Goal: Task Accomplishment & Management: Use online tool/utility

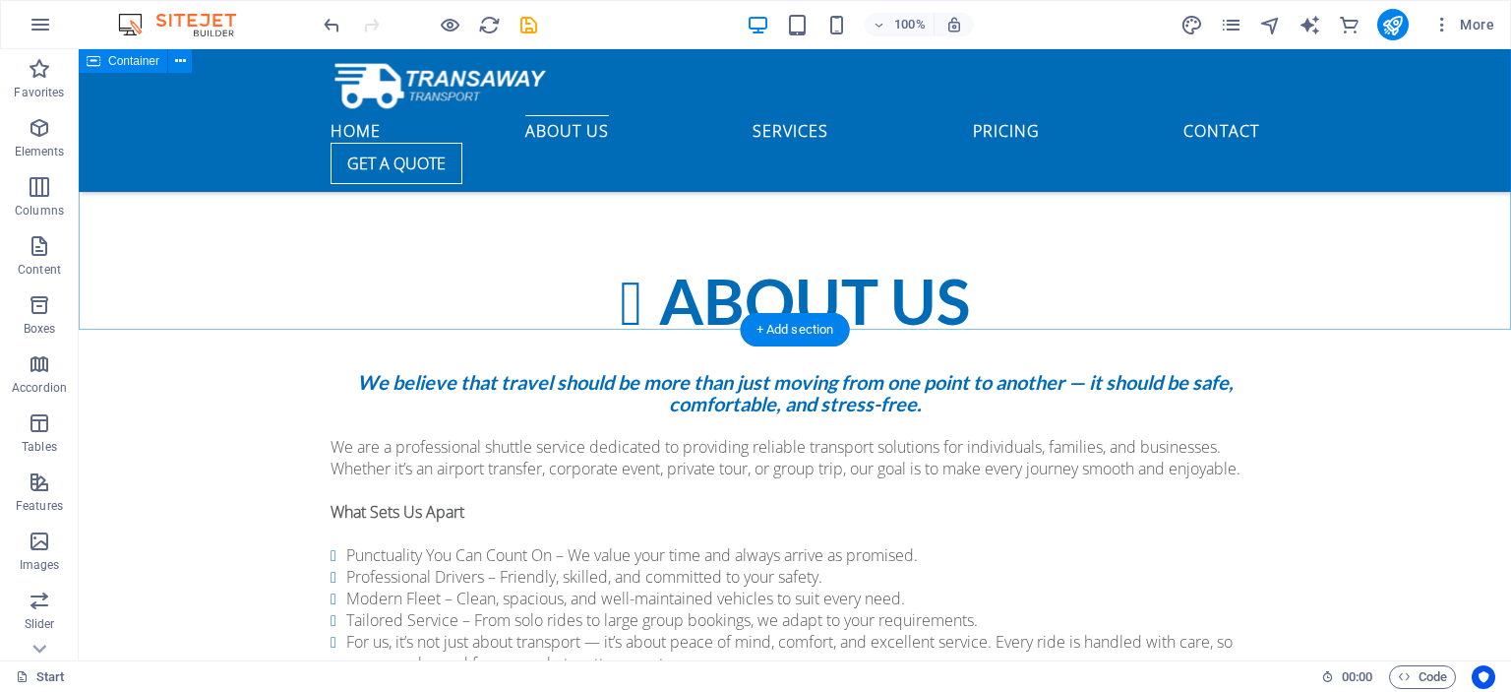
scroll to position [1177, 0]
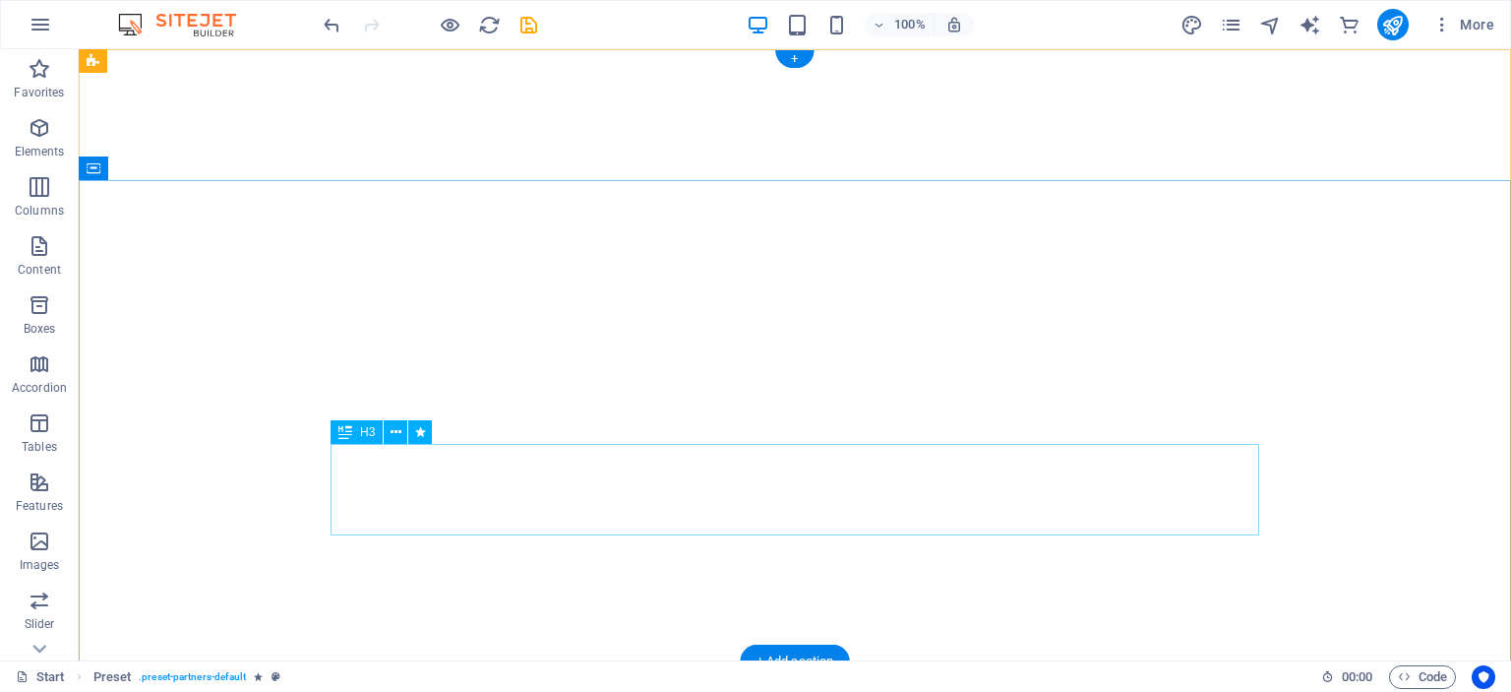
scroll to position [0, 0]
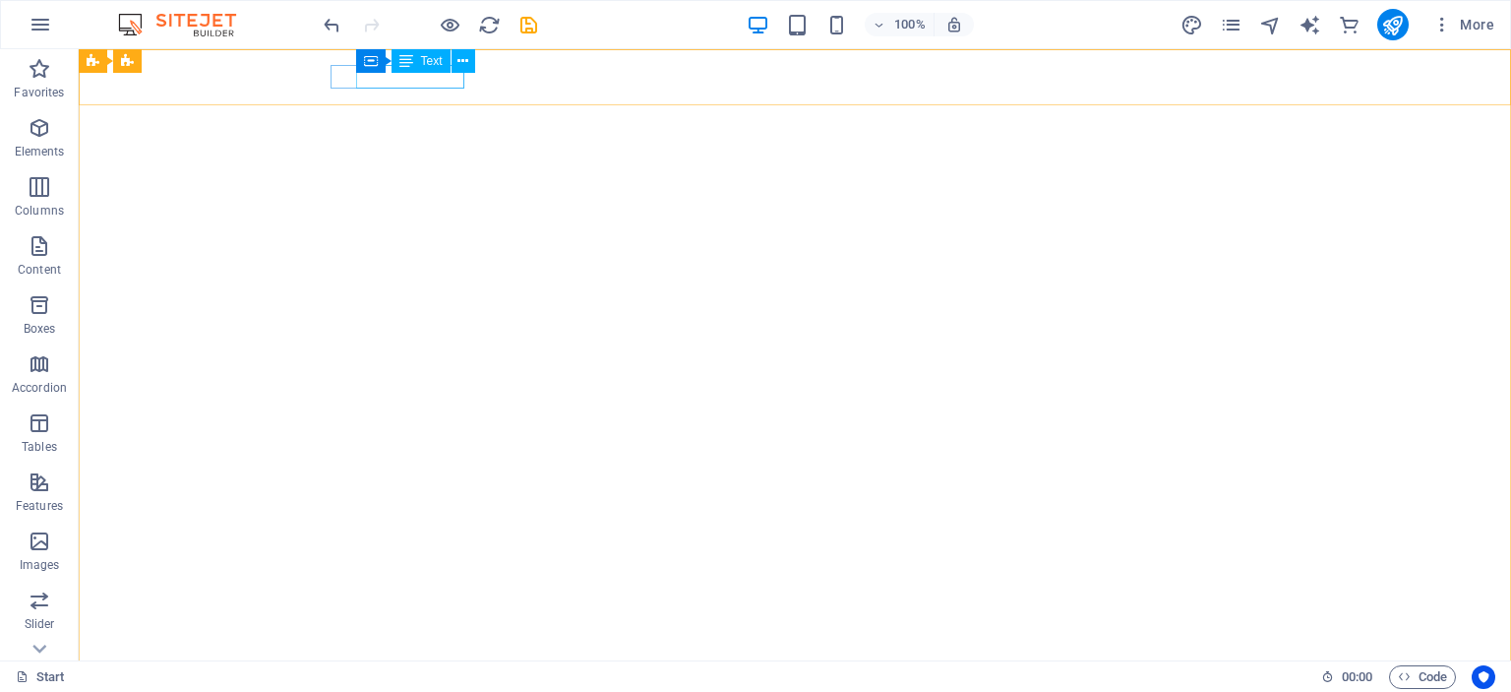
click at [451, 73] on div "Container Text" at bounding box center [422, 61] width 132 height 25
click at [427, 691] on div "[PHONE_NUMBER]" at bounding box center [787, 705] width 913 height 24
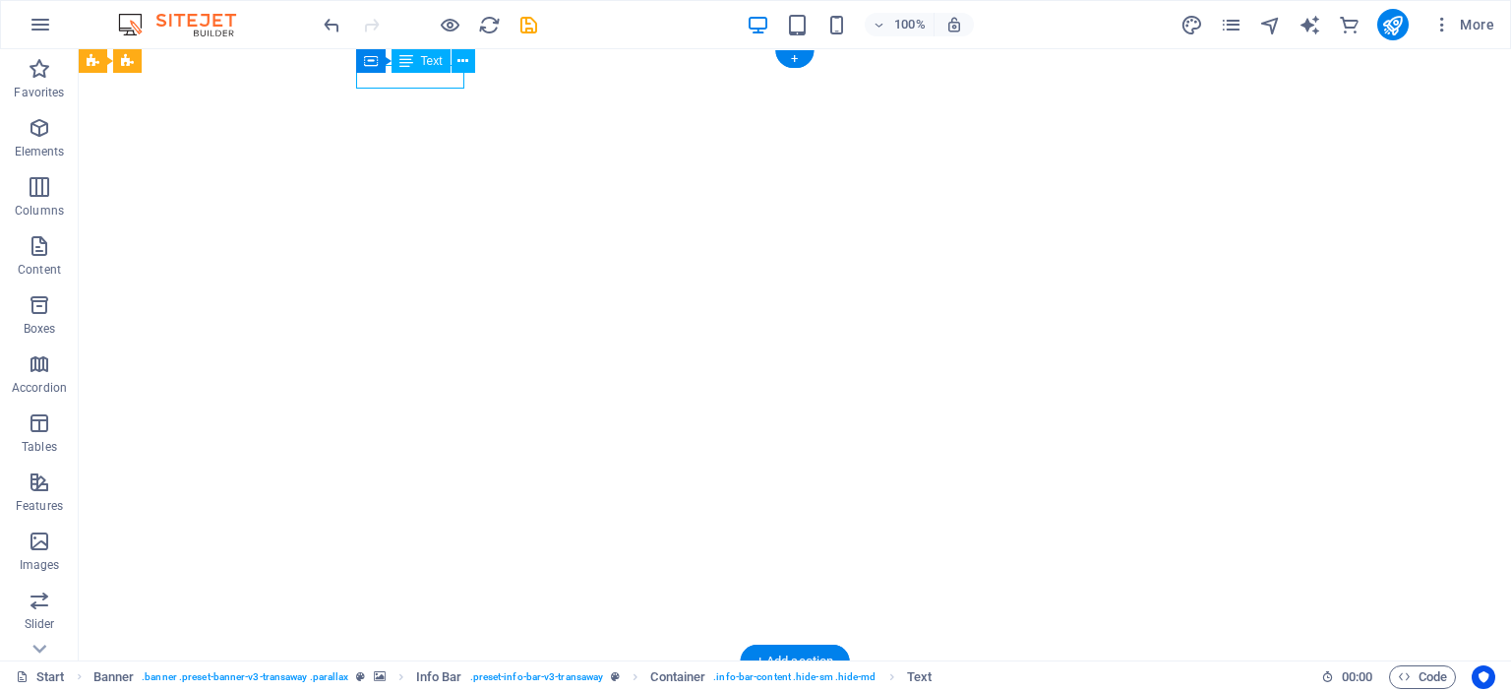
click at [427, 691] on div "[PHONE_NUMBER]" at bounding box center [787, 705] width 913 height 24
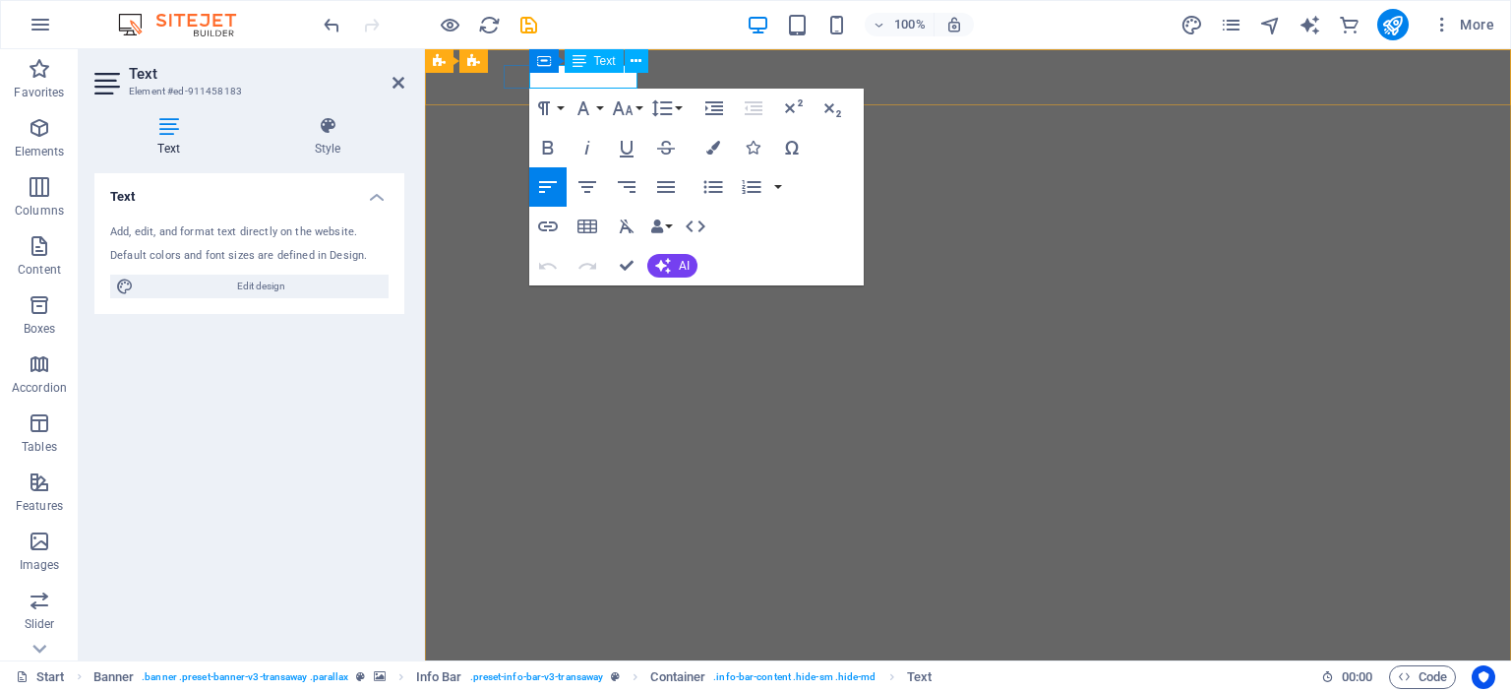
click at [631, 691] on span "[PHONE_NUMBER]" at bounding box center [572, 705] width 136 height 22
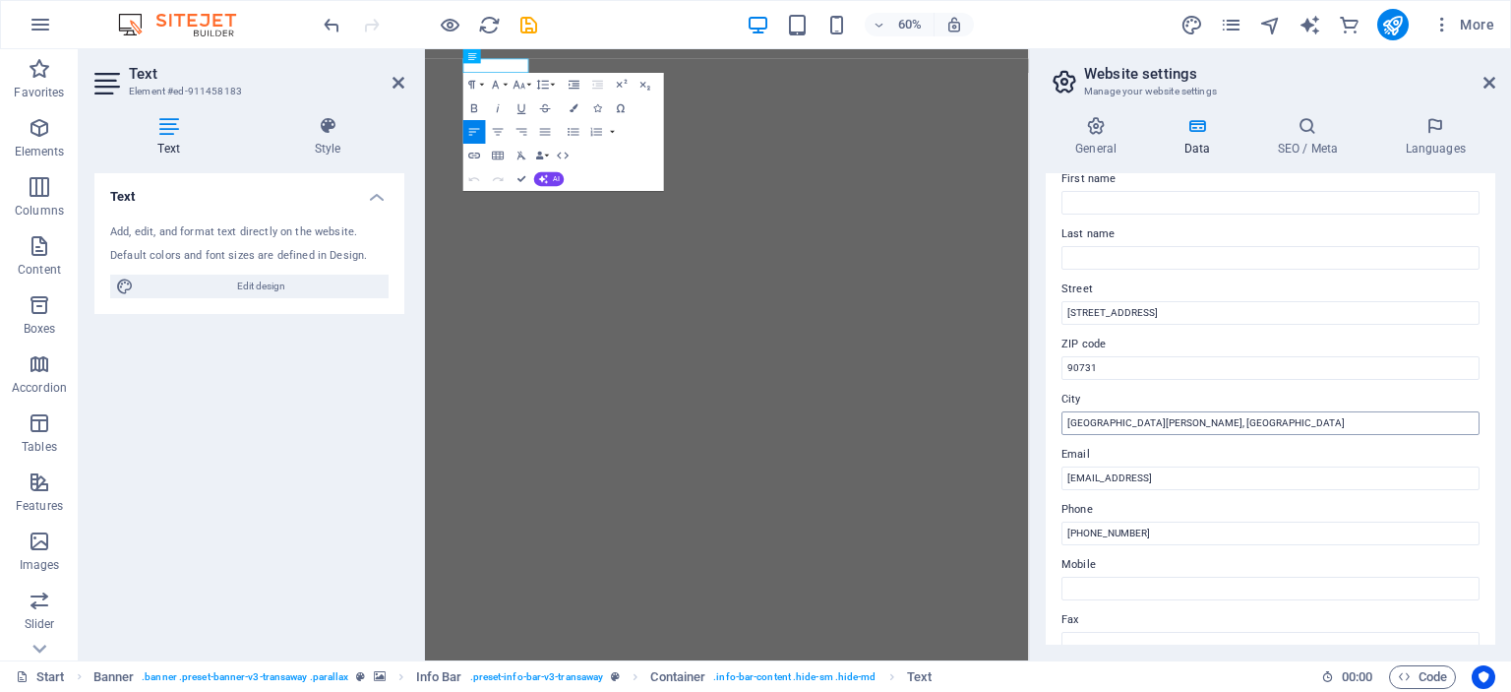
scroll to position [118, 0]
click at [1206, 531] on input "[PHONE_NUMBER]" at bounding box center [1271, 533] width 418 height 24
type input "+"
paste input "011 746 0970"
type input "011 746 0970"
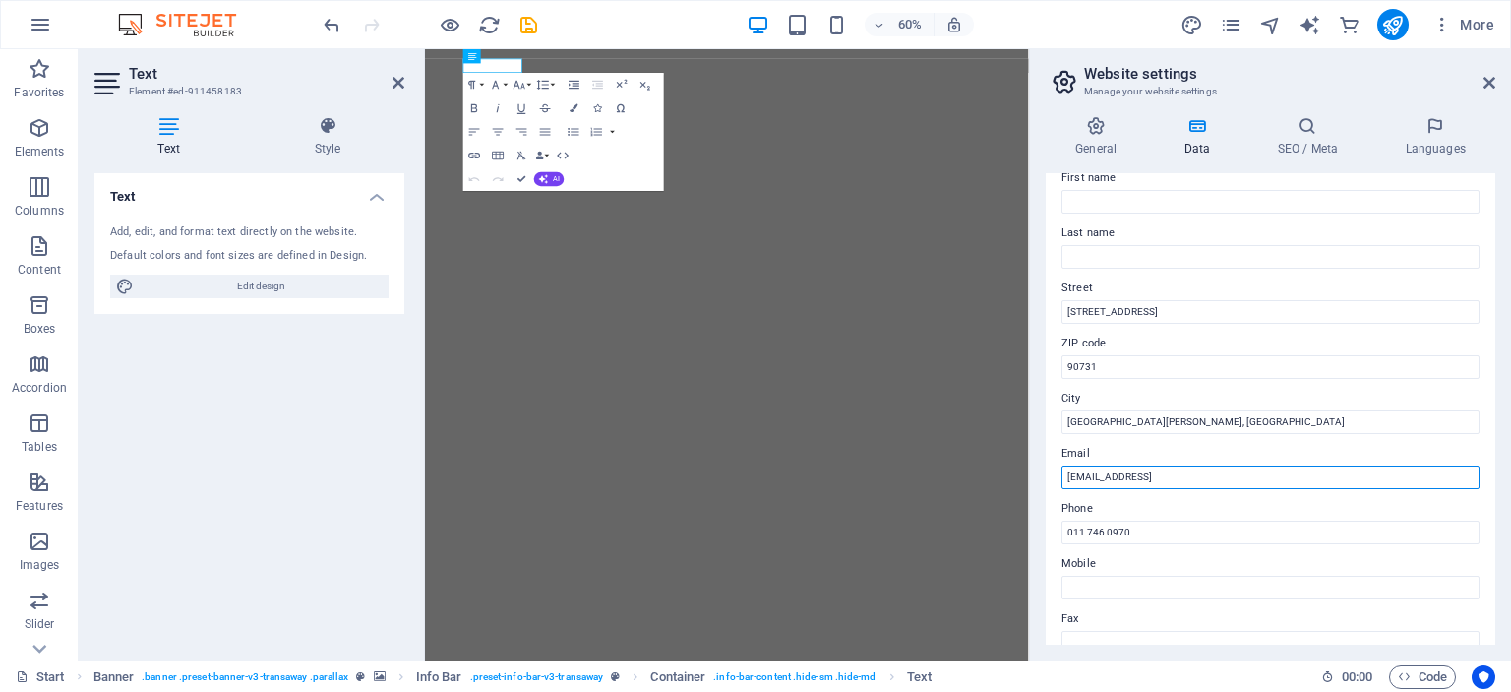
click at [1343, 469] on input "[EMAIL_ADDRESS]" at bounding box center [1271, 477] width 418 height 24
type input "5"
paste input "[EMAIL_ADDRESS][DOMAIN_NAME]"
type input "[EMAIL_ADDRESS][DOMAIN_NAME]"
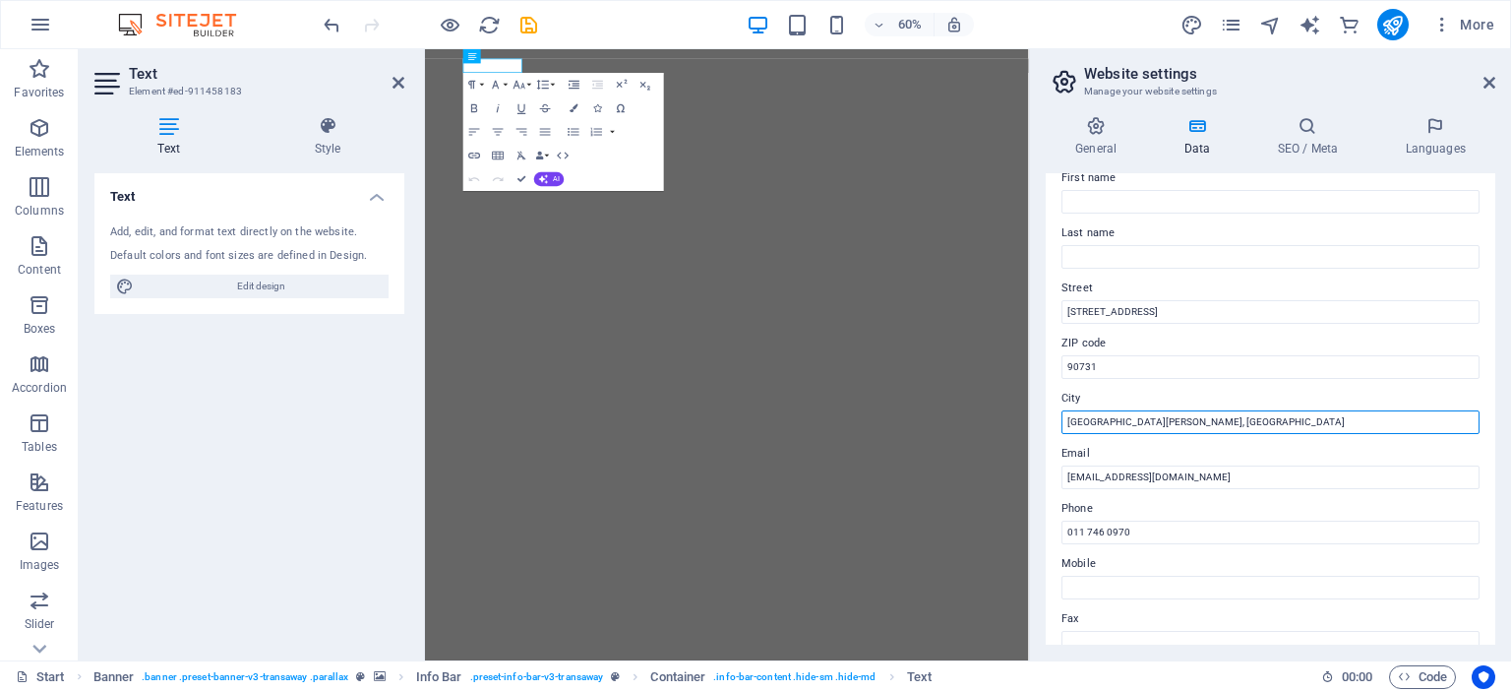
click at [1198, 427] on input "[GEOGRAPHIC_DATA][PERSON_NAME], [GEOGRAPHIC_DATA]" at bounding box center [1271, 422] width 418 height 24
type input "S"
type input "[GEOGRAPHIC_DATA]"
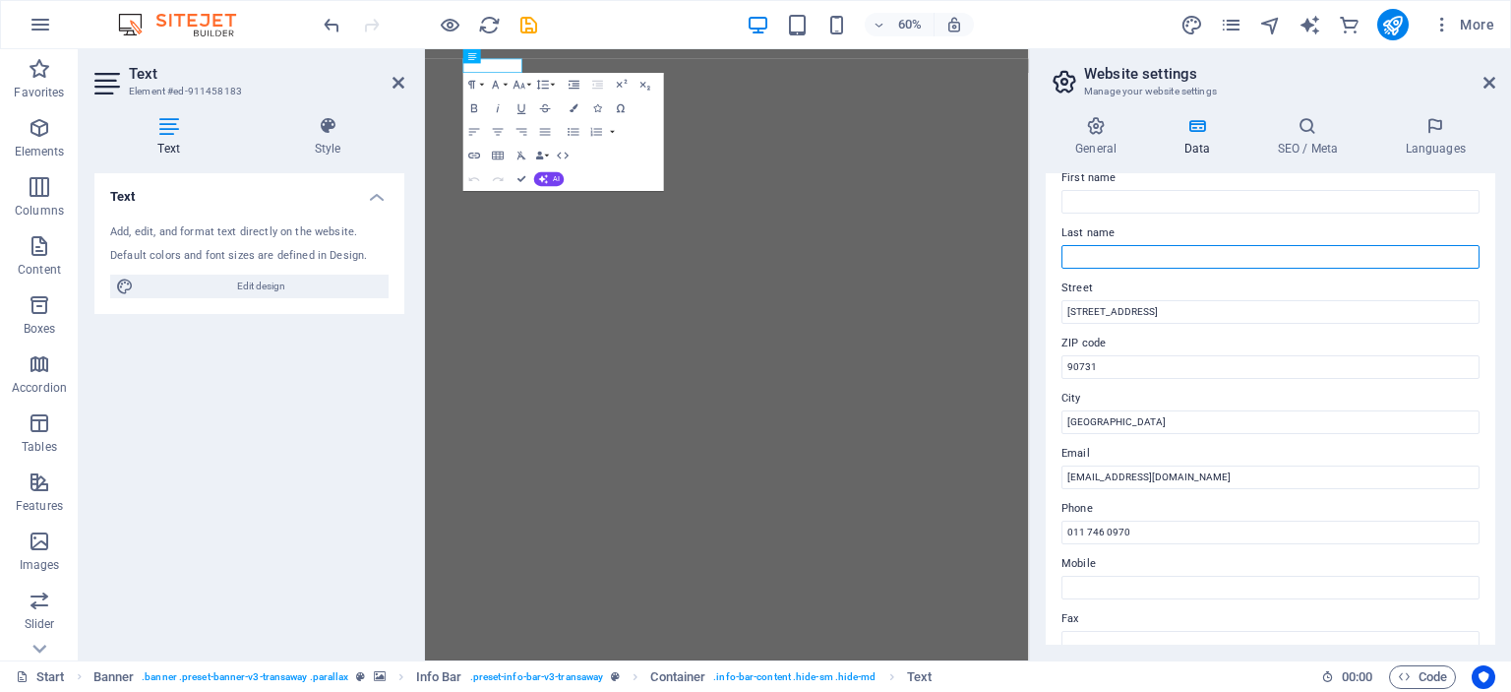
click at [1129, 263] on input "Last name" at bounding box center [1271, 257] width 418 height 24
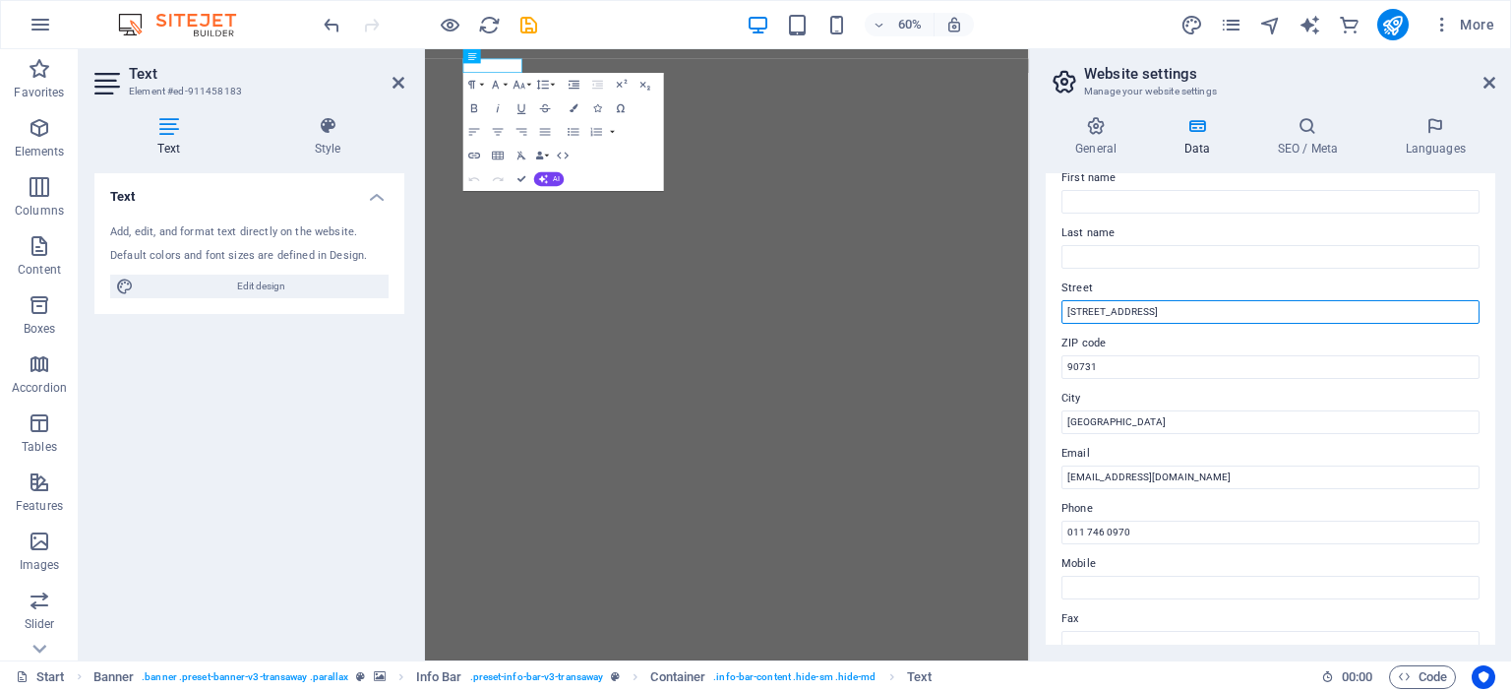
click at [1209, 303] on input "[STREET_ADDRESS]" at bounding box center [1271, 312] width 418 height 24
type input "4"
paste input "[STREET_ADDRESS]"
type input "[STREET_ADDRESS]"
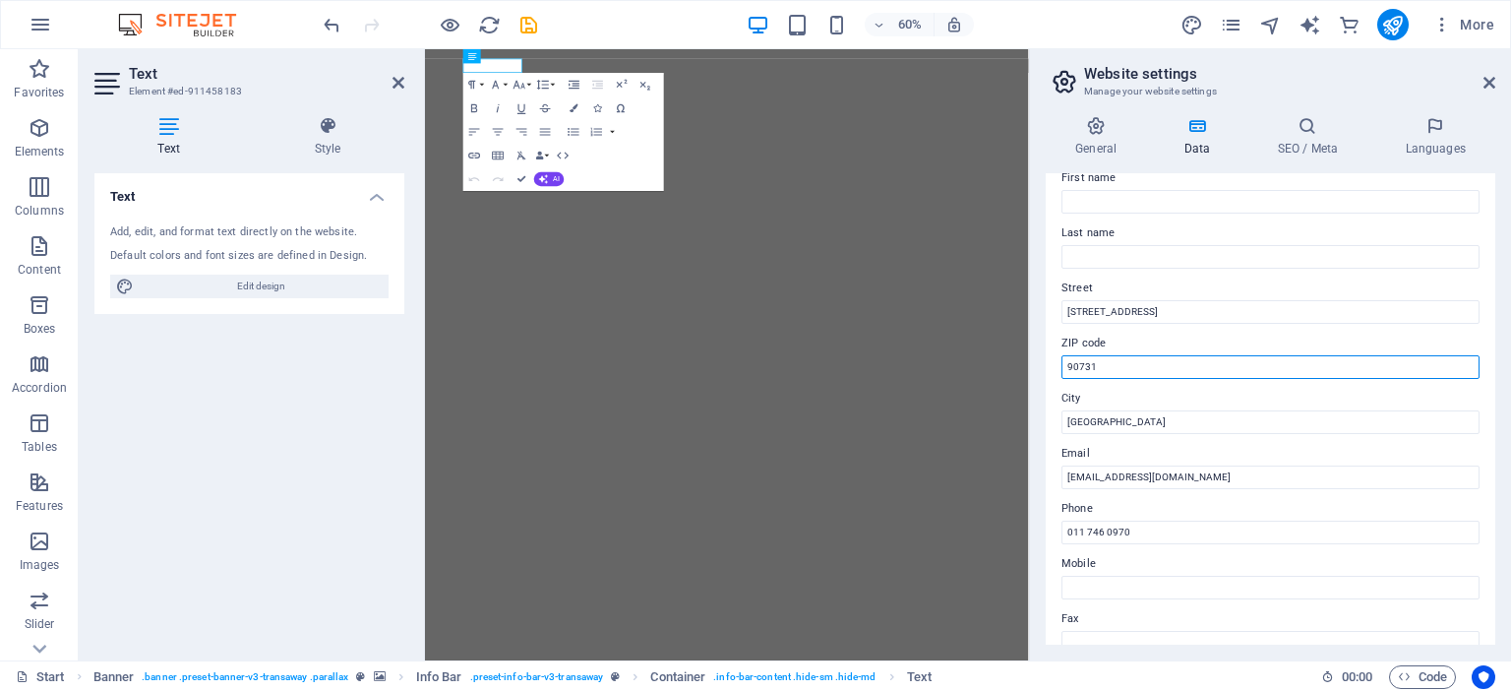
click at [1127, 378] on input "90731" at bounding box center [1271, 367] width 418 height 24
type input "9"
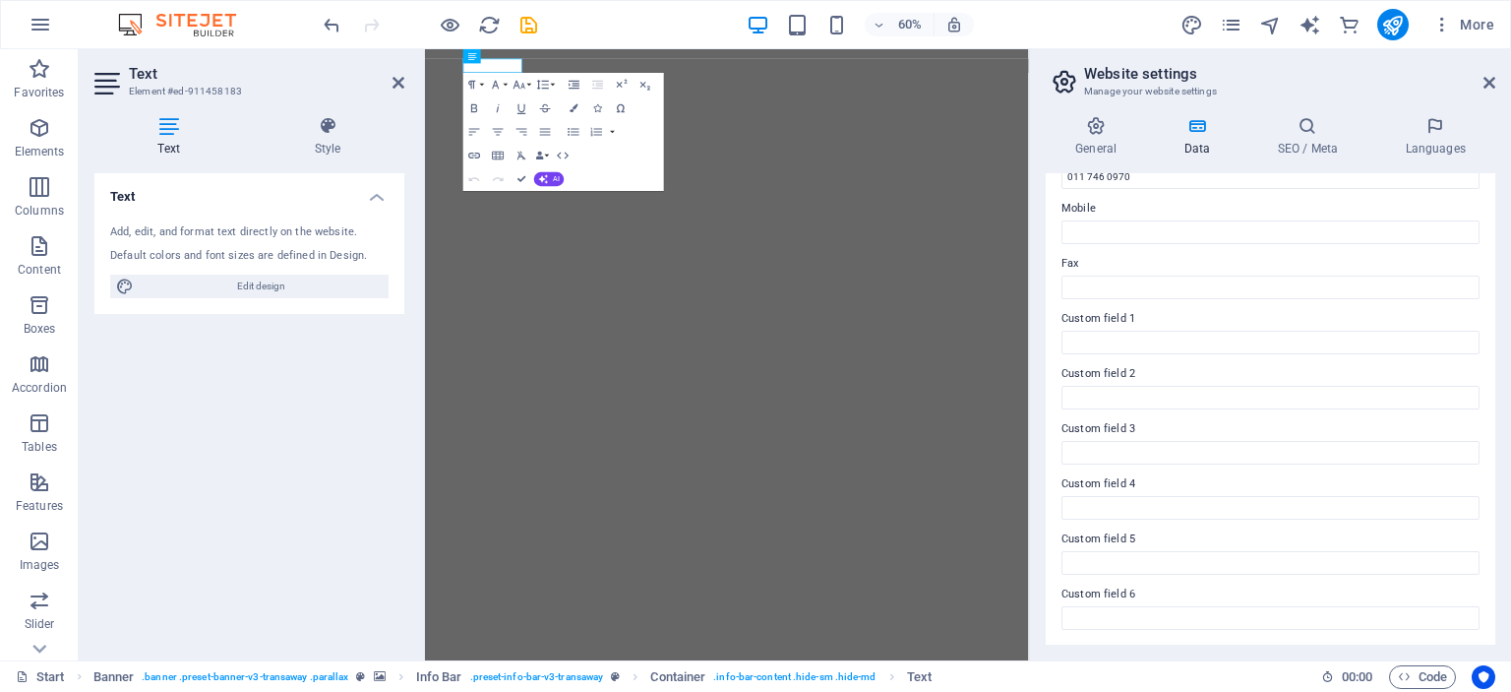
scroll to position [0, 0]
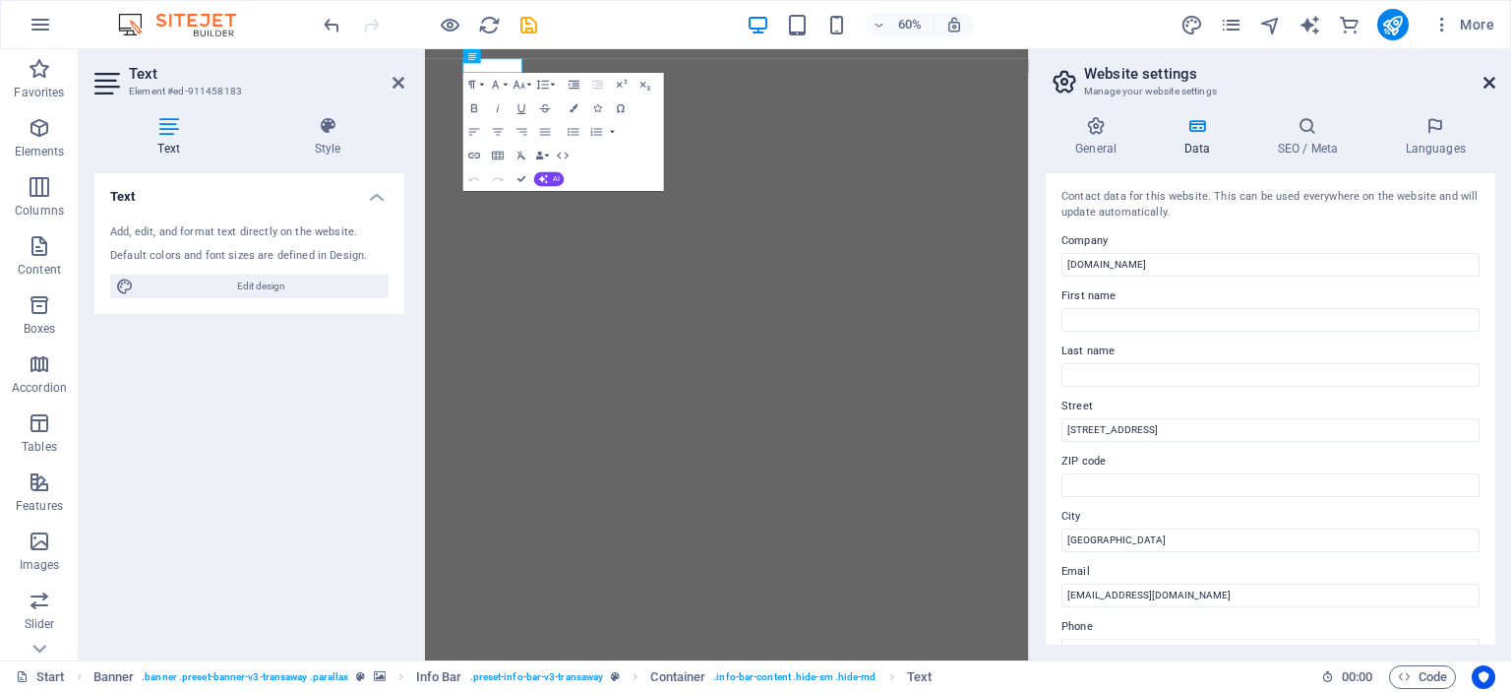
click at [1493, 84] on icon at bounding box center [1490, 83] width 12 height 16
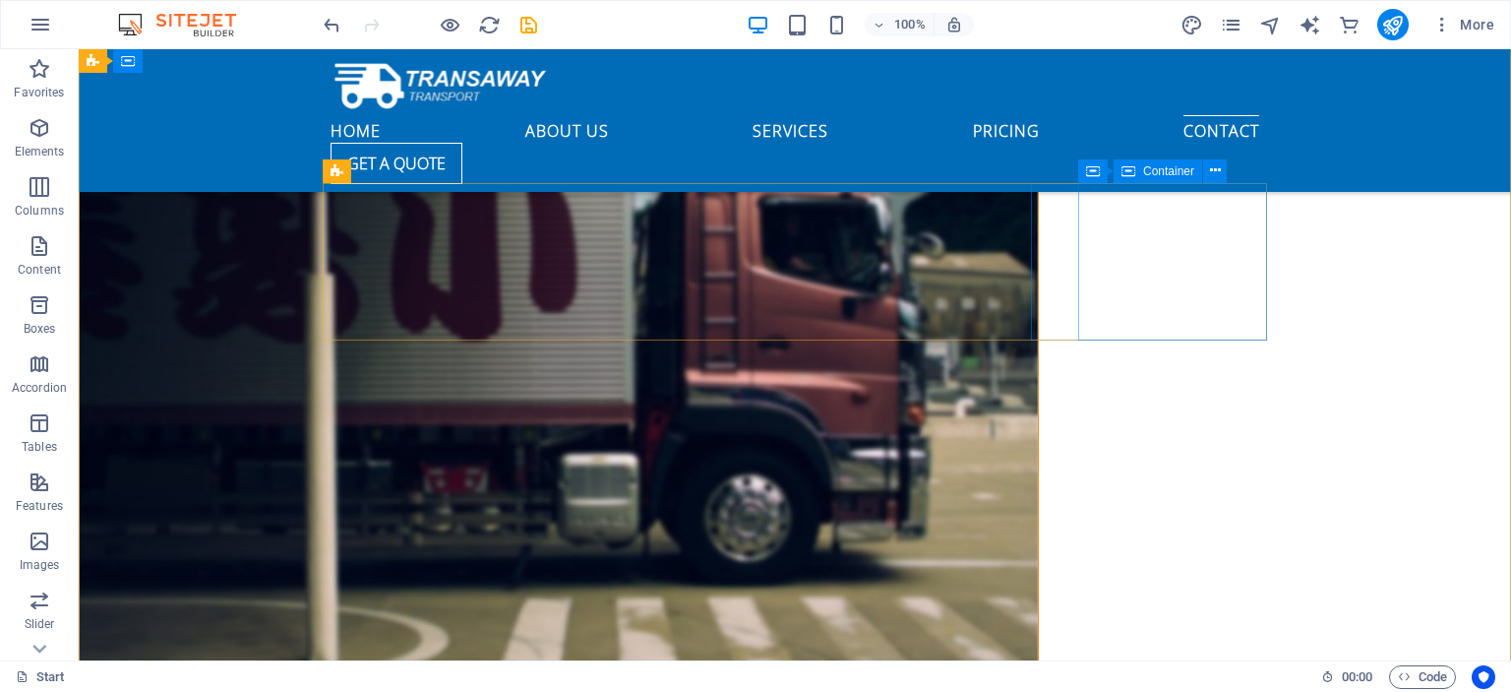
scroll to position [6408, 0]
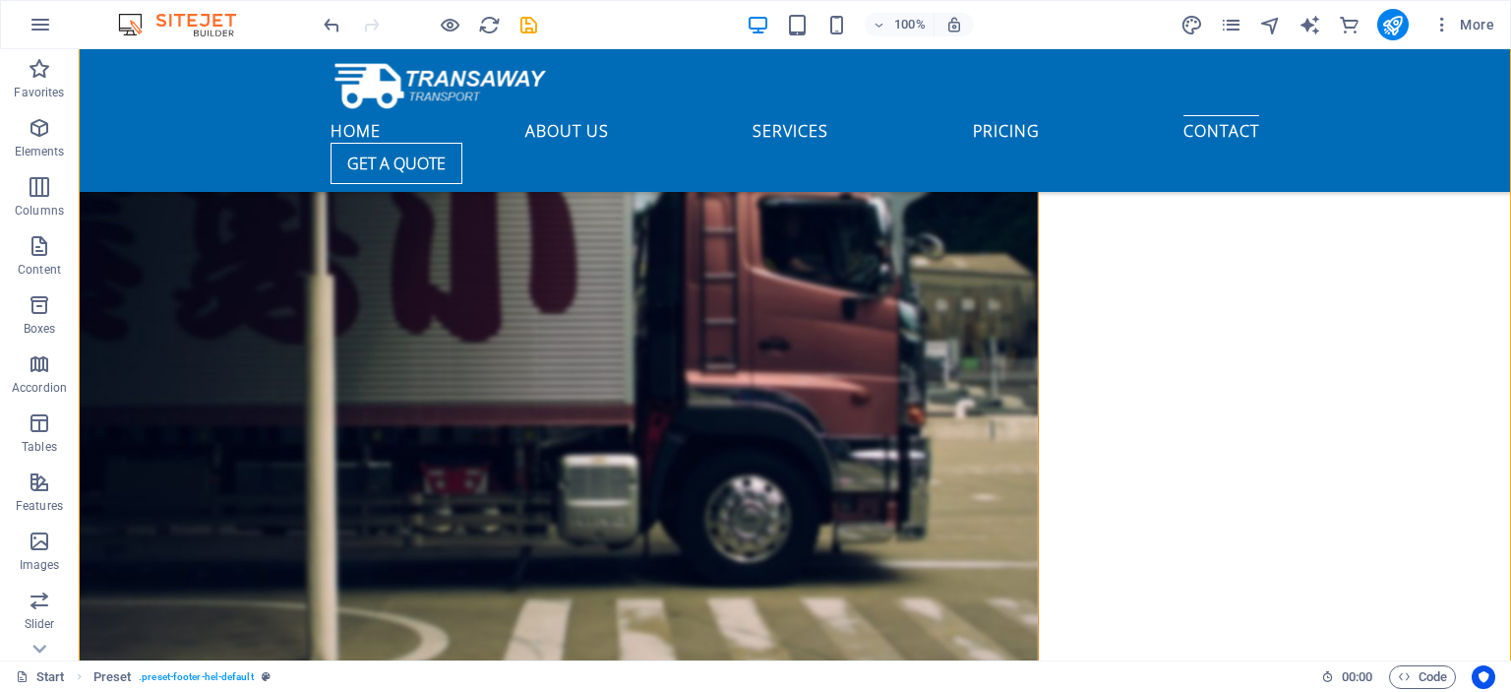
drag, startPoint x: 939, startPoint y: 239, endPoint x: 942, endPoint y: 264, distance: 24.8
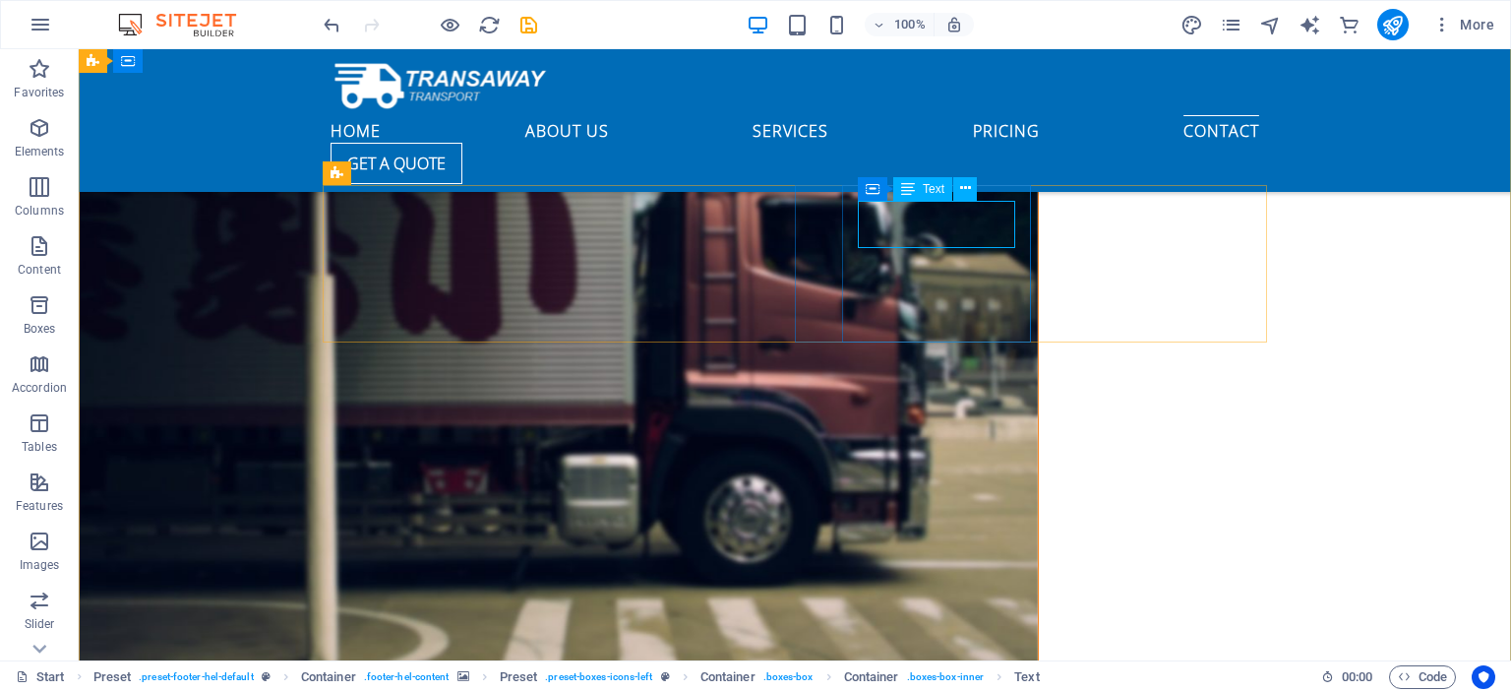
click at [914, 188] on icon at bounding box center [908, 189] width 14 height 24
click at [724, 191] on icon at bounding box center [729, 188] width 11 height 21
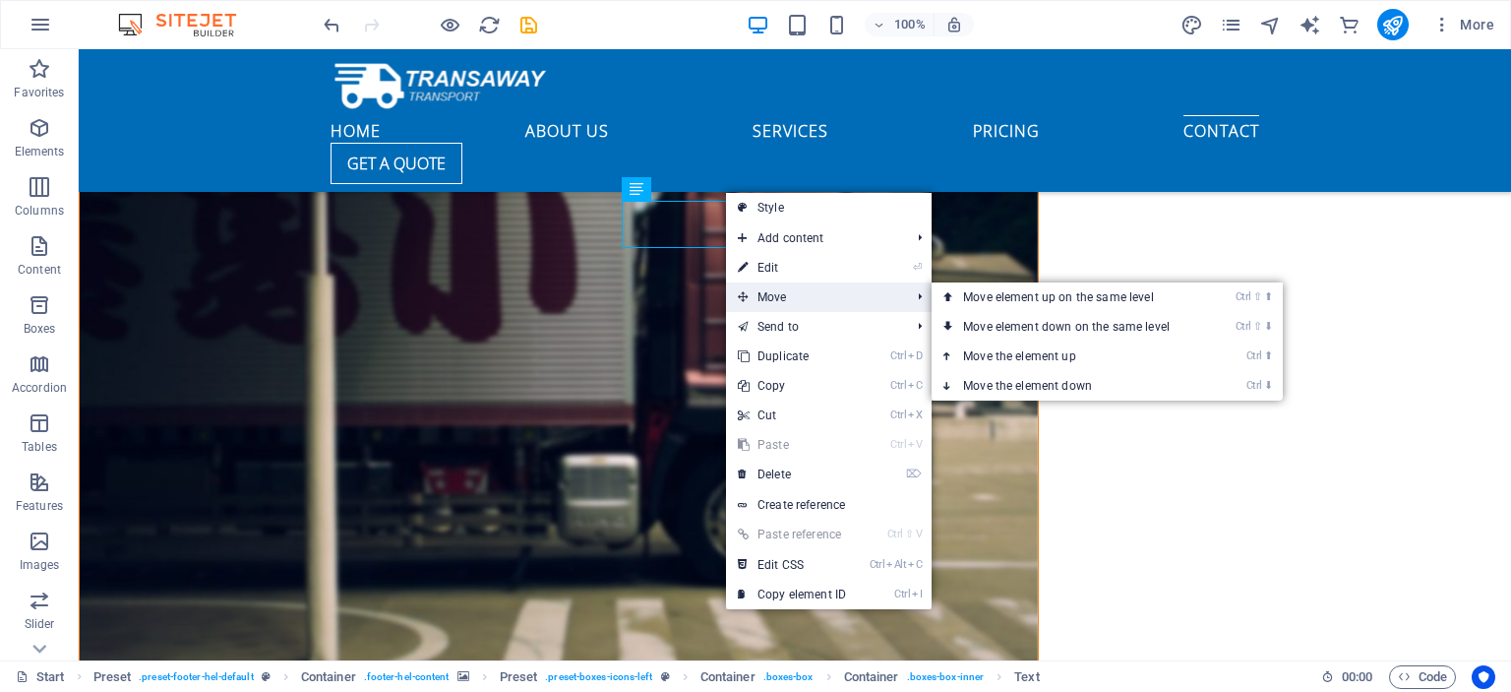
click at [760, 288] on span "Move" at bounding box center [814, 297] width 176 height 30
click at [759, 295] on span "Move" at bounding box center [814, 297] width 176 height 30
click at [1060, 297] on link "Ctrl ⇧ ⬆ Move element up on the same level" at bounding box center [1070, 297] width 277 height 30
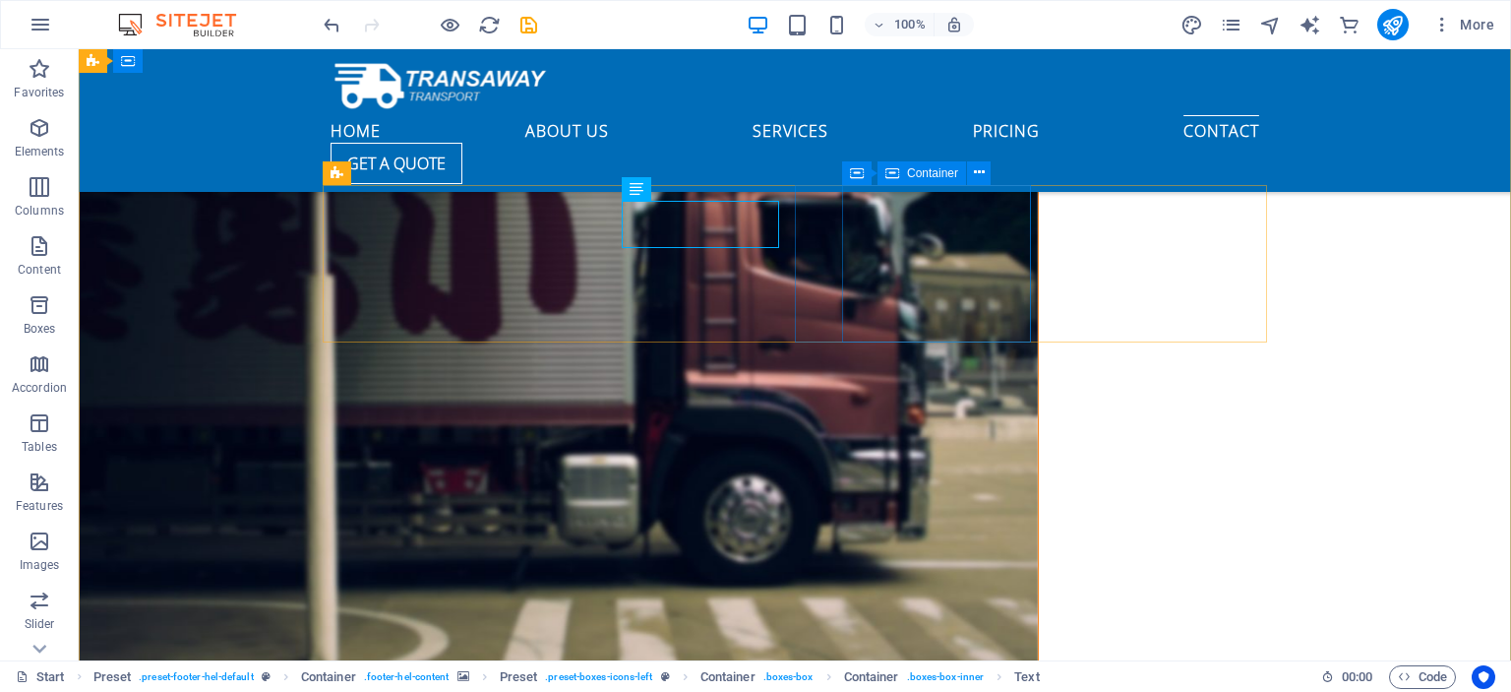
click at [731, 191] on icon at bounding box center [729, 188] width 11 height 21
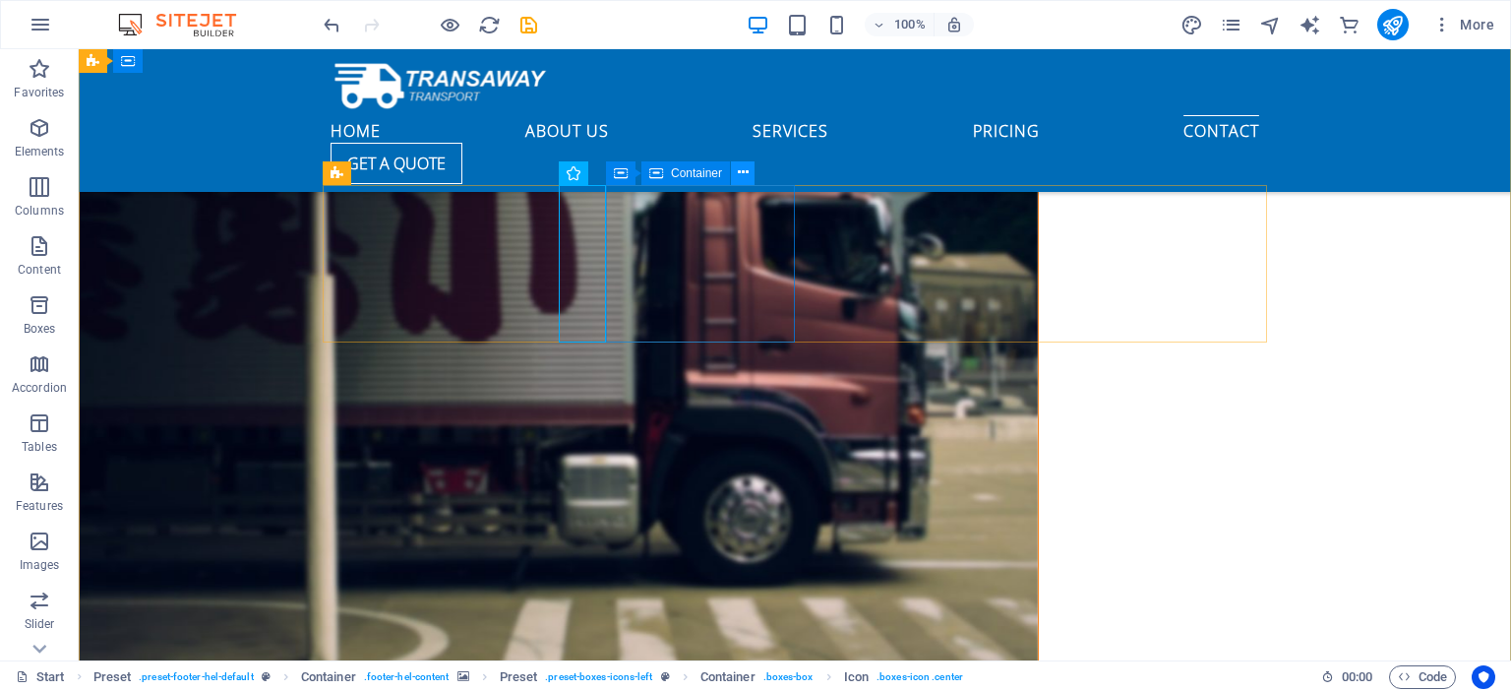
click at [737, 179] on button at bounding box center [743, 173] width 24 height 24
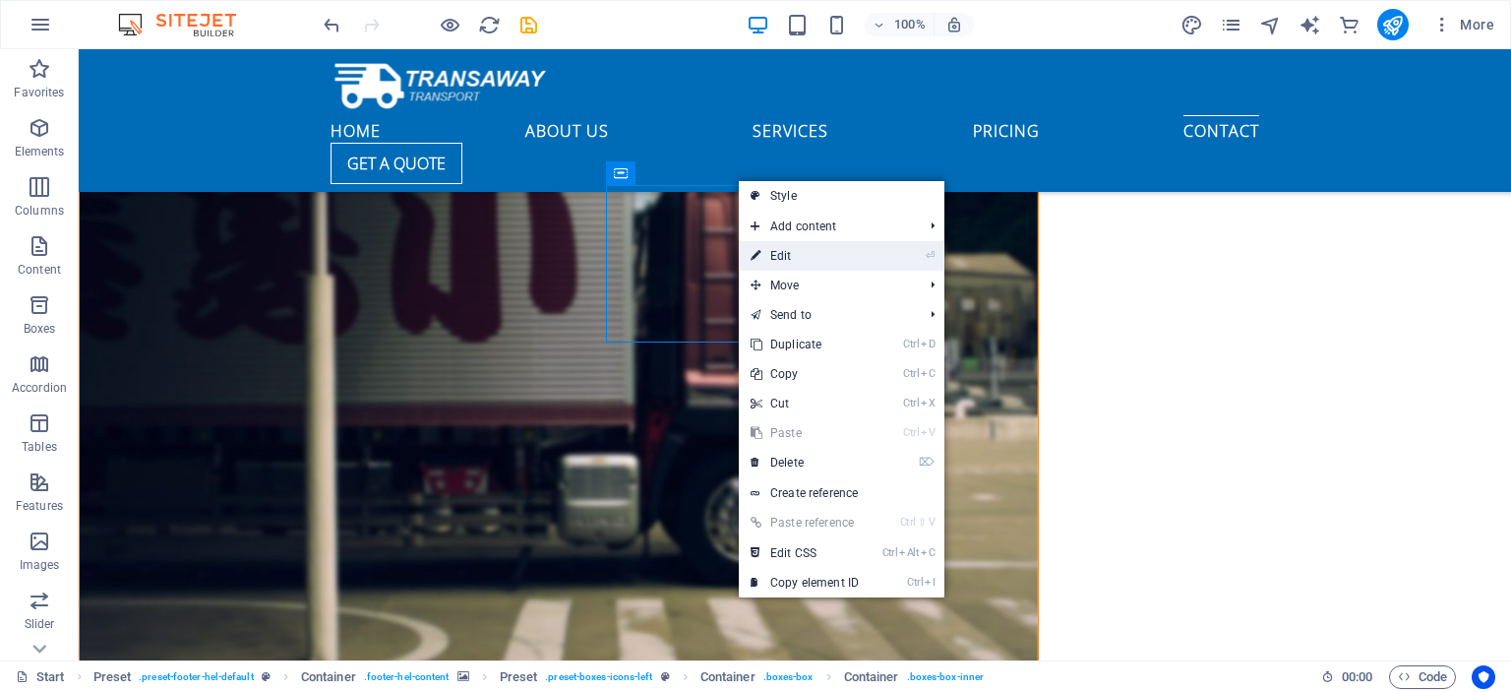
click at [822, 258] on link "⏎ Edit" at bounding box center [805, 256] width 132 height 30
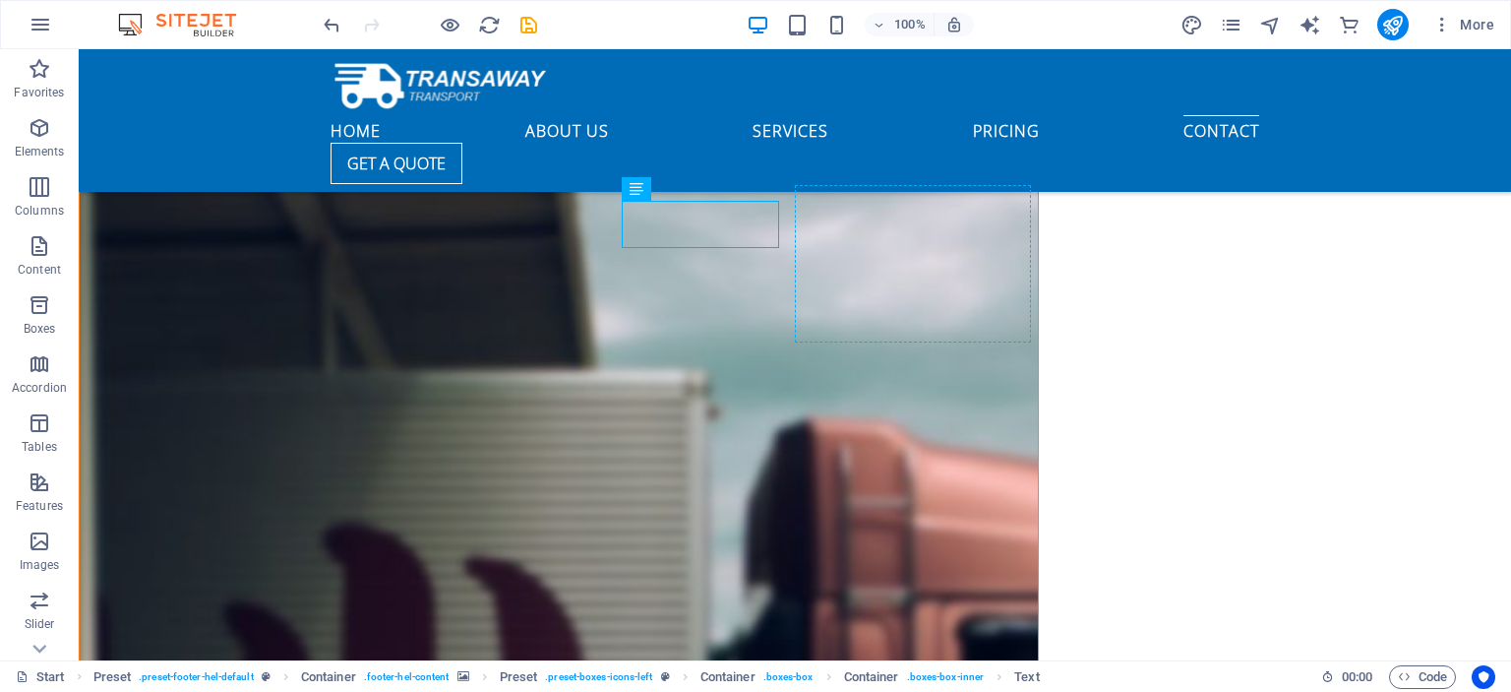
drag, startPoint x: 466, startPoint y: 238, endPoint x: 817, endPoint y: 264, distance: 351.2
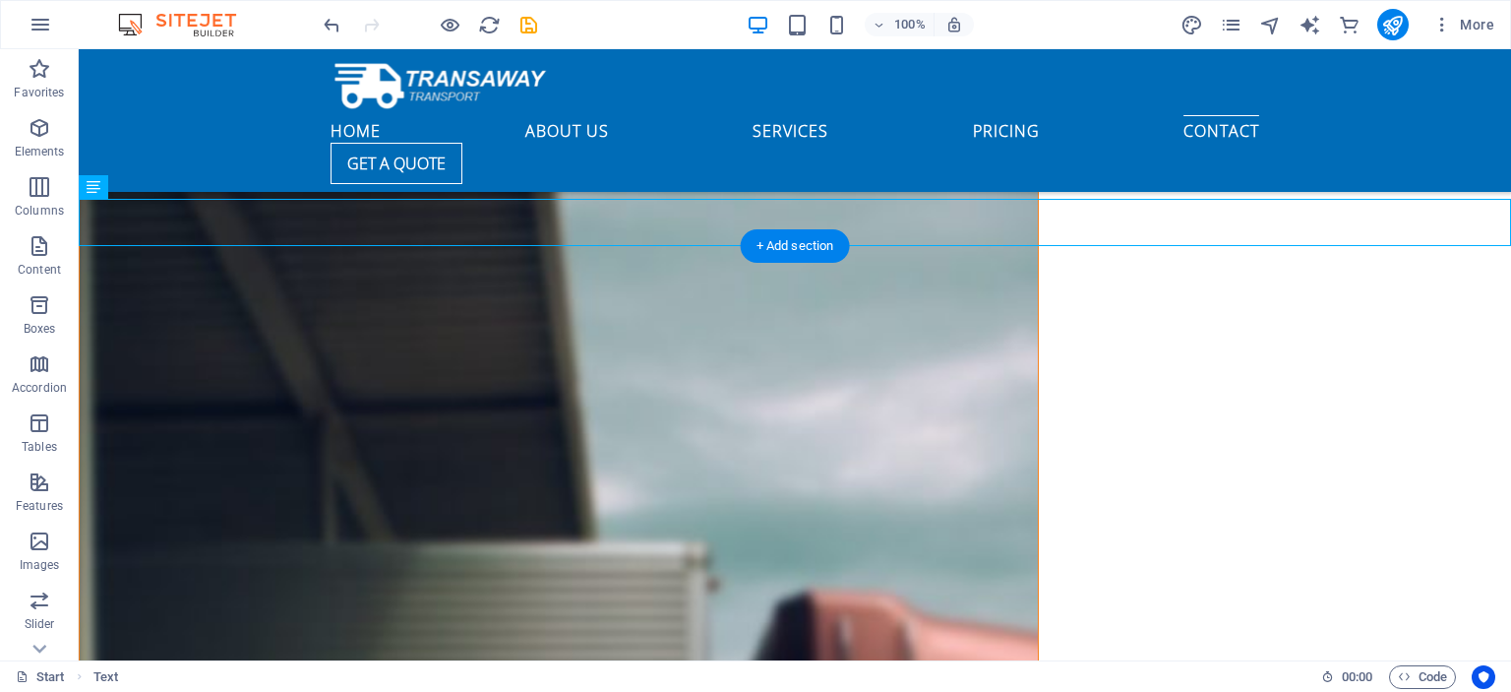
scroll to position [6237, 0]
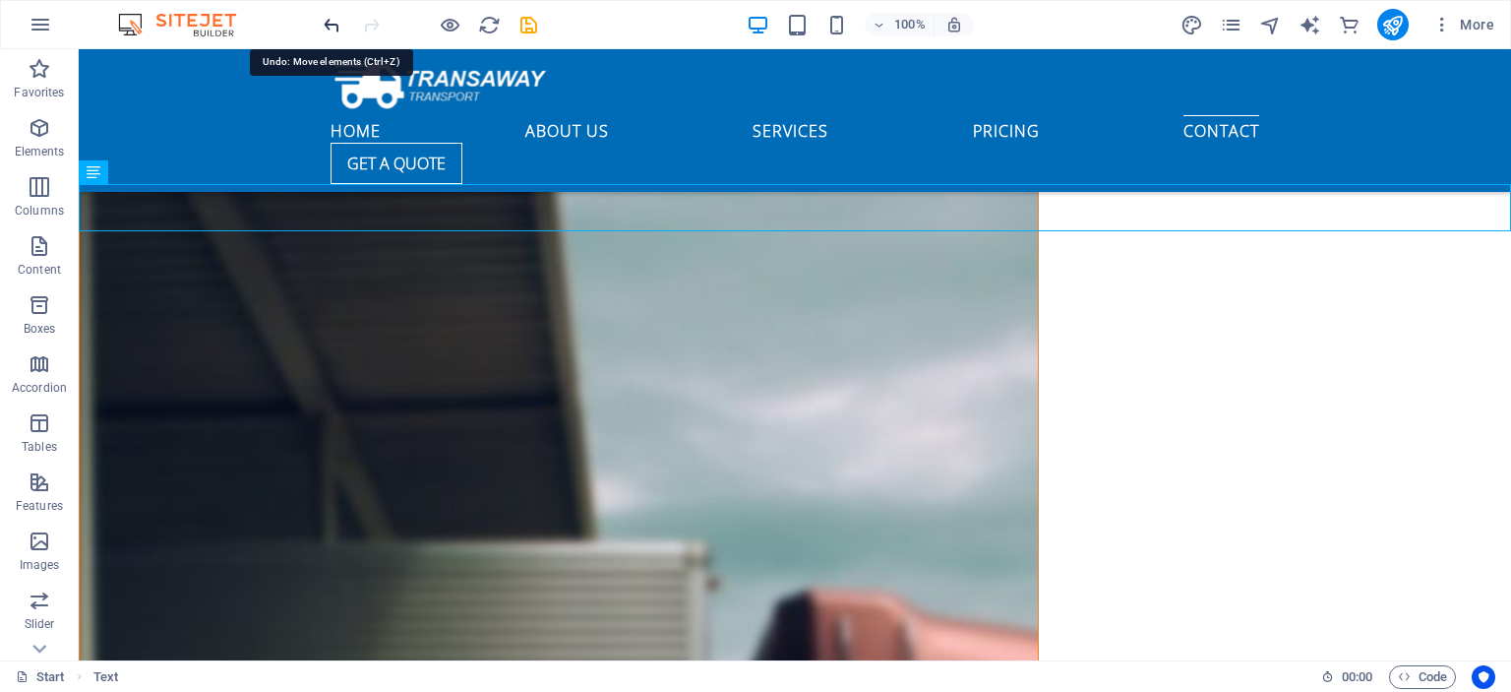
click at [338, 30] on icon "undo" at bounding box center [332, 25] width 23 height 23
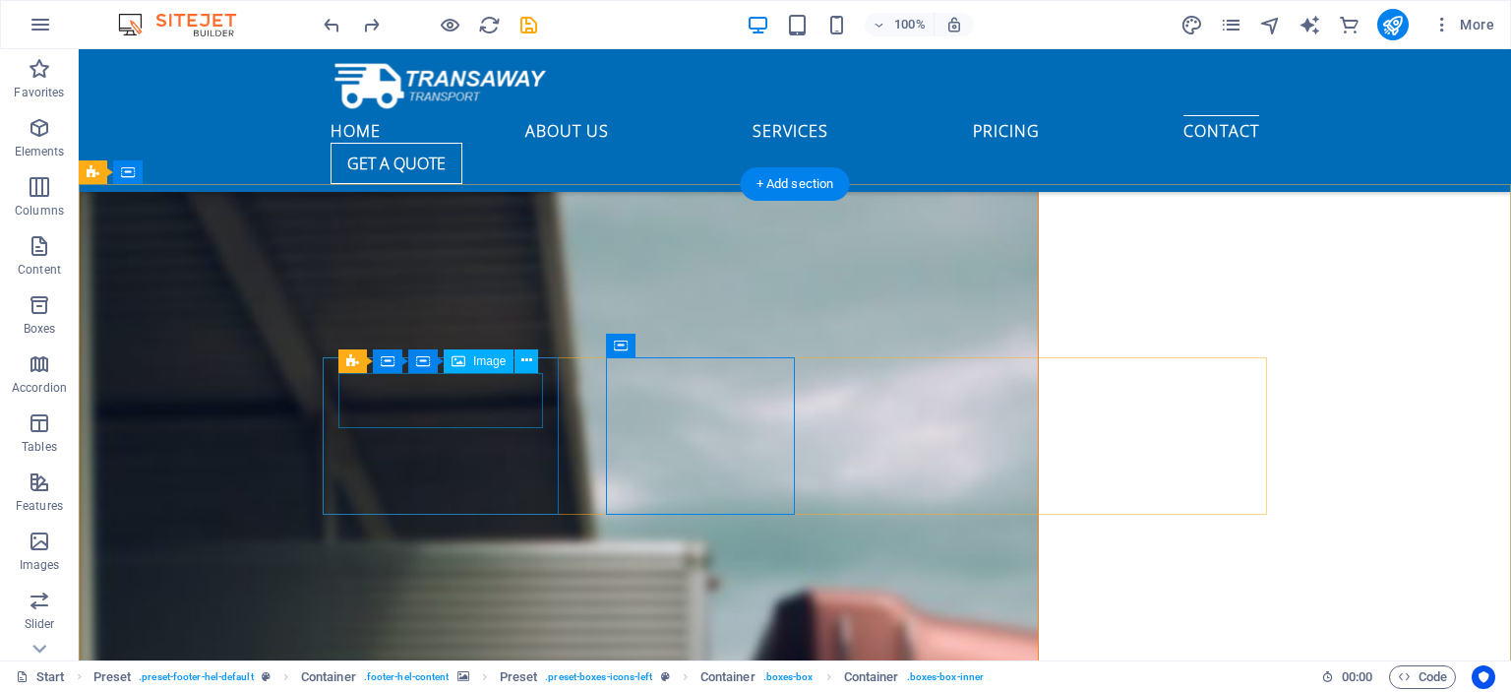
select select "px"
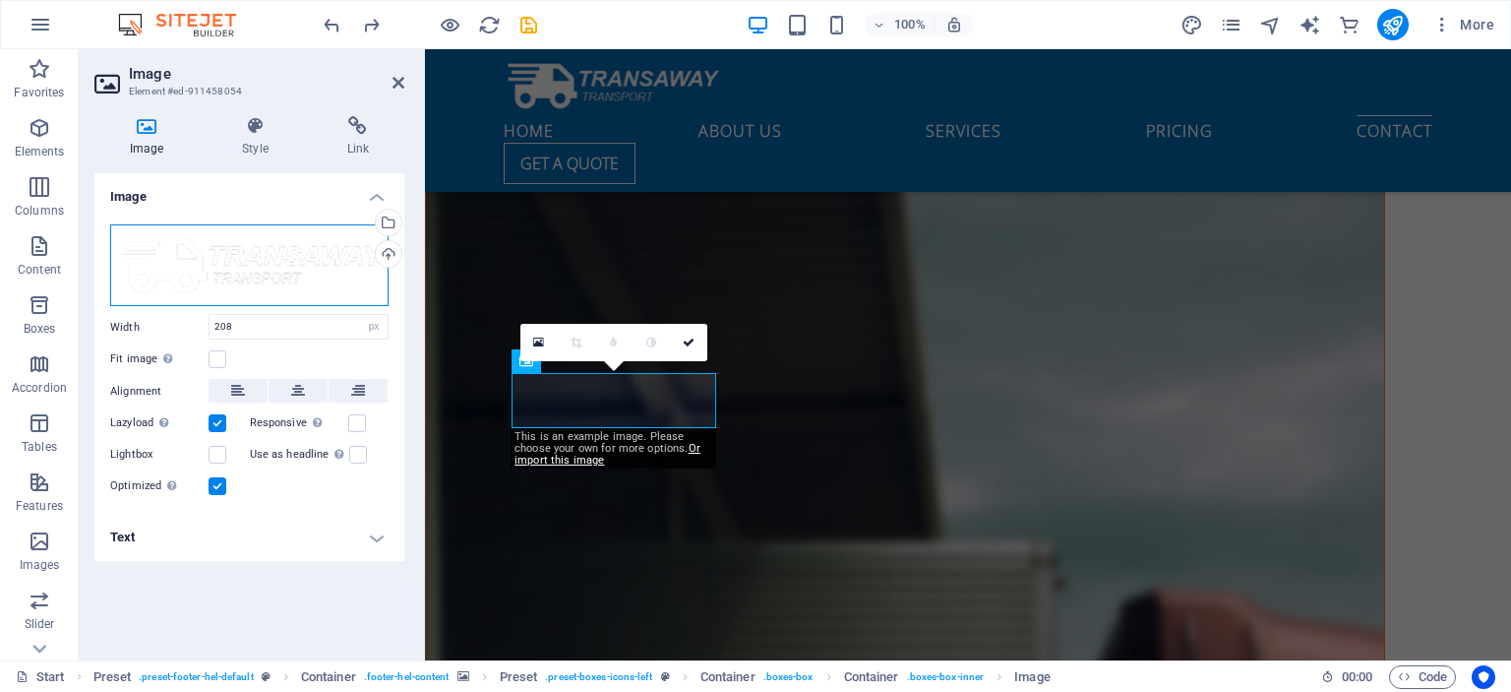
click at [251, 270] on div "Drag files here, click to choose files or select files from Files or our free s…" at bounding box center [249, 265] width 278 height 83
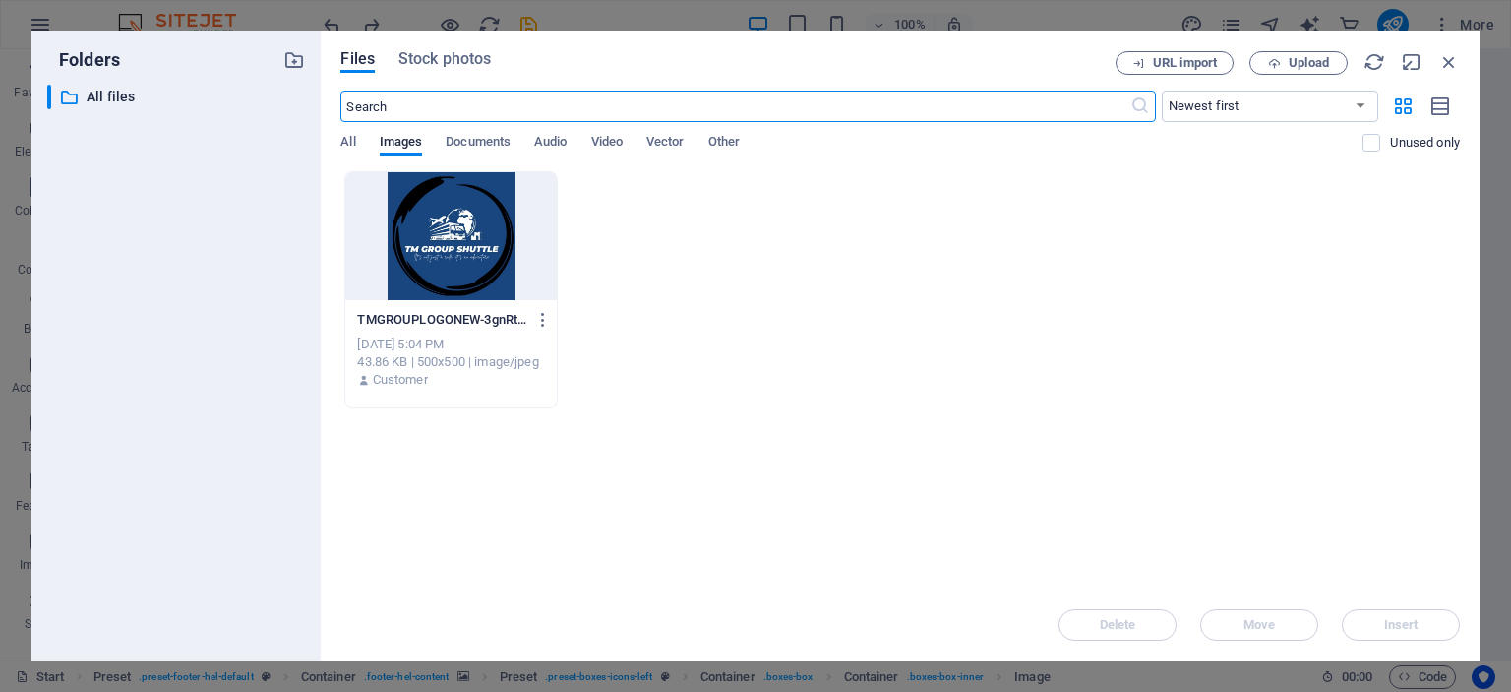
scroll to position [6644, 0]
click at [447, 256] on div at bounding box center [450, 236] width 211 height 128
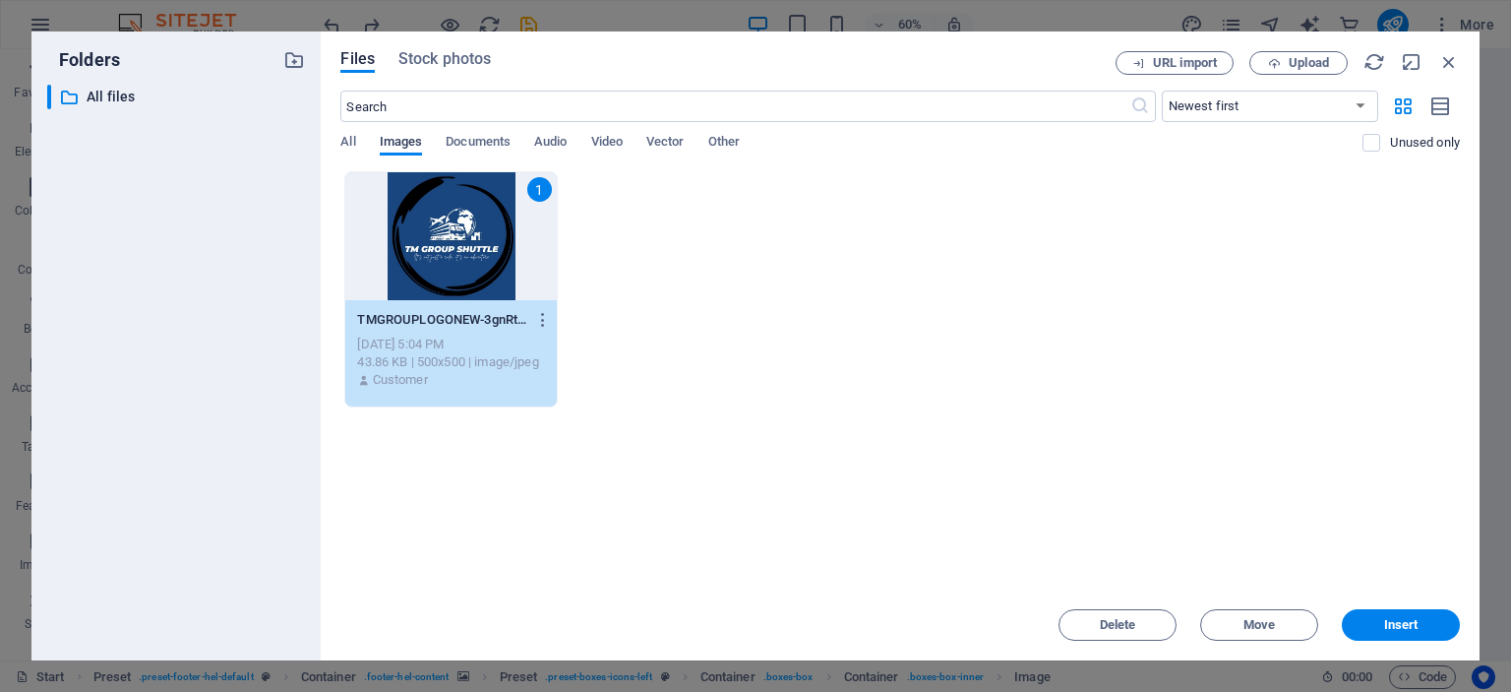
click at [399, 144] on span "Images" at bounding box center [401, 144] width 43 height 28
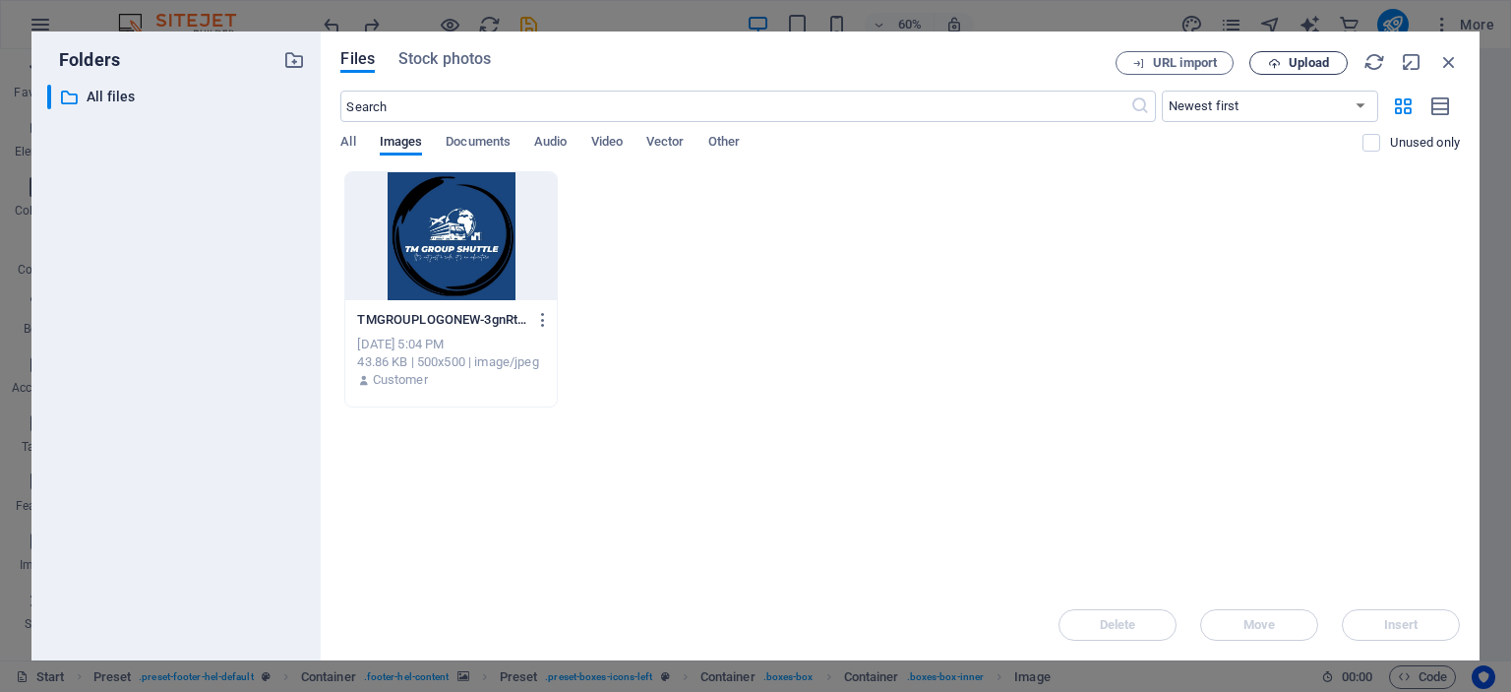
click at [1287, 59] on span "Upload" at bounding box center [1299, 63] width 81 height 13
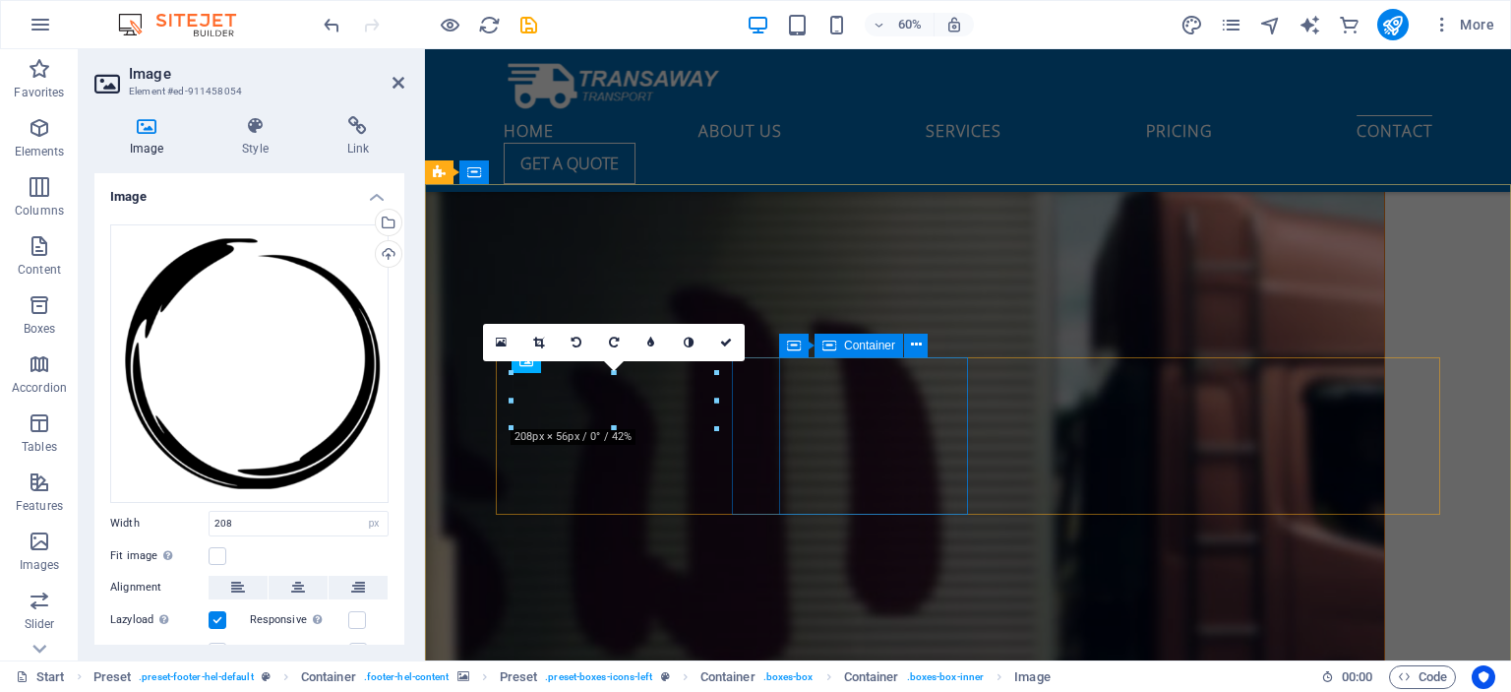
scroll to position [6237, 0]
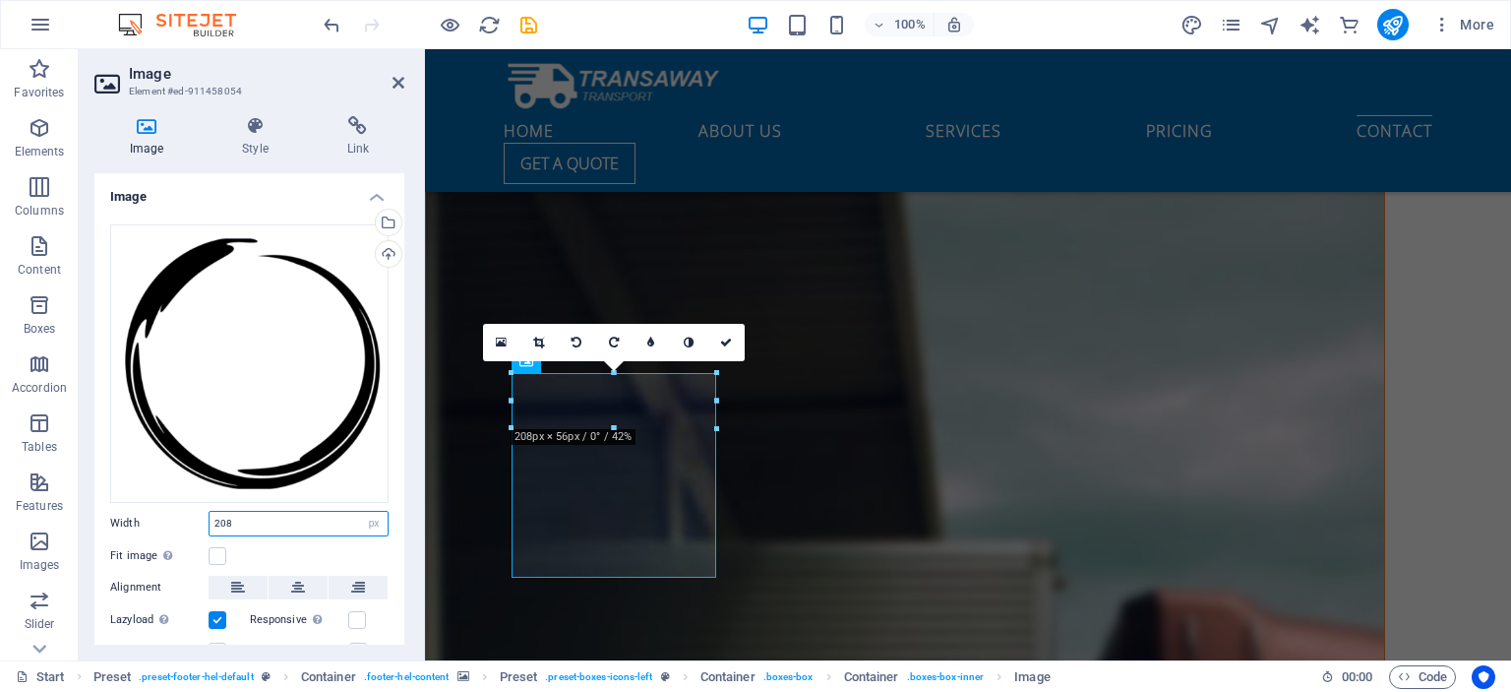
click at [265, 525] on input "208" at bounding box center [299, 524] width 178 height 24
type input "2"
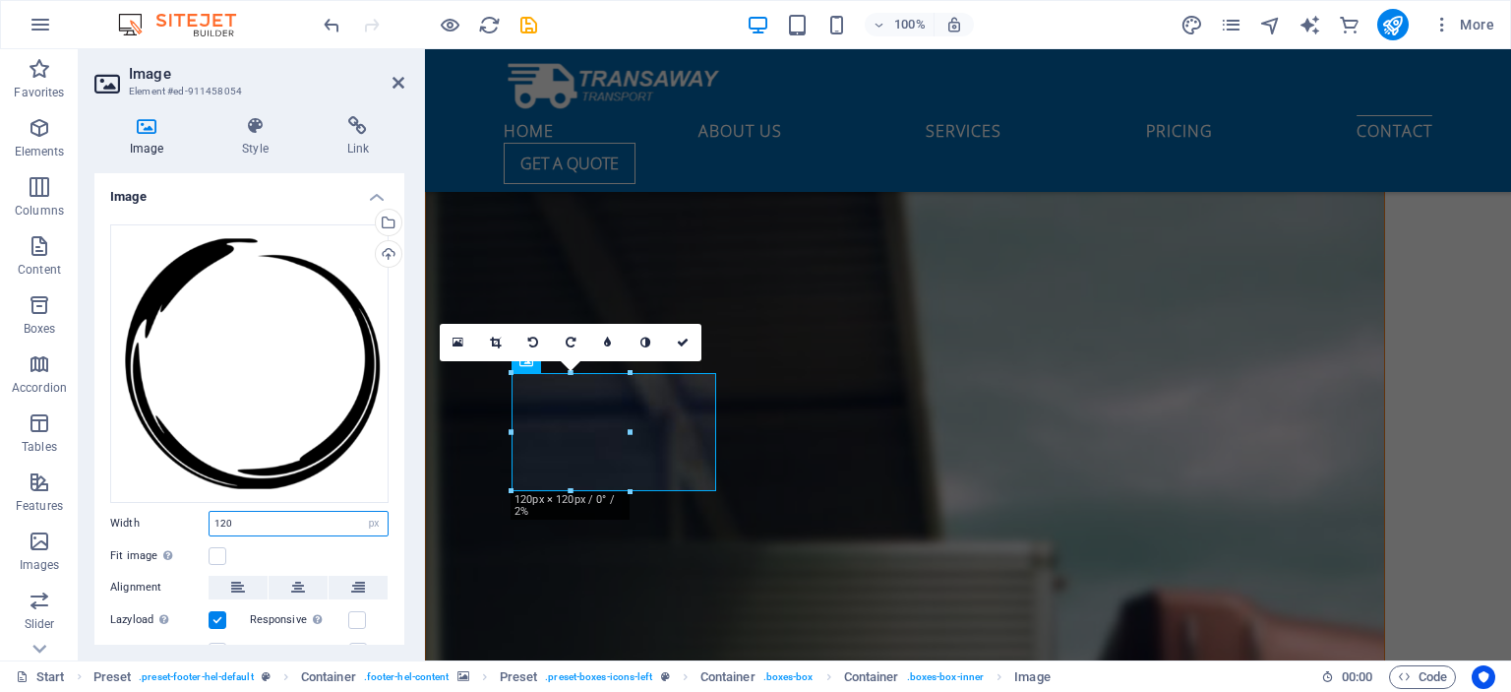
click at [632, 459] on div at bounding box center [630, 432] width 7 height 118
type input "120"
click at [500, 340] on icon at bounding box center [495, 343] width 11 height 12
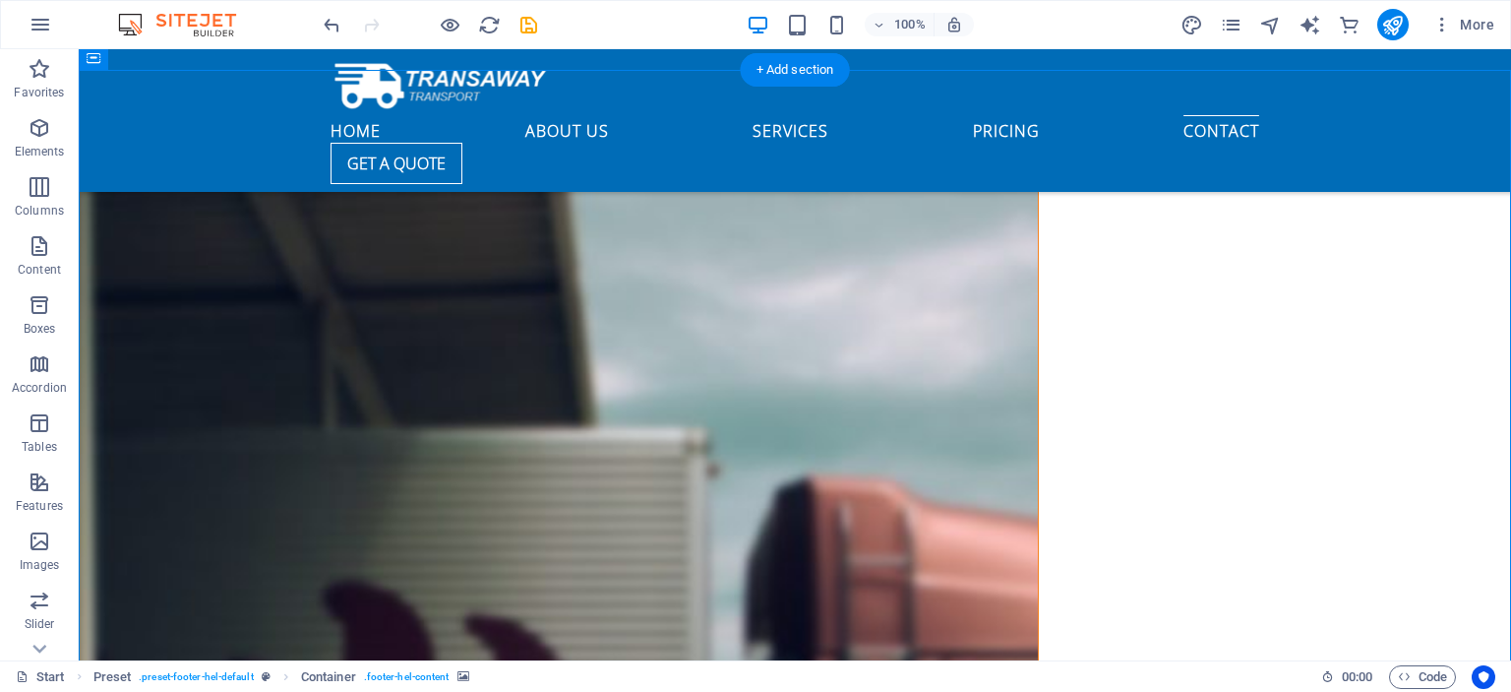
scroll to position [6351, 0]
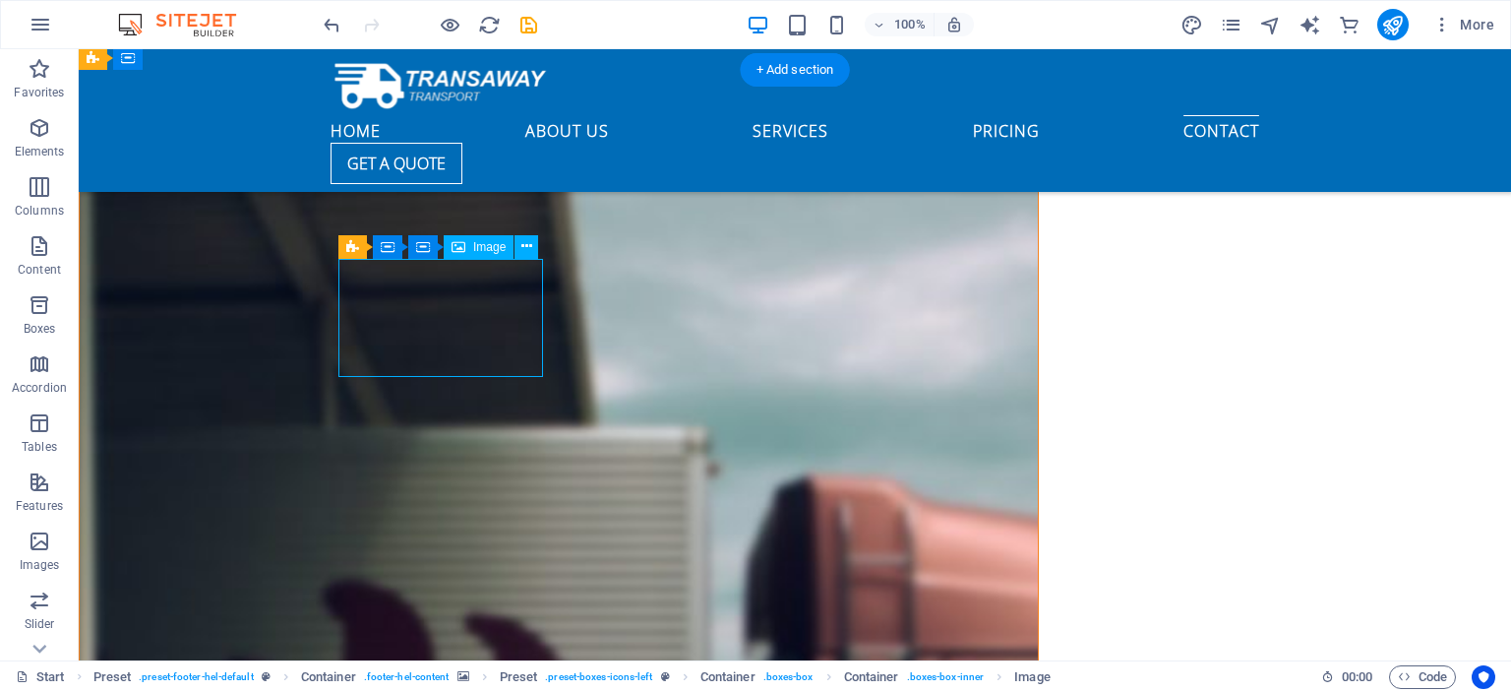
drag, startPoint x: 480, startPoint y: 353, endPoint x: 502, endPoint y: 358, distance: 22.2
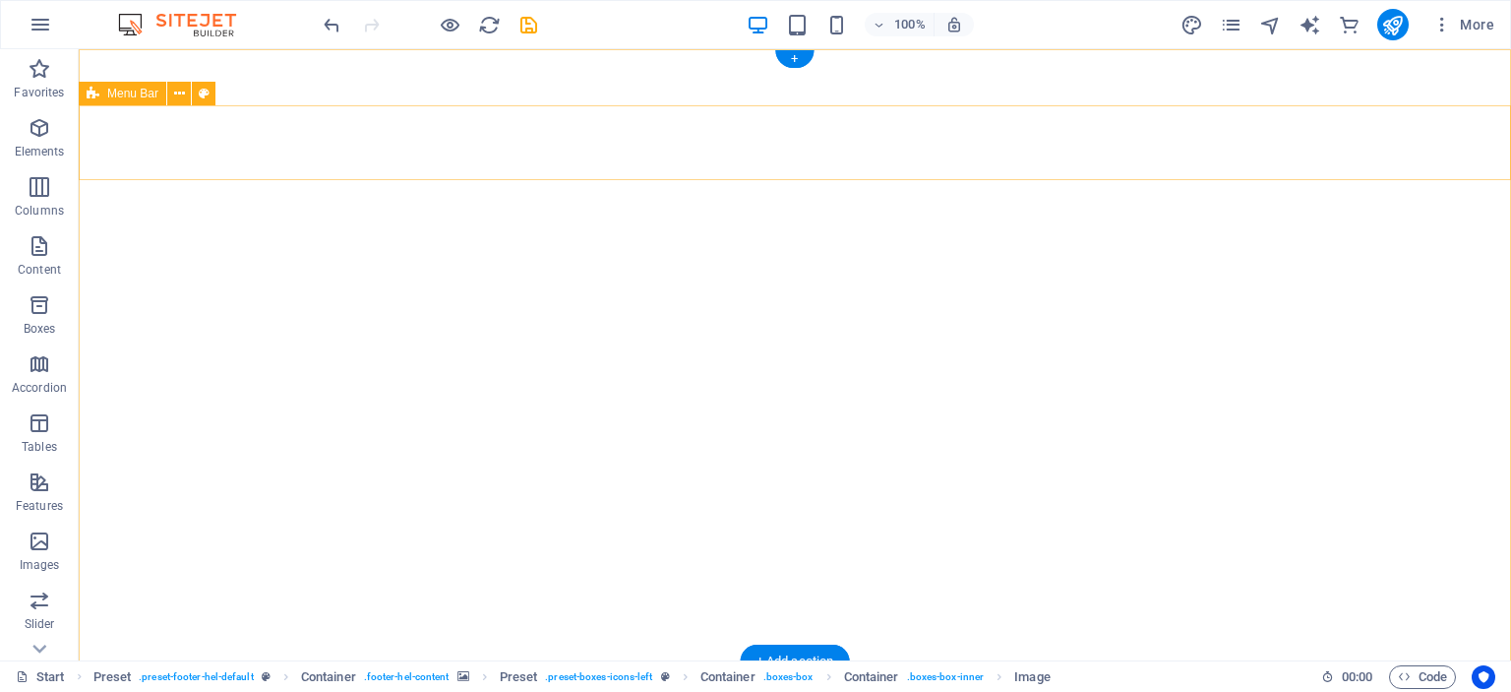
scroll to position [0, 0]
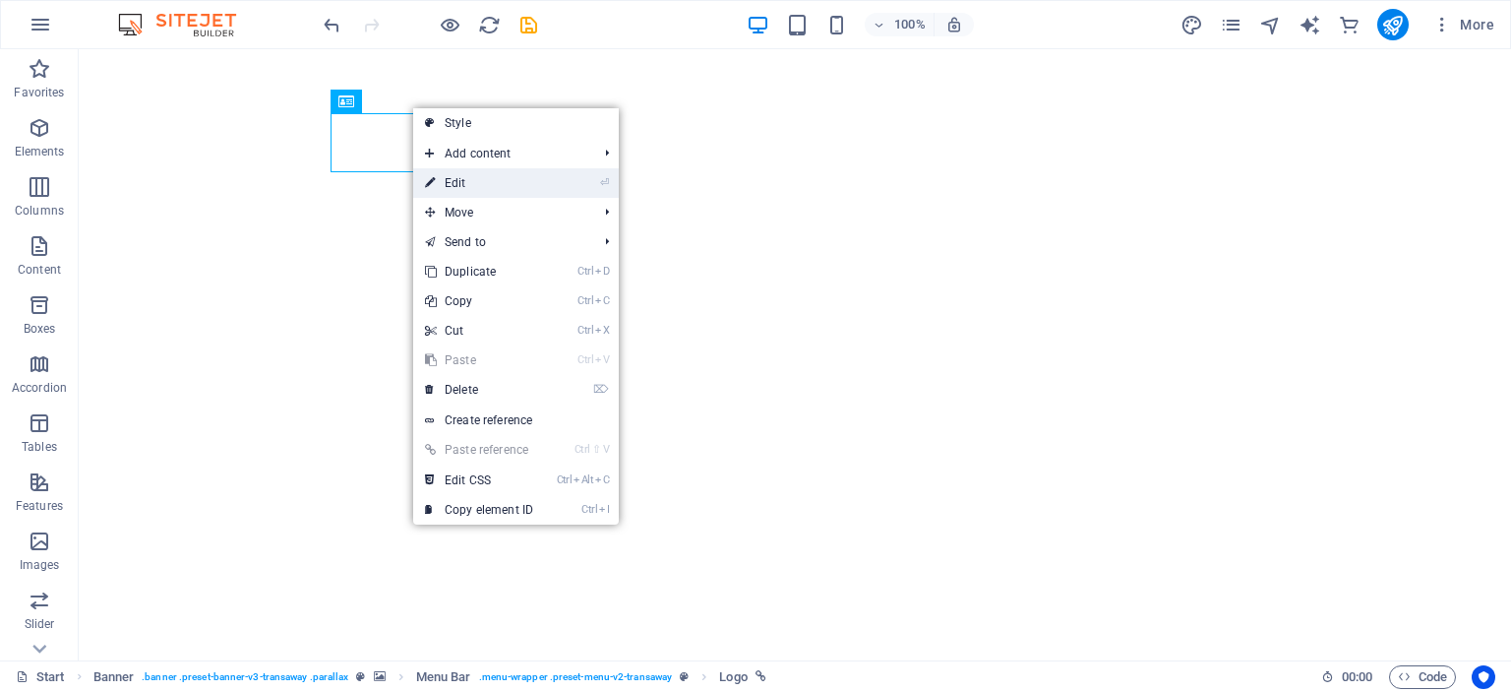
click at [463, 191] on link "⏎ Edit" at bounding box center [479, 183] width 132 height 30
select select "px"
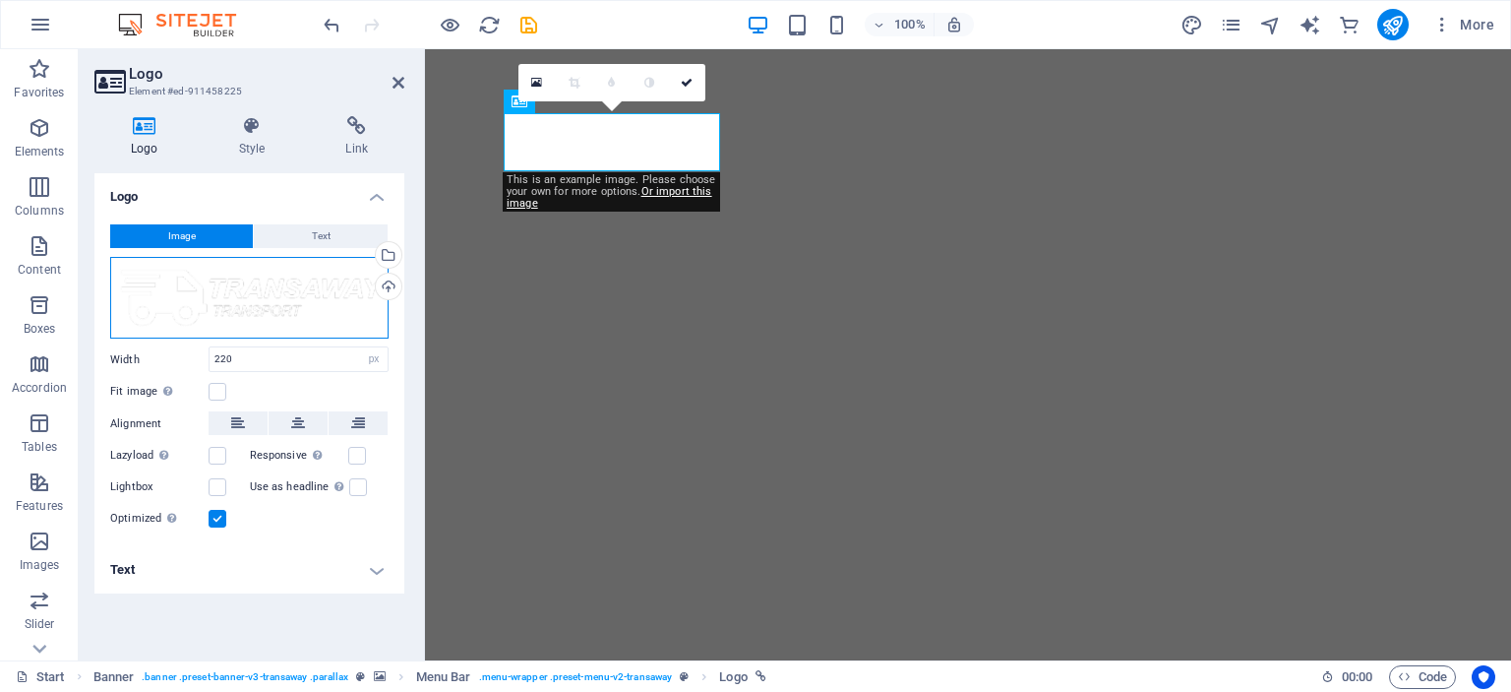
click at [235, 301] on div "Drag files here, click to choose files or select files from Files or our free s…" at bounding box center [249, 298] width 278 height 83
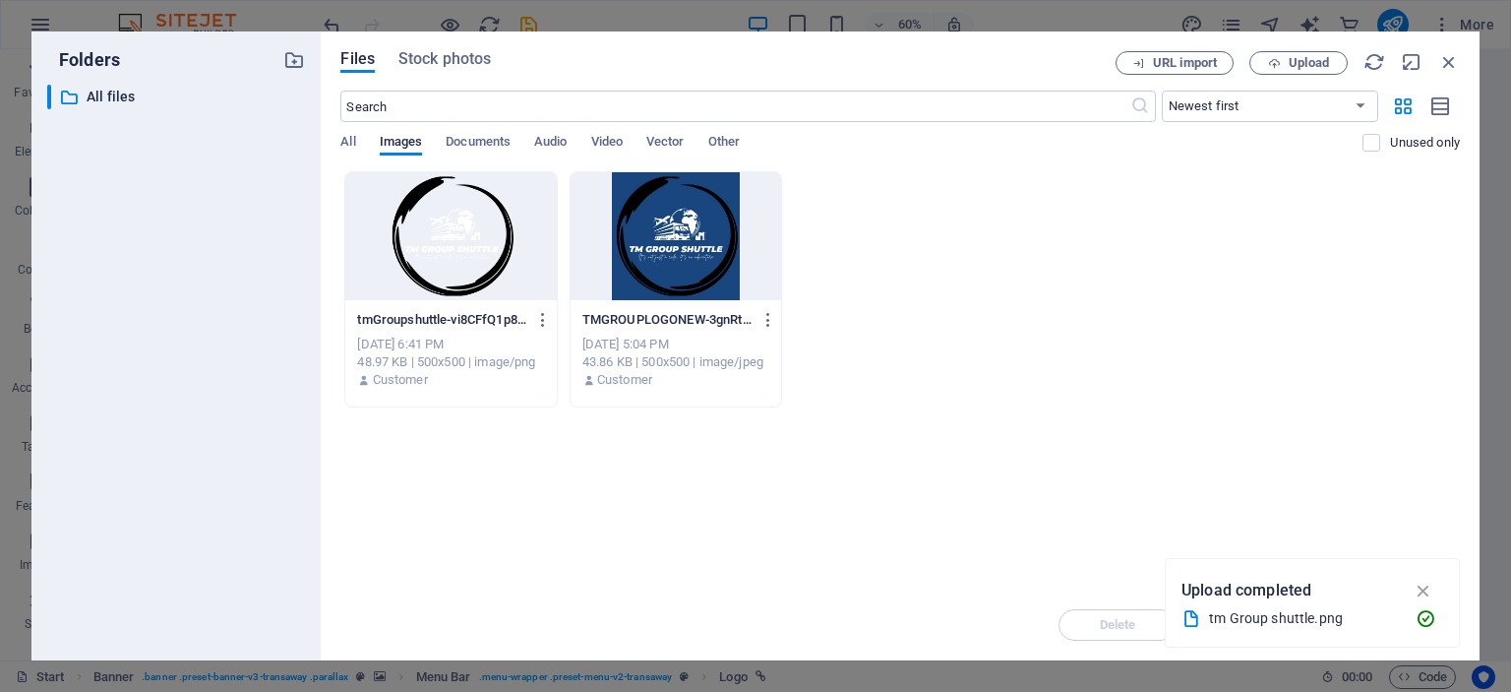
click at [661, 244] on div at bounding box center [676, 236] width 211 height 128
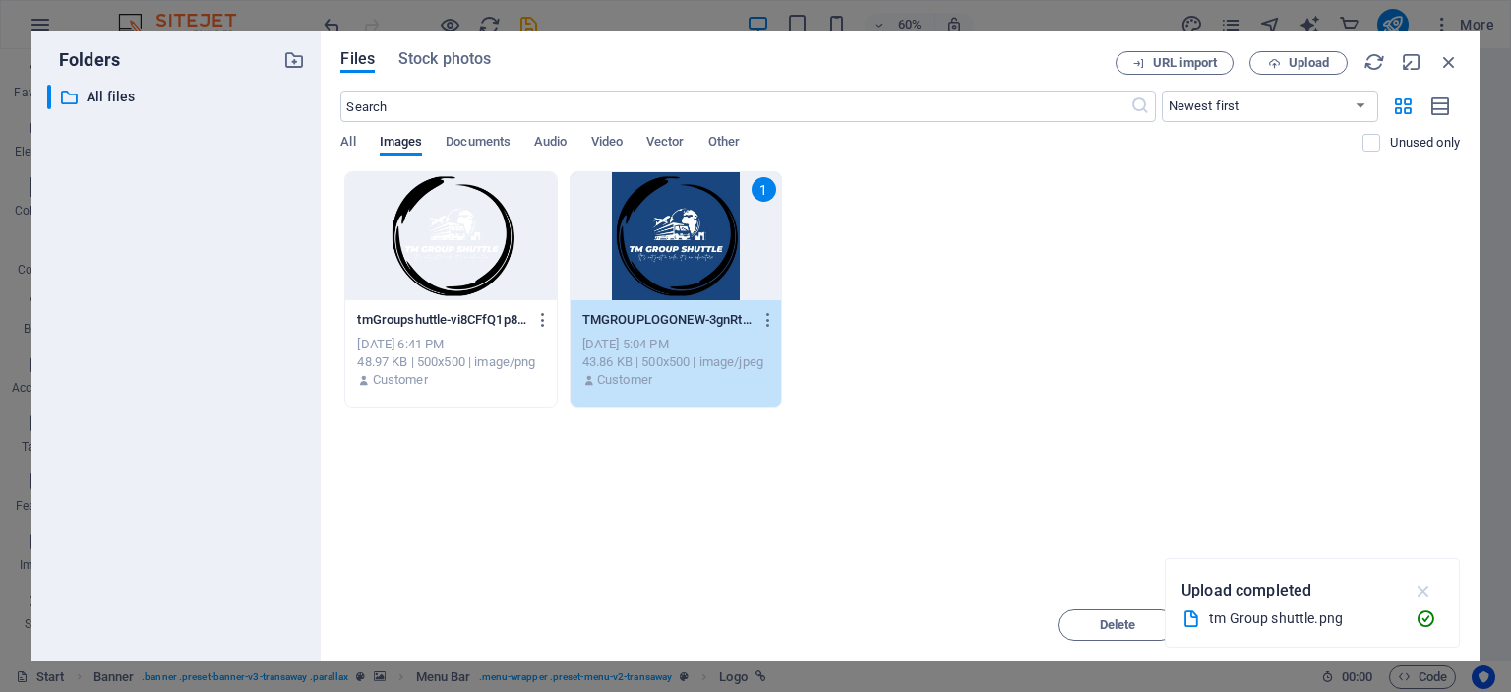
click at [1420, 584] on icon "button" at bounding box center [1424, 591] width 23 height 22
click at [1399, 627] on span "Insert" at bounding box center [1401, 625] width 34 height 12
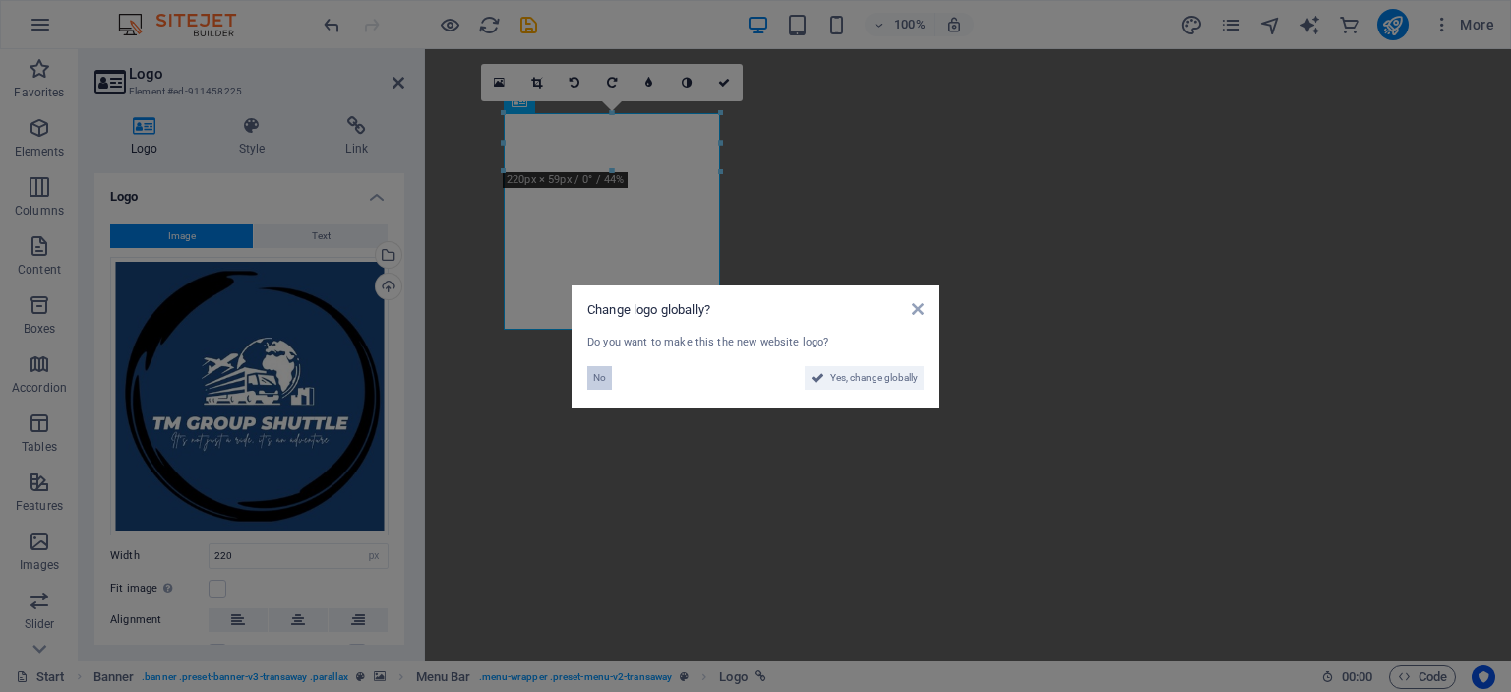
click at [599, 375] on span "No" at bounding box center [599, 378] width 13 height 24
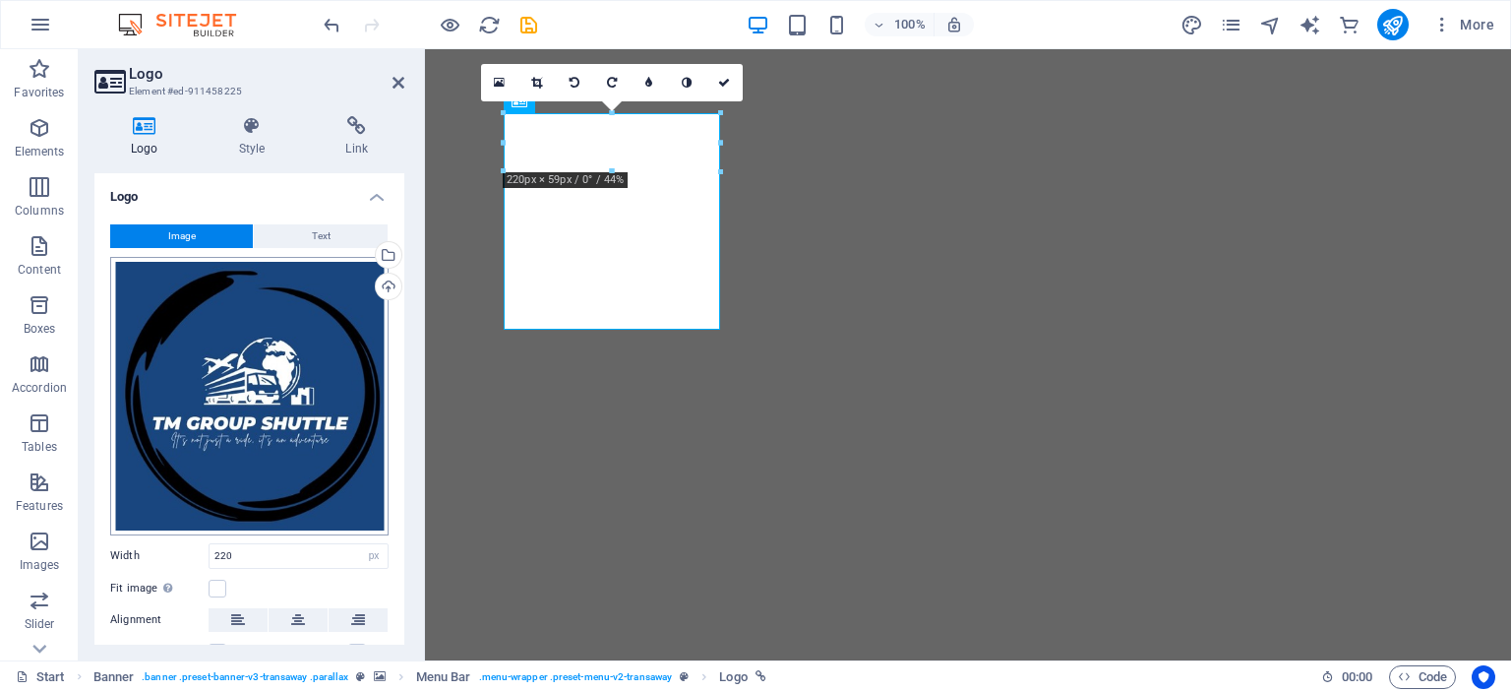
scroll to position [145, 0]
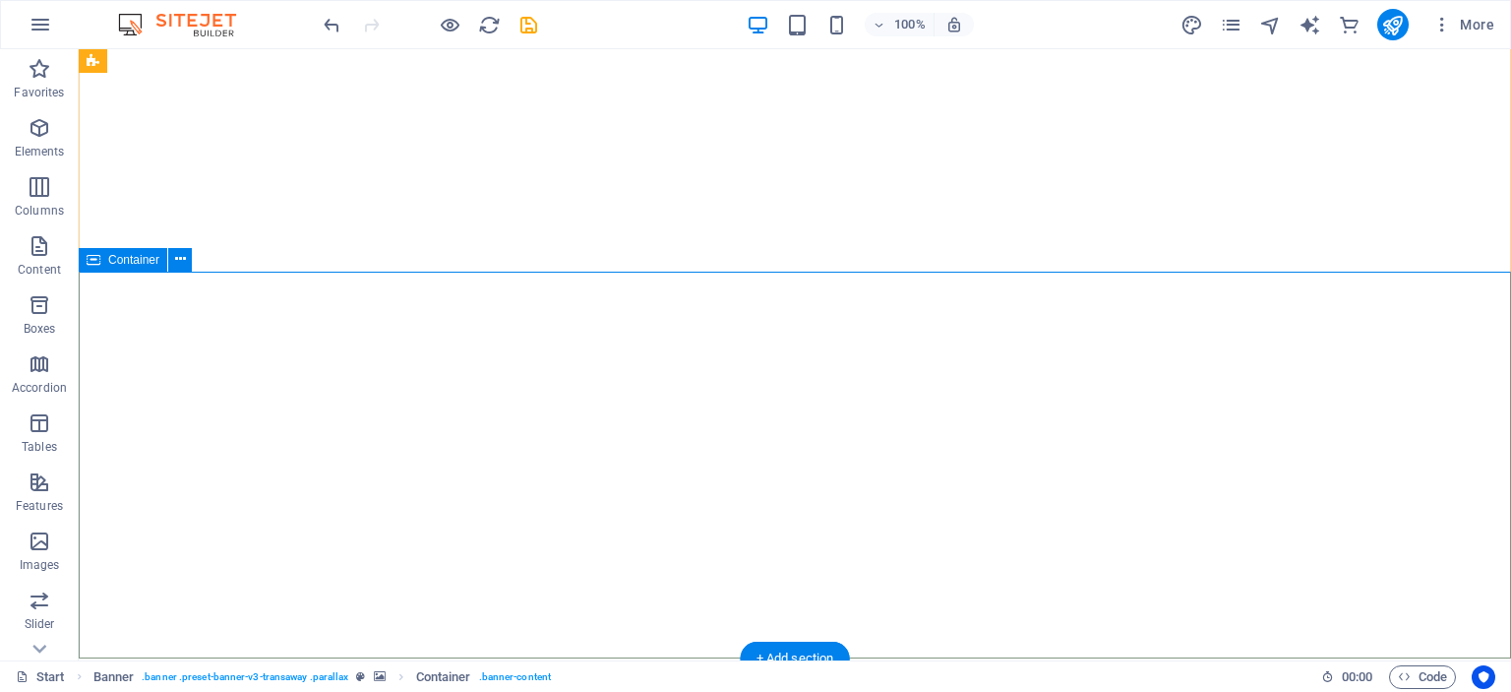
scroll to position [0, 0]
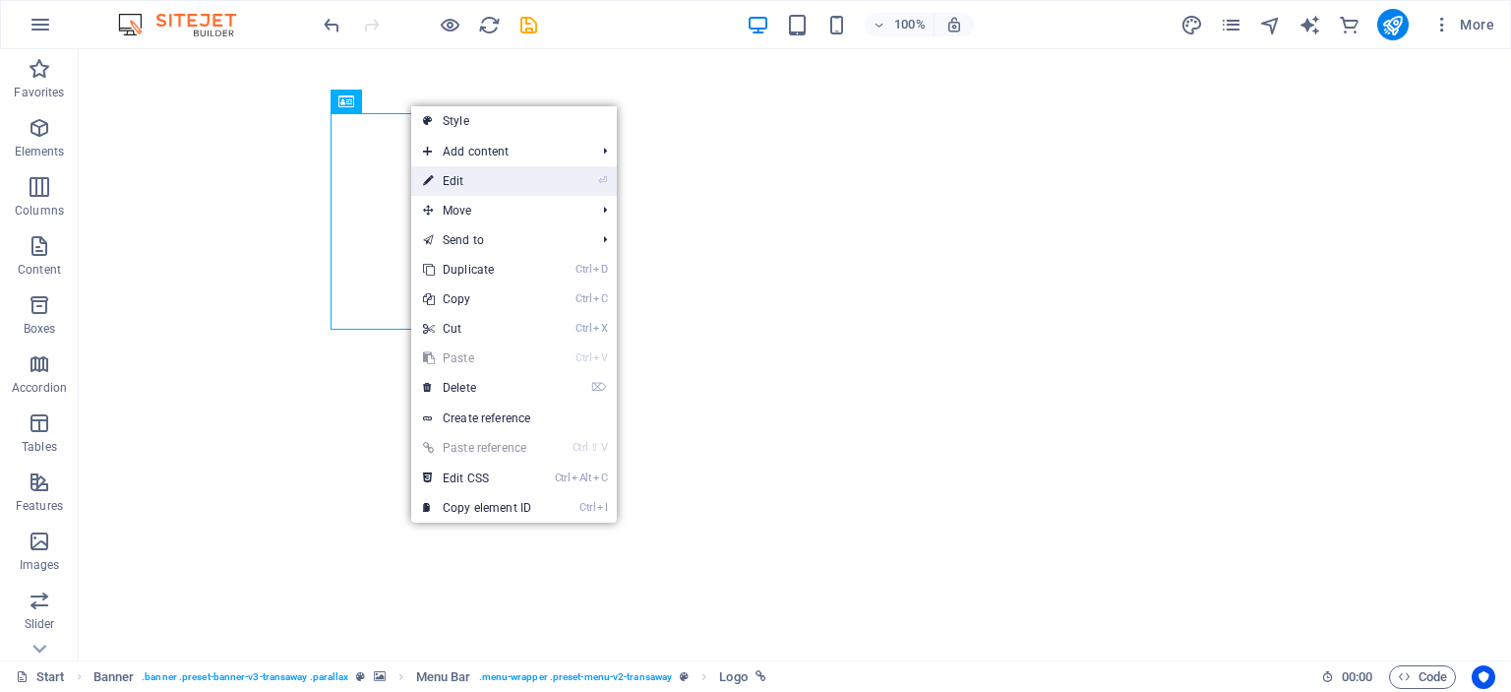
click at [463, 183] on link "⏎ Edit" at bounding box center [477, 181] width 132 height 30
select select "px"
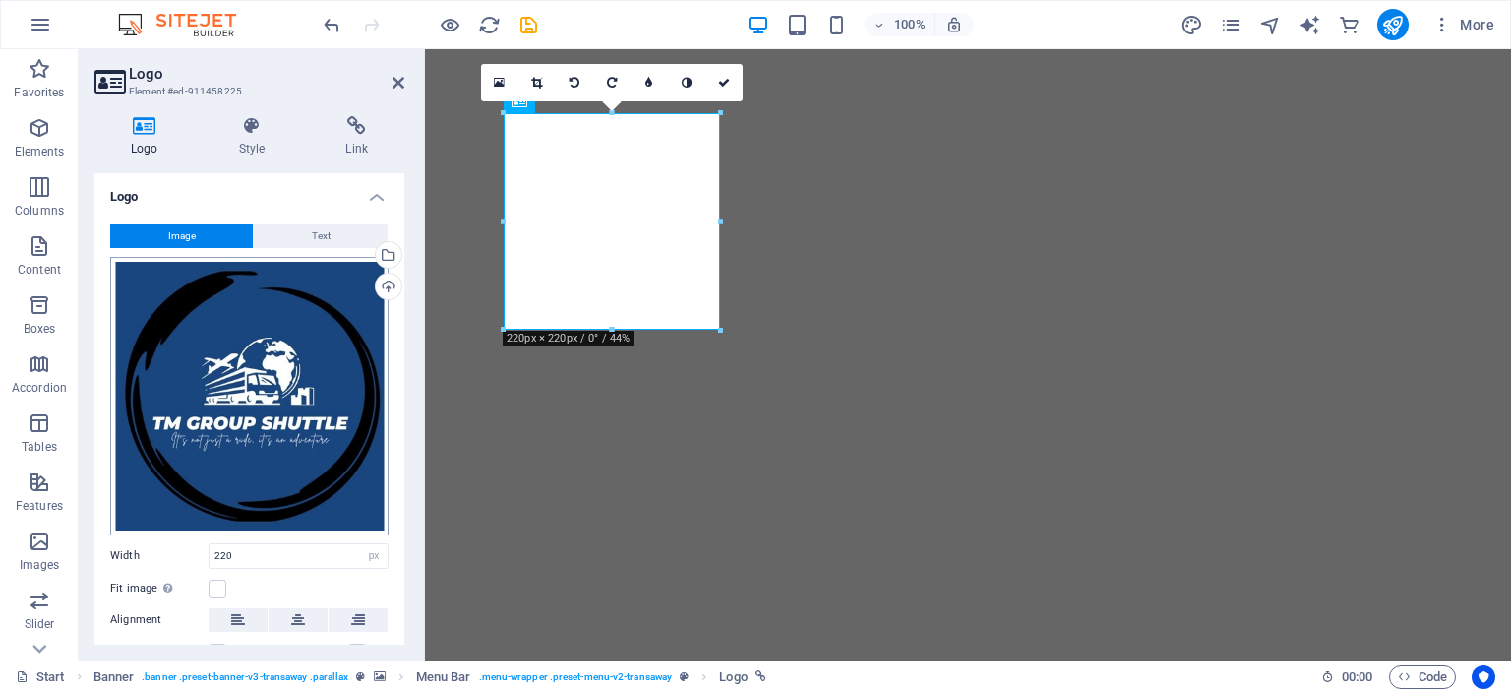
scroll to position [145, 0]
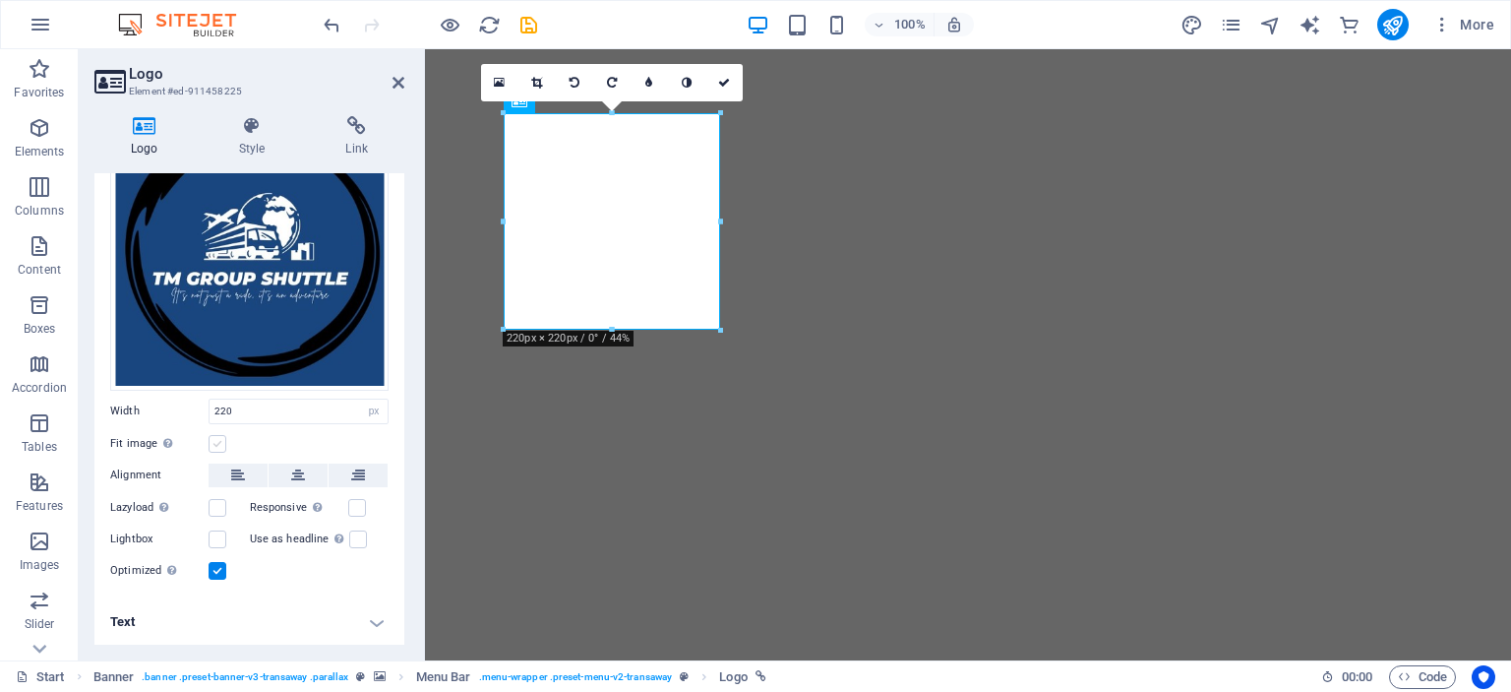
click at [215, 444] on label at bounding box center [218, 444] width 18 height 18
click at [0, 0] on input "Fit image Automatically fit image to a fixed width and height" at bounding box center [0, 0] width 0 height 0
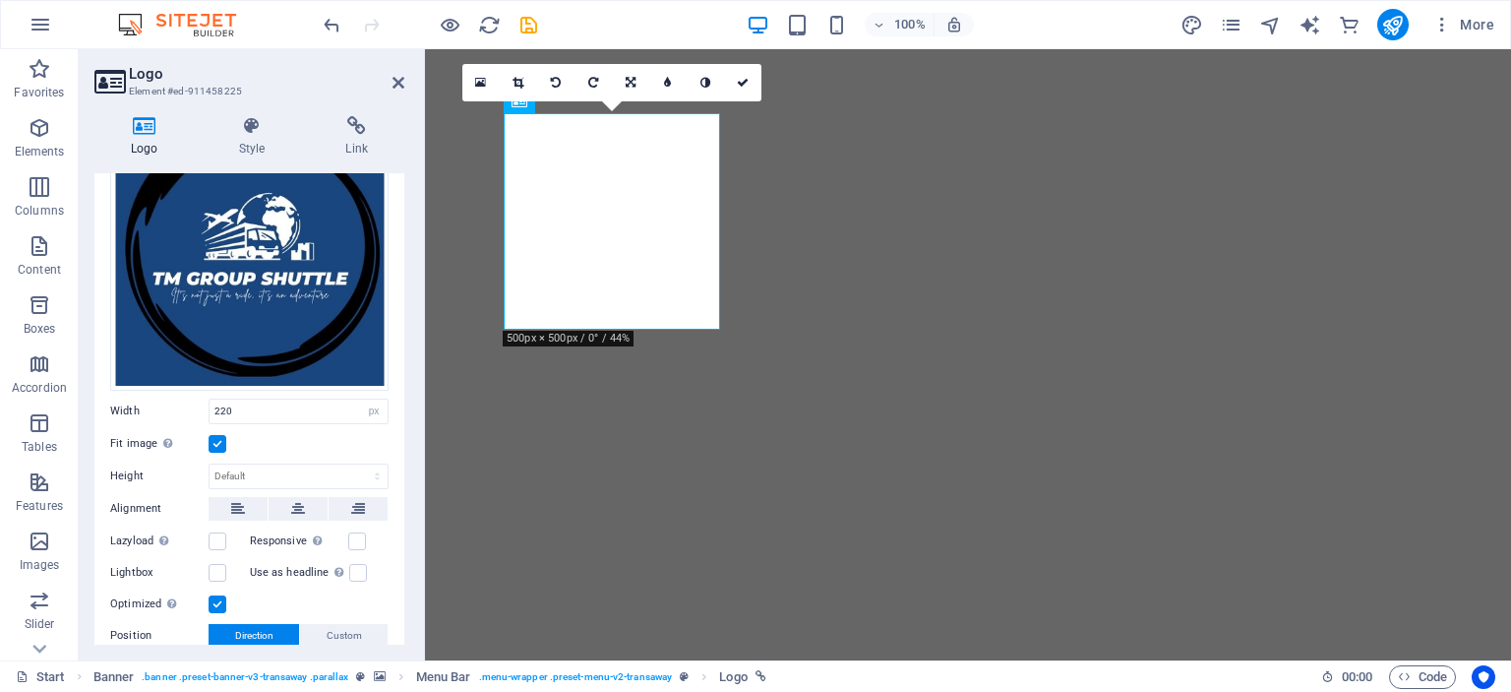
scroll to position [277, 0]
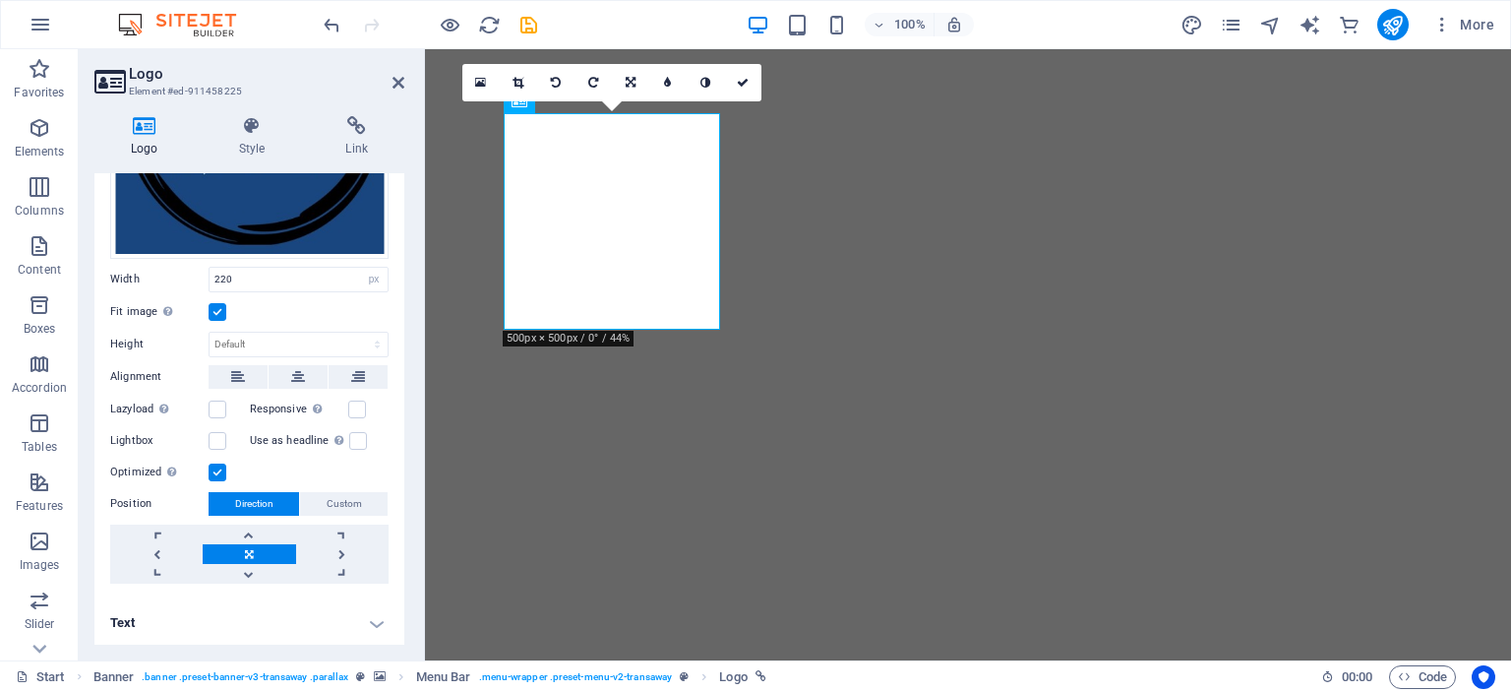
click at [258, 503] on span "Direction" at bounding box center [254, 504] width 38 height 24
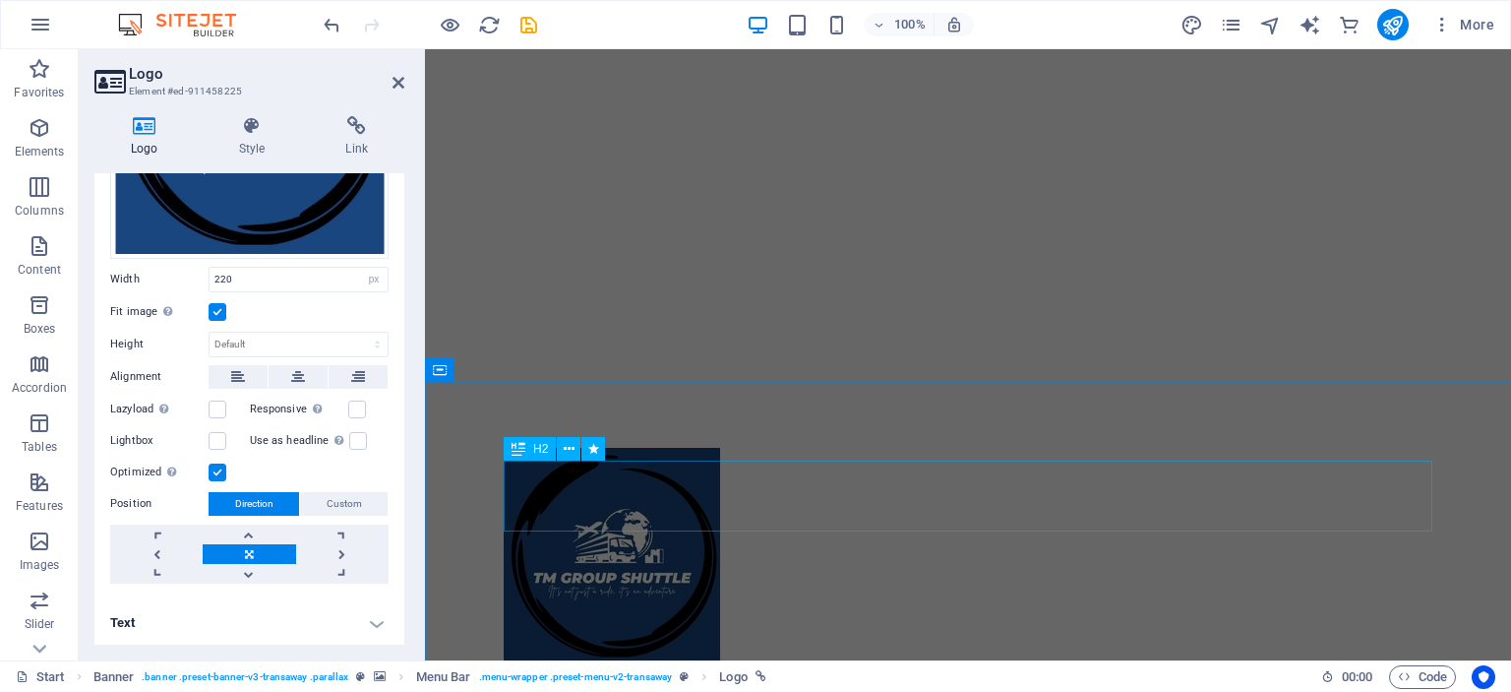
scroll to position [583, 0]
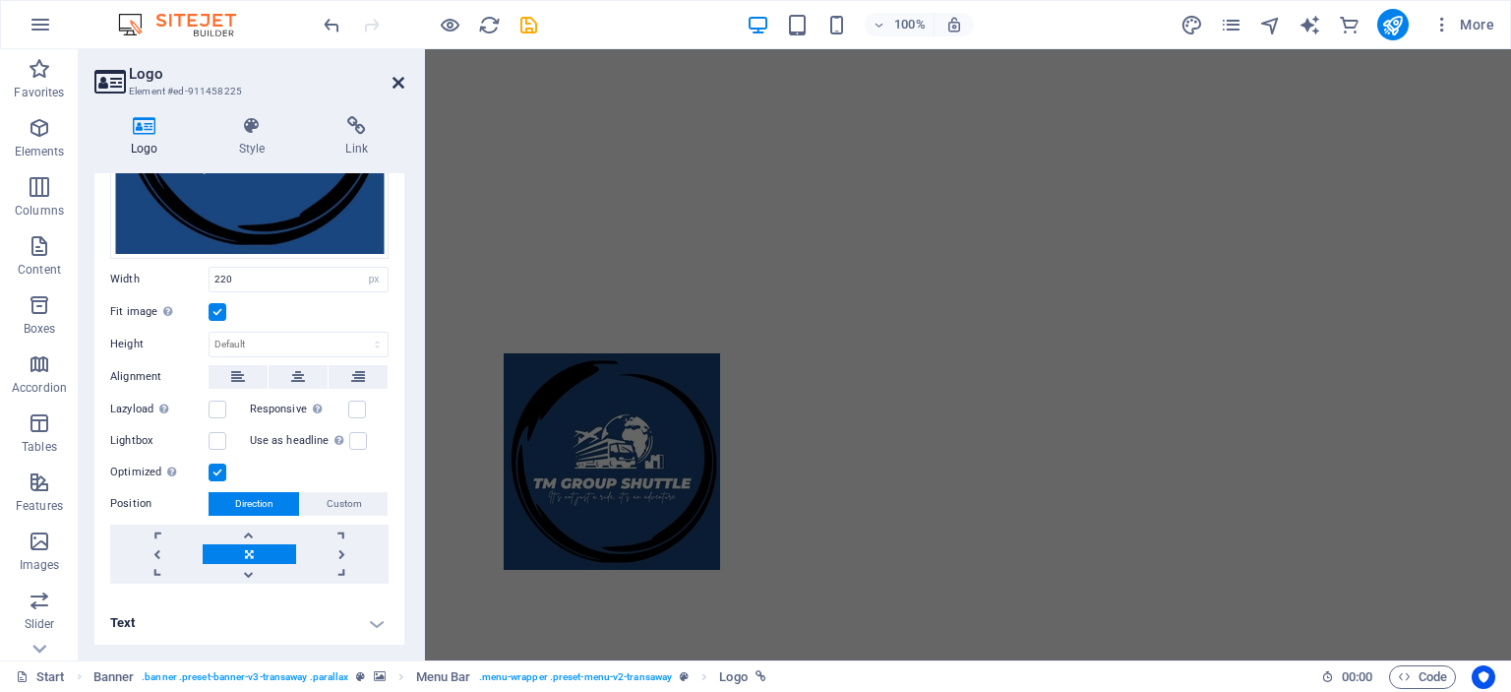
click at [397, 84] on icon at bounding box center [399, 83] width 12 height 16
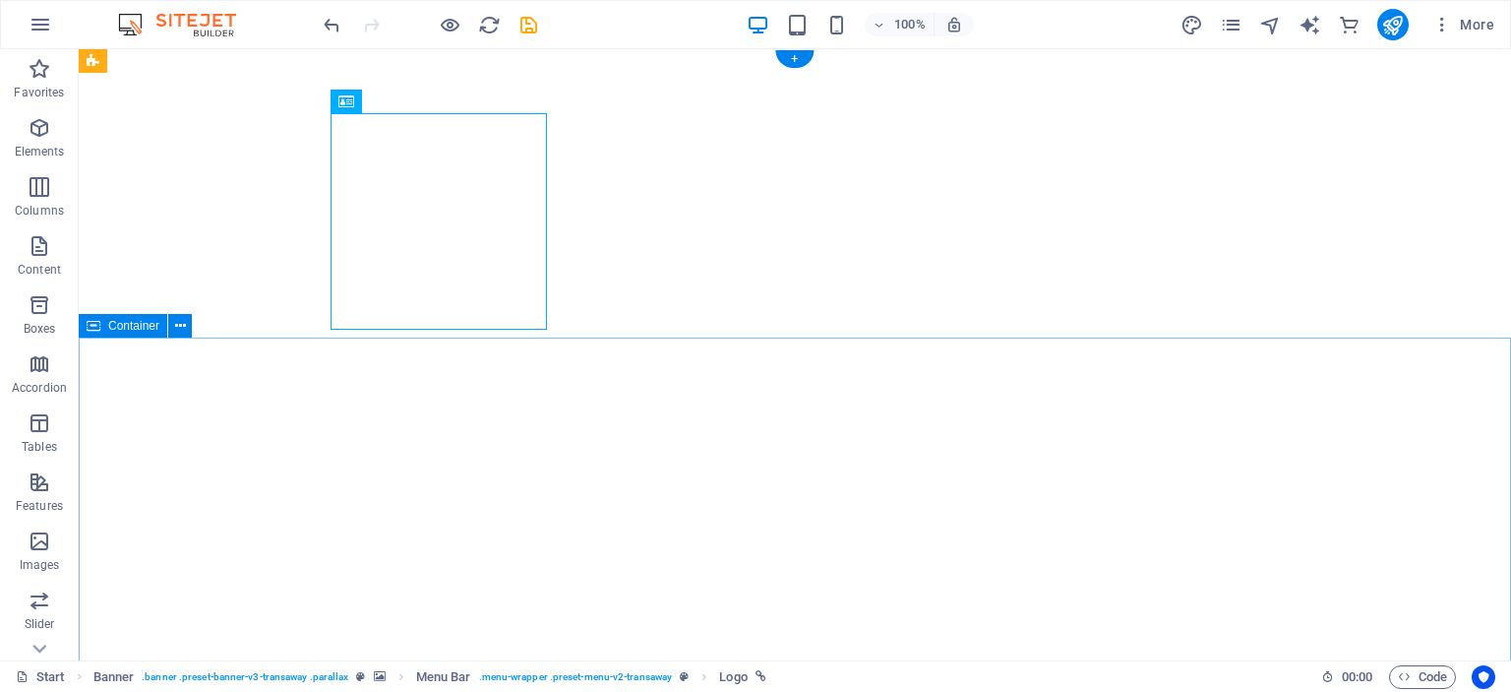
scroll to position [0, 0]
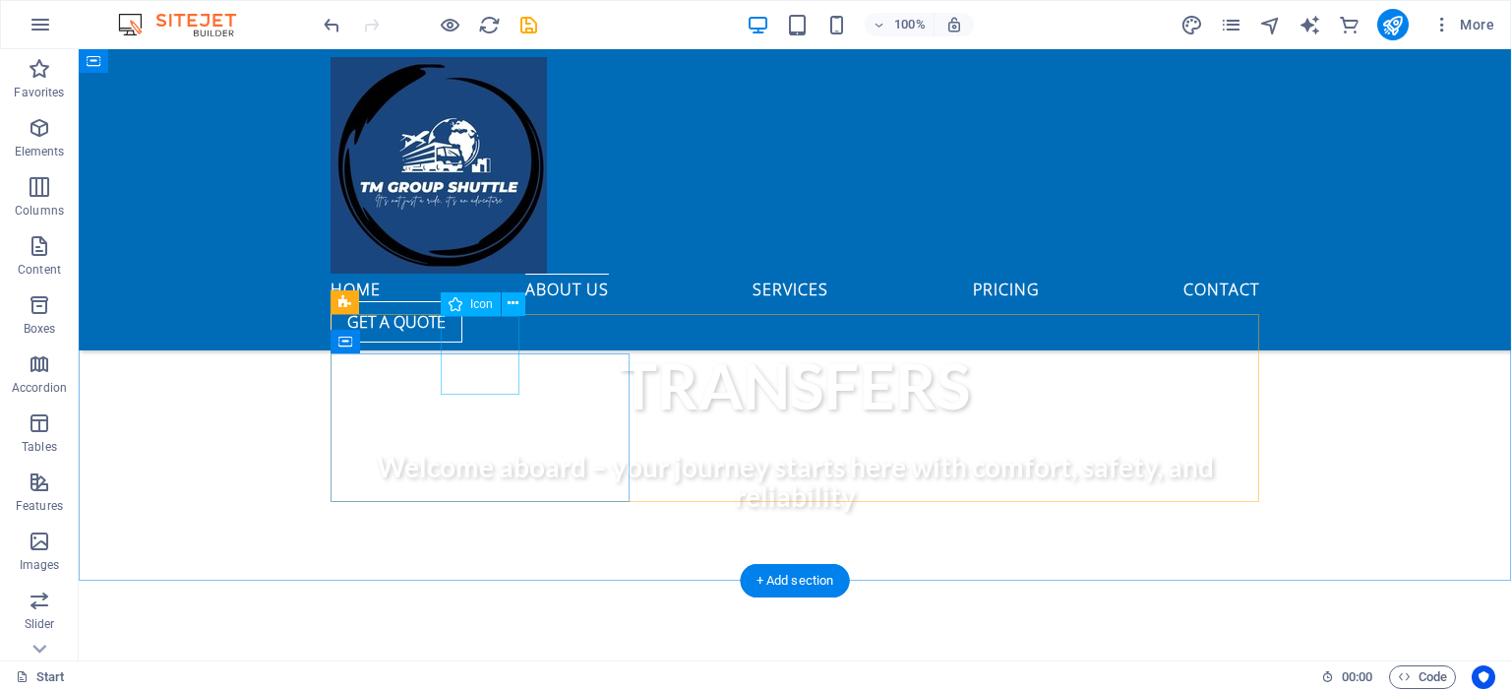
scroll to position [953, 0]
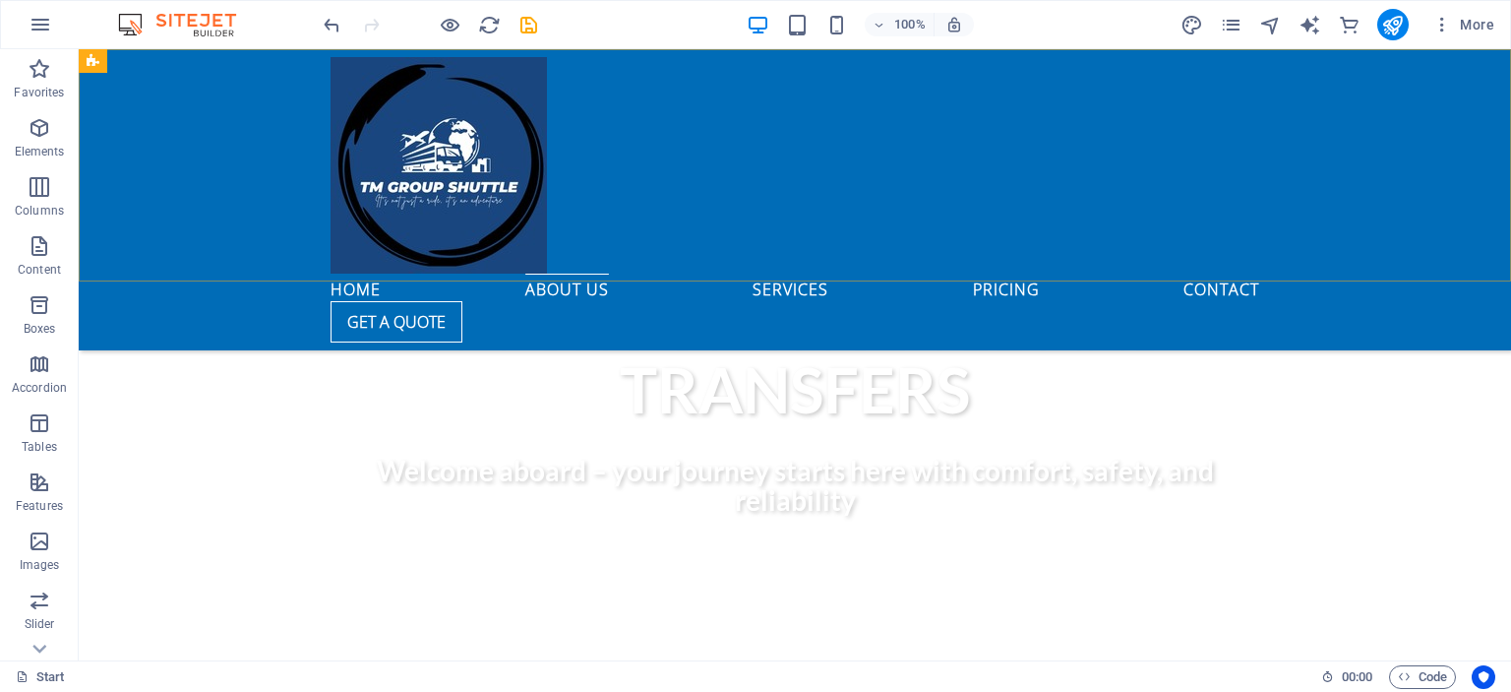
click at [612, 116] on div "Home About us Services Pricing Contact Get a quote" at bounding box center [795, 199] width 1433 height 301
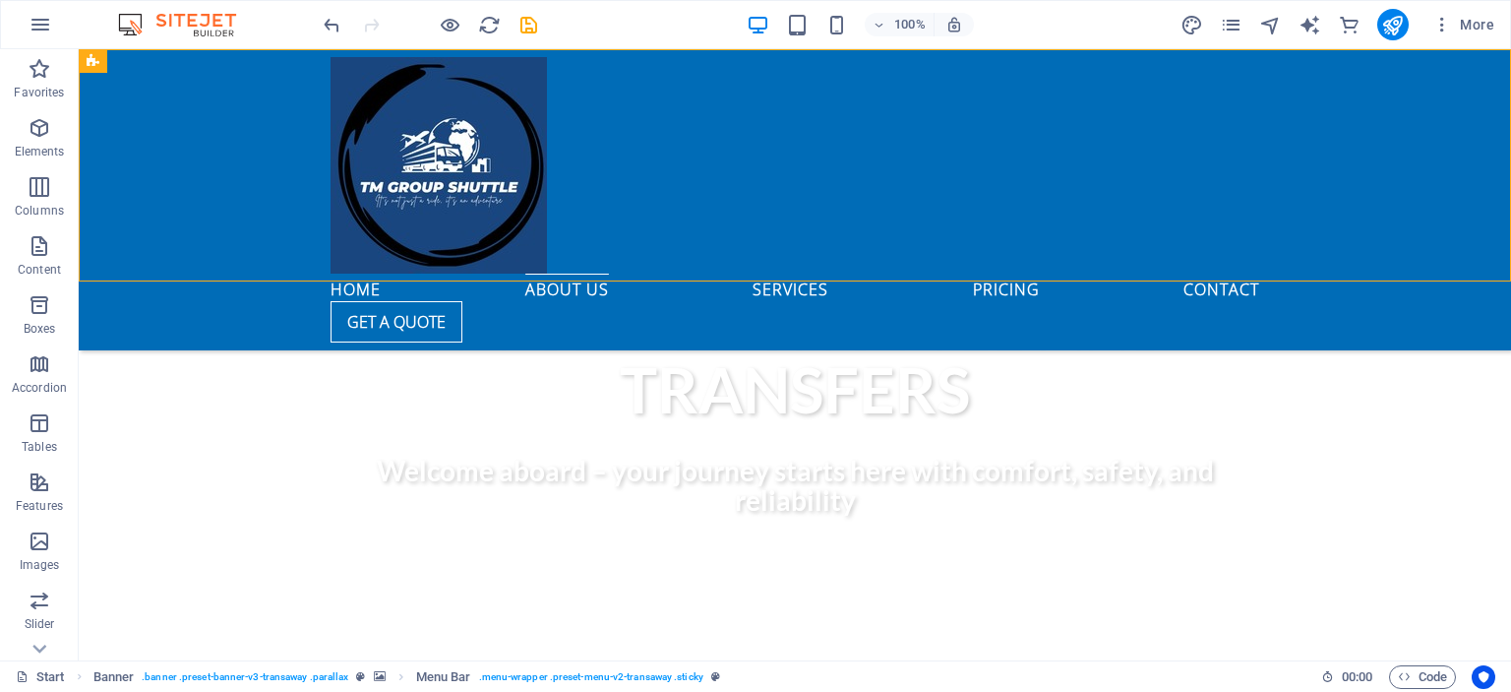
click at [215, 114] on div "Home About us Services Pricing Contact Get a quote" at bounding box center [795, 199] width 1433 height 301
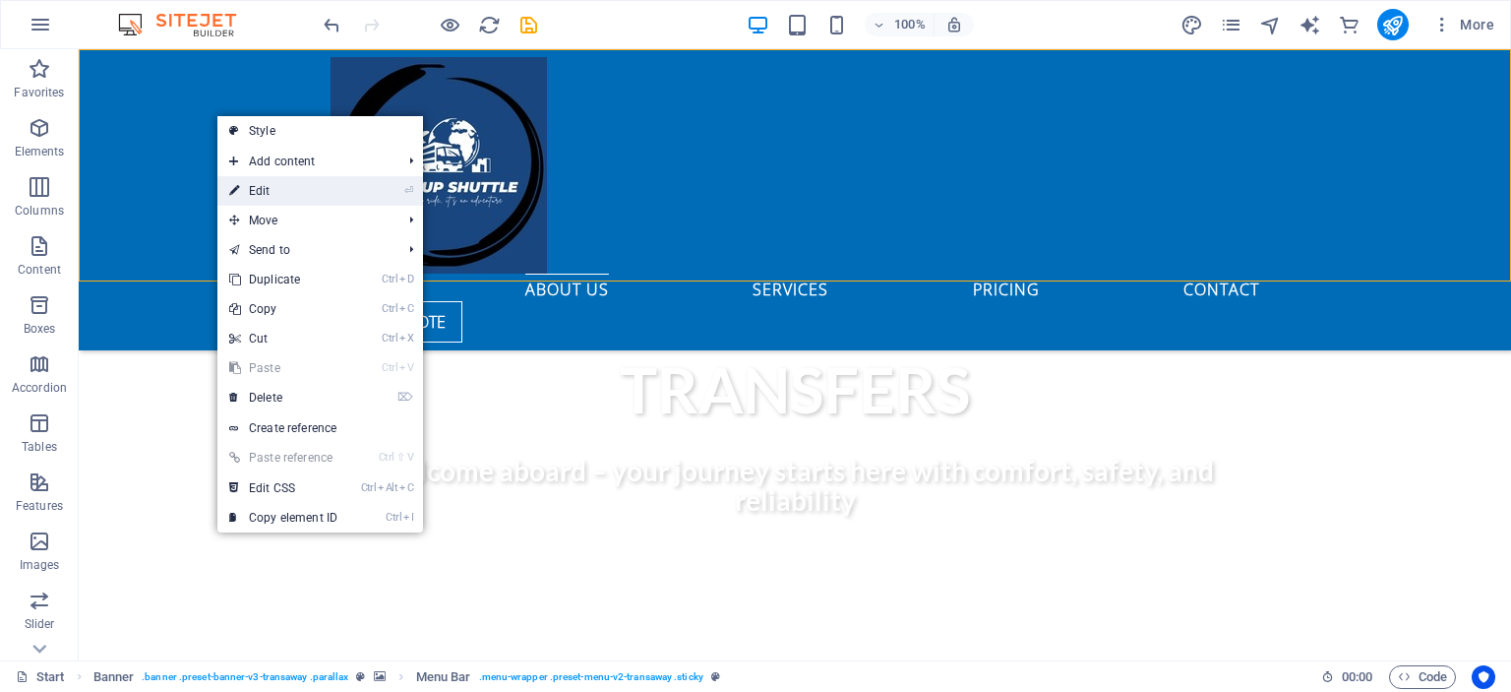
click at [264, 186] on link "⏎ Edit" at bounding box center [283, 191] width 132 height 30
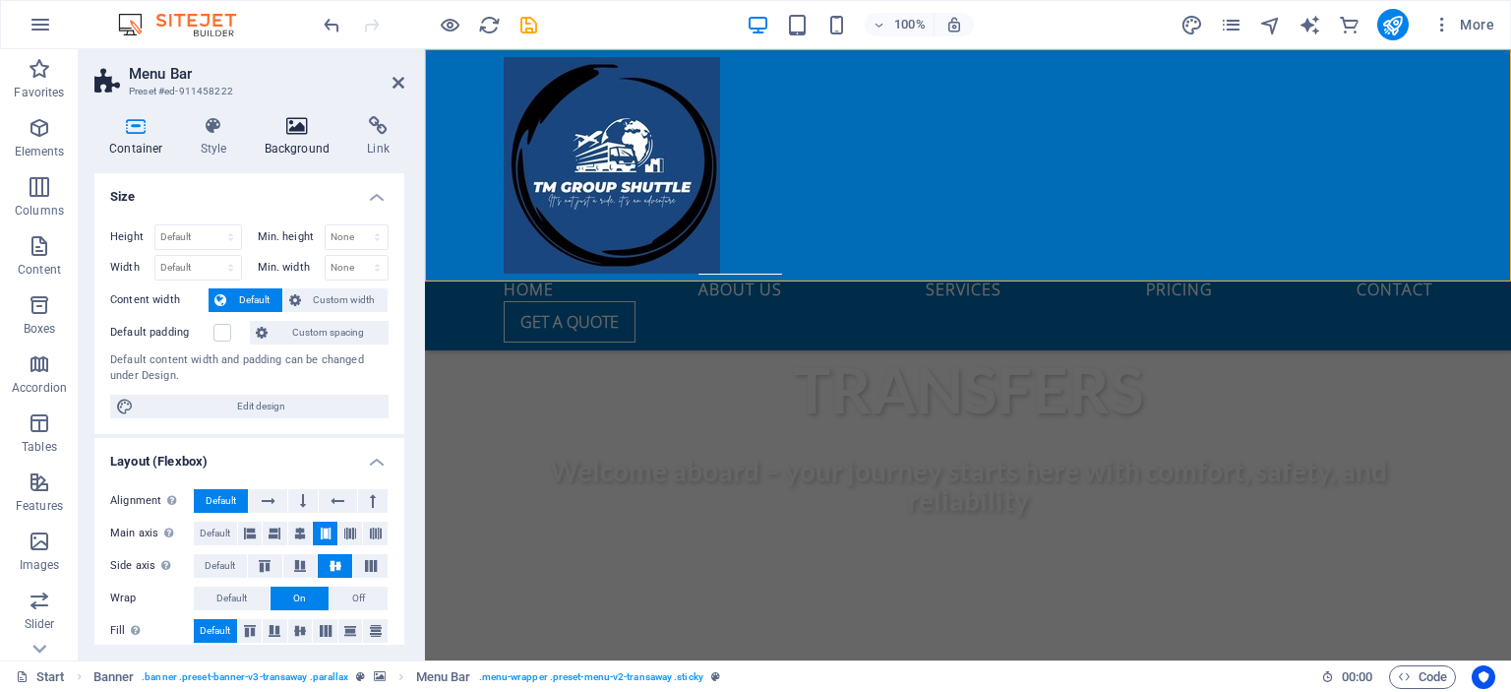
click at [300, 132] on icon at bounding box center [297, 126] width 95 height 20
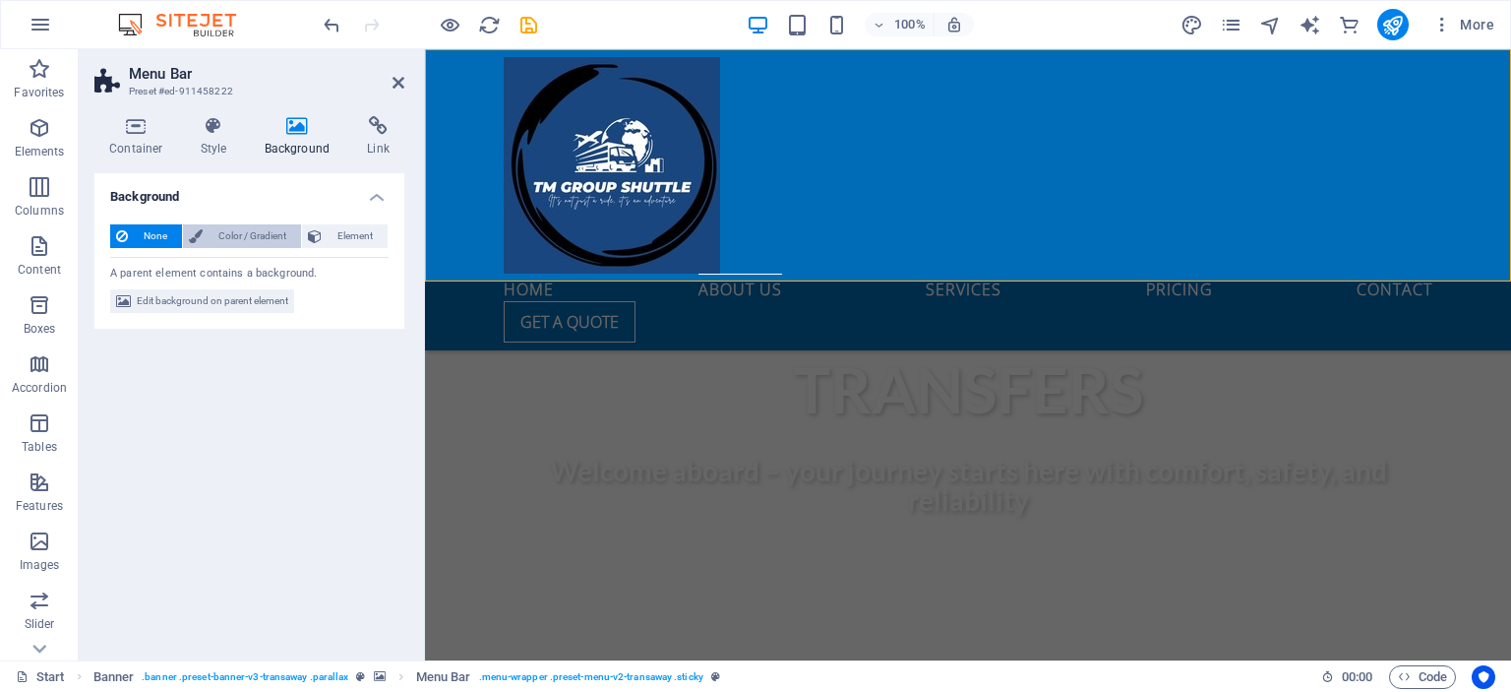
click at [254, 232] on span "Color / Gradient" at bounding box center [252, 236] width 87 height 24
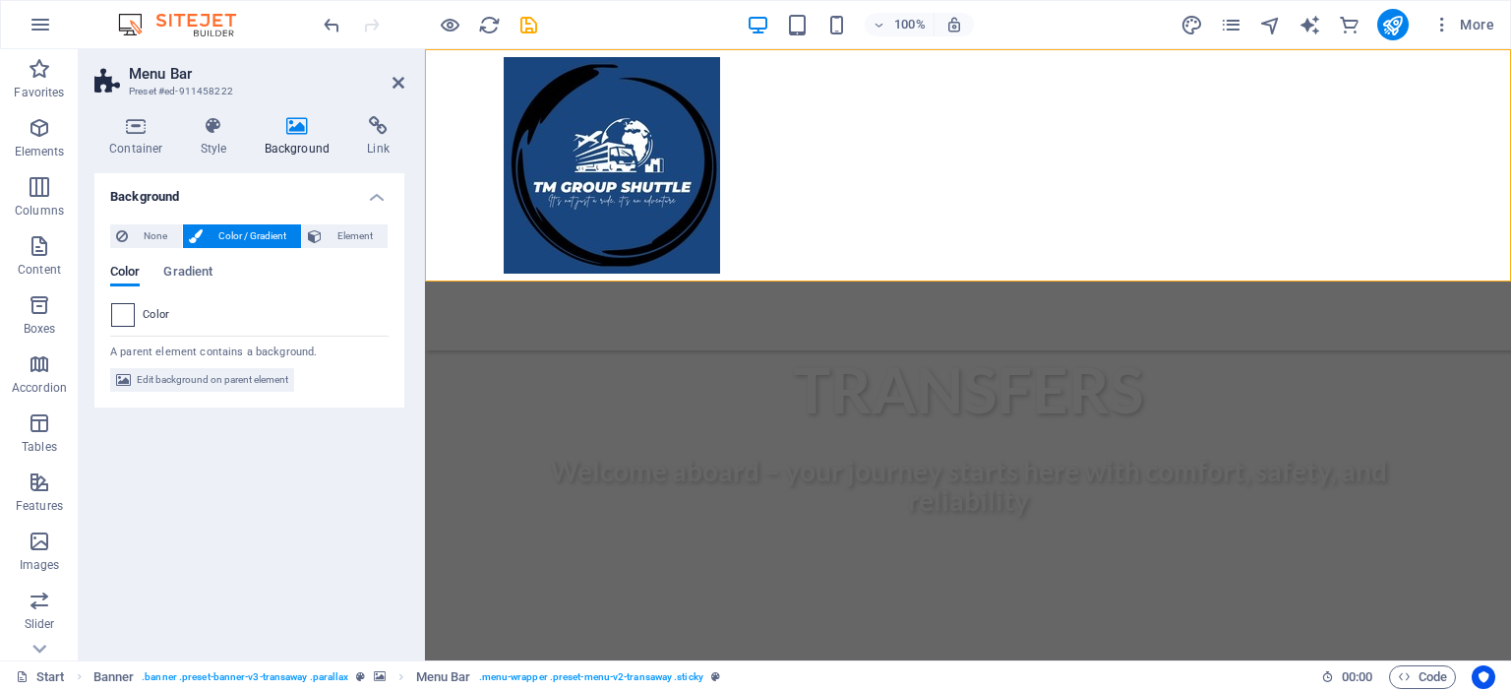
click at [125, 314] on span at bounding box center [123, 315] width 22 height 22
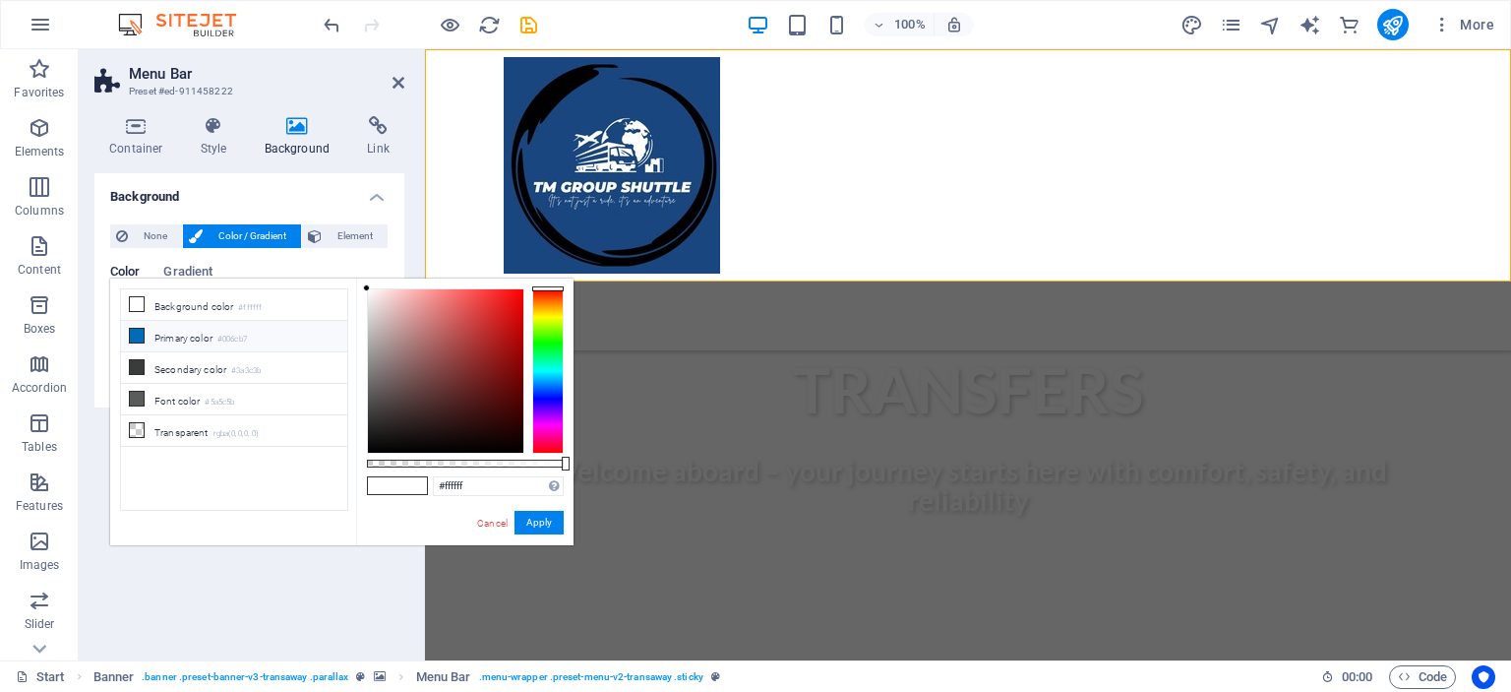
click at [141, 336] on icon at bounding box center [137, 336] width 14 height 14
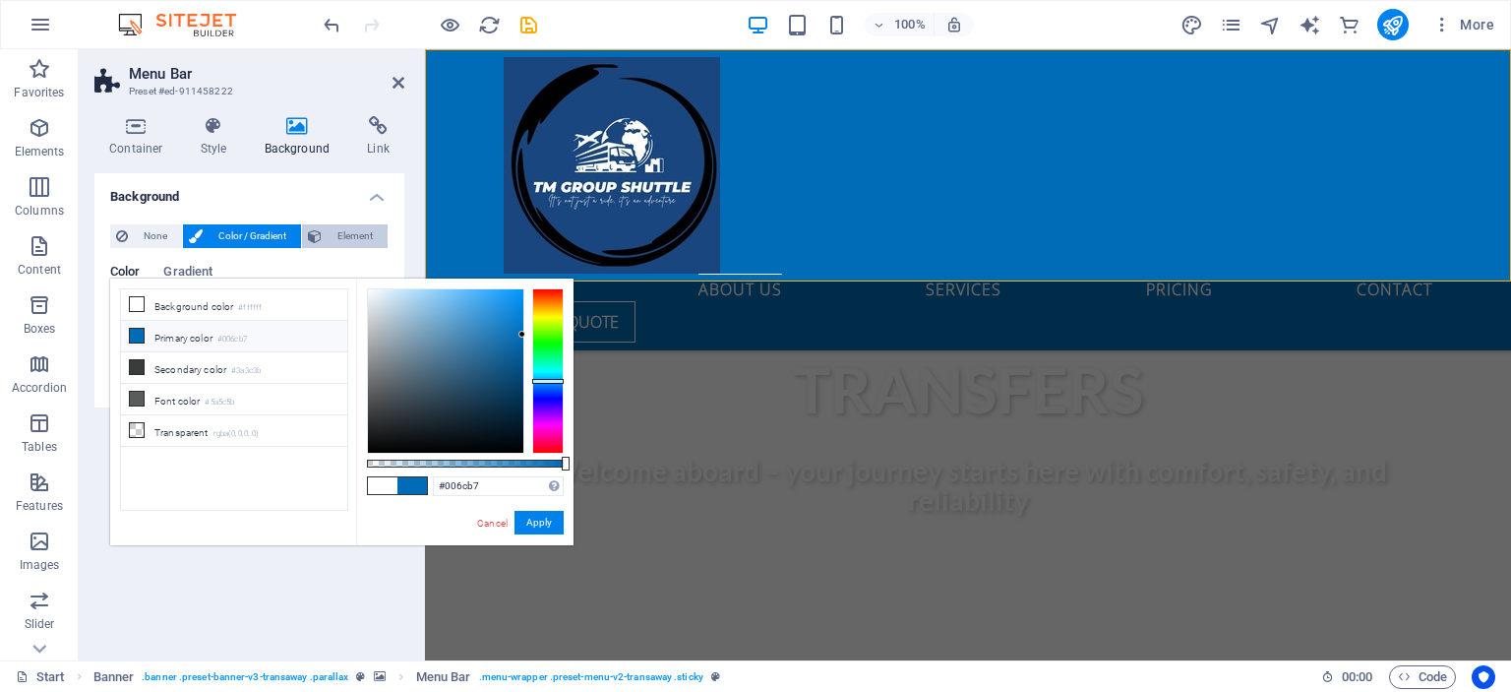
click at [347, 232] on span "Element" at bounding box center [355, 236] width 54 height 24
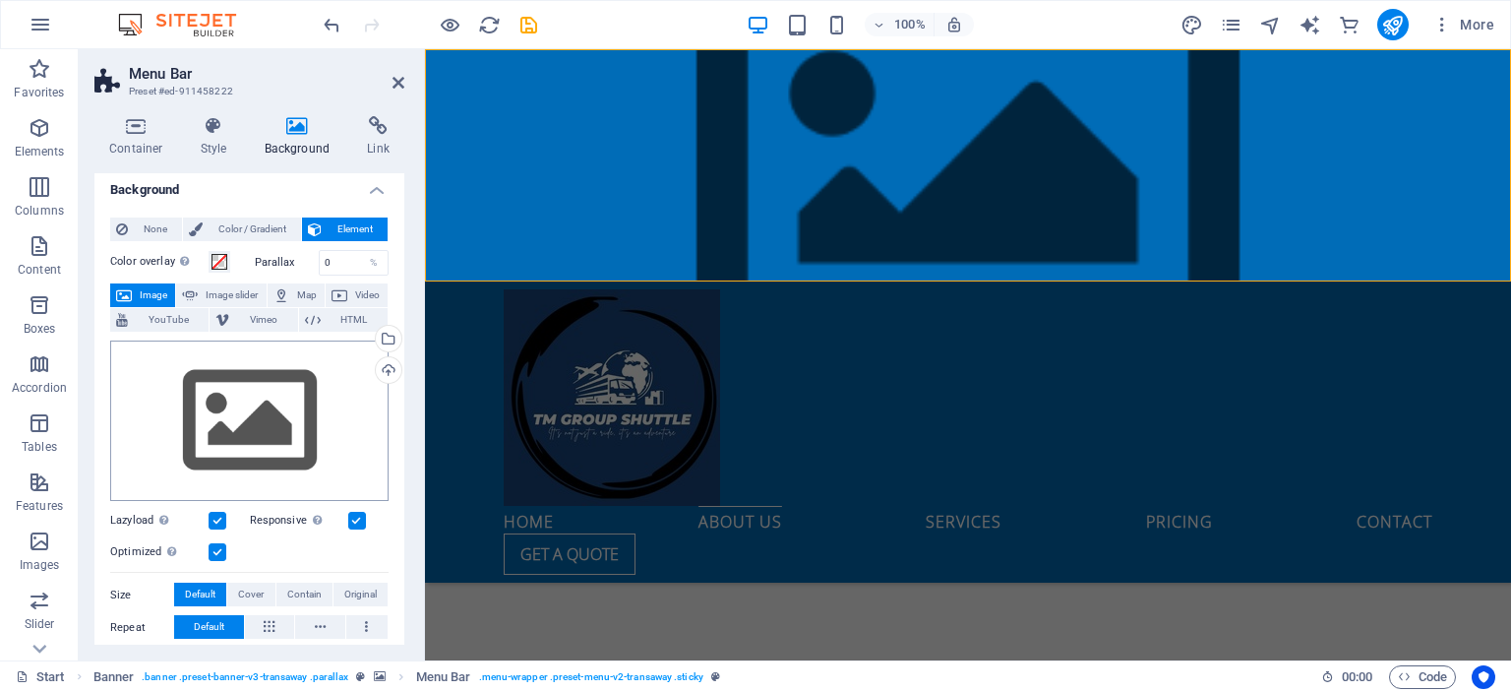
scroll to position [0, 0]
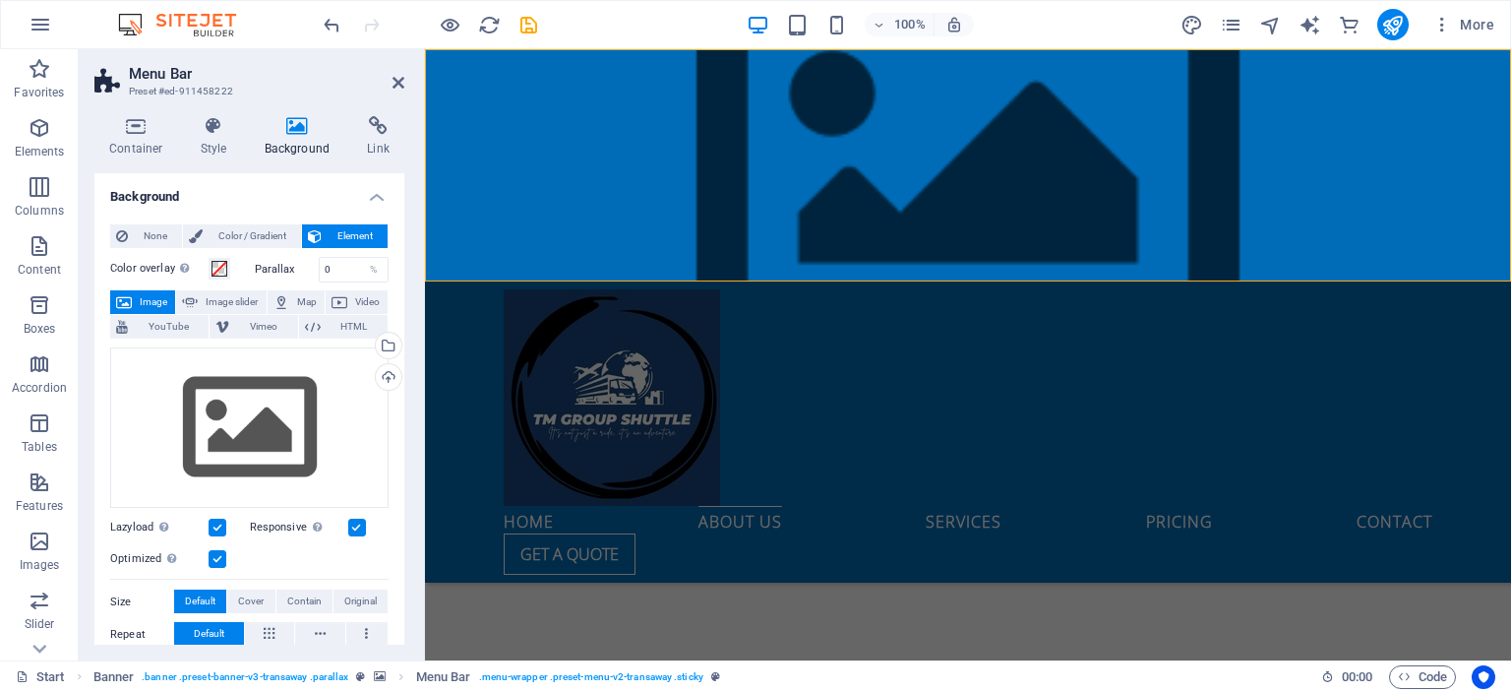
click at [288, 153] on h4 "Background" at bounding box center [301, 136] width 103 height 41
click at [238, 227] on span "Color / Gradient" at bounding box center [252, 236] width 87 height 24
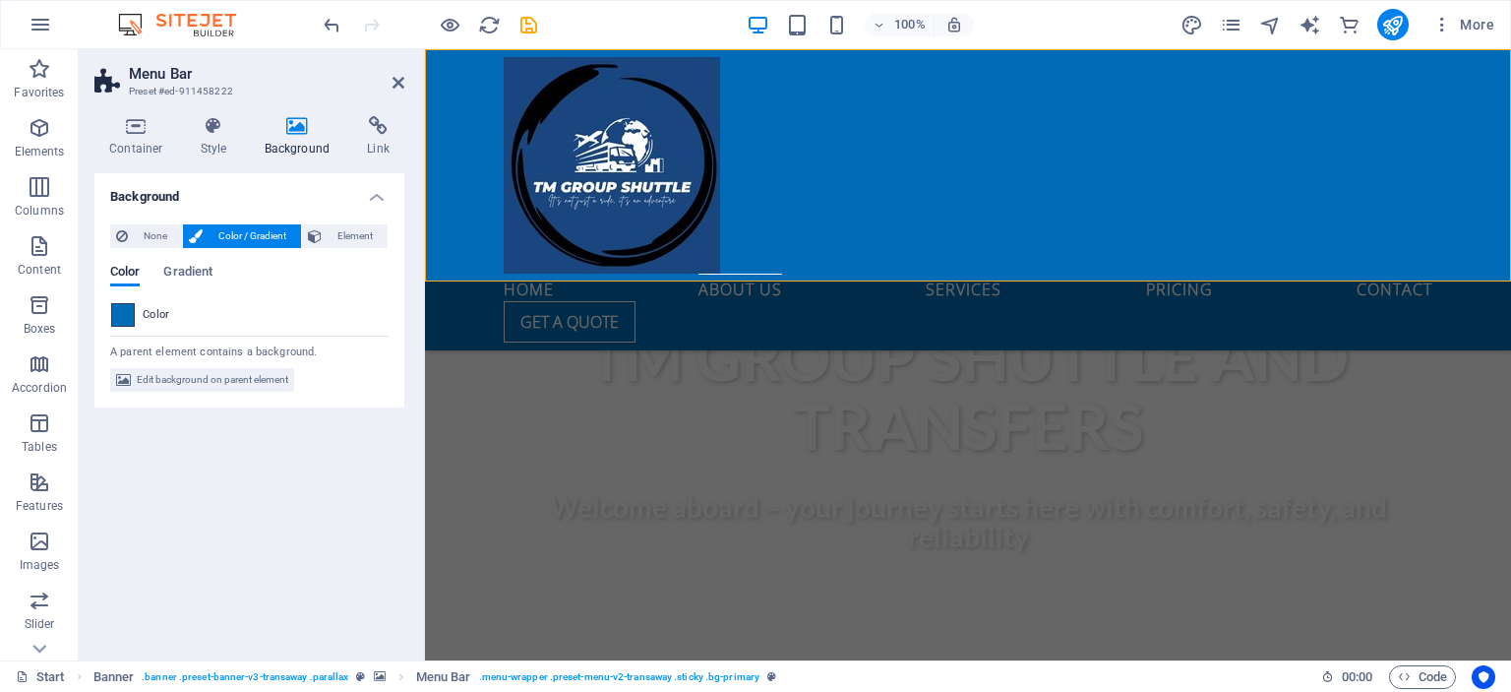
click at [113, 311] on span at bounding box center [123, 315] width 22 height 22
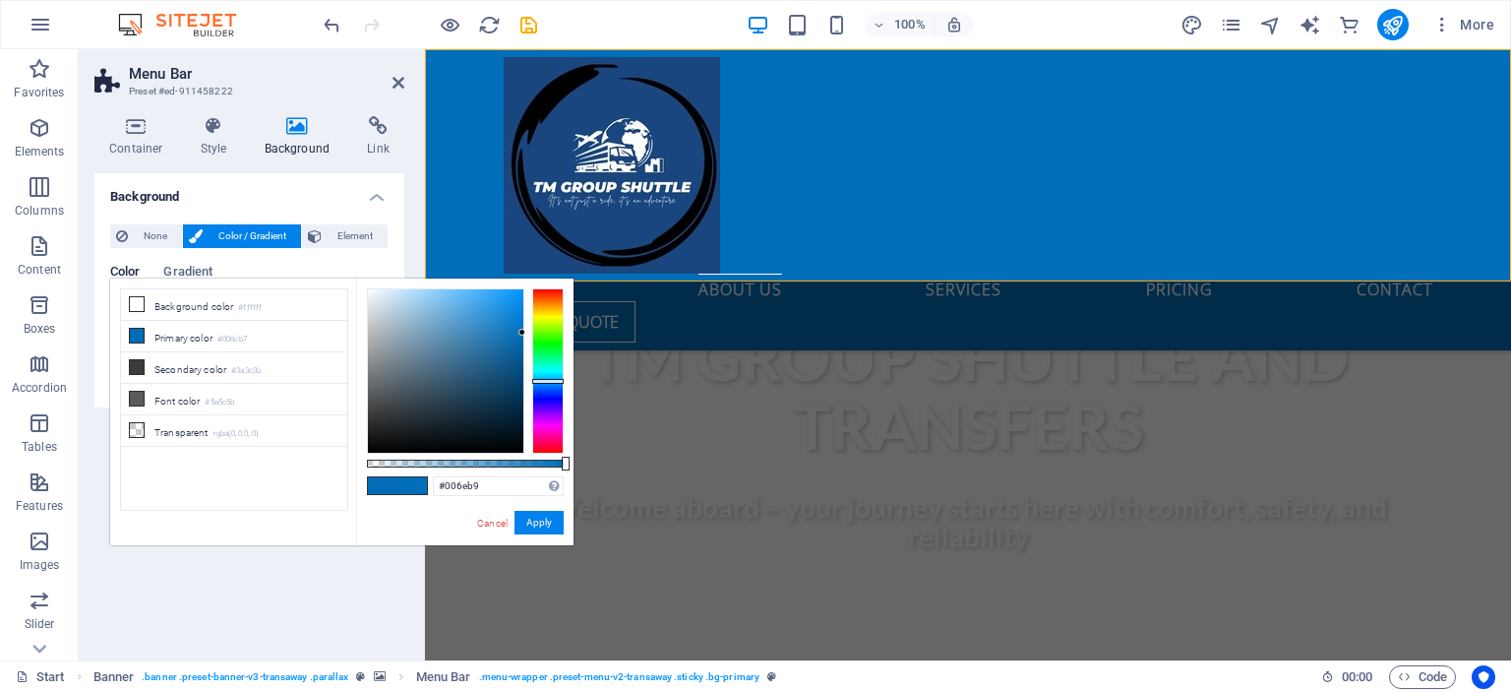
click at [522, 333] on div at bounding box center [522, 332] width 7 height 7
click at [404, 490] on span at bounding box center [413, 485] width 30 height 17
click at [519, 366] on div at bounding box center [445, 370] width 155 height 163
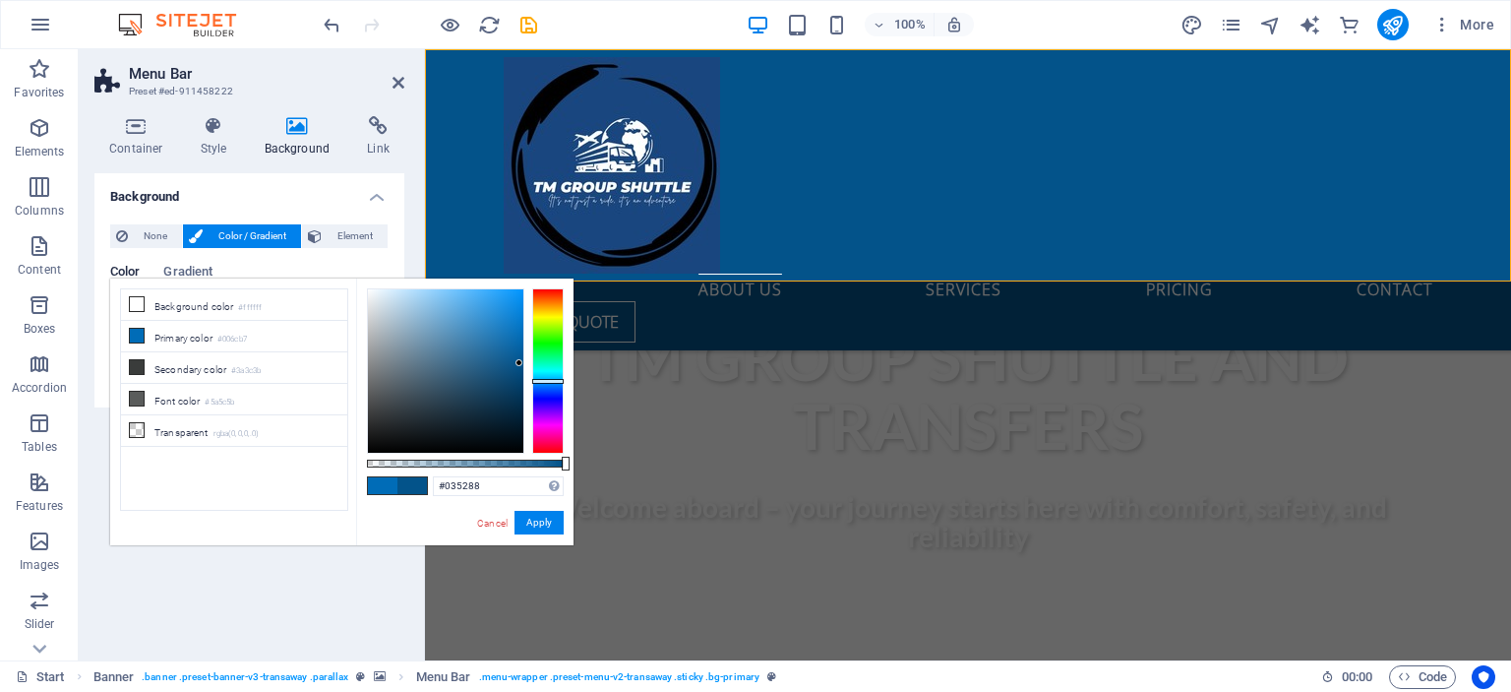
click at [520, 364] on div at bounding box center [519, 362] width 7 height 7
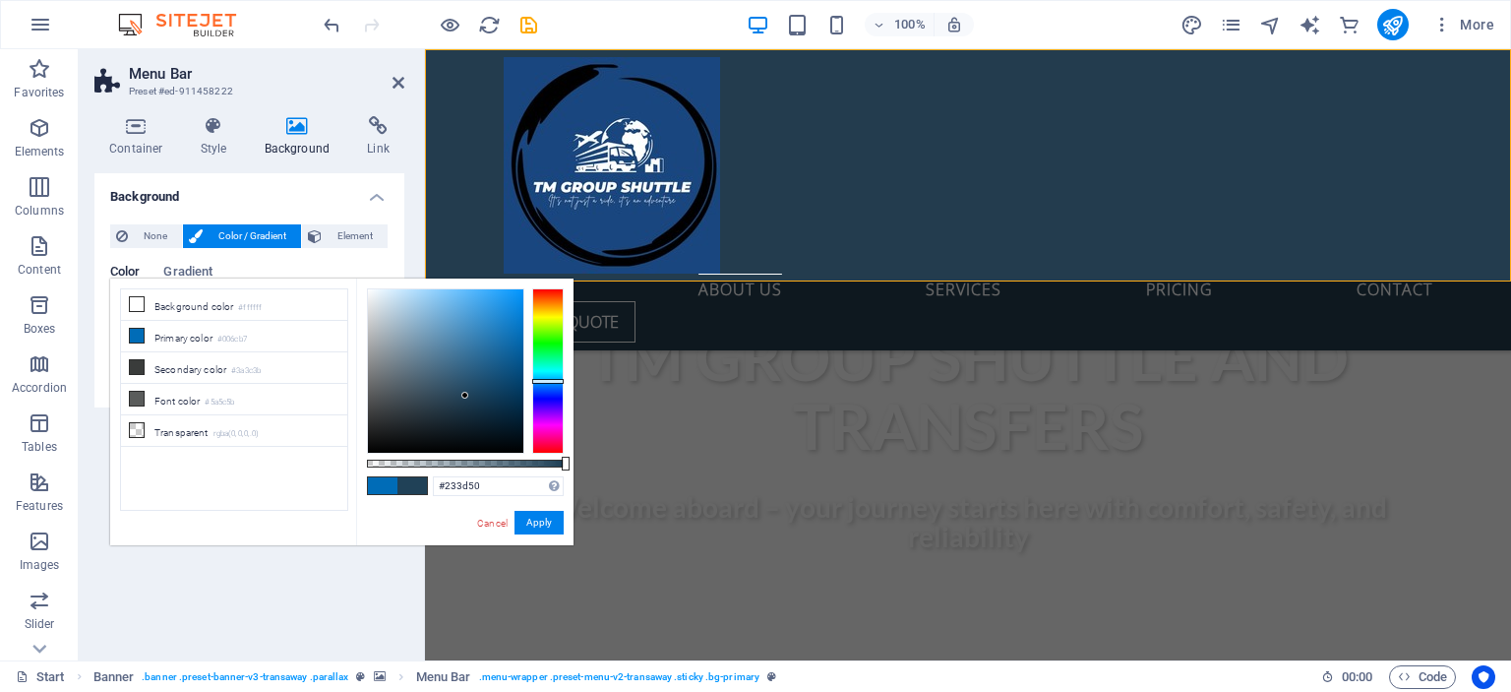
drag, startPoint x: 520, startPoint y: 364, endPoint x: 450, endPoint y: 395, distance: 76.2
click at [461, 395] on div at bounding box center [464, 395] width 7 height 7
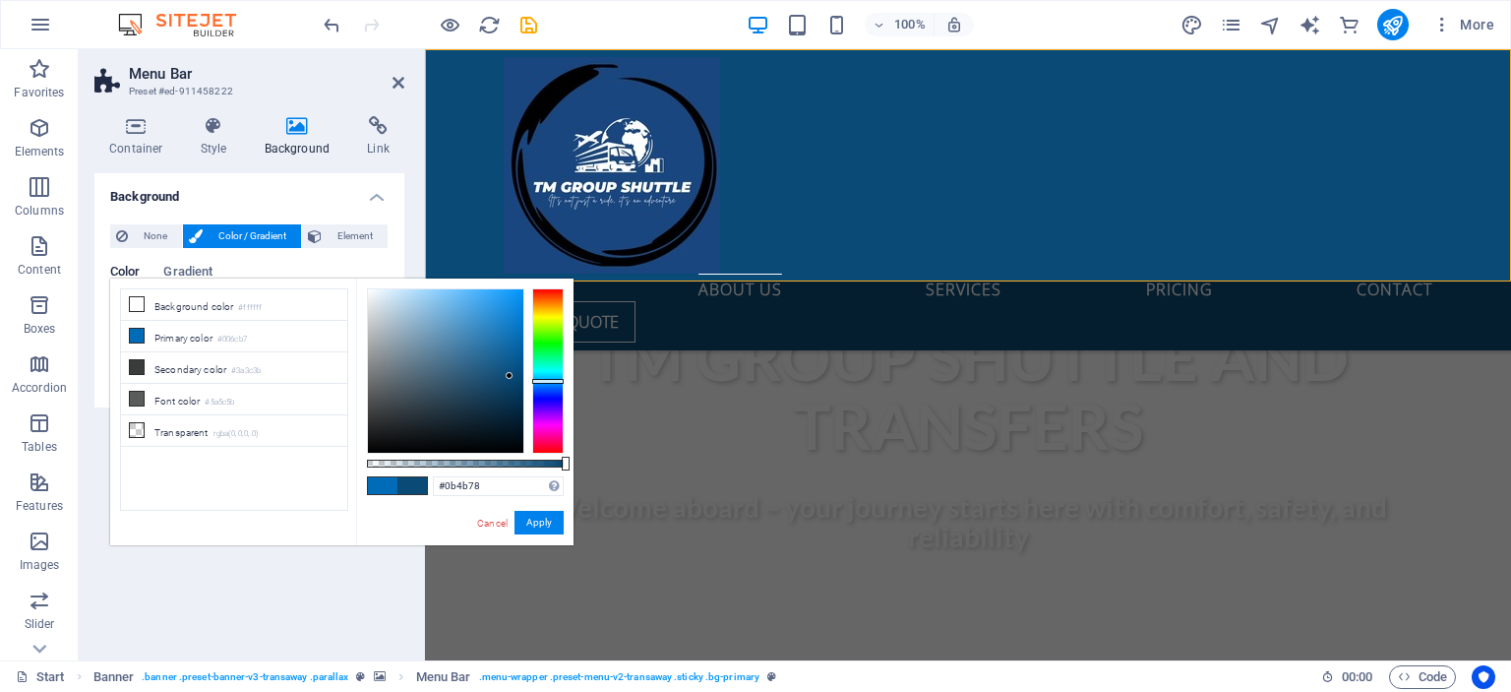
drag, startPoint x: 448, startPoint y: 394, endPoint x: 509, endPoint y: 374, distance: 64.1
click at [509, 374] on div at bounding box center [509, 375] width 7 height 7
type input "#0b4c79"
click at [547, 522] on button "Apply" at bounding box center [539, 523] width 49 height 24
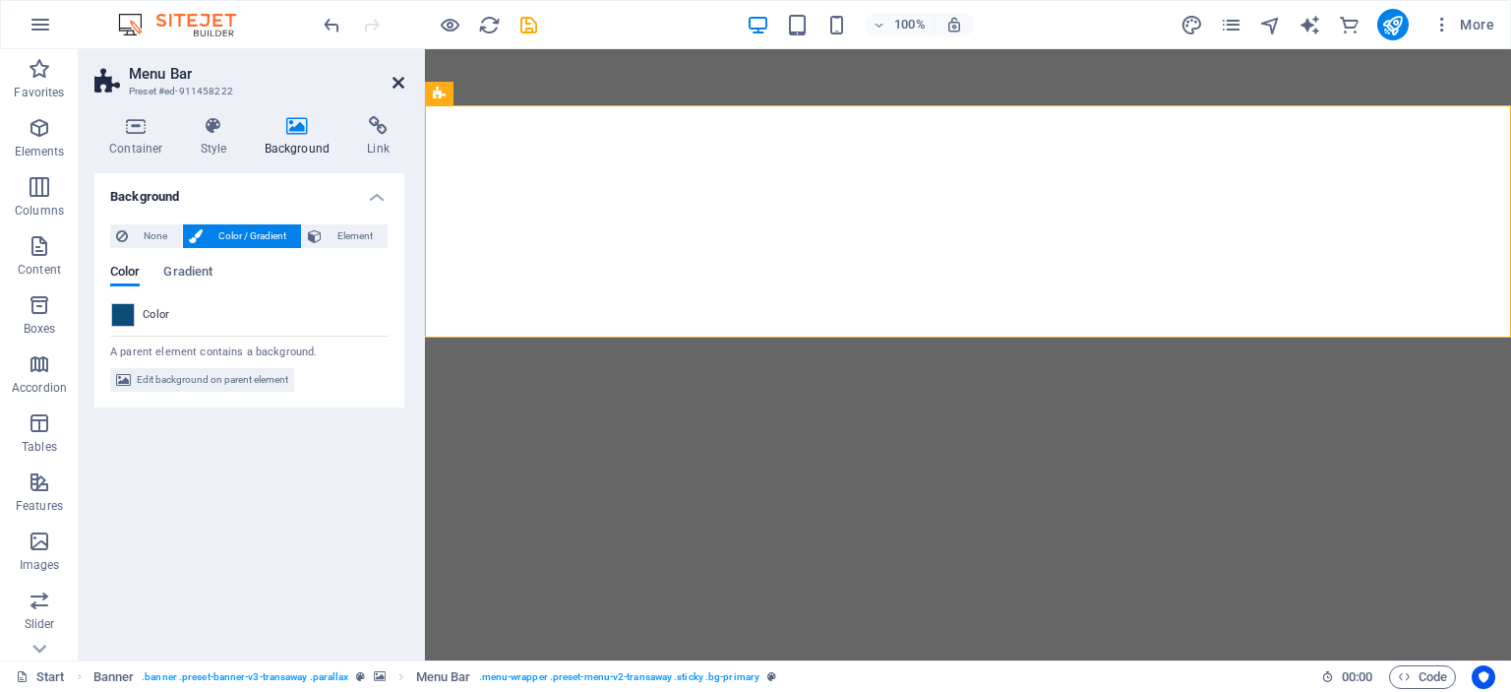
click at [398, 83] on icon at bounding box center [399, 83] width 12 height 16
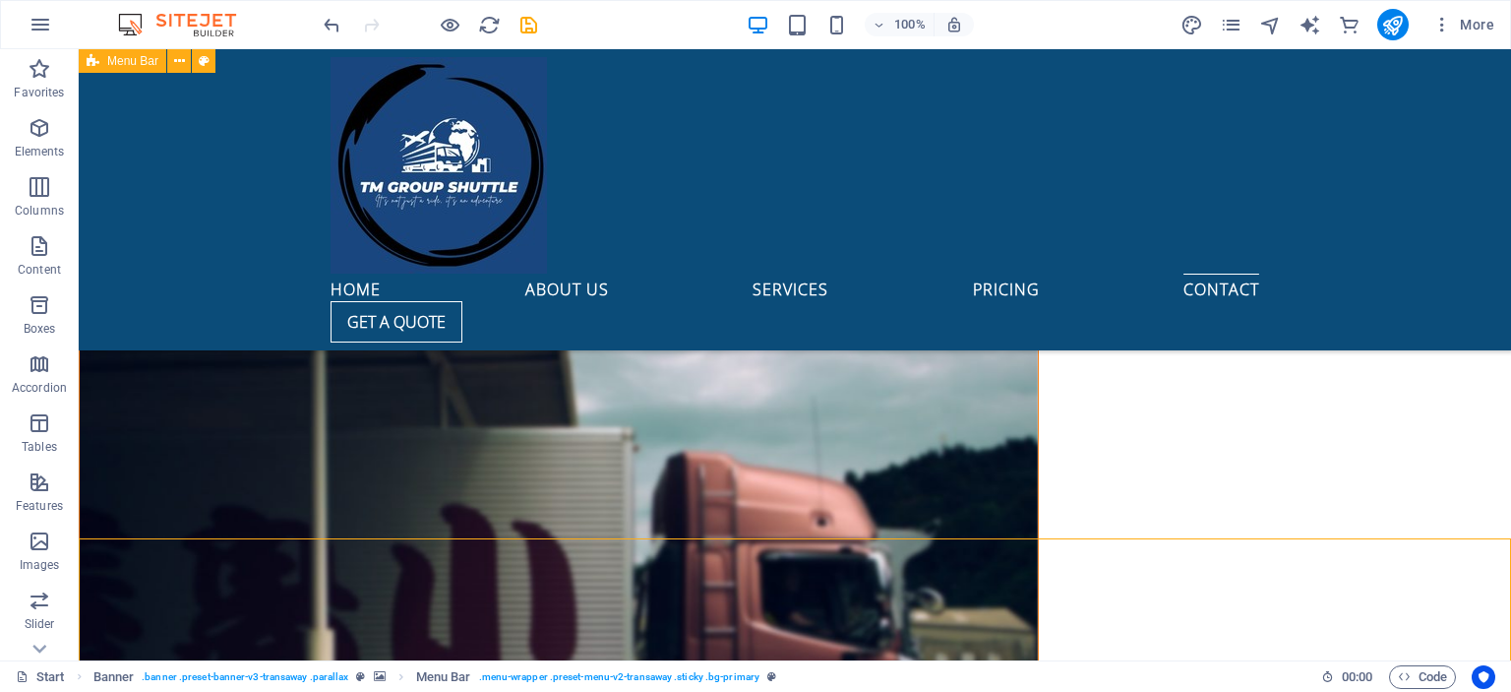
scroll to position [6235, 0]
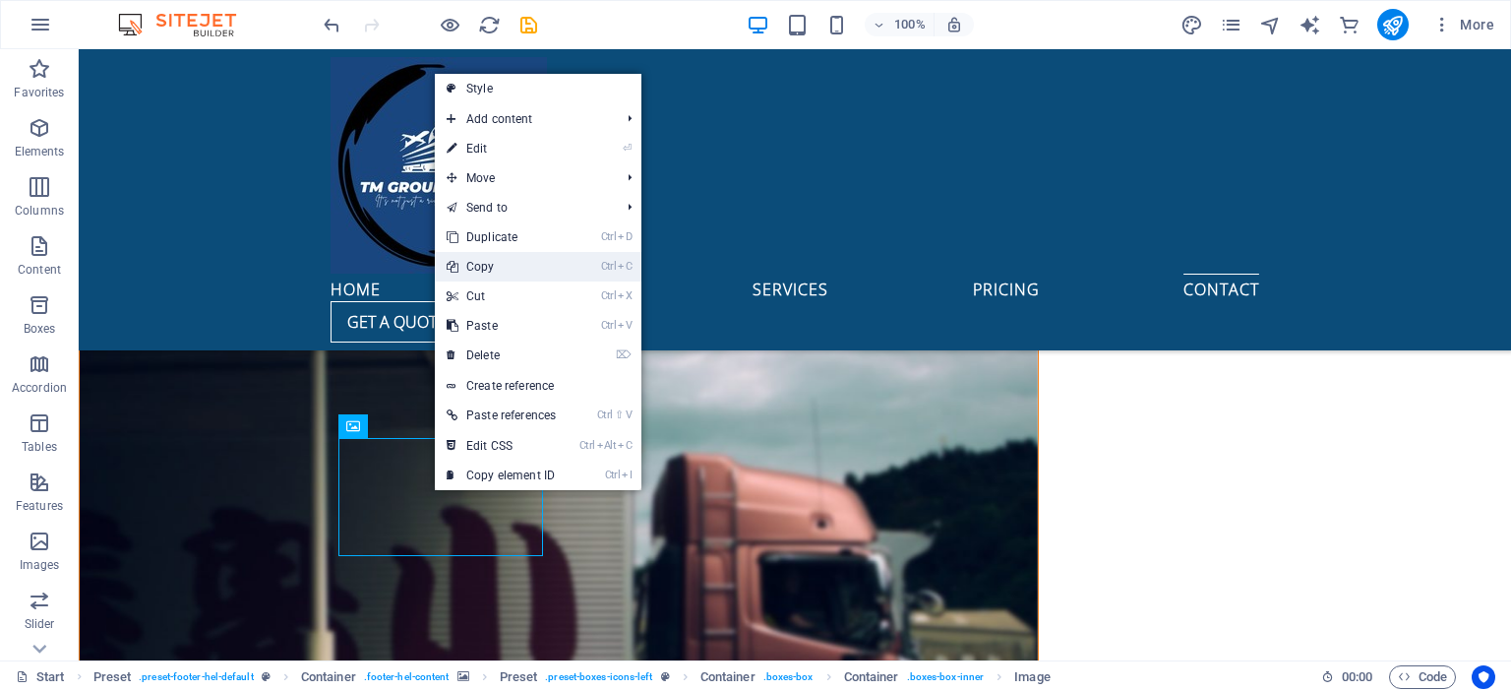
click at [503, 274] on link "Ctrl C Copy" at bounding box center [501, 267] width 133 height 30
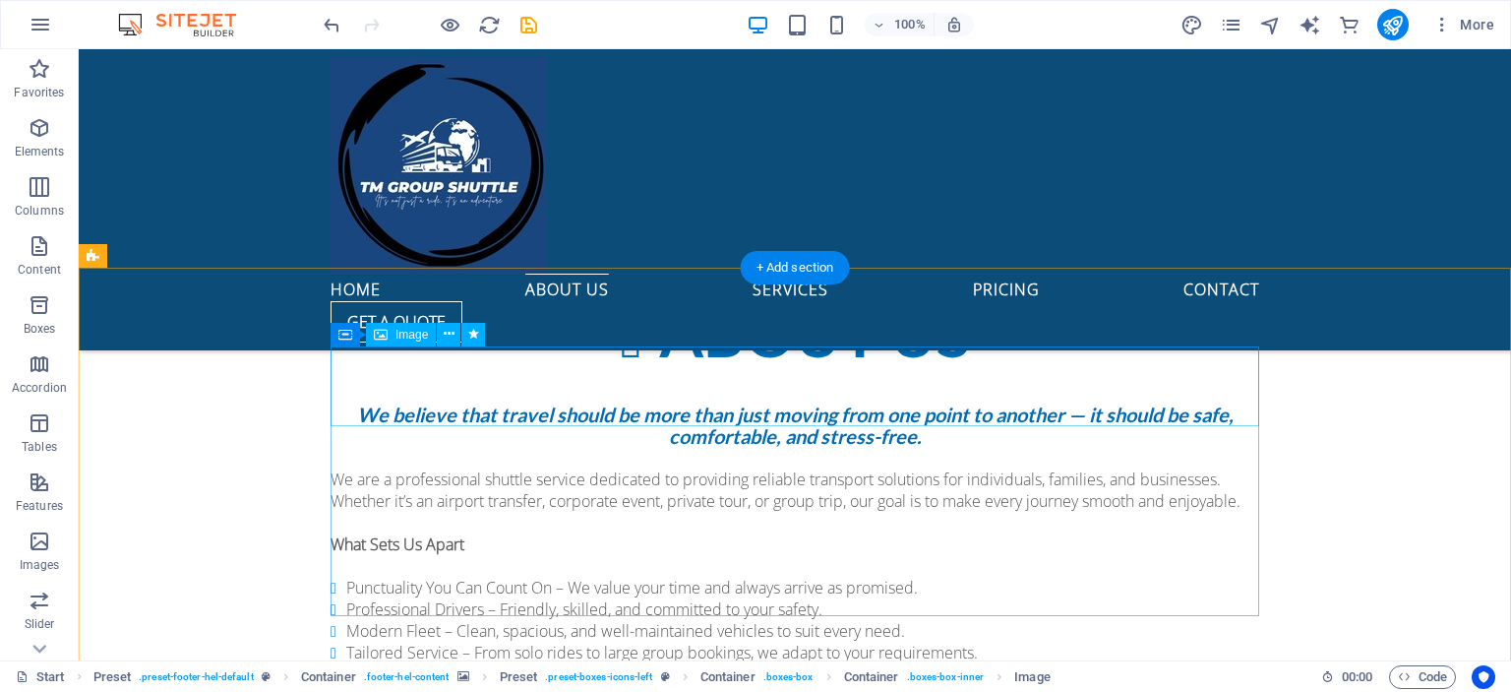
scroll to position [1326, 0]
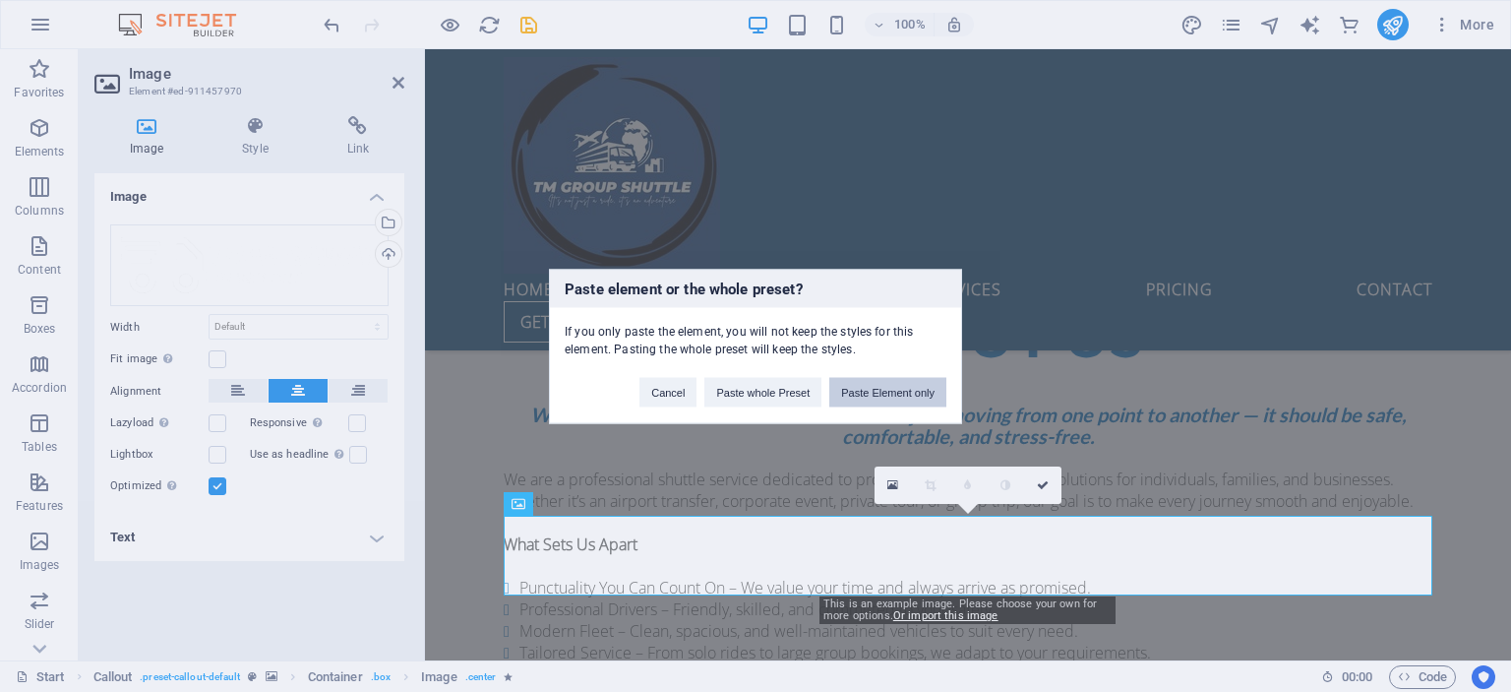
click at [907, 396] on button "Paste Element only" at bounding box center [888, 392] width 117 height 30
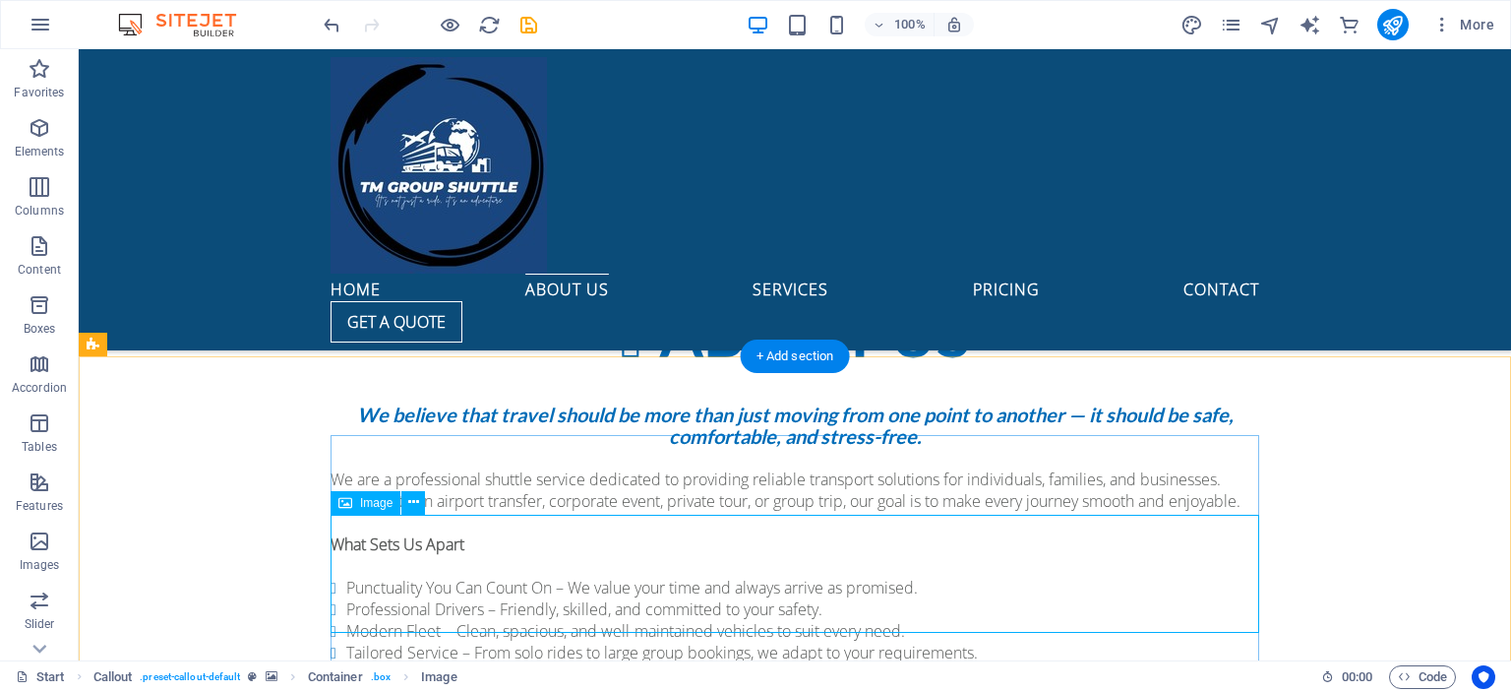
scroll to position [1413, 0]
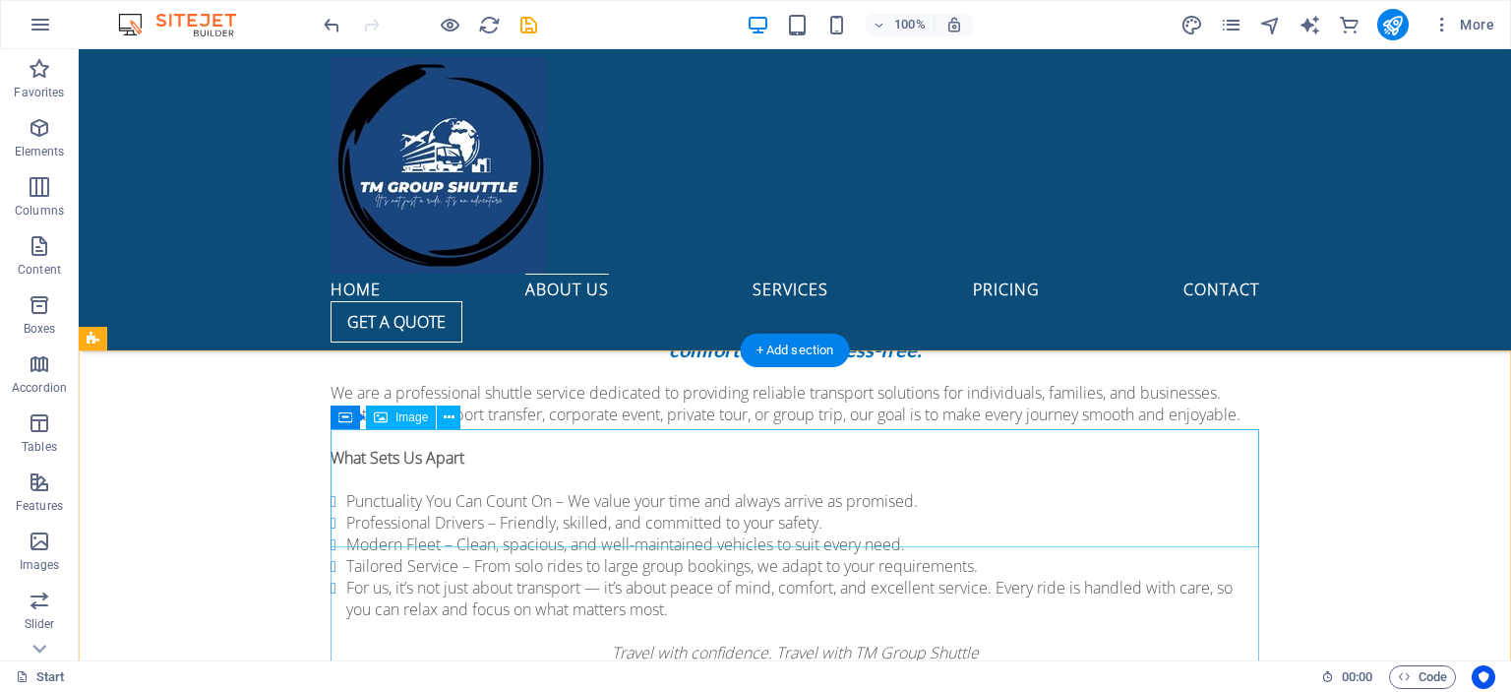
click at [444, 416] on icon at bounding box center [449, 417] width 11 height 21
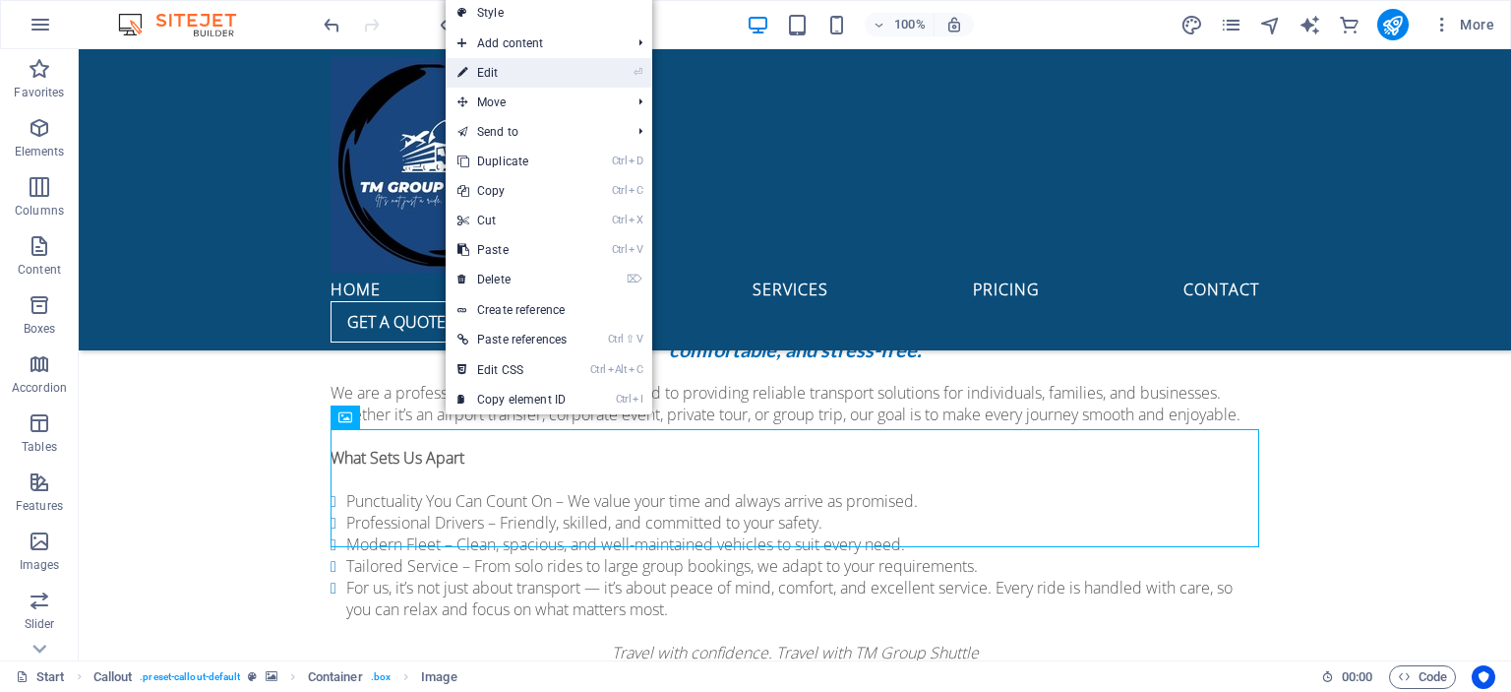
click at [524, 77] on link "⏎ Edit" at bounding box center [512, 73] width 133 height 30
select select "px"
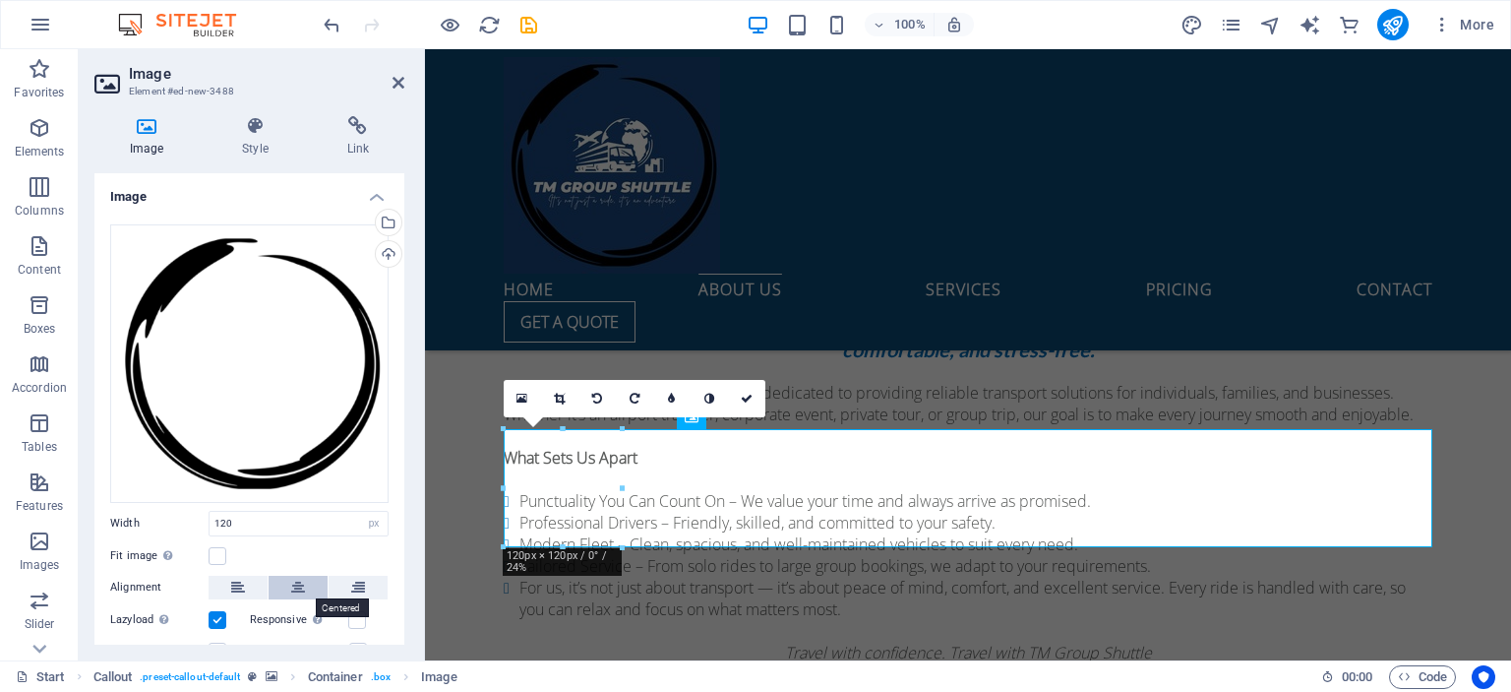
click at [302, 589] on icon at bounding box center [298, 588] width 14 height 24
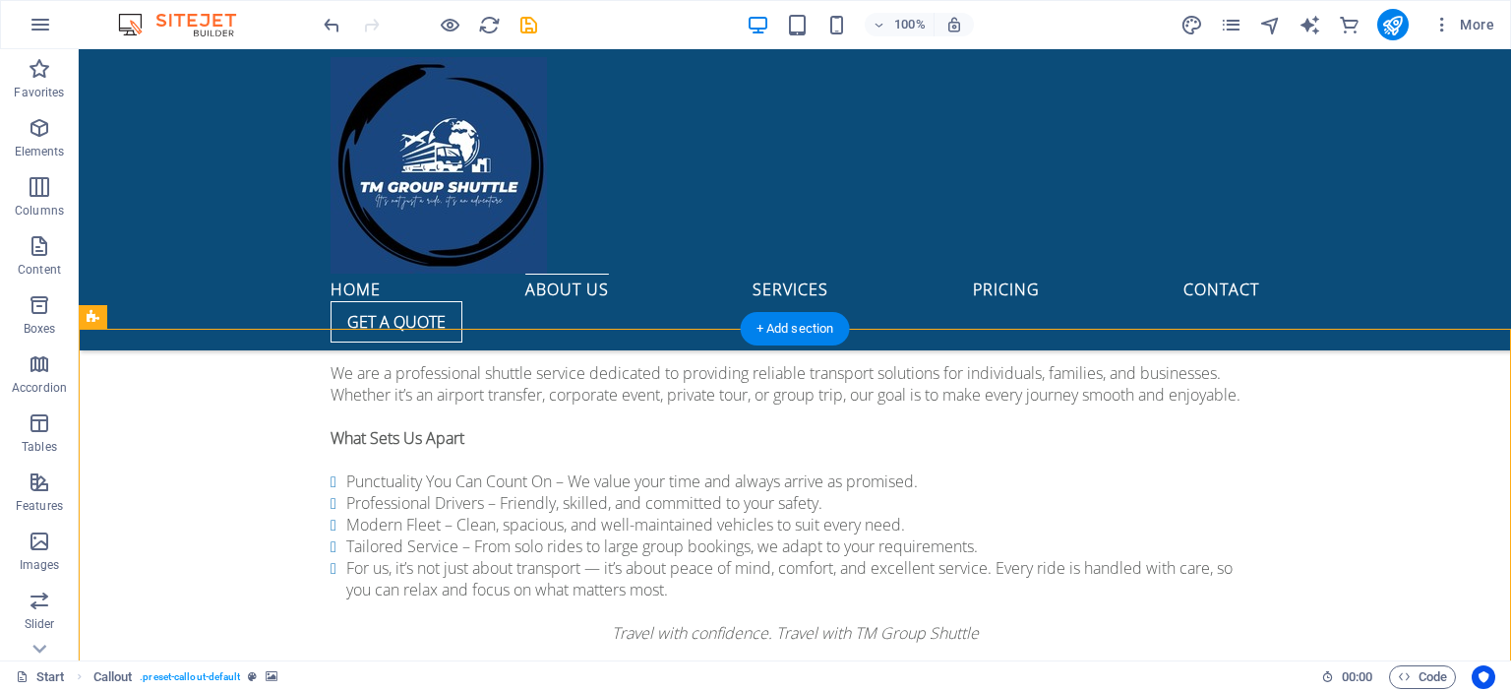
scroll to position [1431, 0]
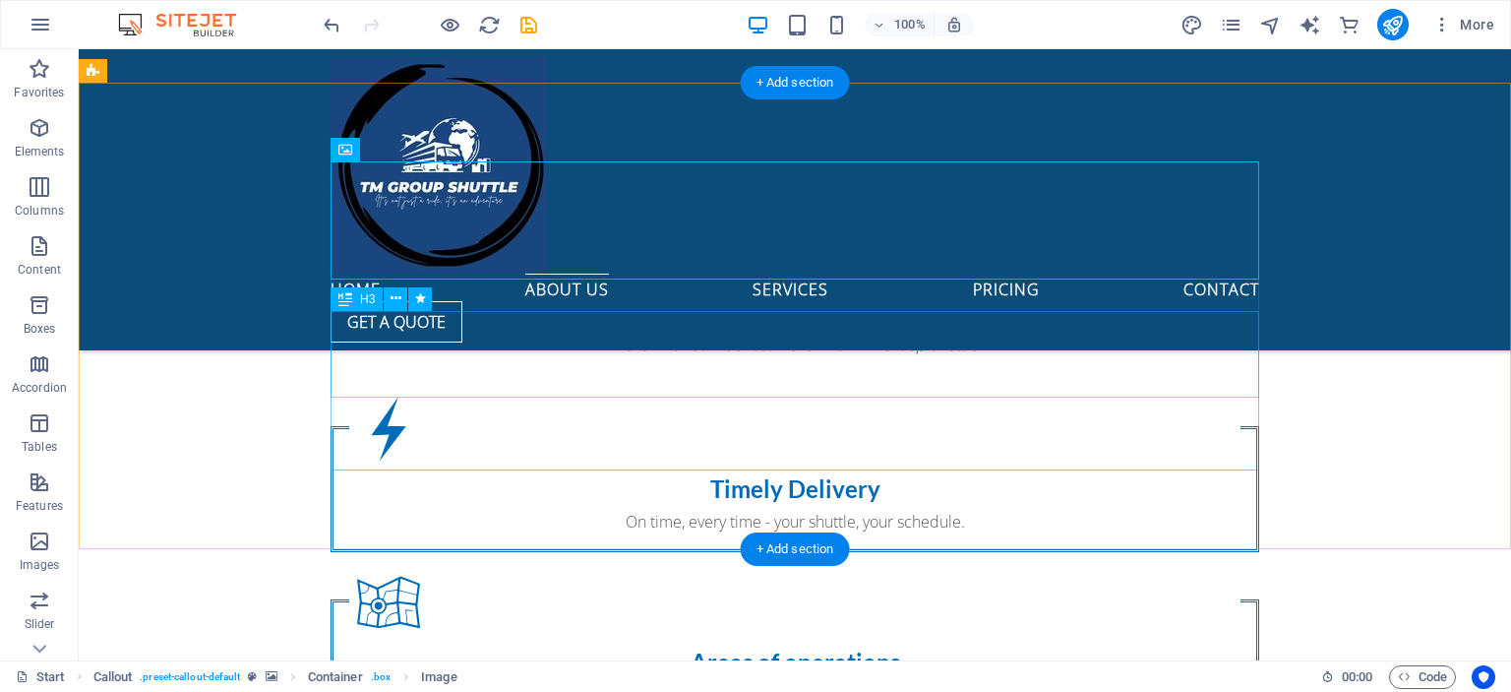
scroll to position [1669, 0]
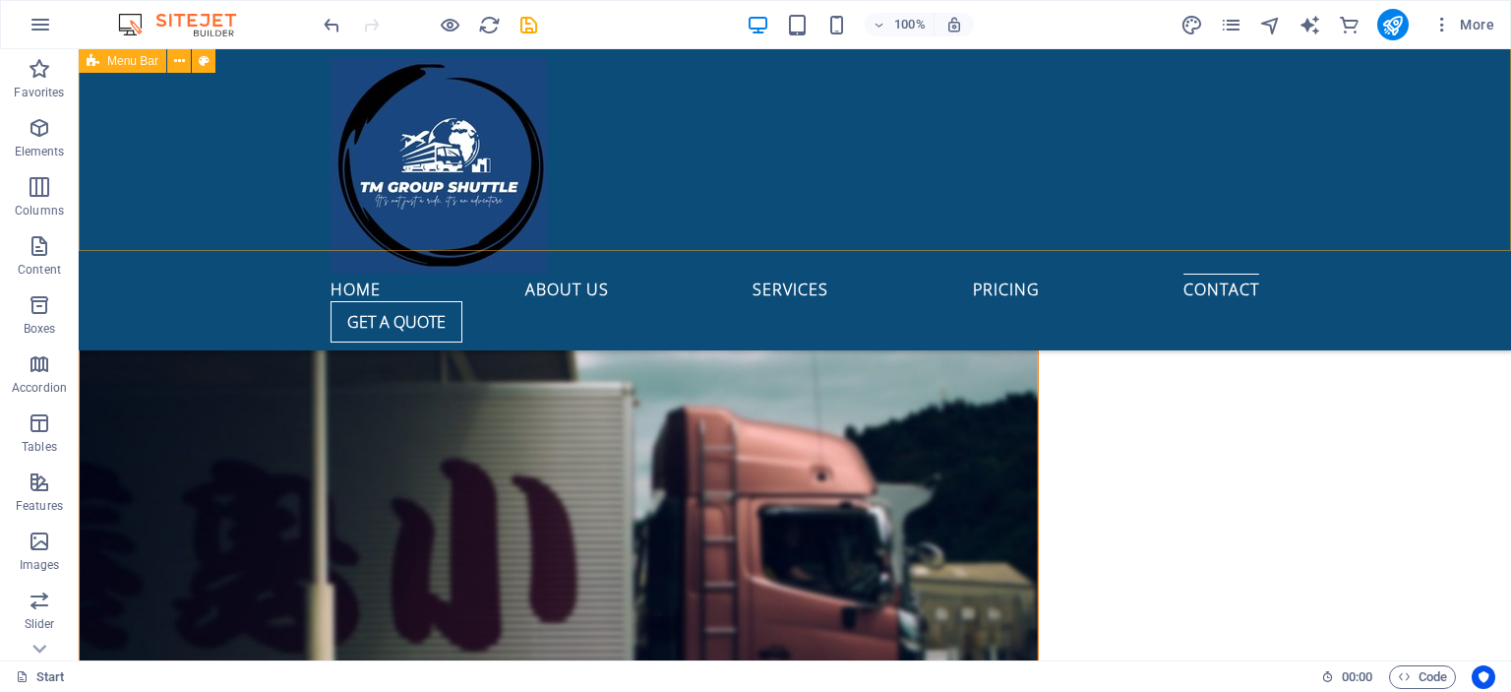
scroll to position [6360, 0]
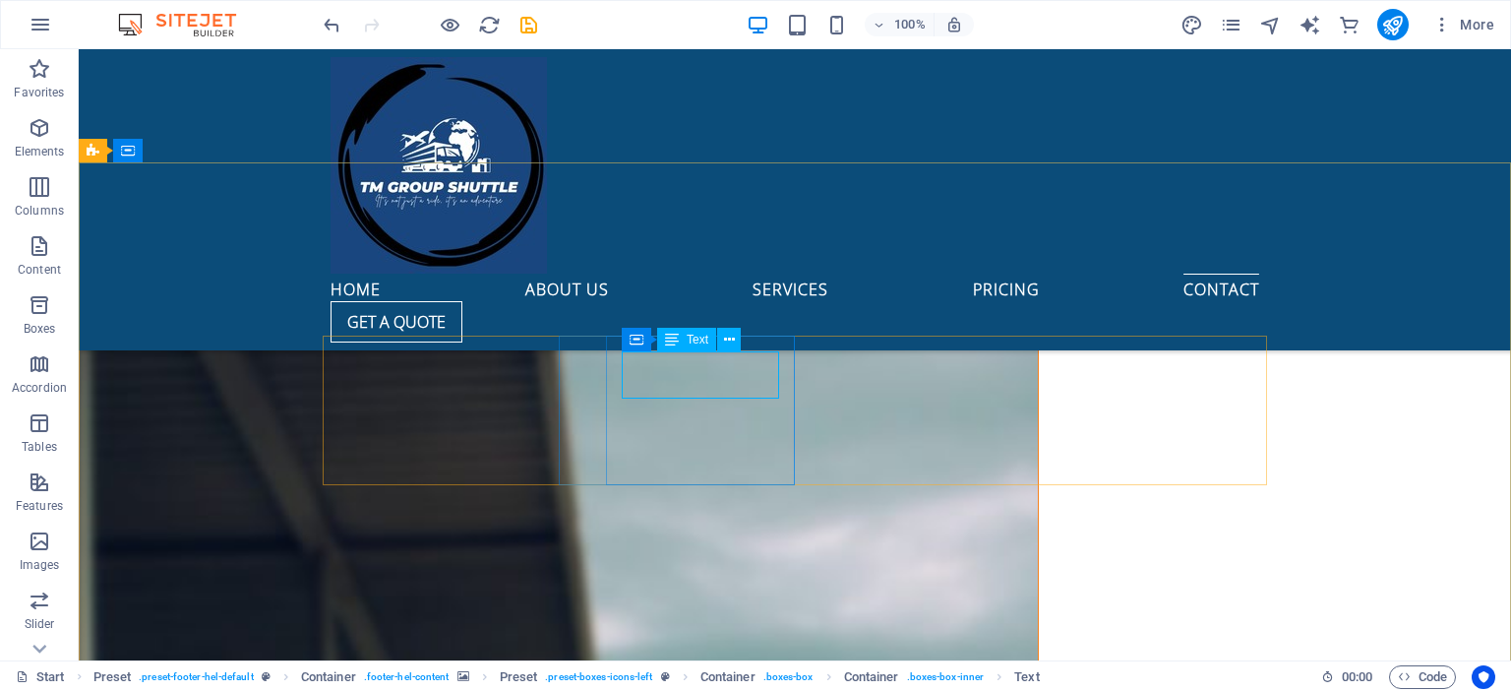
click at [677, 339] on icon at bounding box center [672, 340] width 14 height 24
click at [732, 339] on icon at bounding box center [729, 340] width 11 height 21
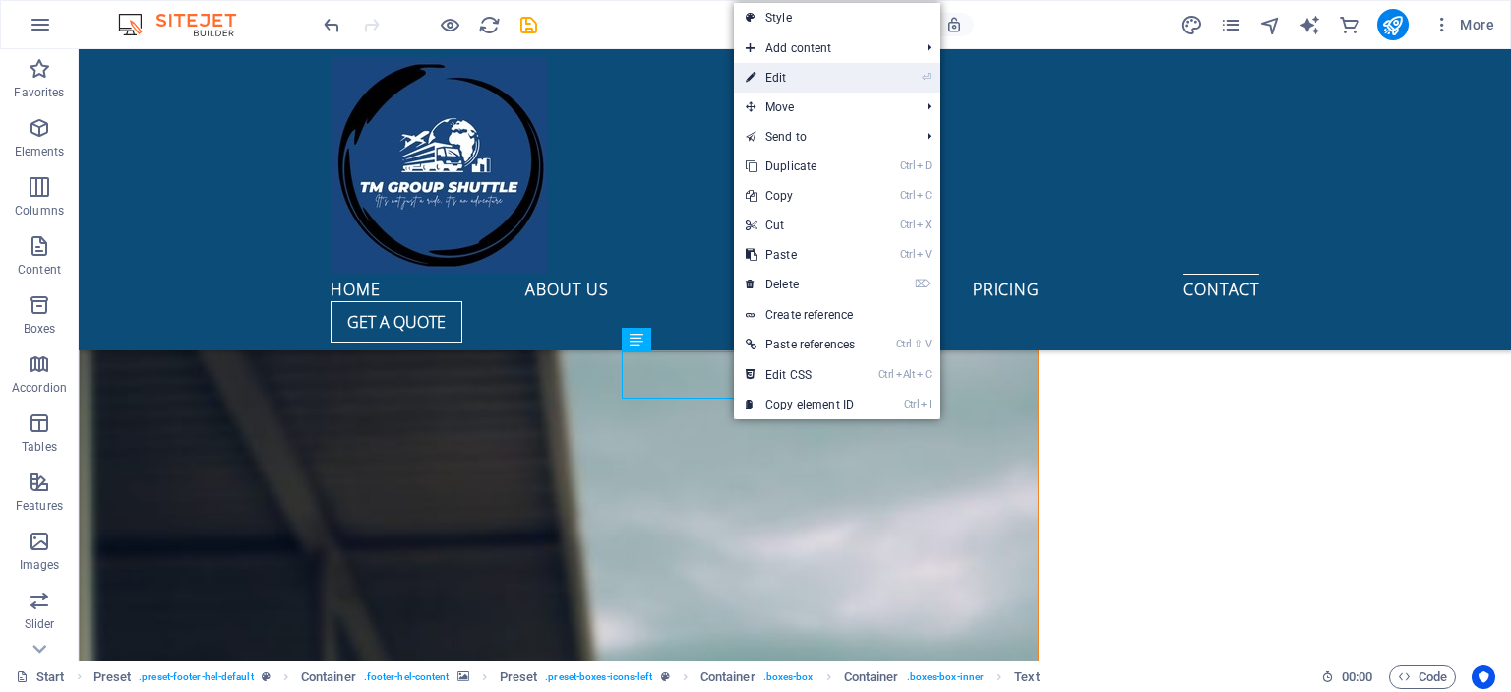
click at [791, 81] on link "⏎ Edit" at bounding box center [800, 78] width 133 height 30
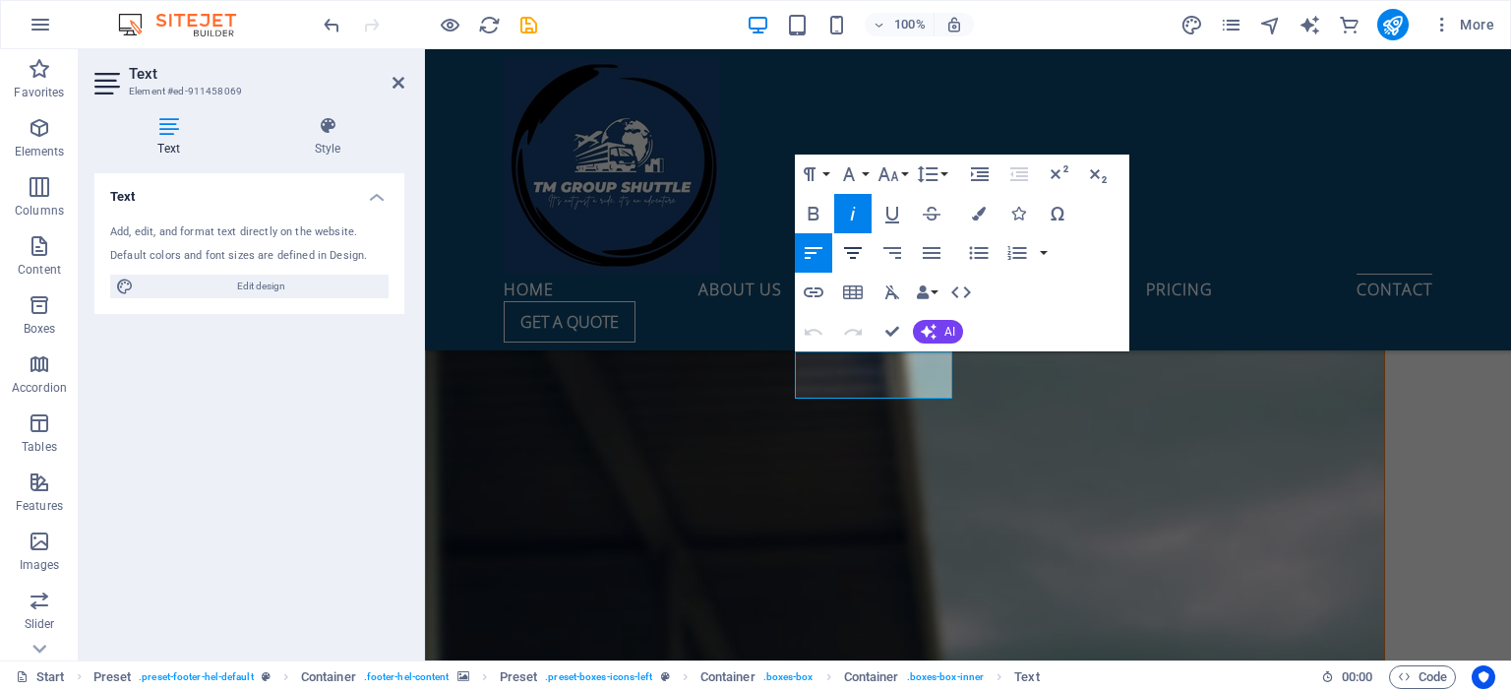
click at [854, 251] on icon "button" at bounding box center [853, 253] width 24 height 24
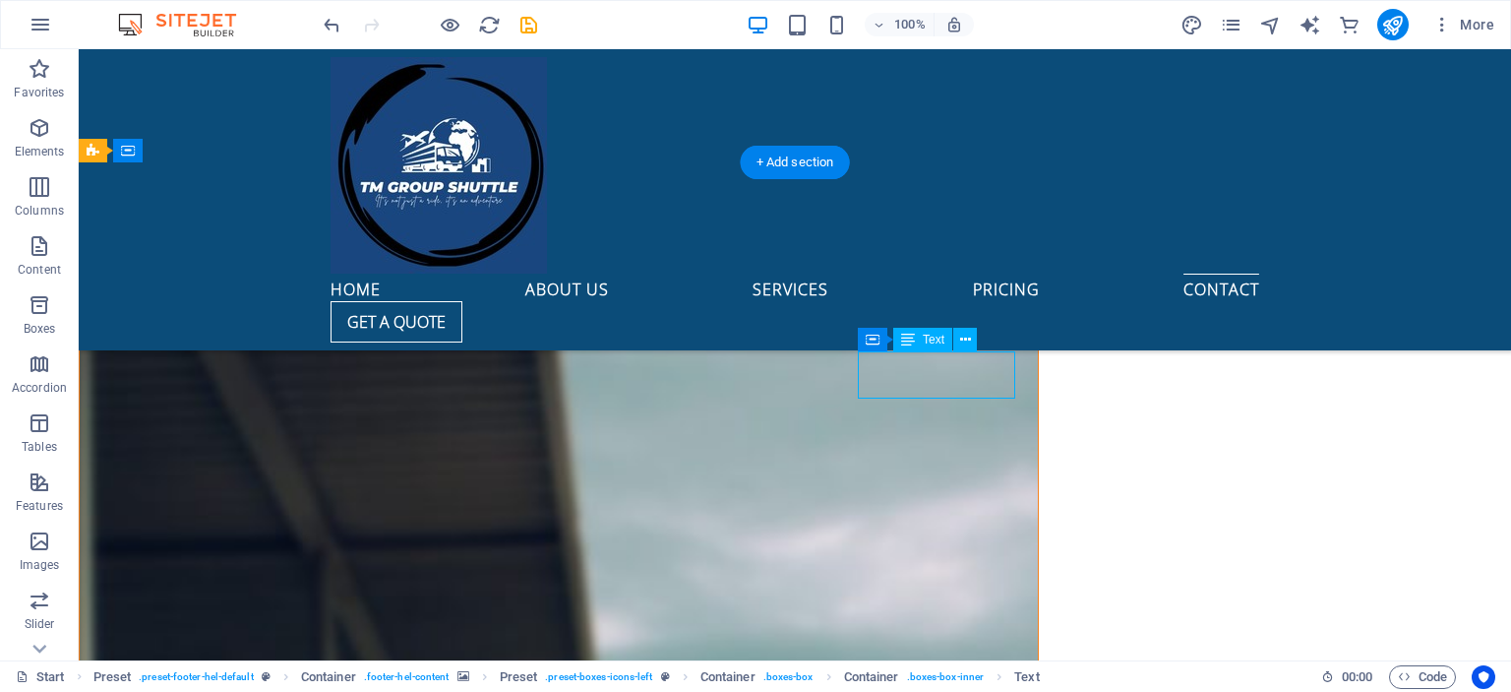
click at [966, 340] on icon at bounding box center [965, 340] width 11 height 21
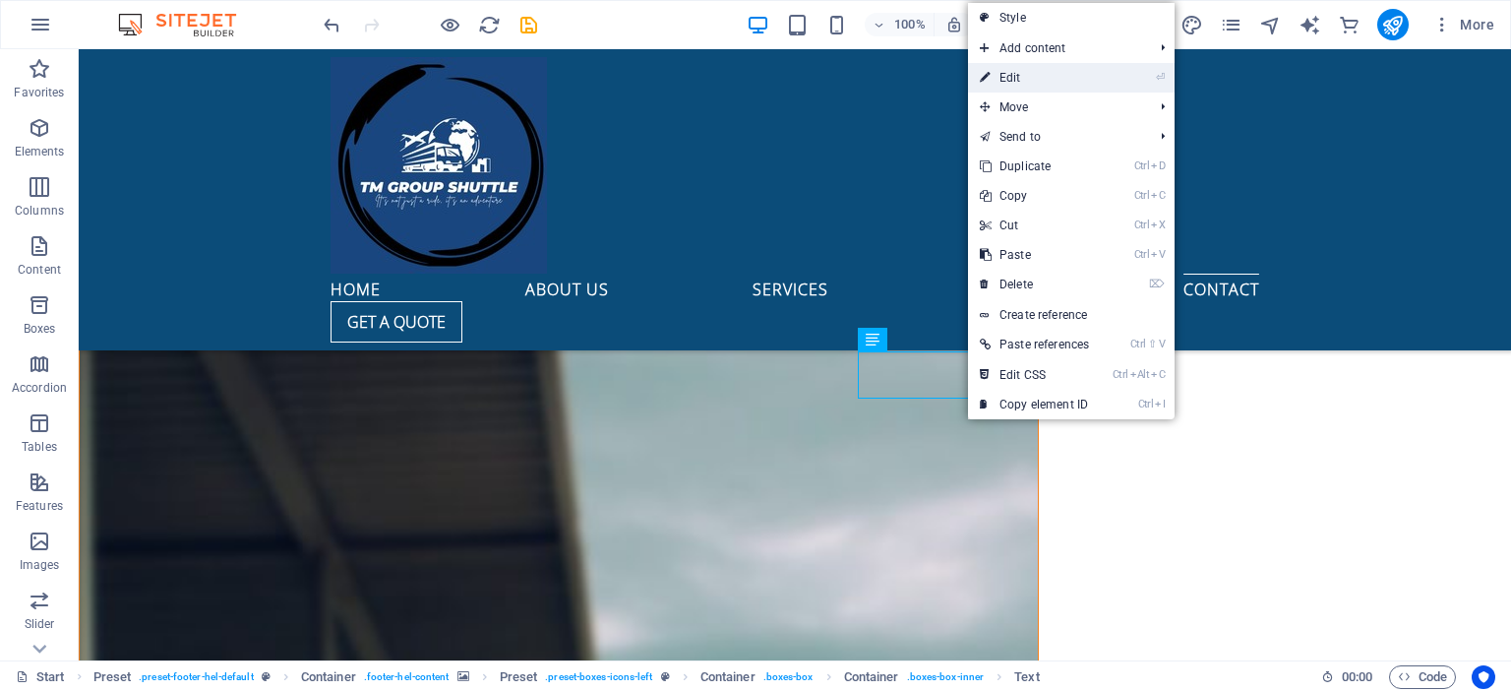
click at [1030, 84] on link "⏎ Edit" at bounding box center [1034, 78] width 133 height 30
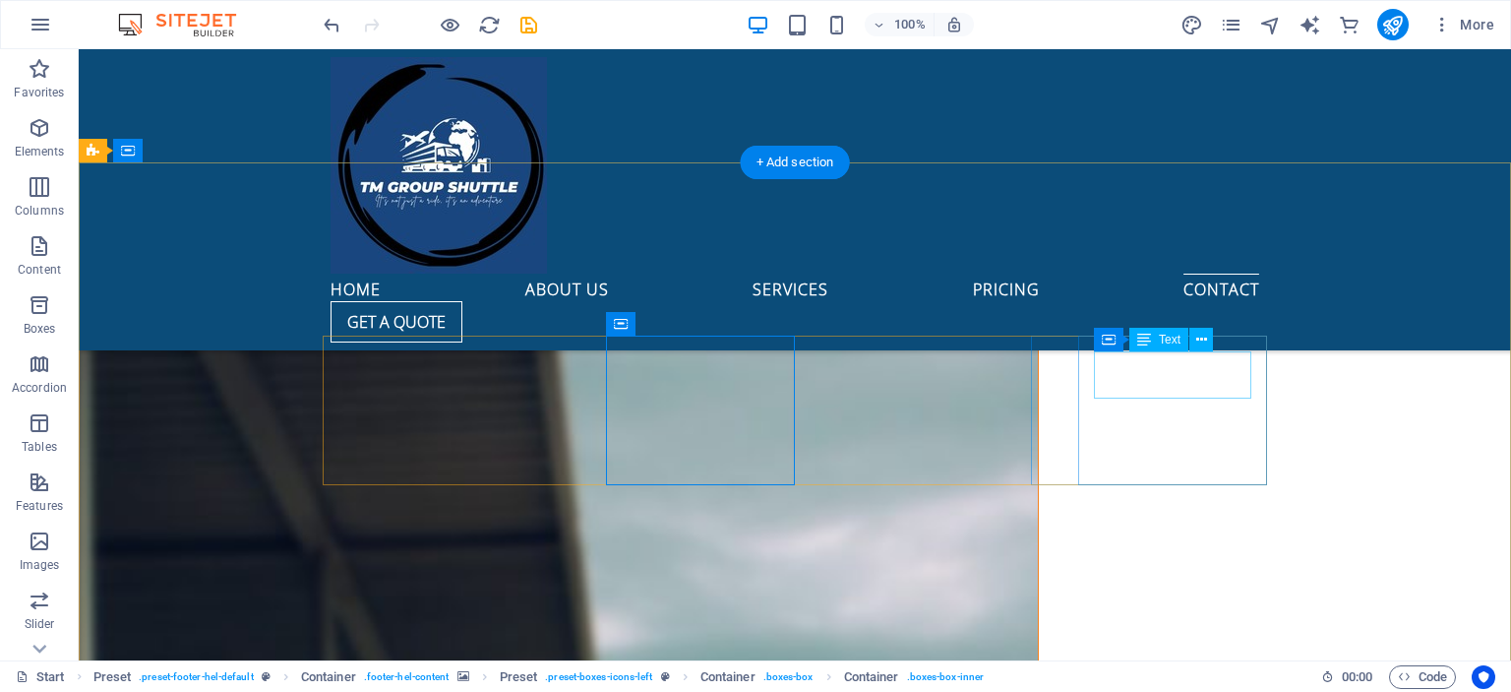
click at [1197, 341] on icon at bounding box center [1202, 340] width 11 height 21
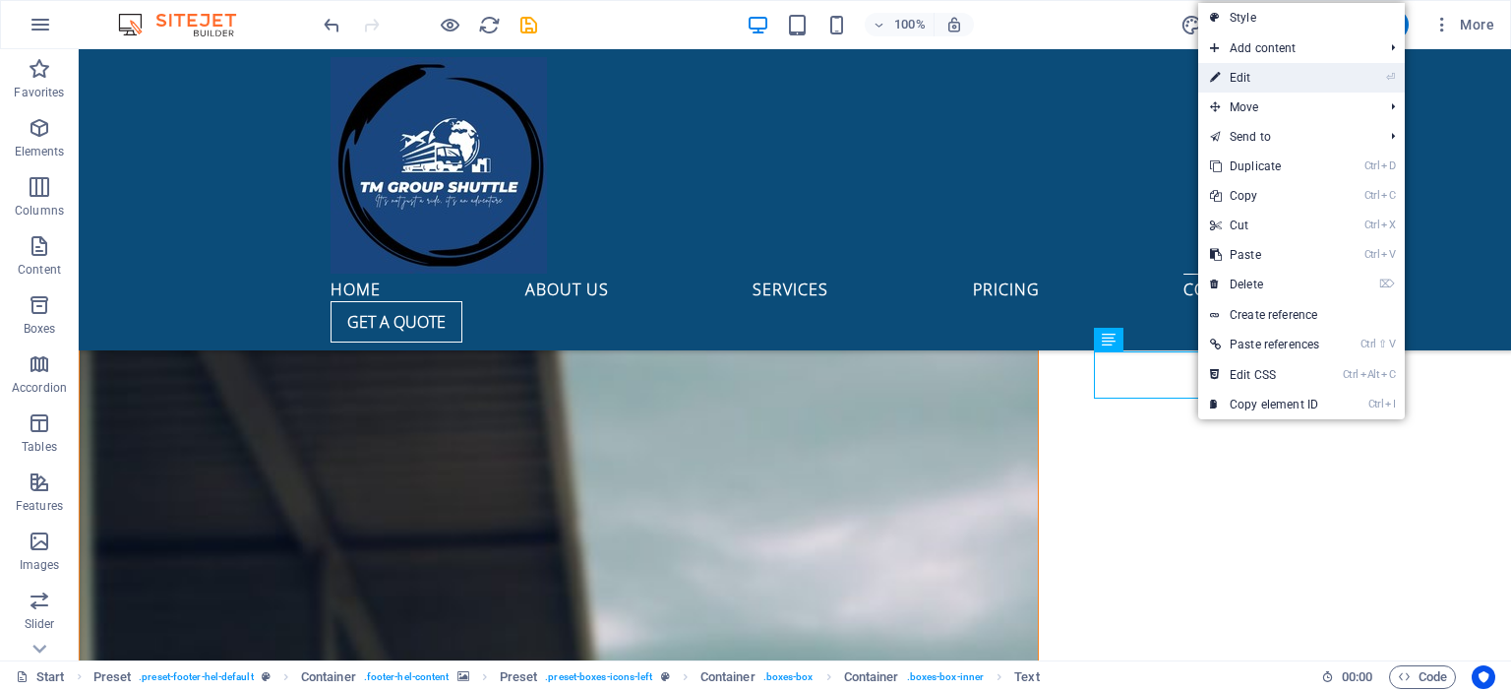
click at [1269, 70] on link "⏎ Edit" at bounding box center [1264, 78] width 133 height 30
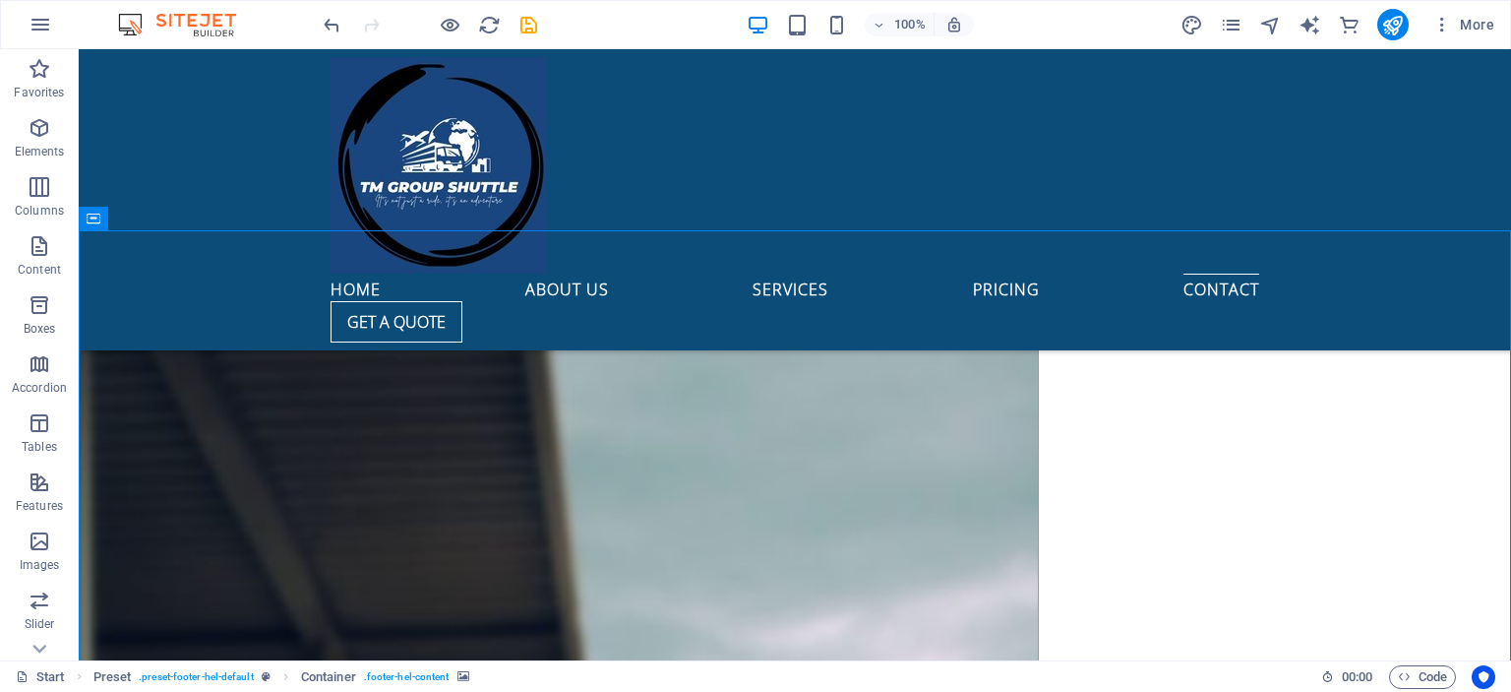
scroll to position [6266, 0]
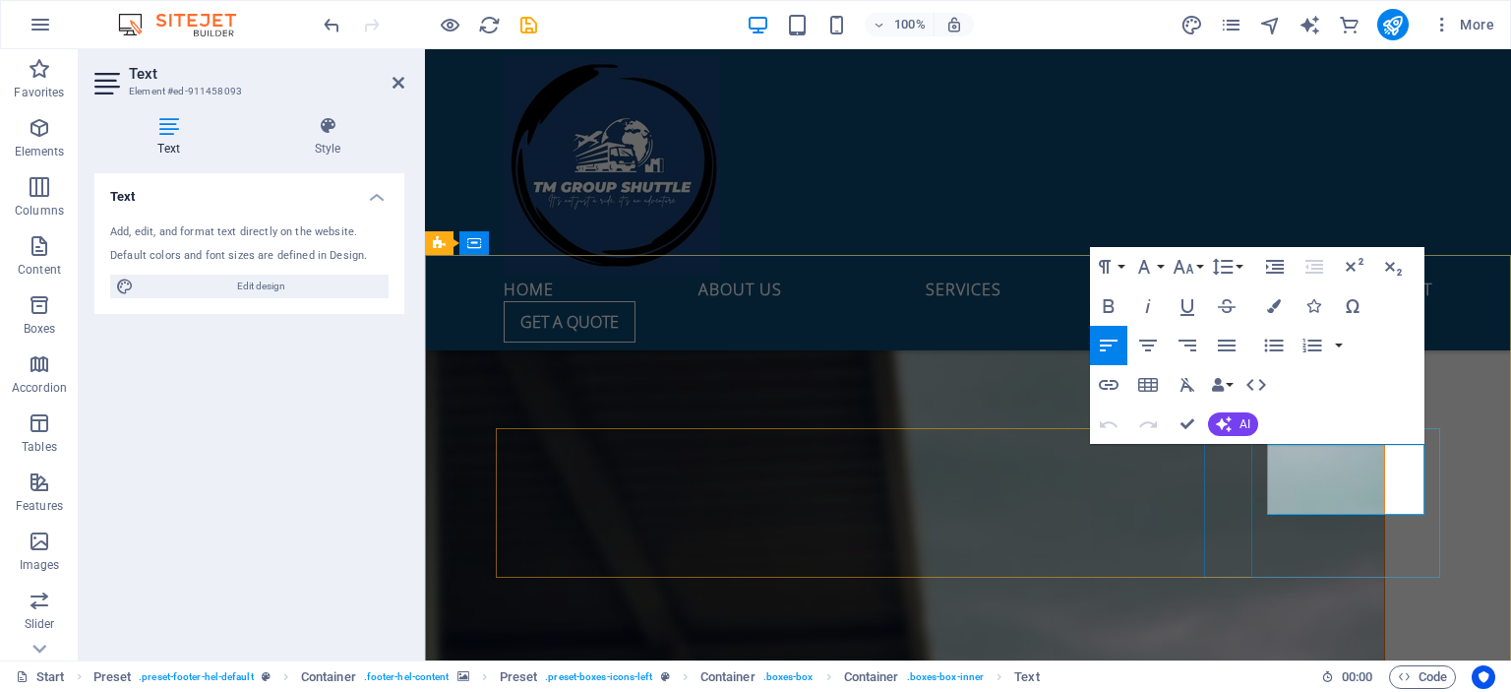
drag, startPoint x: 1361, startPoint y: 480, endPoint x: 1255, endPoint y: 478, distance: 106.3
copy em "Opening Hours:"
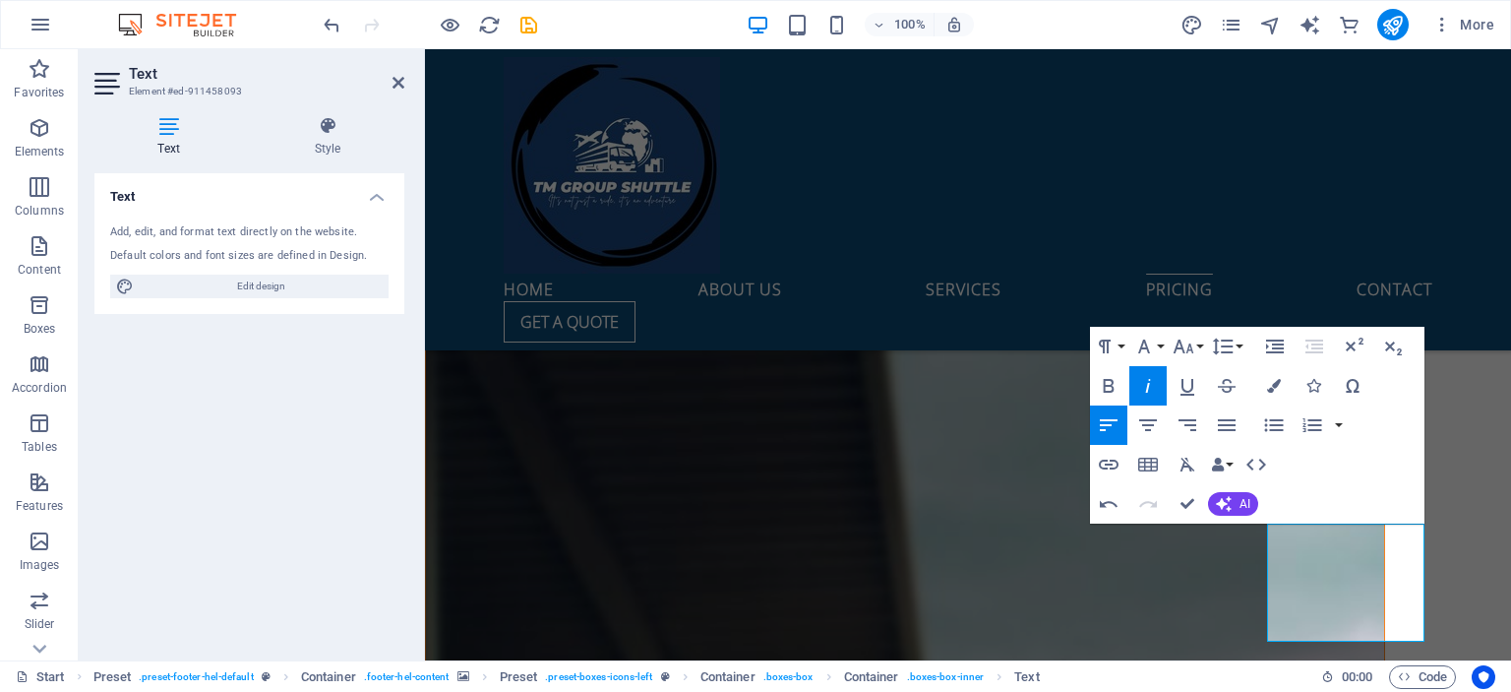
scroll to position [6240, 0]
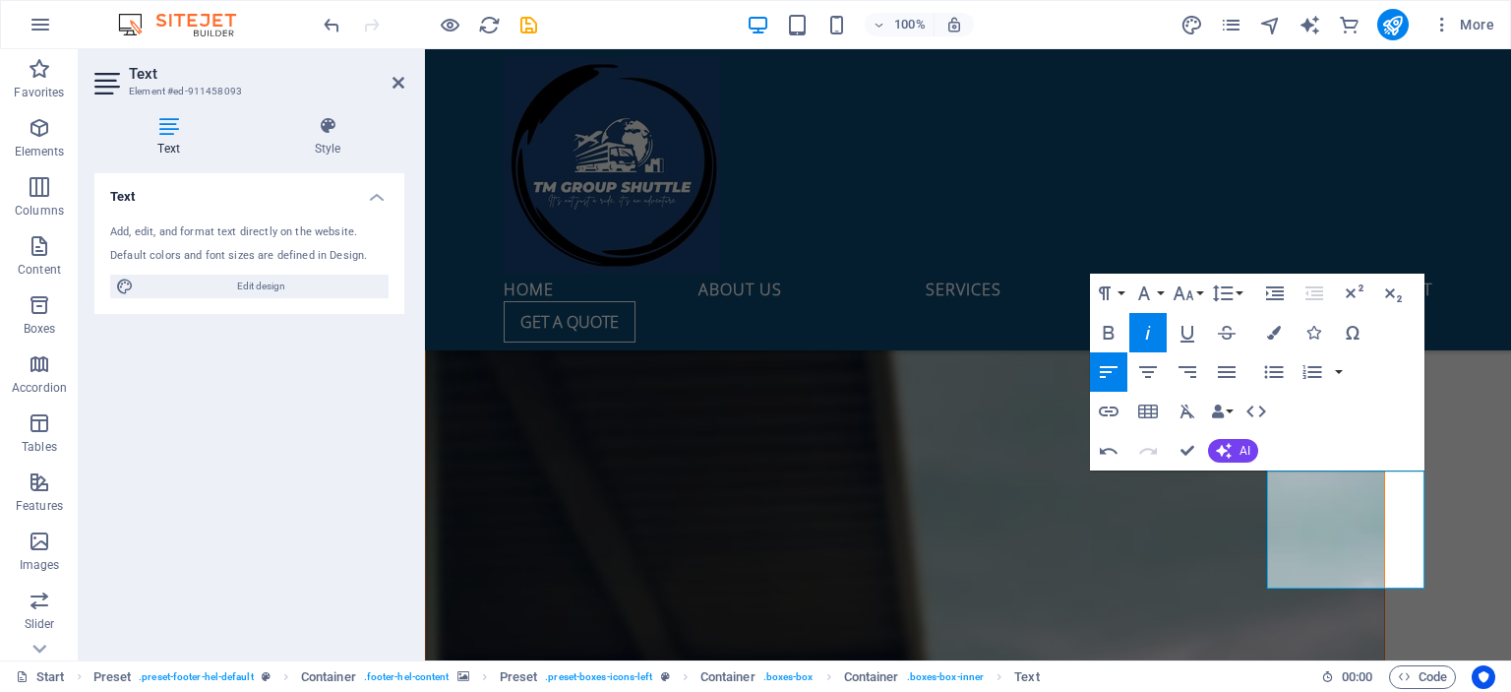
click at [405, 85] on aside "Text Element #ed-911458093 Text Style Text Add, edit, and format text directly …" at bounding box center [252, 354] width 346 height 611
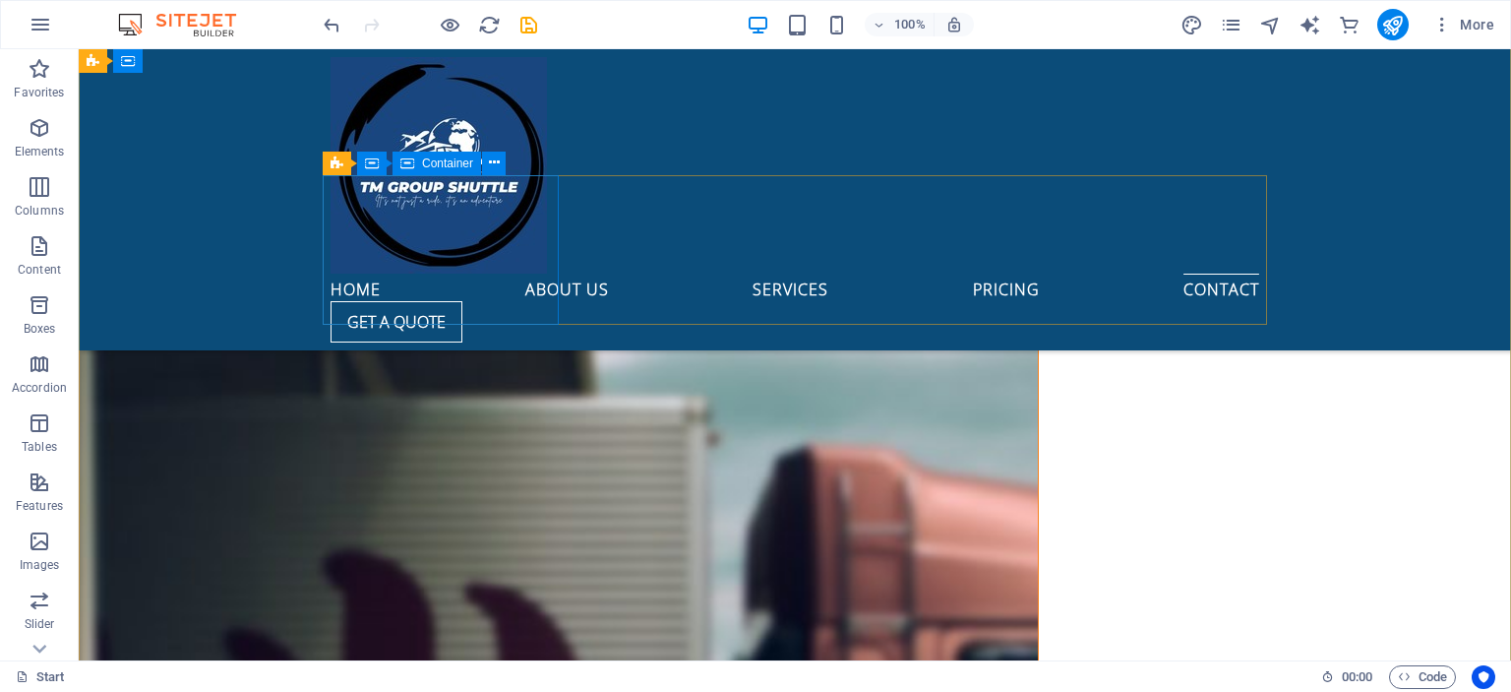
scroll to position [6517, 0]
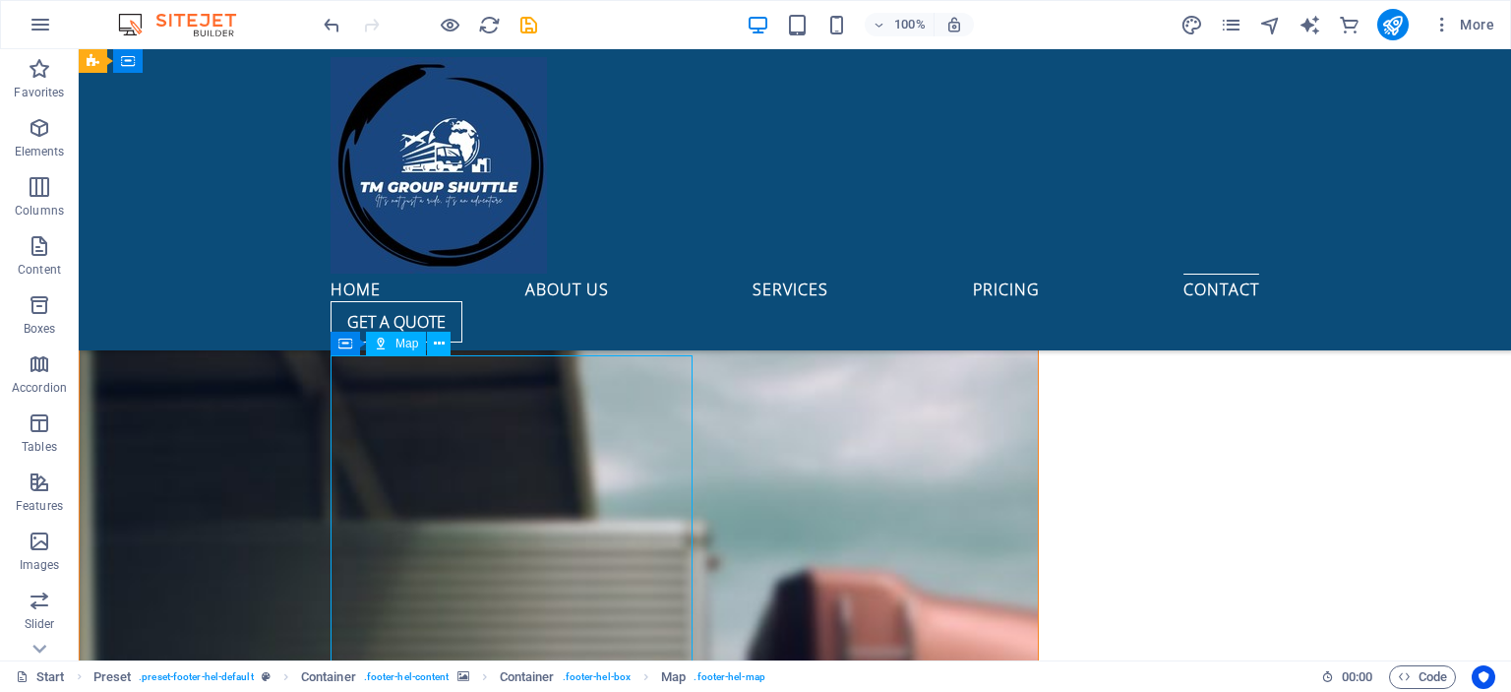
click at [399, 345] on span "Map" at bounding box center [407, 344] width 23 height 12
click at [411, 344] on span "Map" at bounding box center [407, 344] width 23 height 12
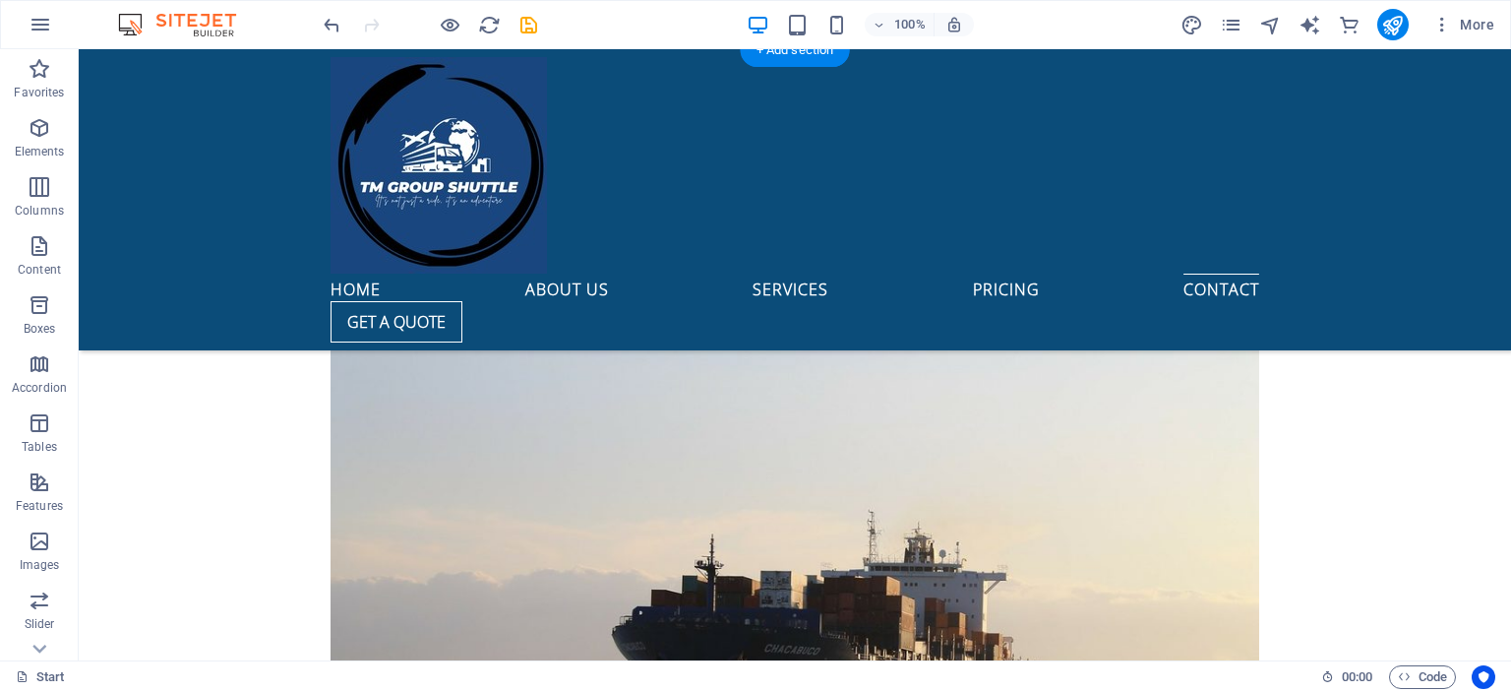
scroll to position [6526, 0]
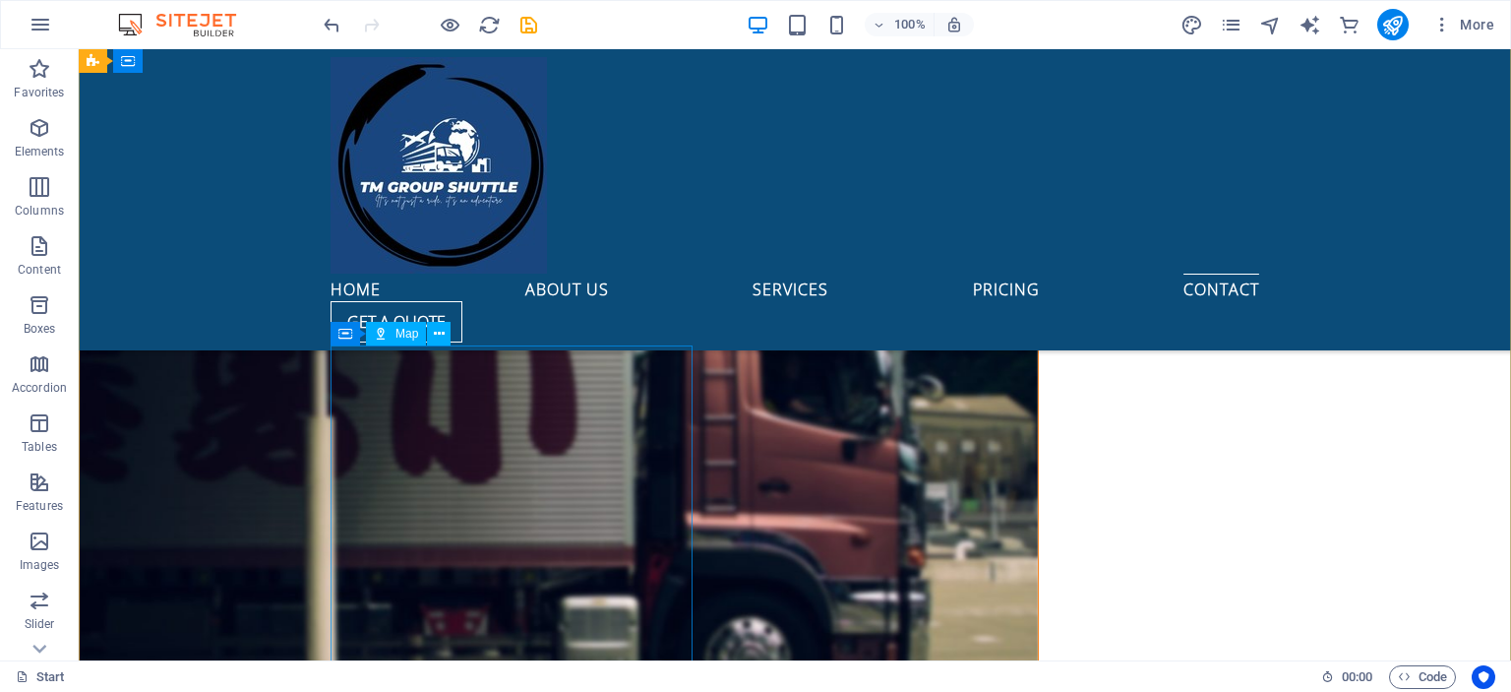
click at [399, 333] on span "Map" at bounding box center [407, 334] width 23 height 12
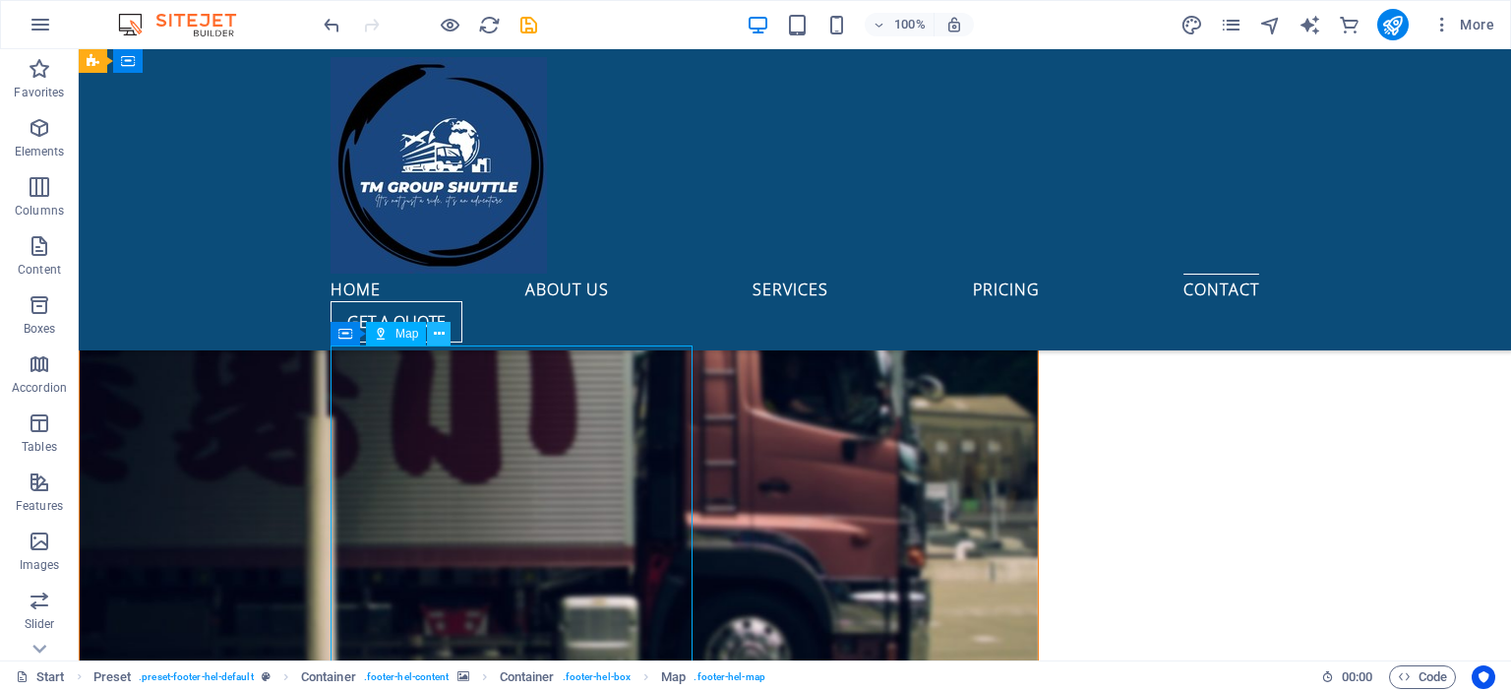
click at [443, 332] on icon at bounding box center [439, 334] width 11 height 21
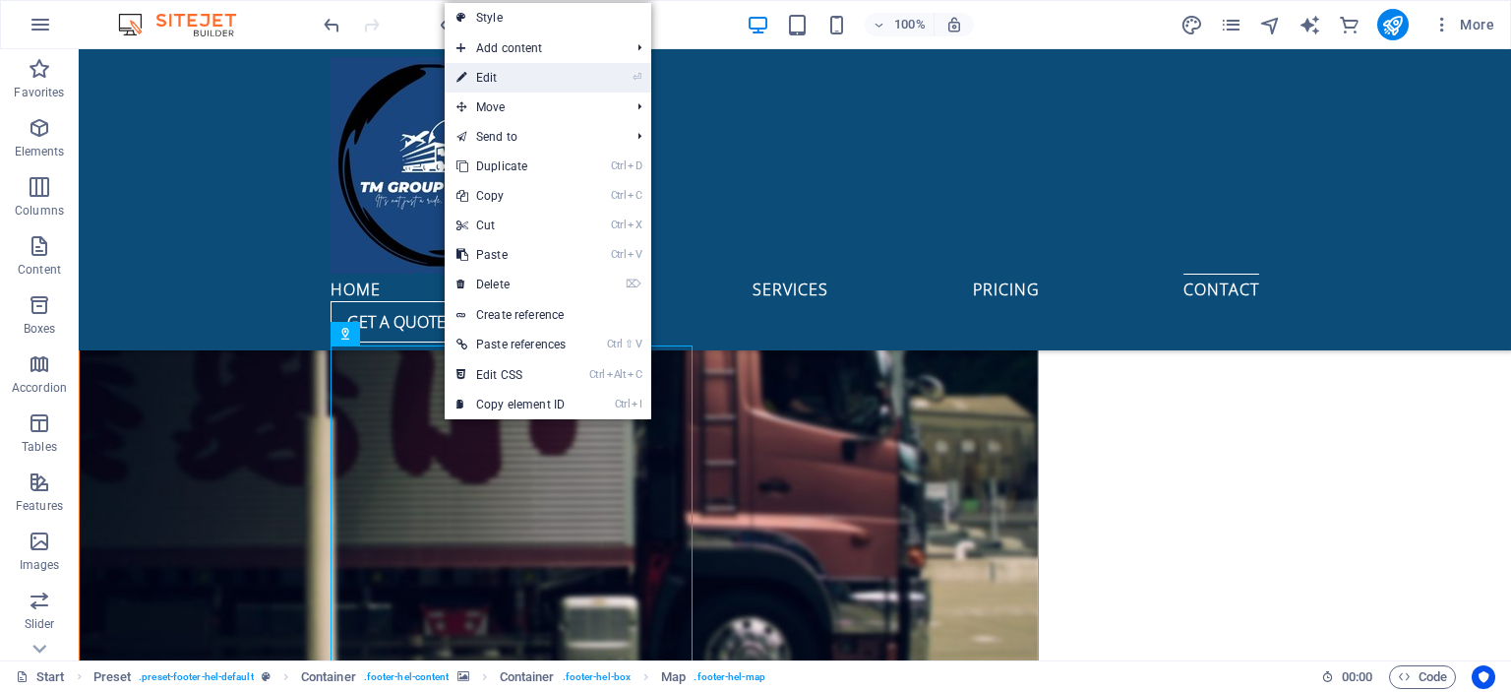
click at [524, 90] on link "⏎ Edit" at bounding box center [511, 78] width 133 height 30
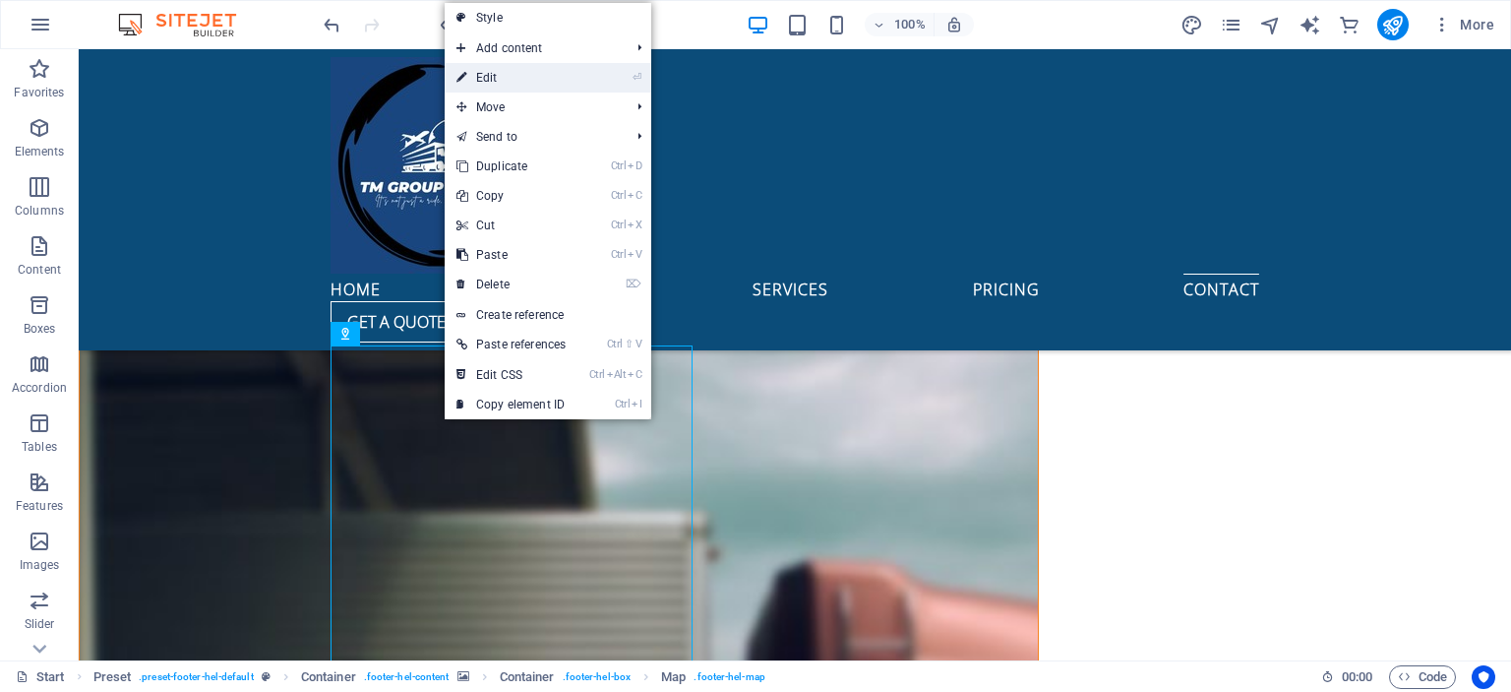
select select "1"
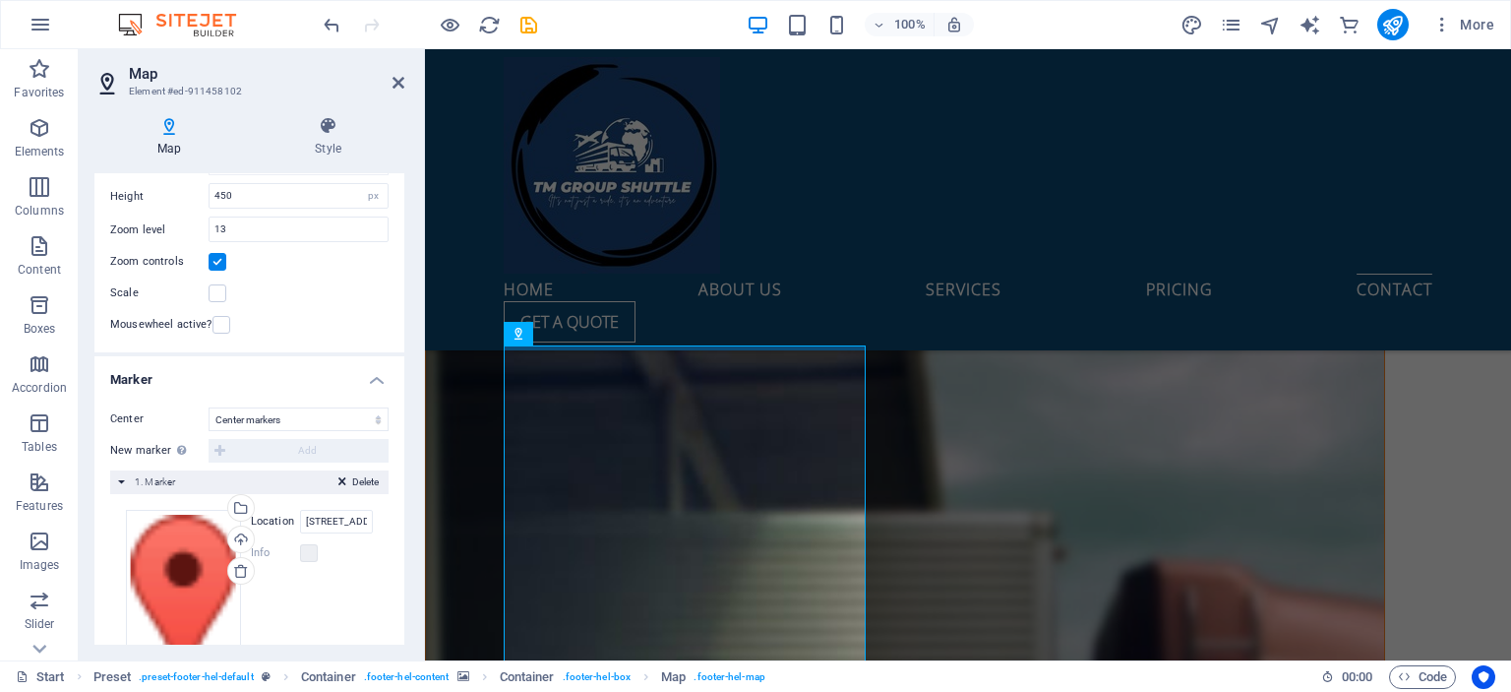
scroll to position [263, 0]
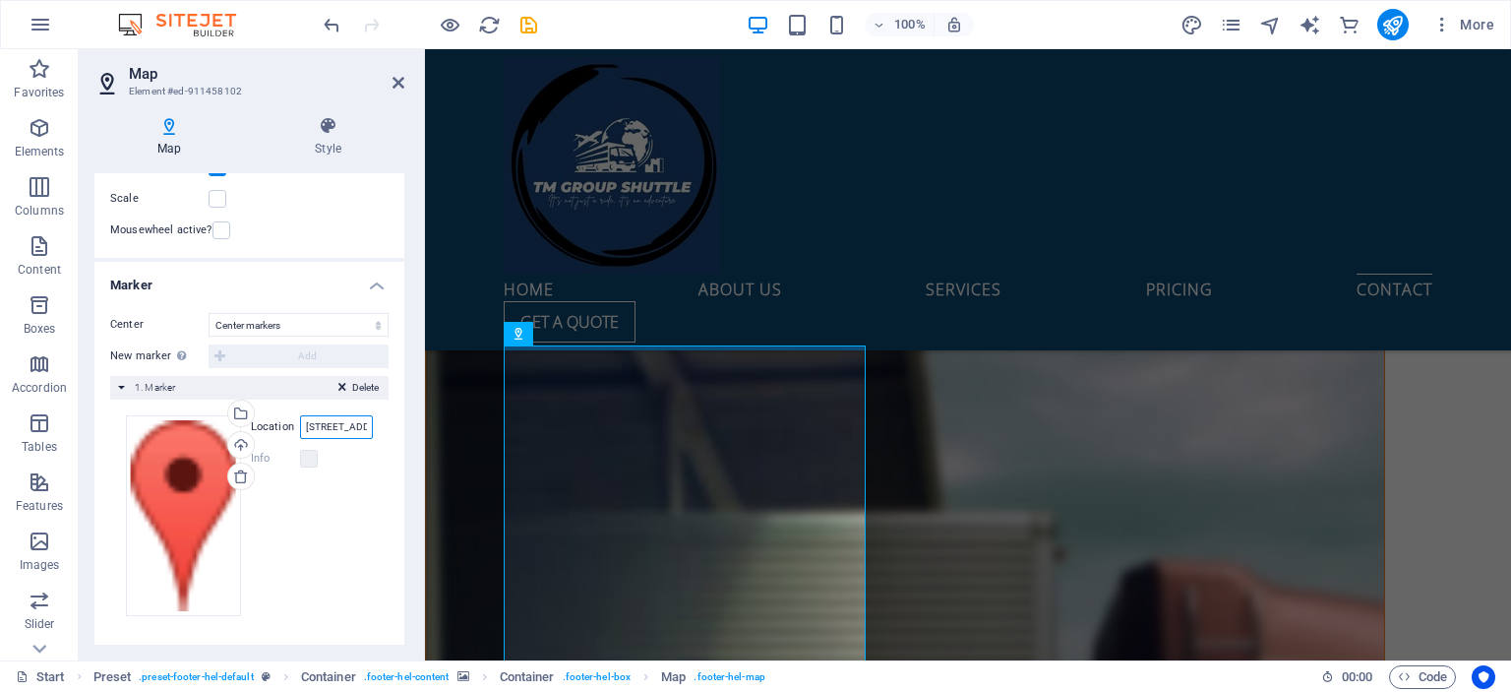
click at [339, 426] on input "[STREET_ADDRESS][PERSON_NAME]" at bounding box center [336, 427] width 73 height 24
type input "4"
type input "Menlyn pretoria"
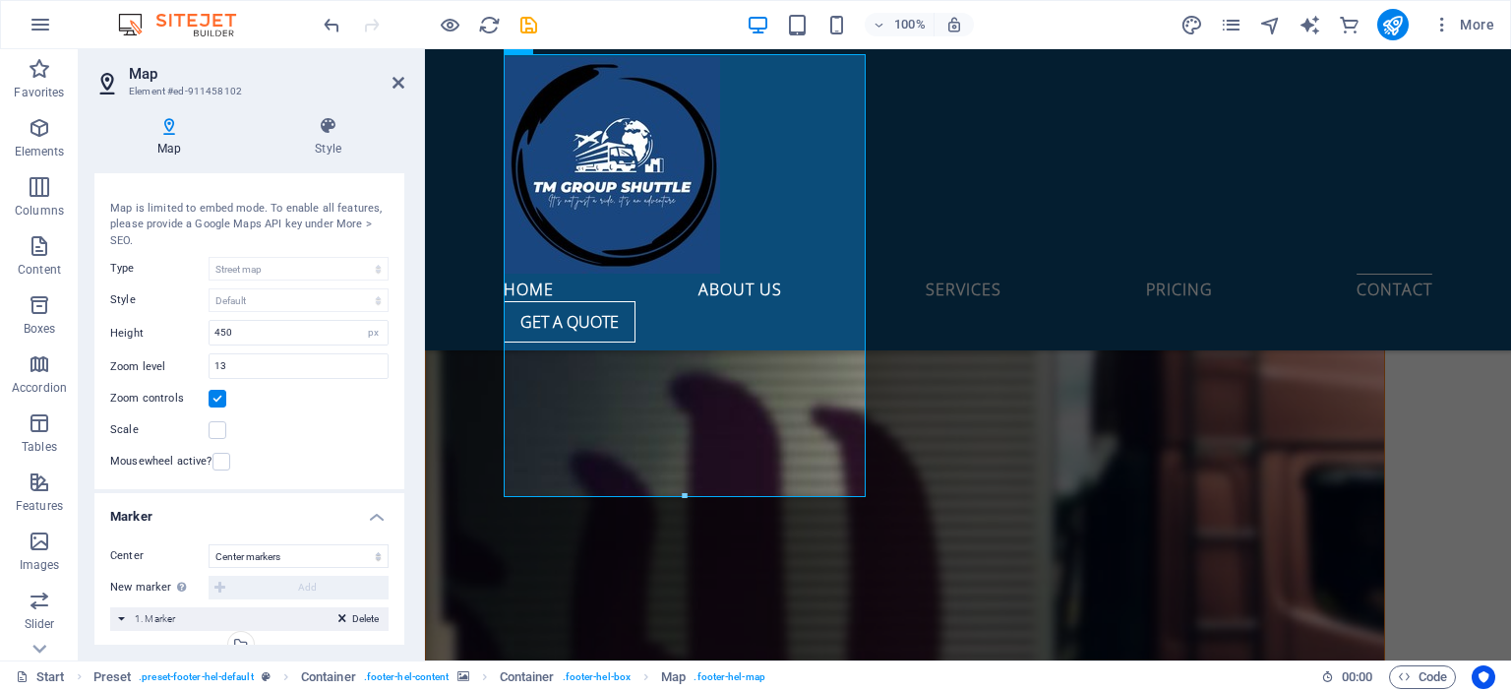
scroll to position [0, 0]
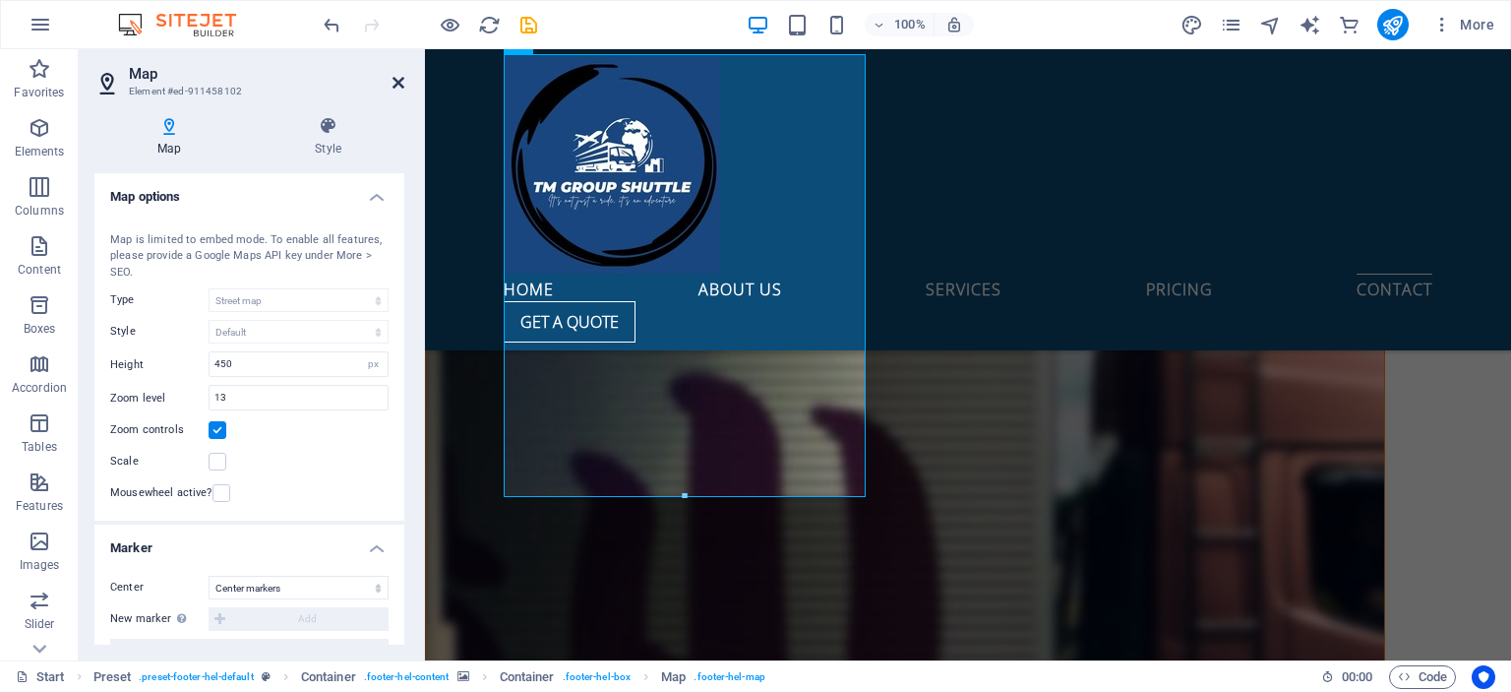
click at [399, 85] on icon at bounding box center [399, 83] width 12 height 16
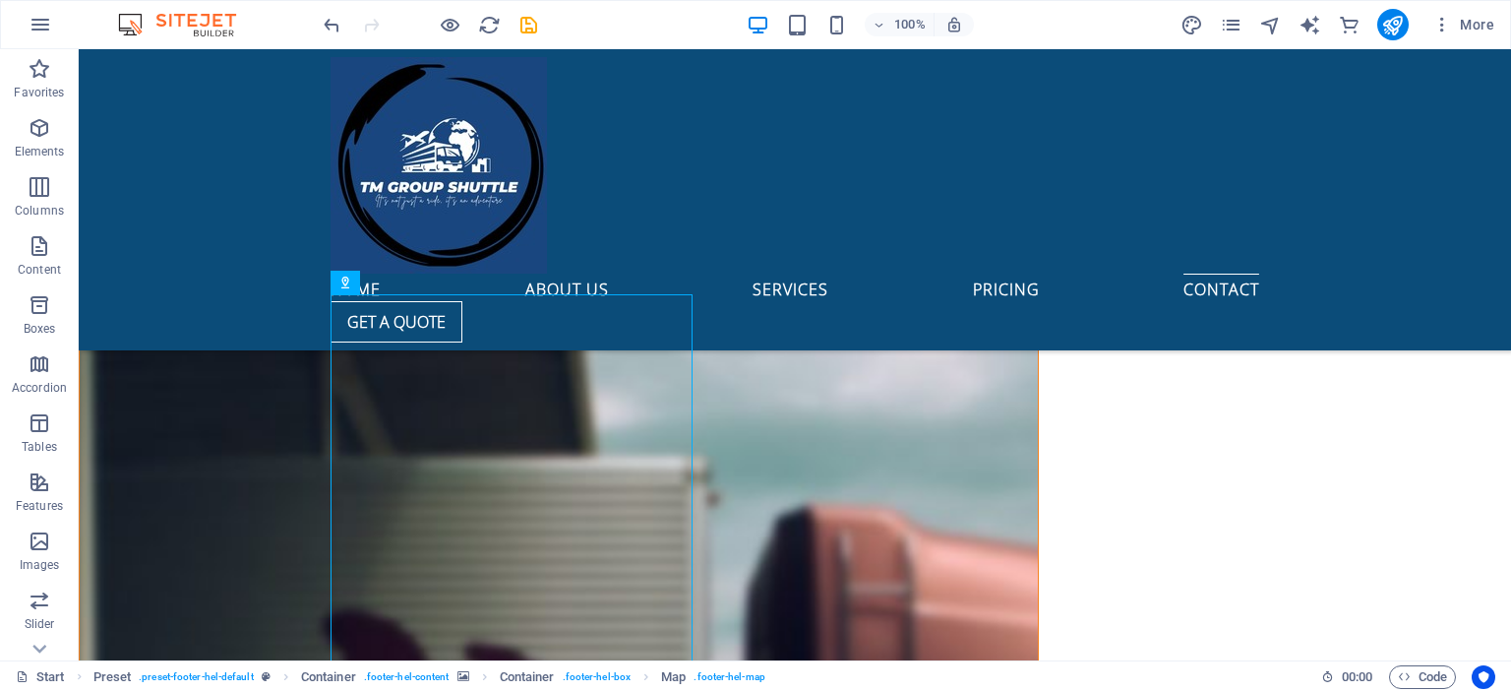
scroll to position [6586, 0]
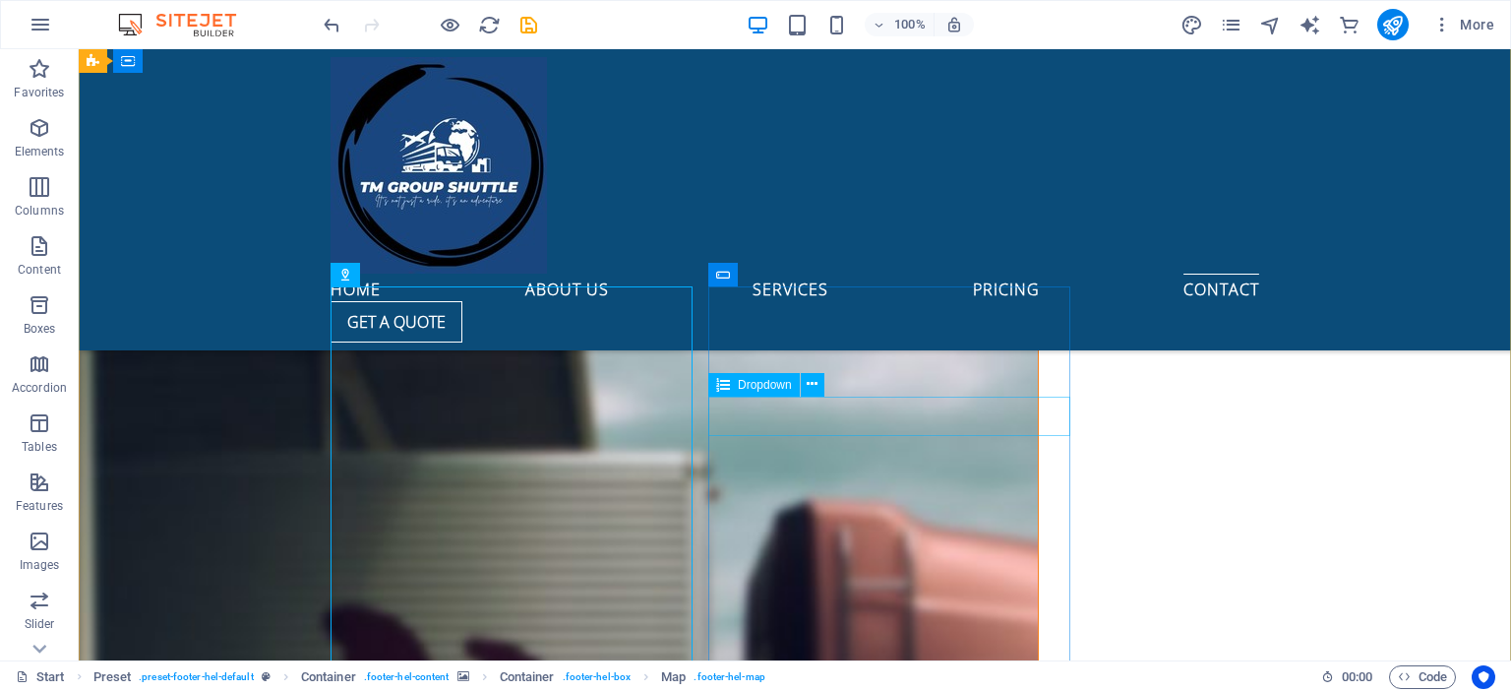
click at [770, 384] on span "Dropdown" at bounding box center [765, 385] width 54 height 12
click at [809, 380] on icon at bounding box center [812, 384] width 11 height 21
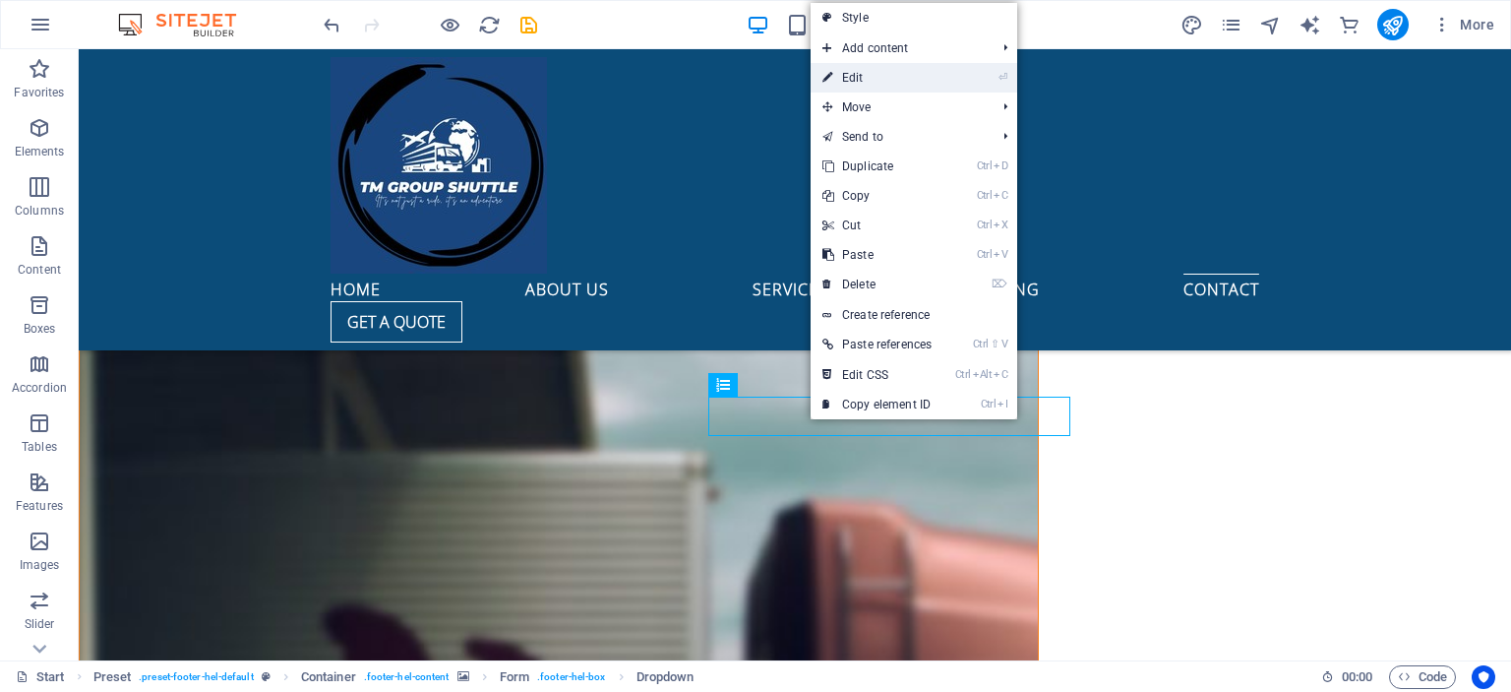
click at [895, 73] on link "⏎ Edit" at bounding box center [877, 78] width 133 height 30
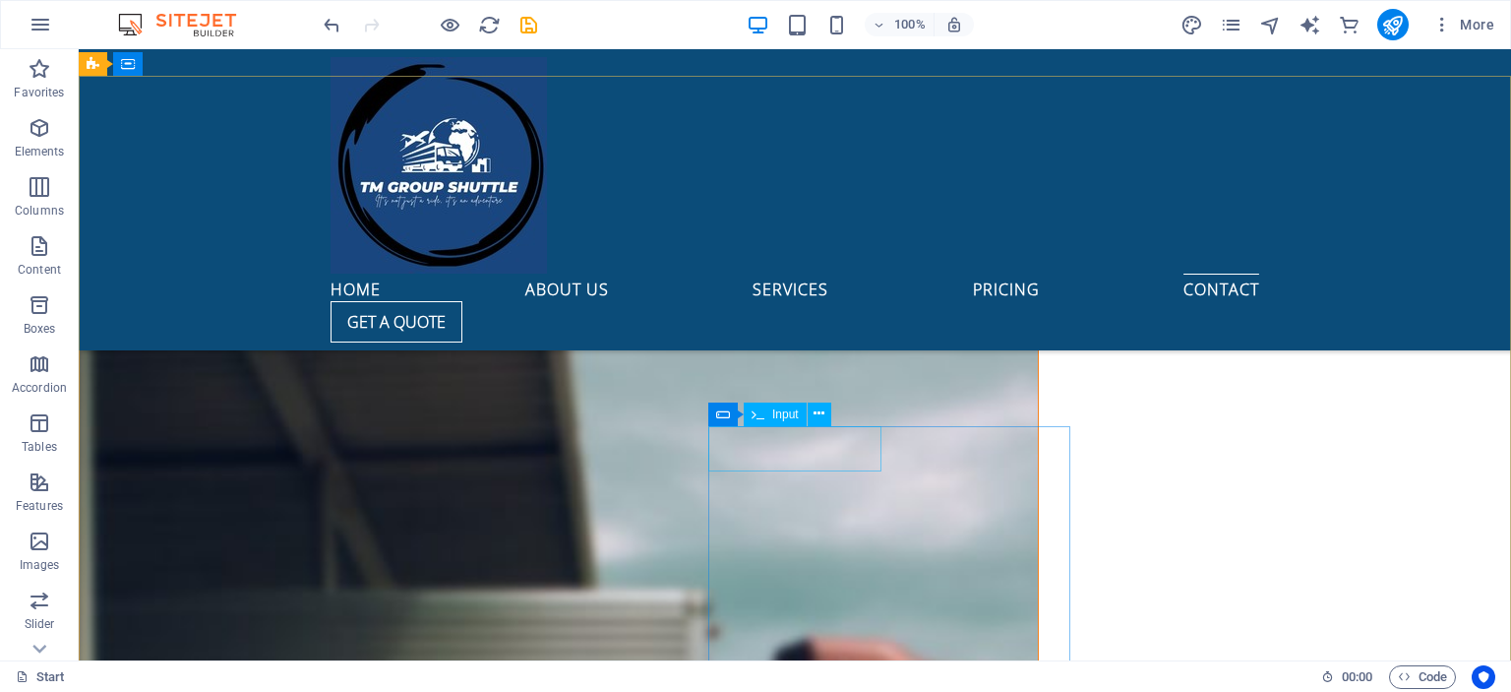
scroll to position [6446, 0]
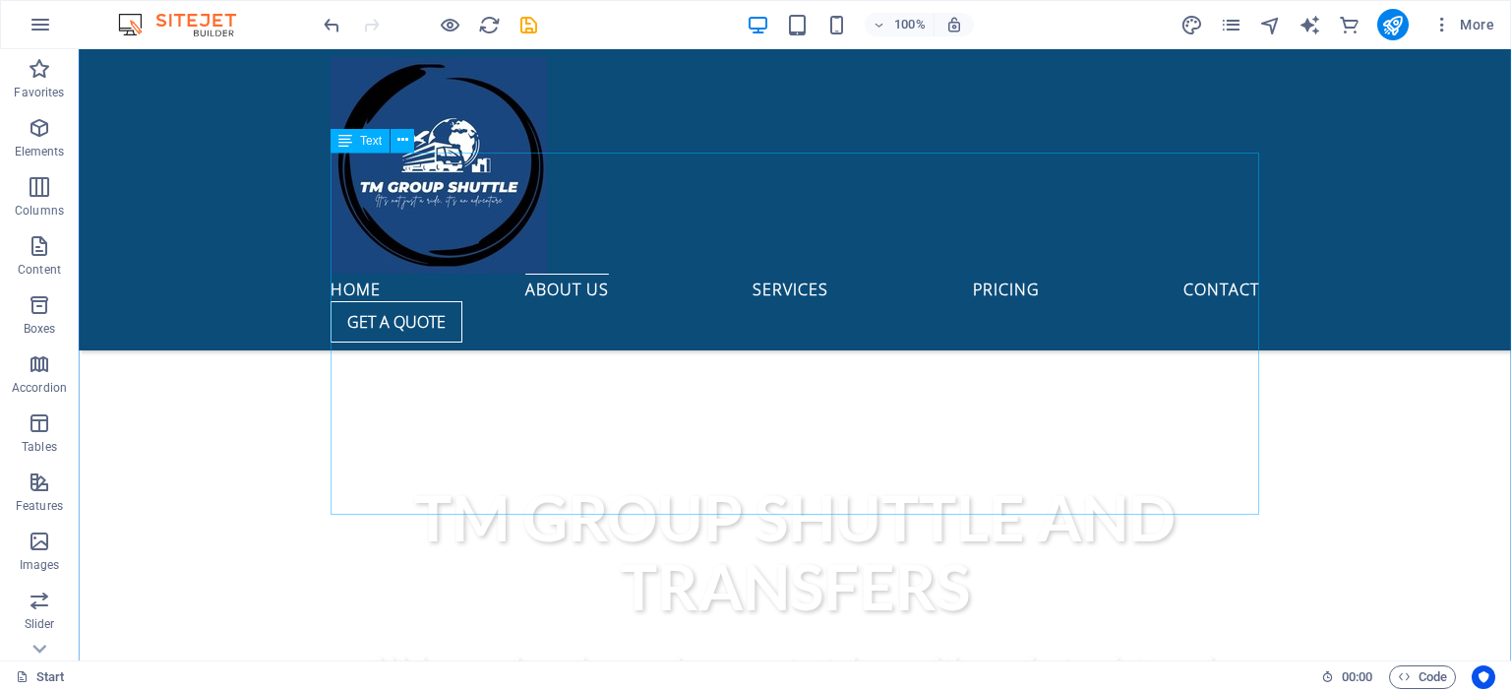
scroll to position [760, 0]
click at [935, 274] on nav "Home About us Services Pricing Contact" at bounding box center [795, 288] width 929 height 28
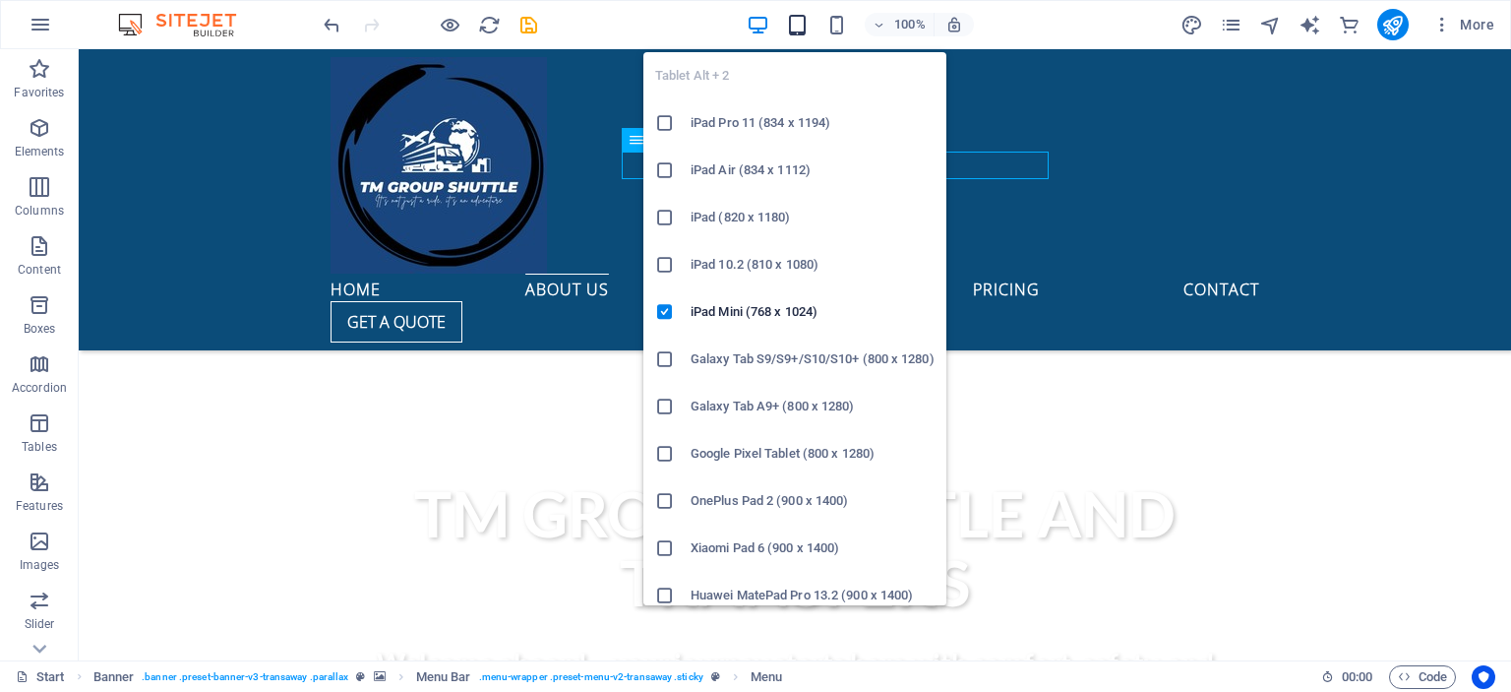
click at [799, 27] on icon "button" at bounding box center [797, 25] width 23 height 23
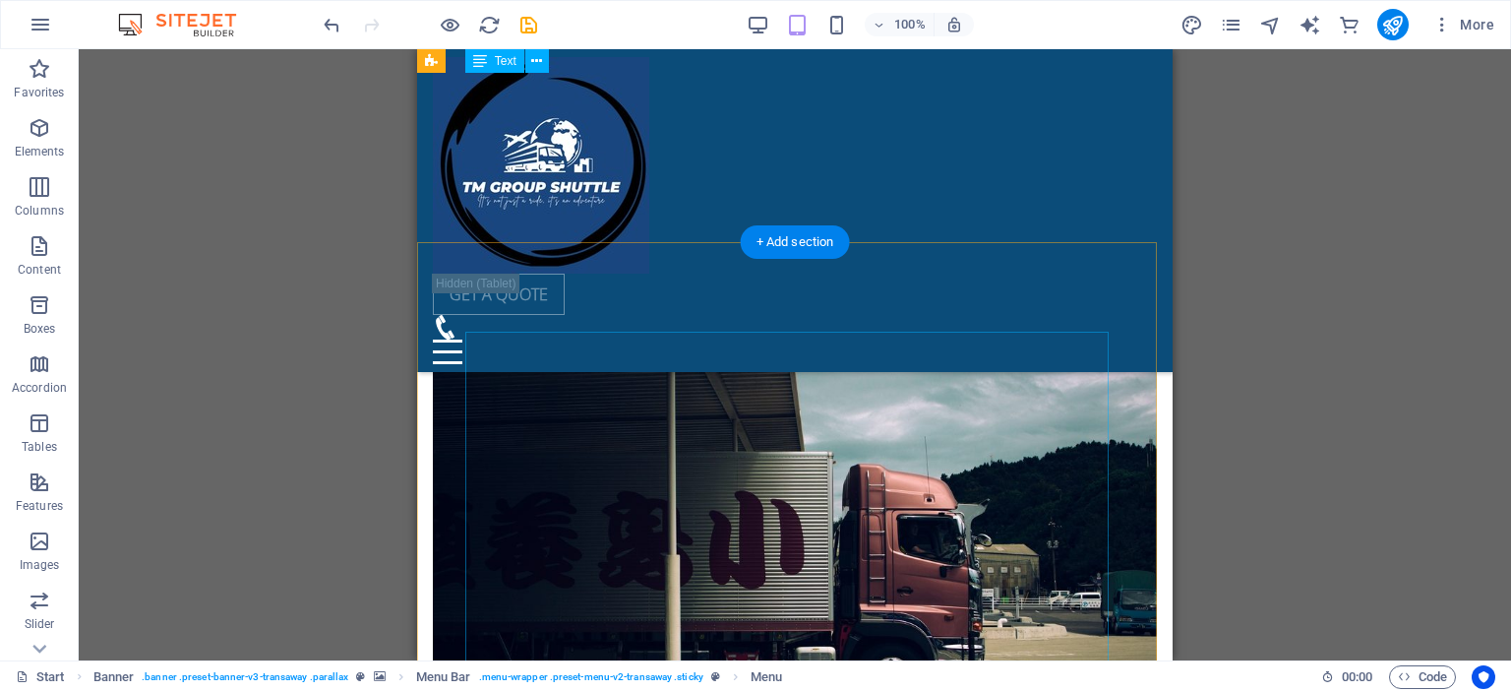
scroll to position [4086, 0]
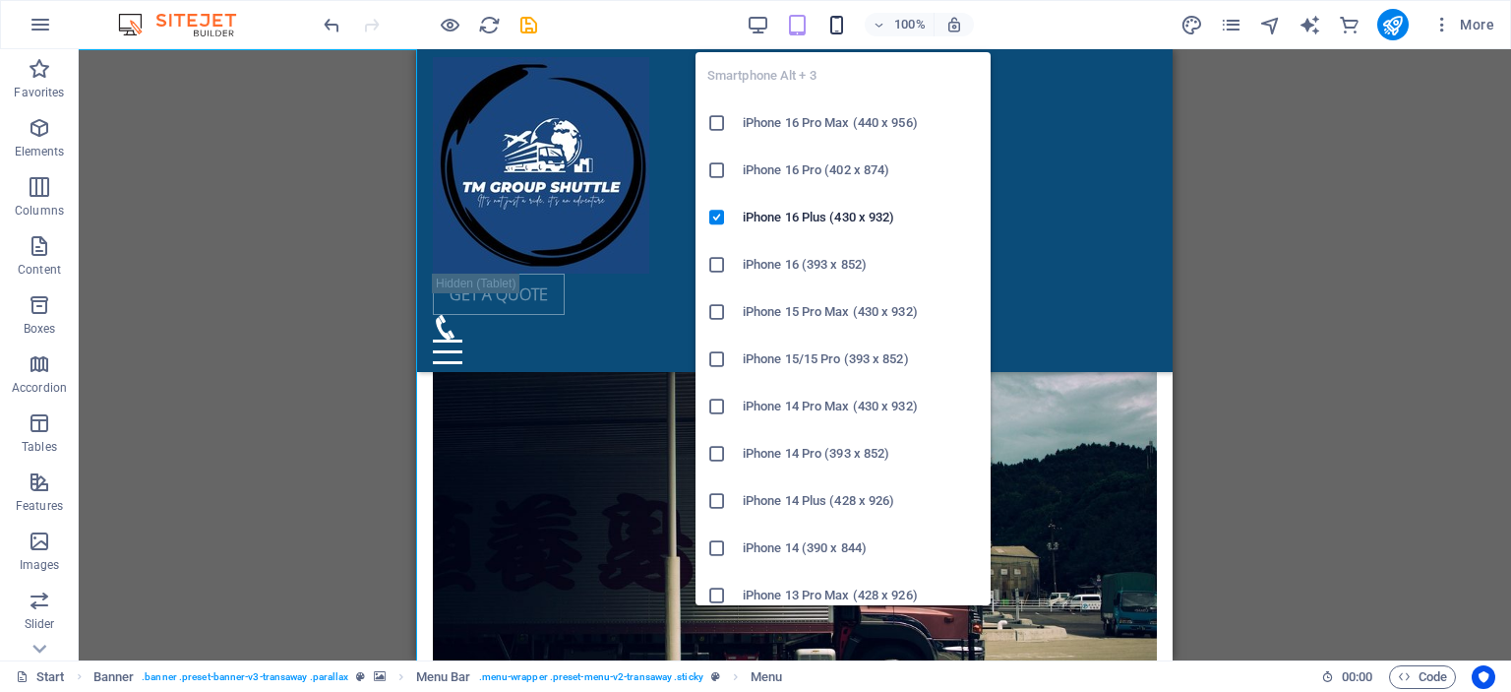
click at [842, 26] on icon "button" at bounding box center [837, 25] width 23 height 23
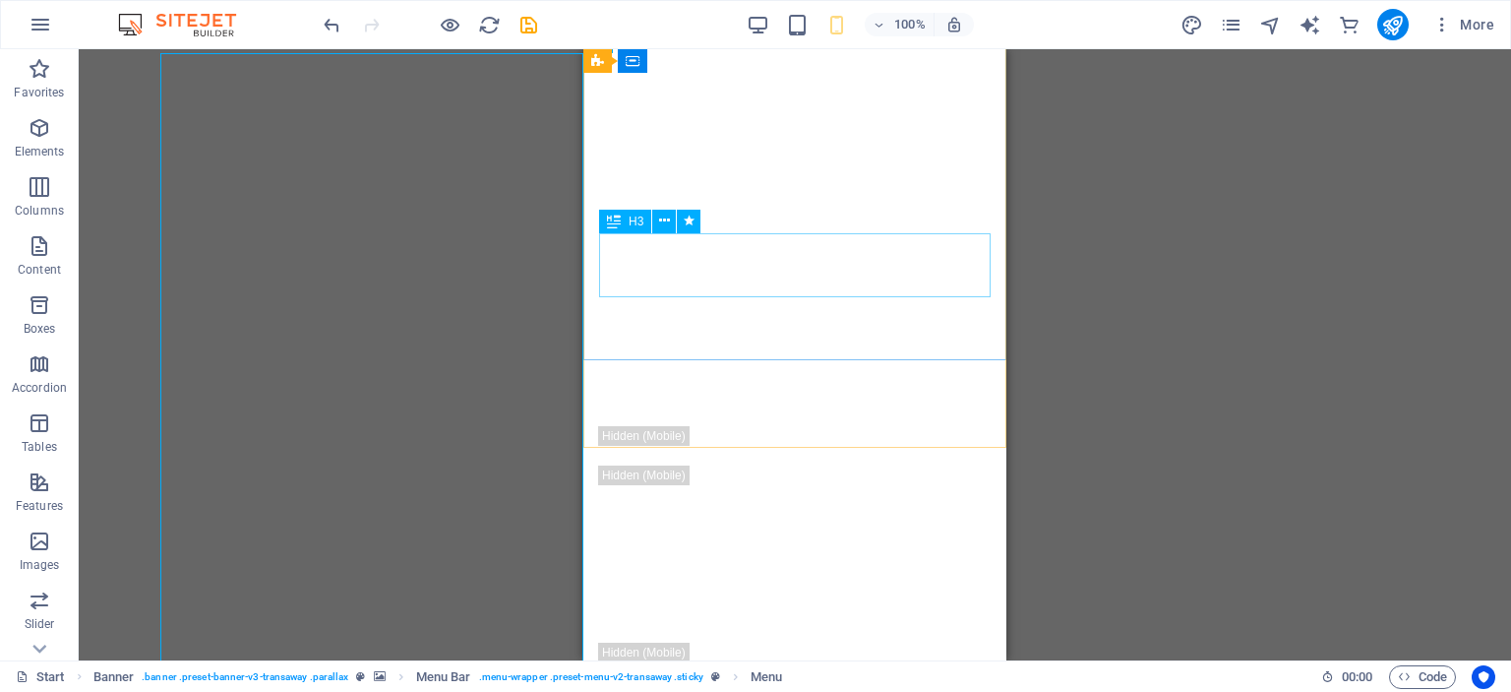
scroll to position [276, 0]
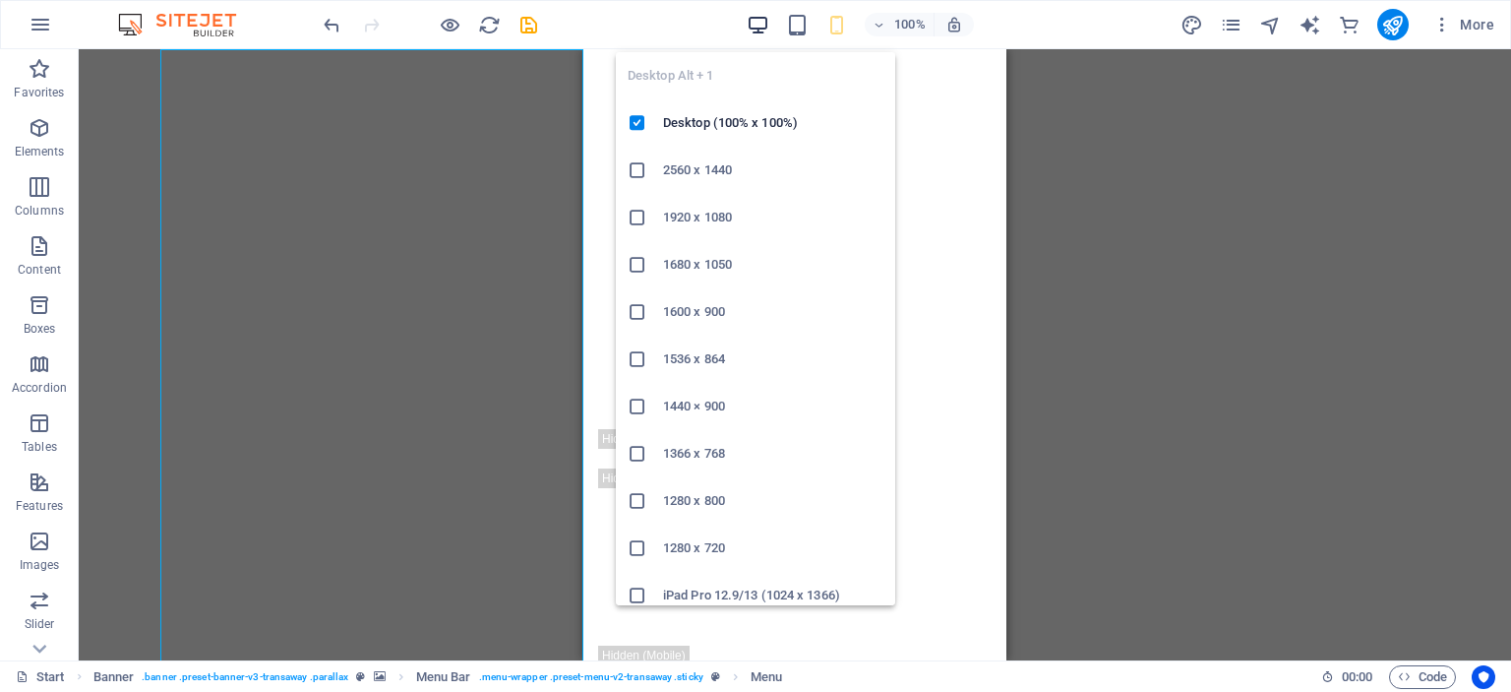
click at [760, 21] on icon "button" at bounding box center [758, 25] width 23 height 23
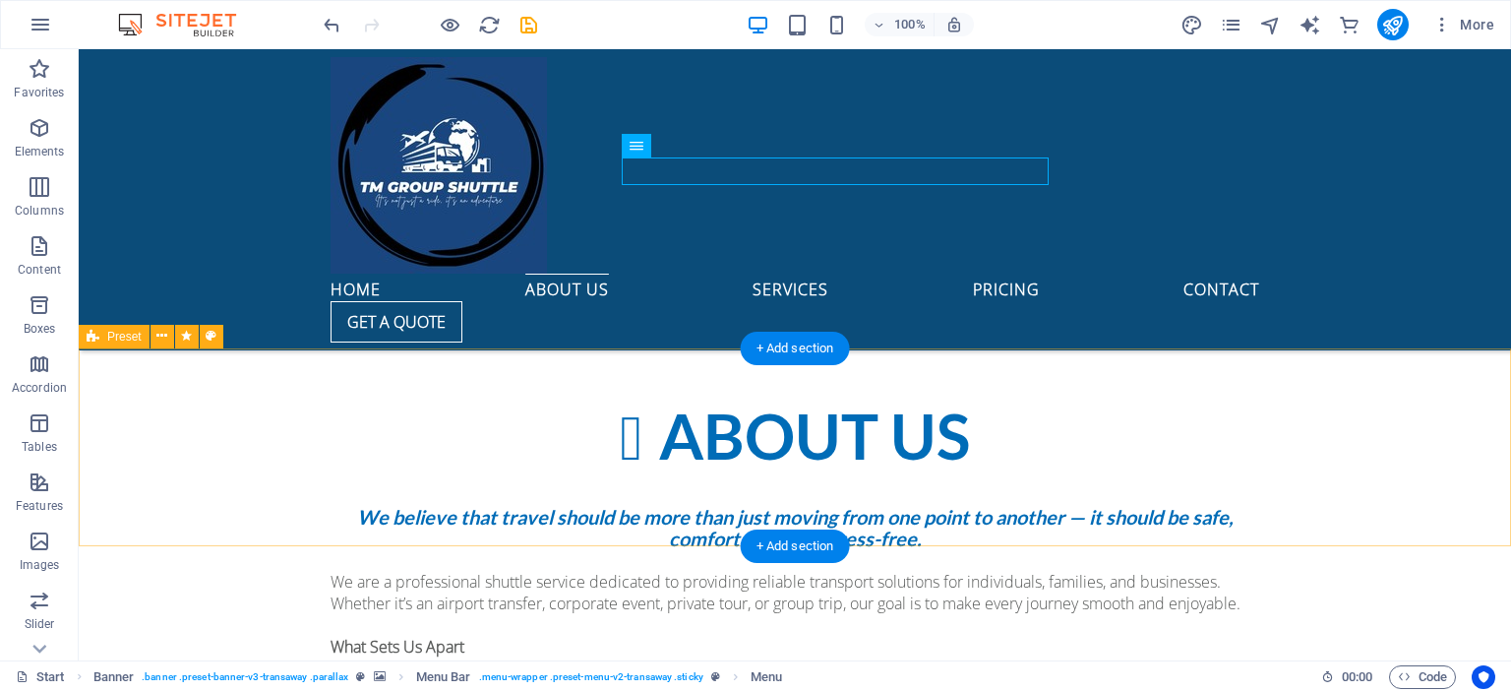
scroll to position [1205, 0]
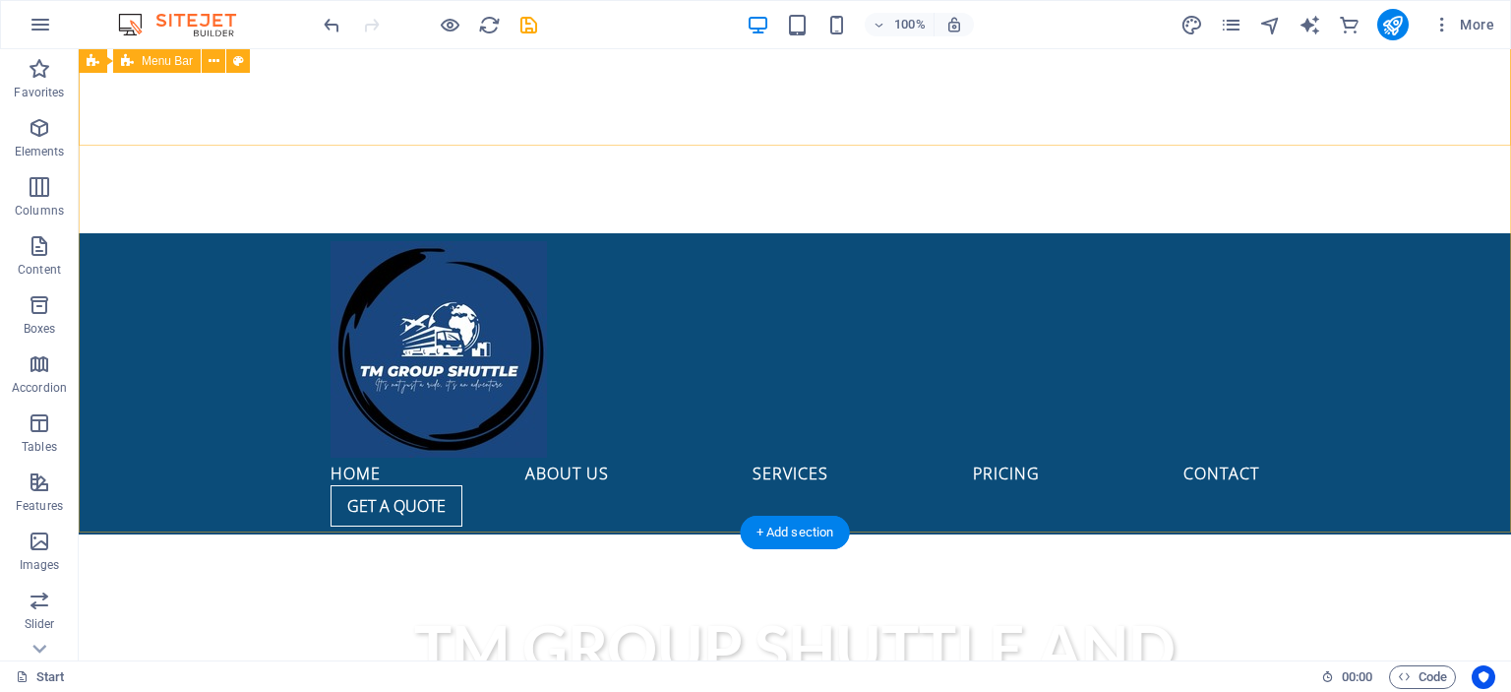
scroll to position [0, 0]
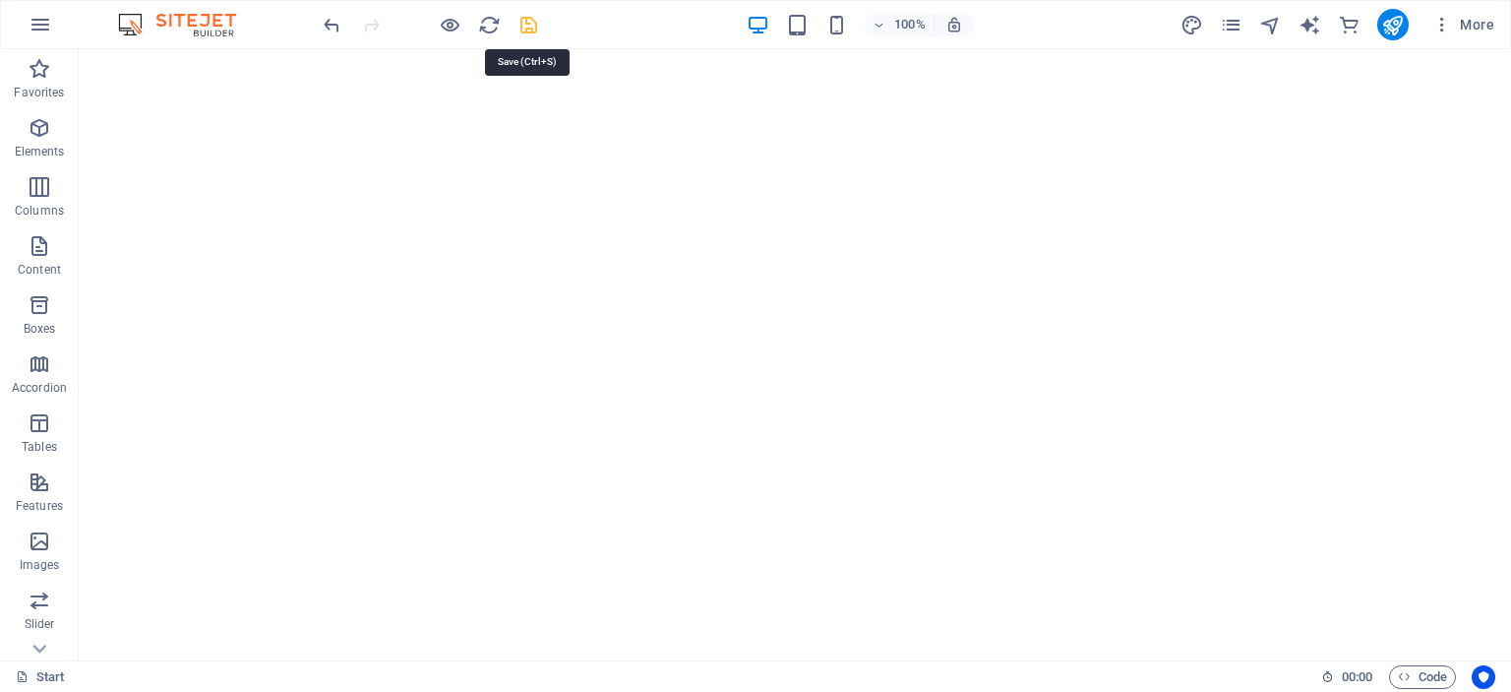
click at [525, 24] on icon "save" at bounding box center [529, 25] width 23 height 23
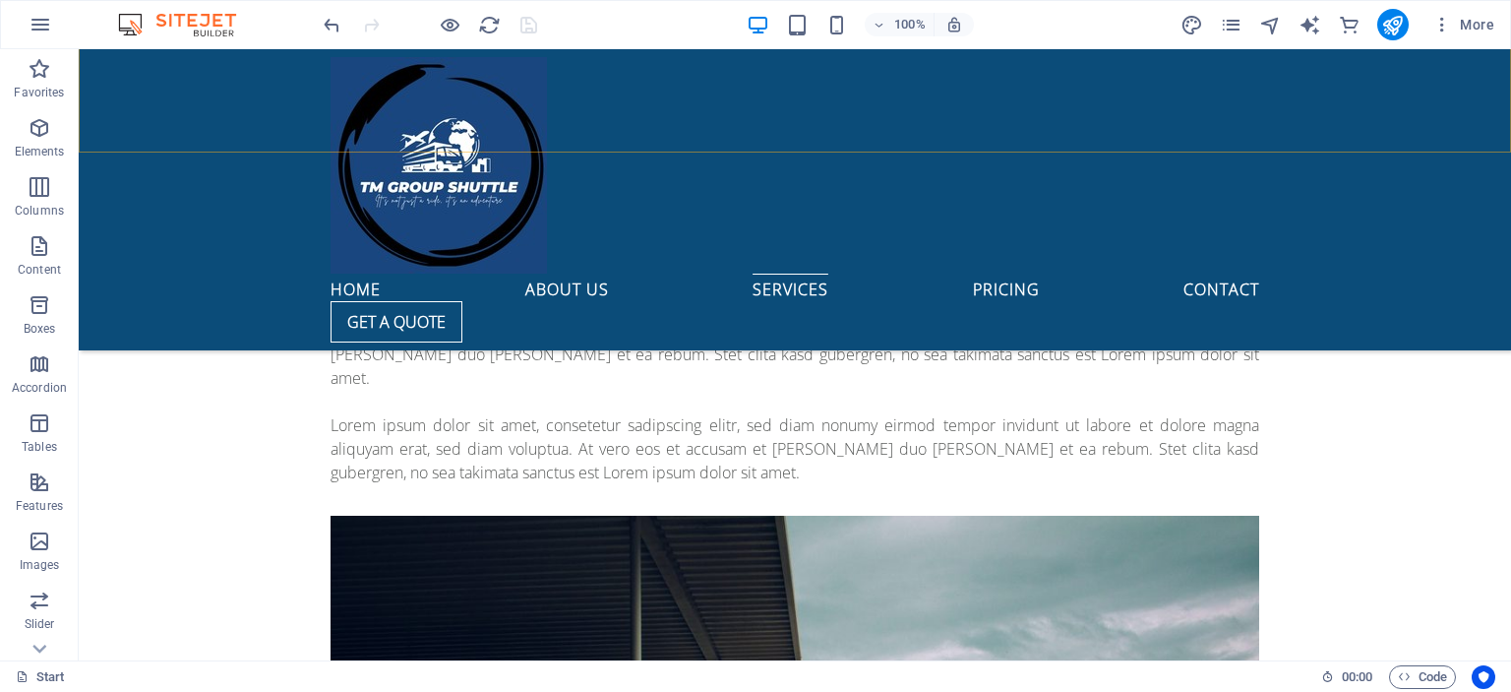
scroll to position [3571, 0]
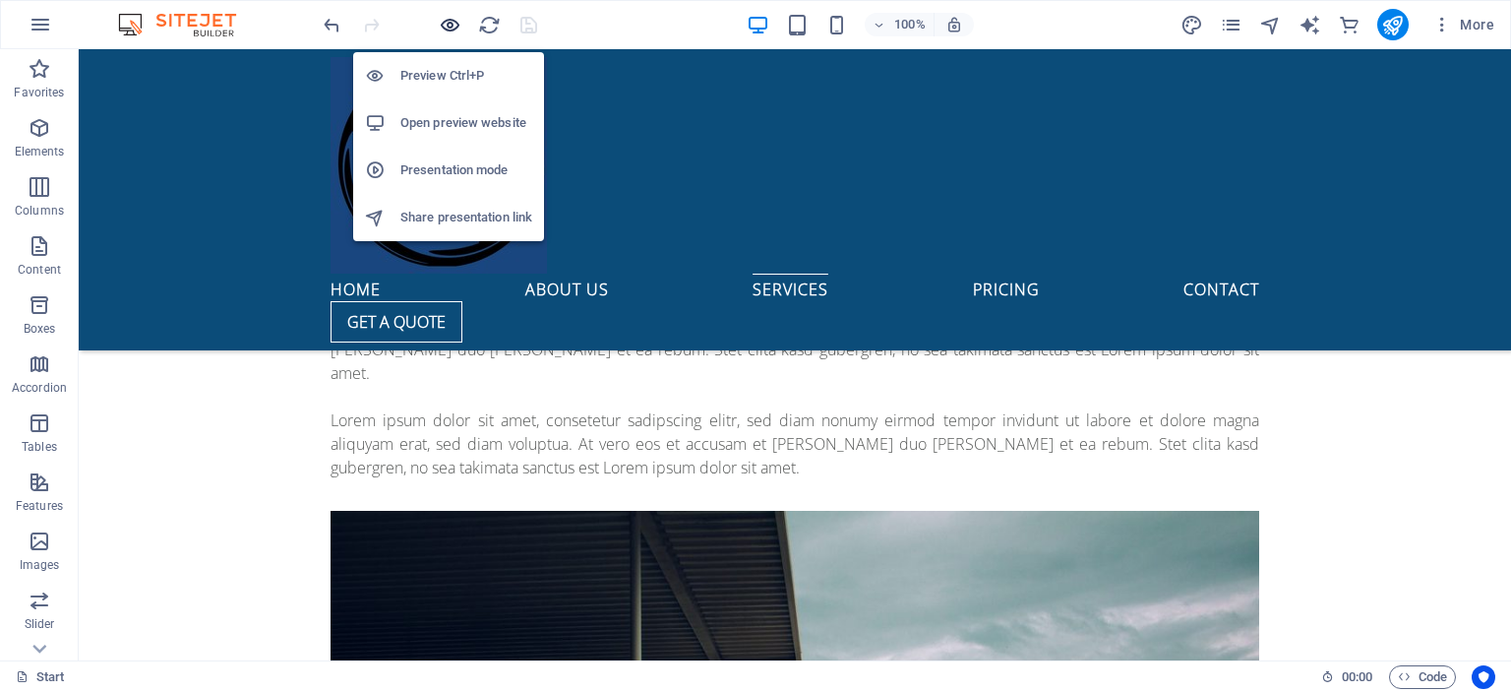
click at [450, 27] on icon "button" at bounding box center [450, 25] width 23 height 23
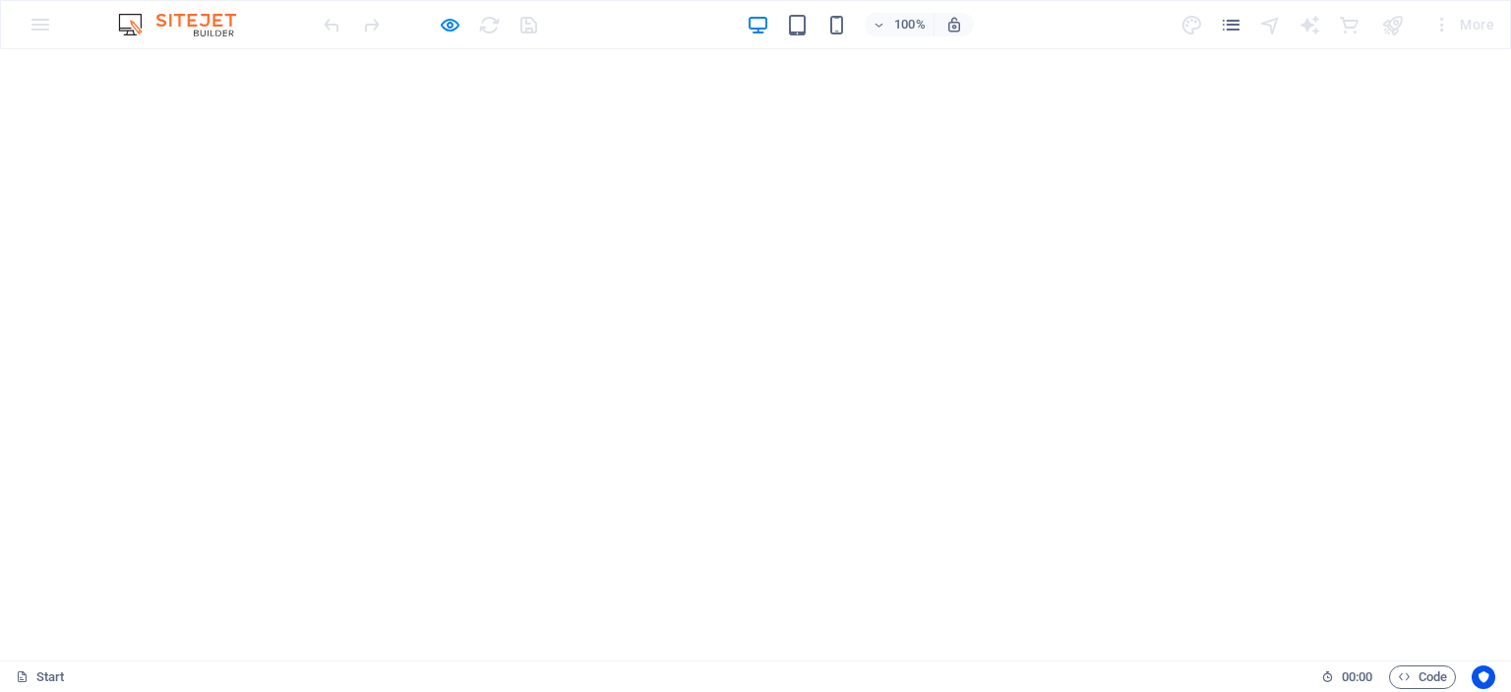
scroll to position [0, 0]
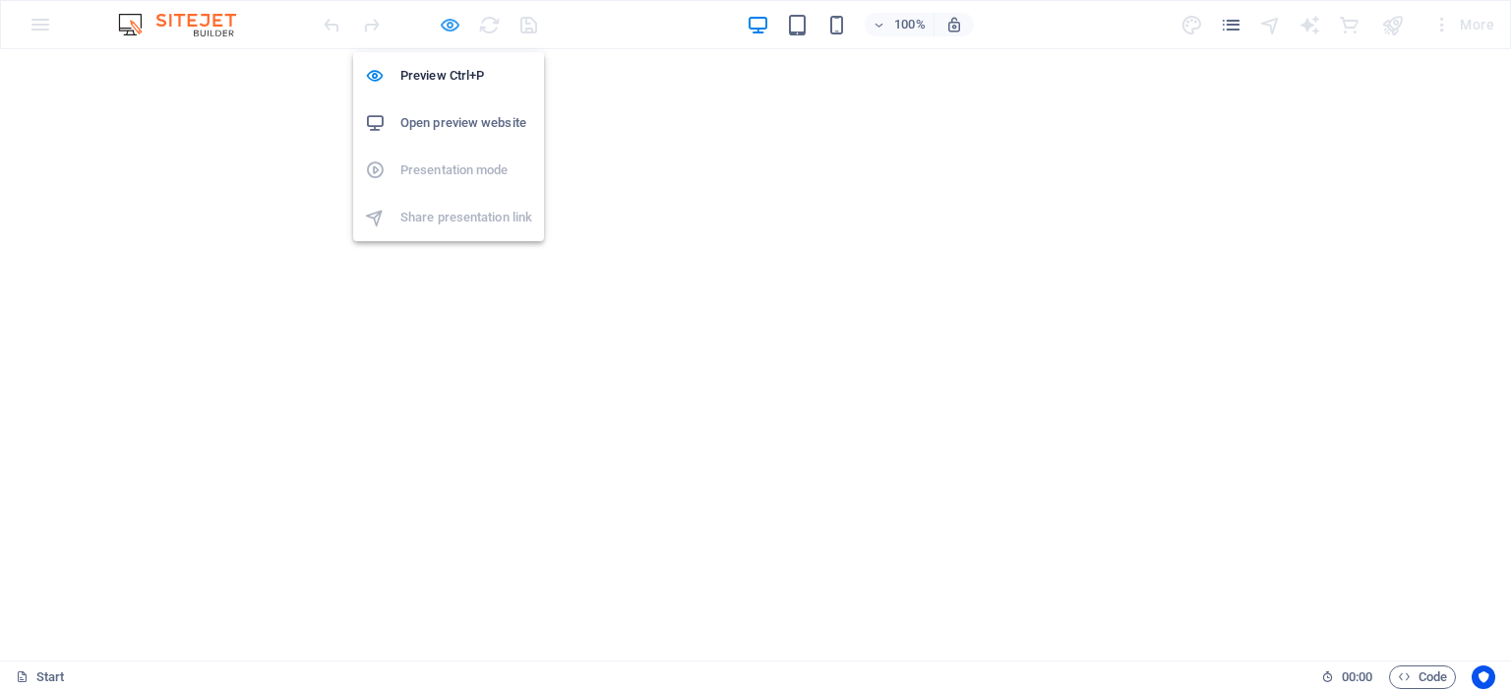
click at [446, 22] on icon "button" at bounding box center [450, 25] width 23 height 23
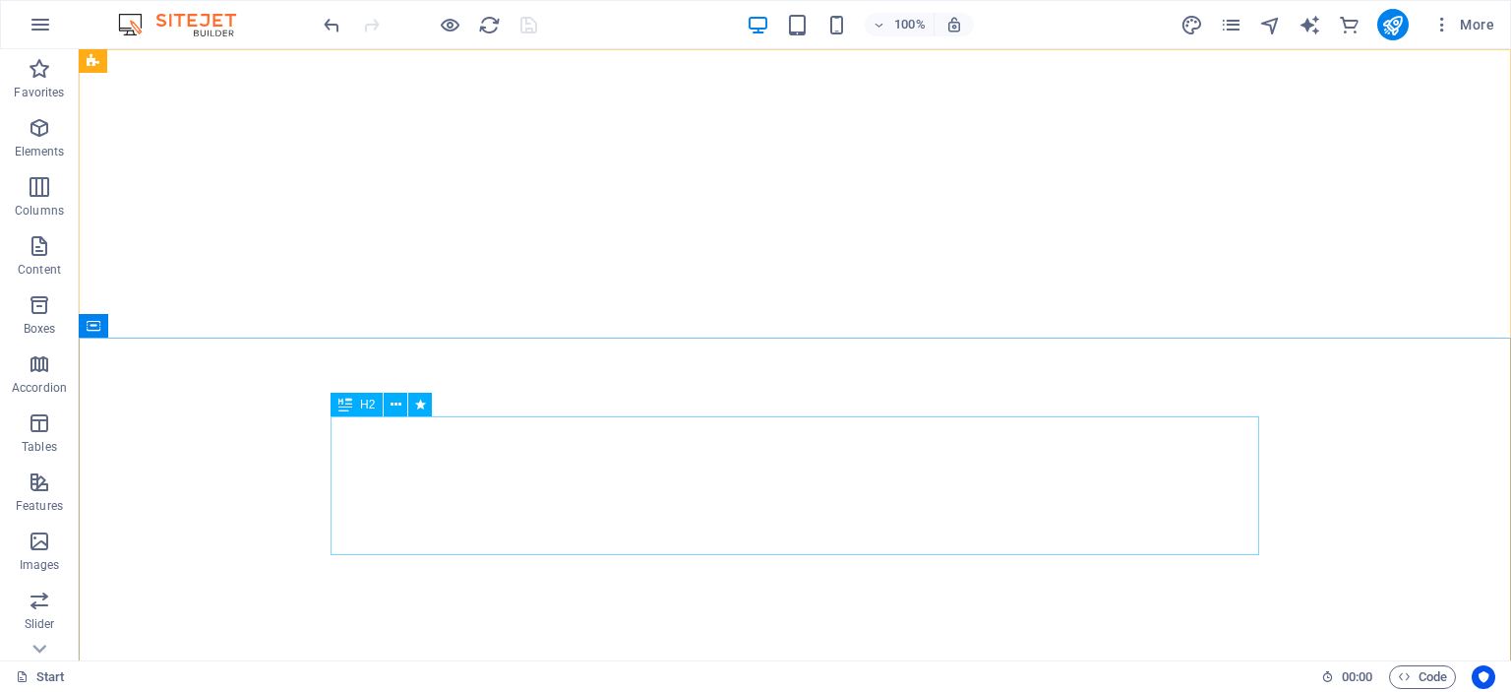
click at [350, 415] on icon at bounding box center [345, 405] width 14 height 24
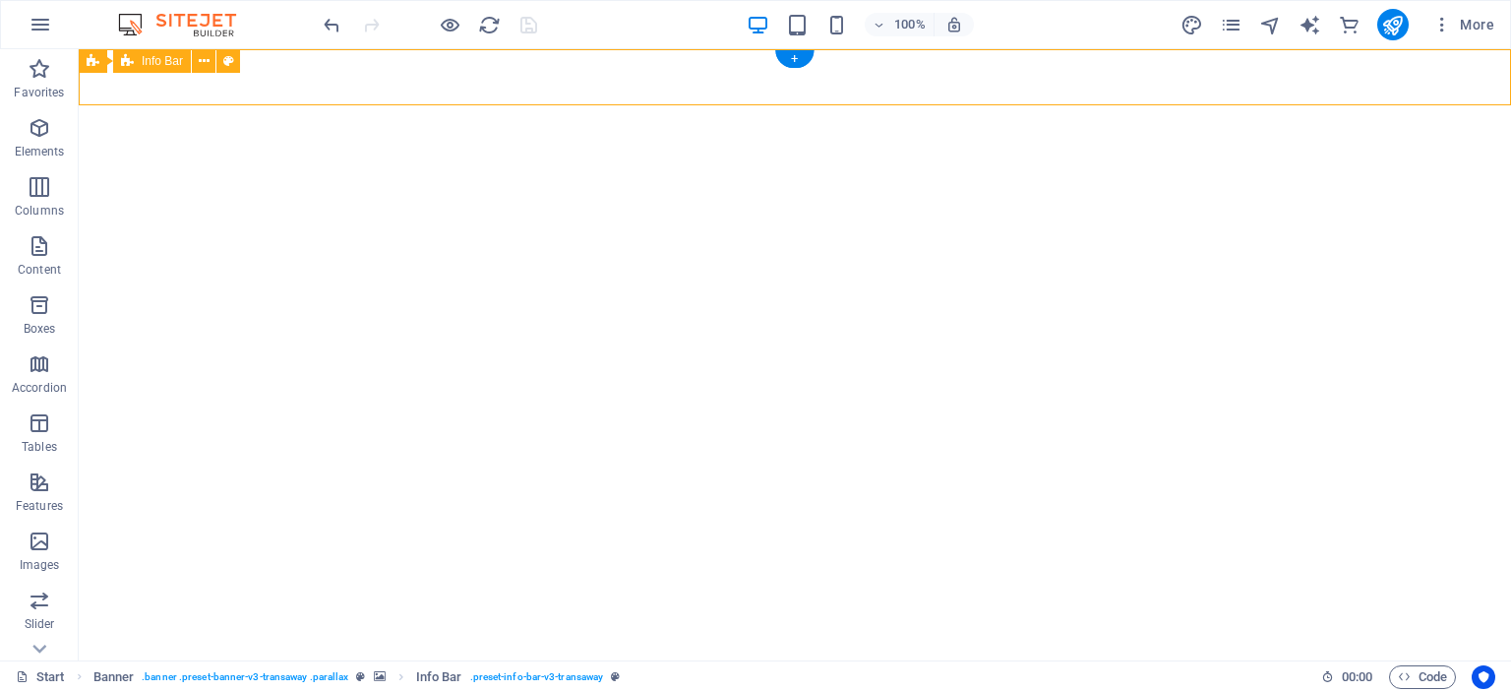
click at [205, 61] on icon at bounding box center [204, 61] width 11 height 21
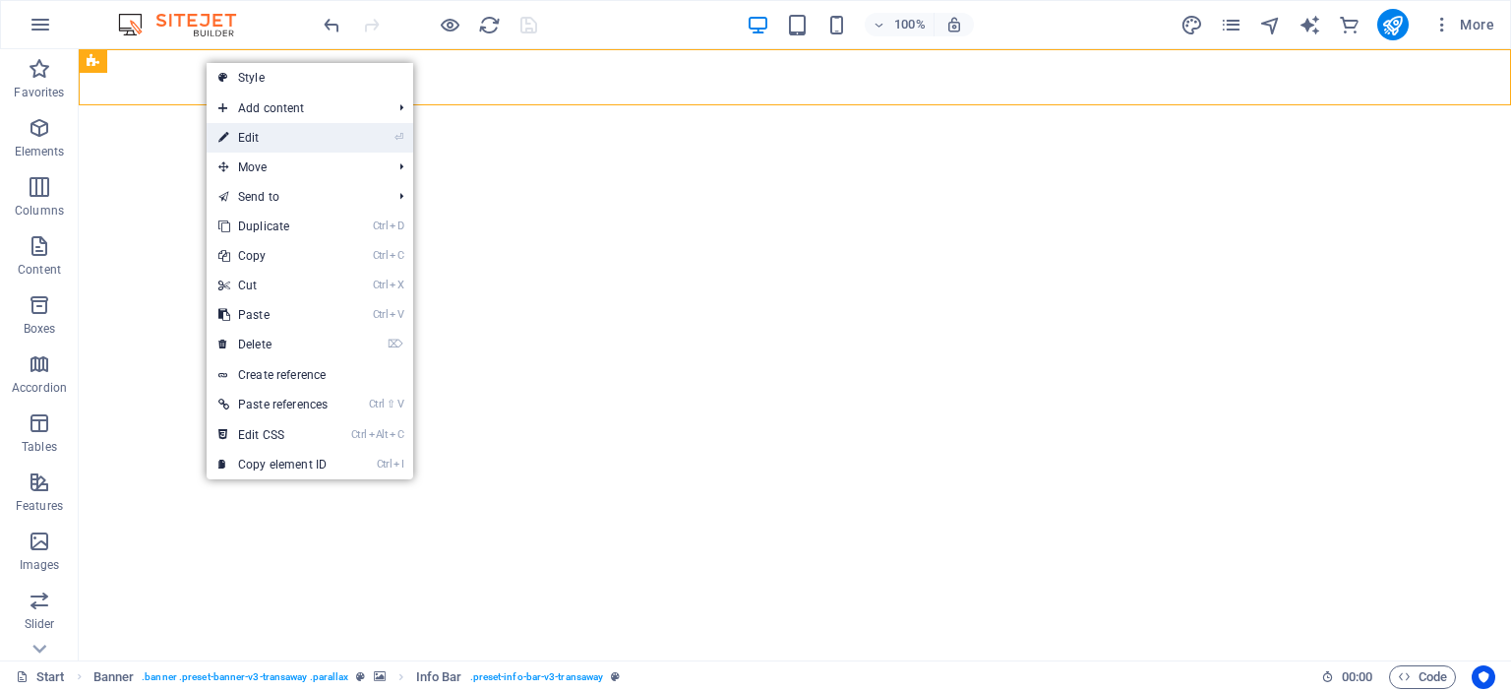
click at [258, 128] on link "⏎ Edit" at bounding box center [273, 138] width 133 height 30
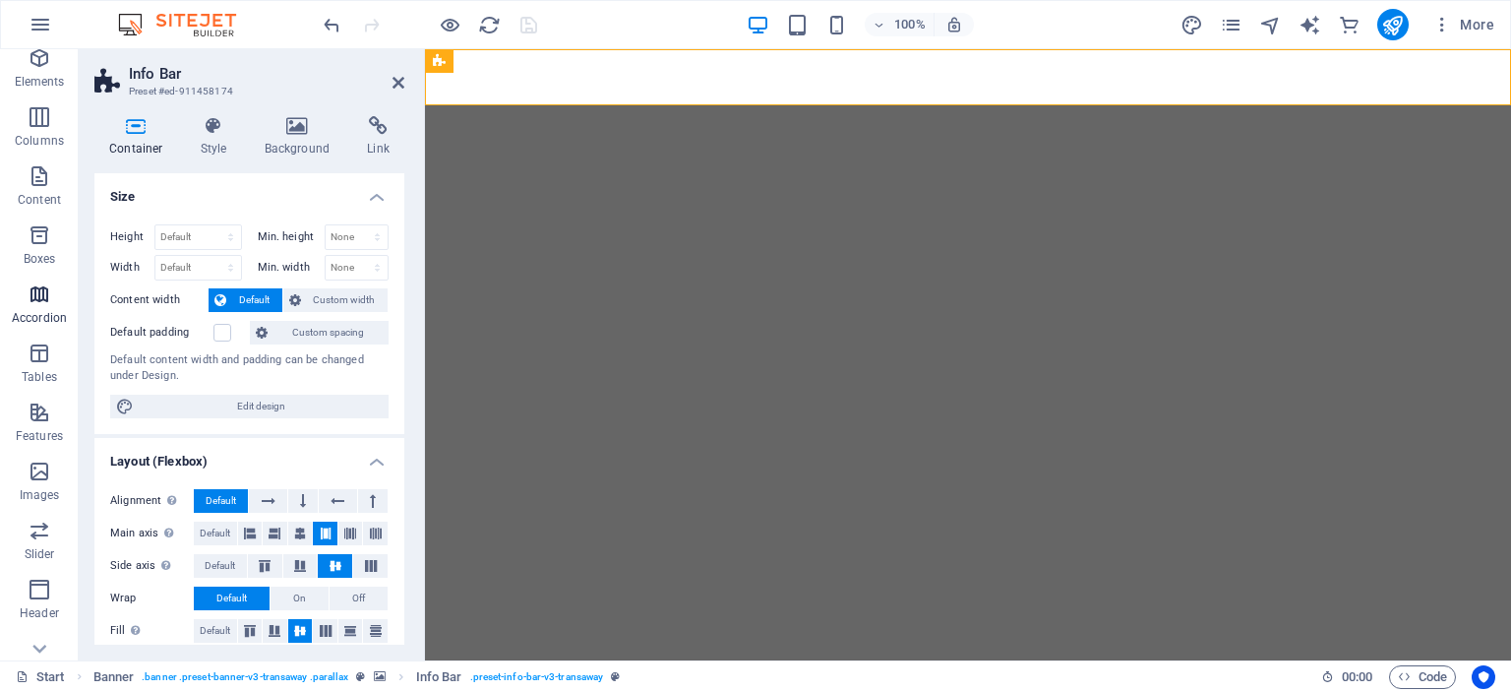
scroll to position [81, 0]
click at [46, 518] on icon "button" at bounding box center [40, 520] width 24 height 24
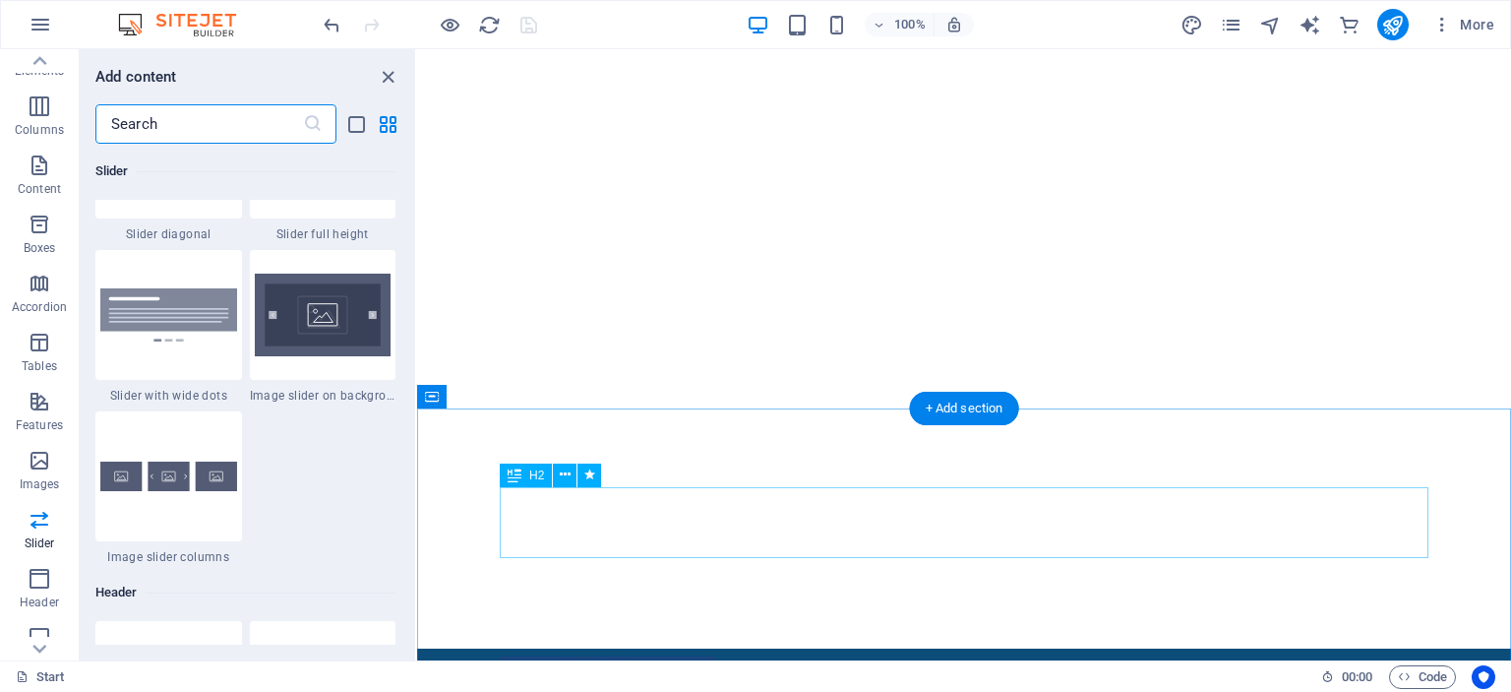
scroll to position [277, 0]
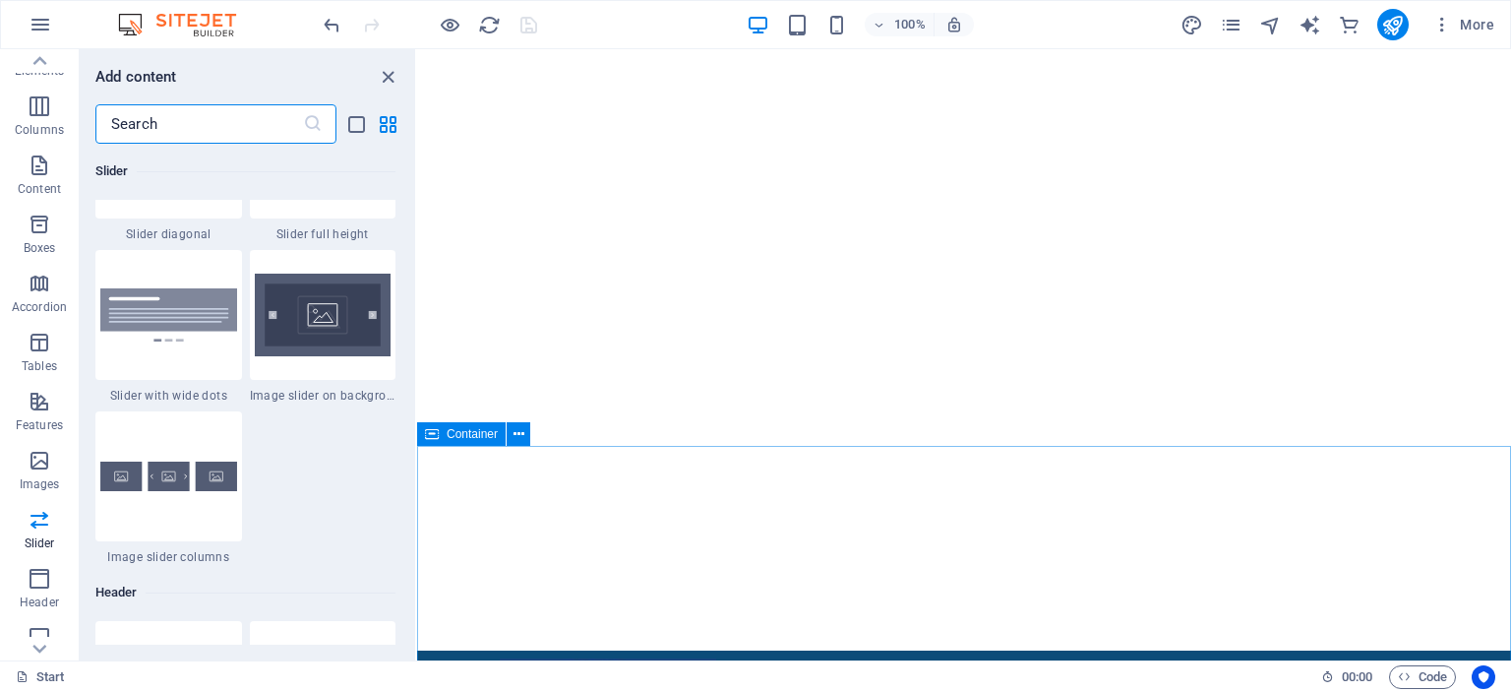
click at [522, 433] on icon at bounding box center [519, 434] width 11 height 21
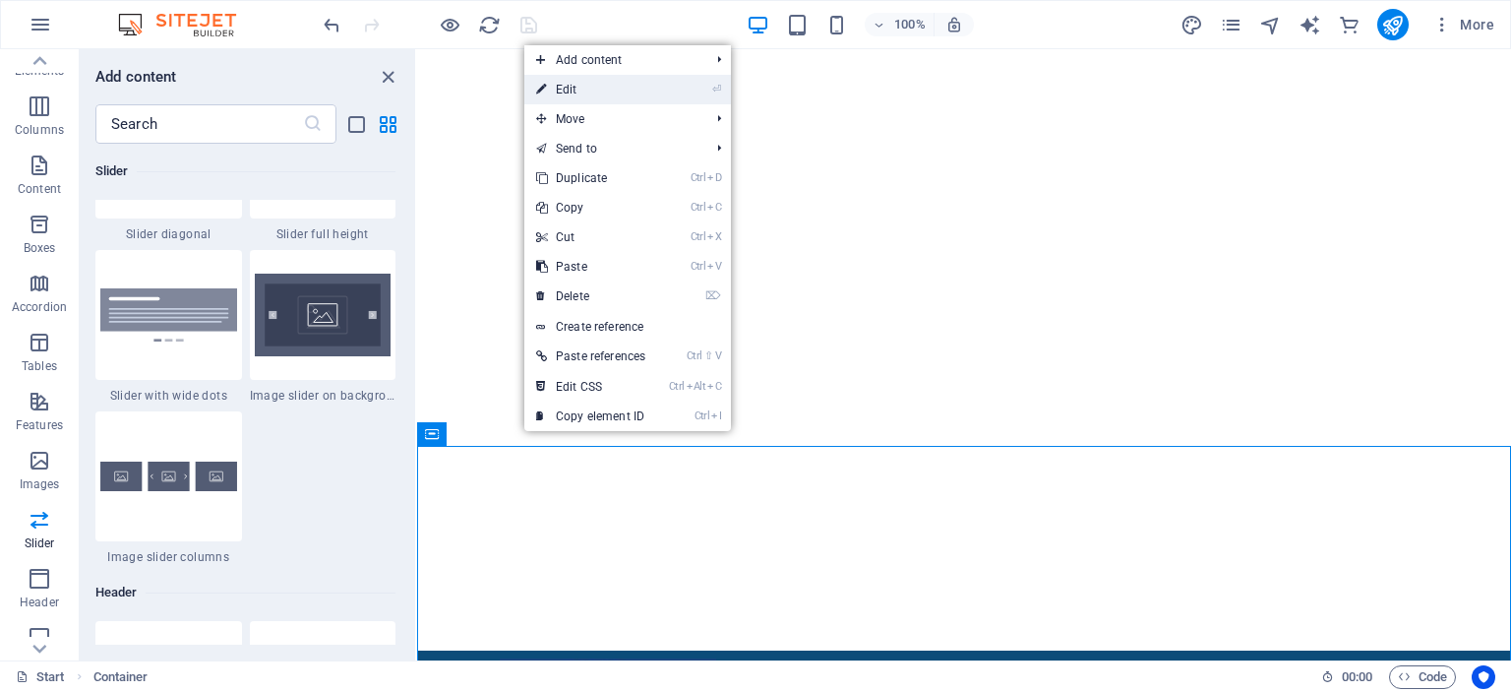
click at [571, 100] on link "⏎ Edit" at bounding box center [590, 90] width 133 height 30
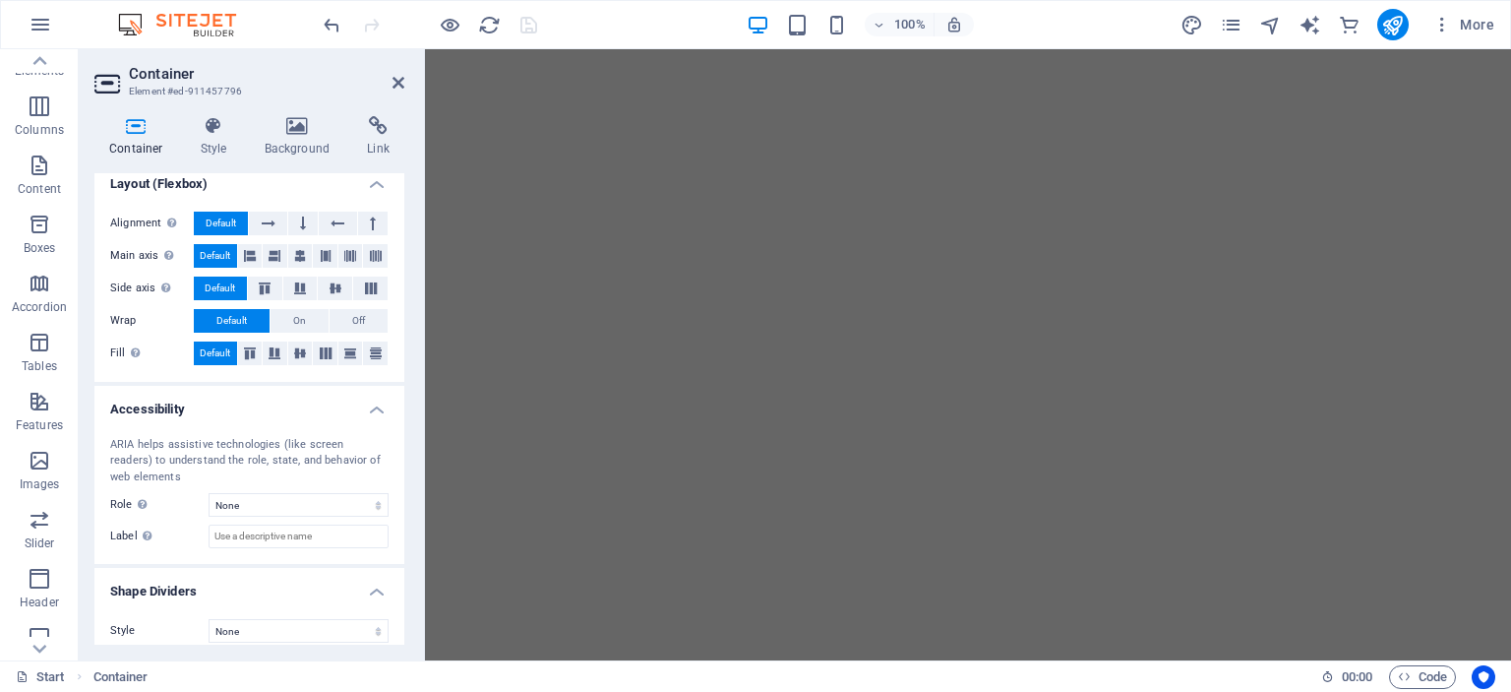
scroll to position [290, 0]
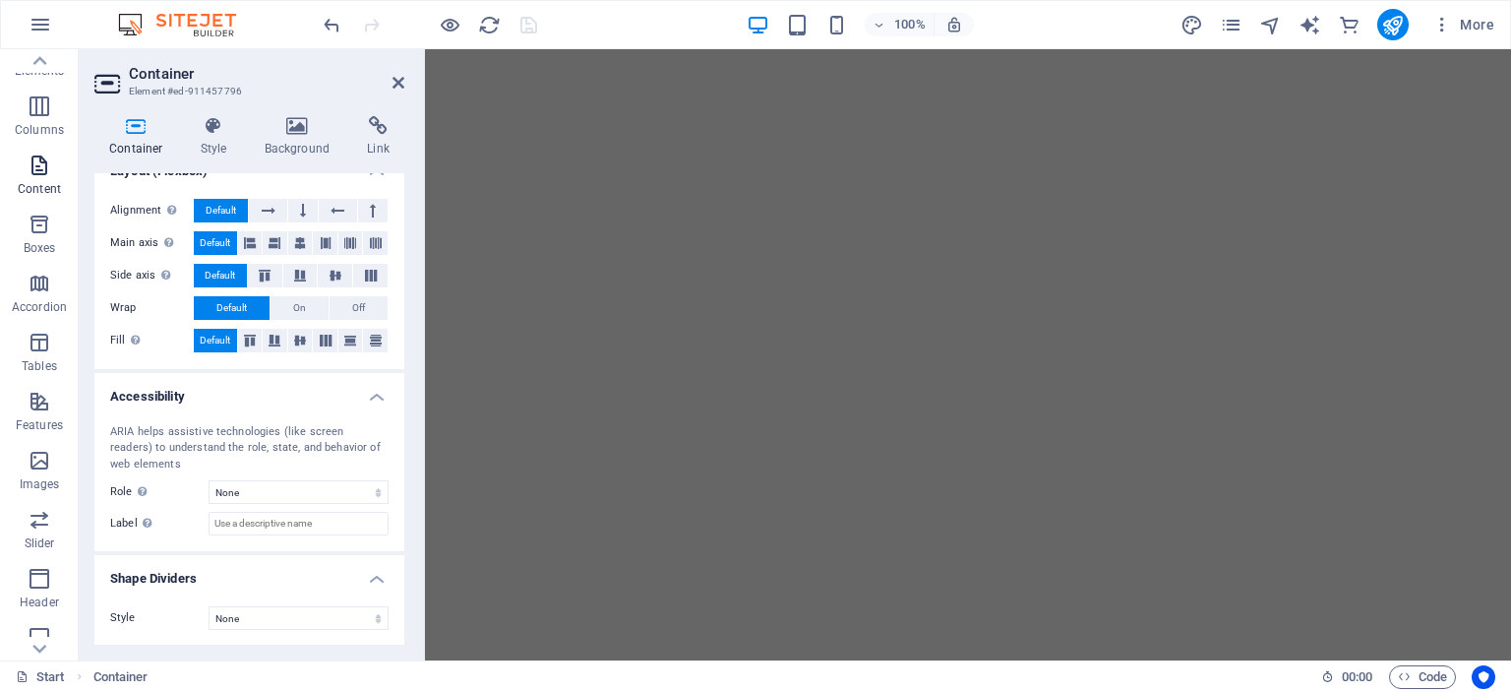
click at [39, 173] on icon "button" at bounding box center [40, 166] width 24 height 24
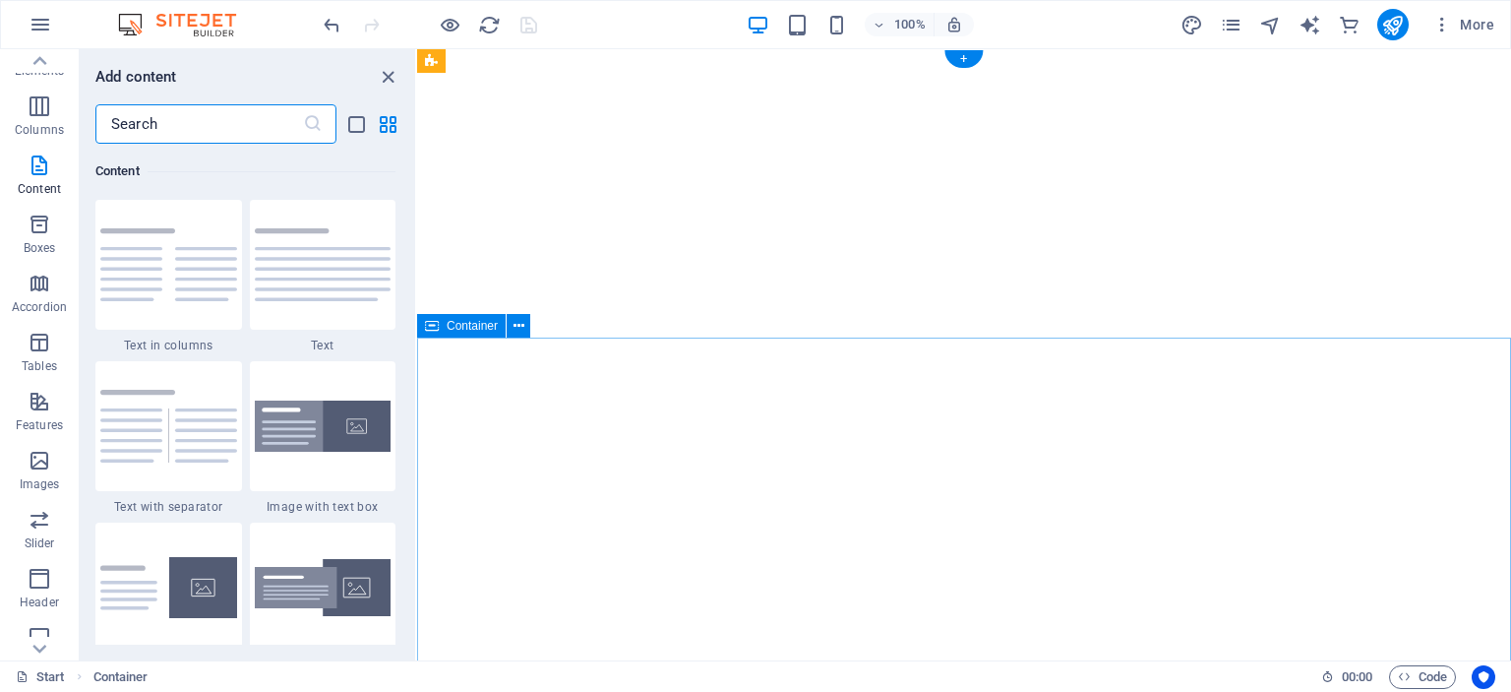
scroll to position [0, 0]
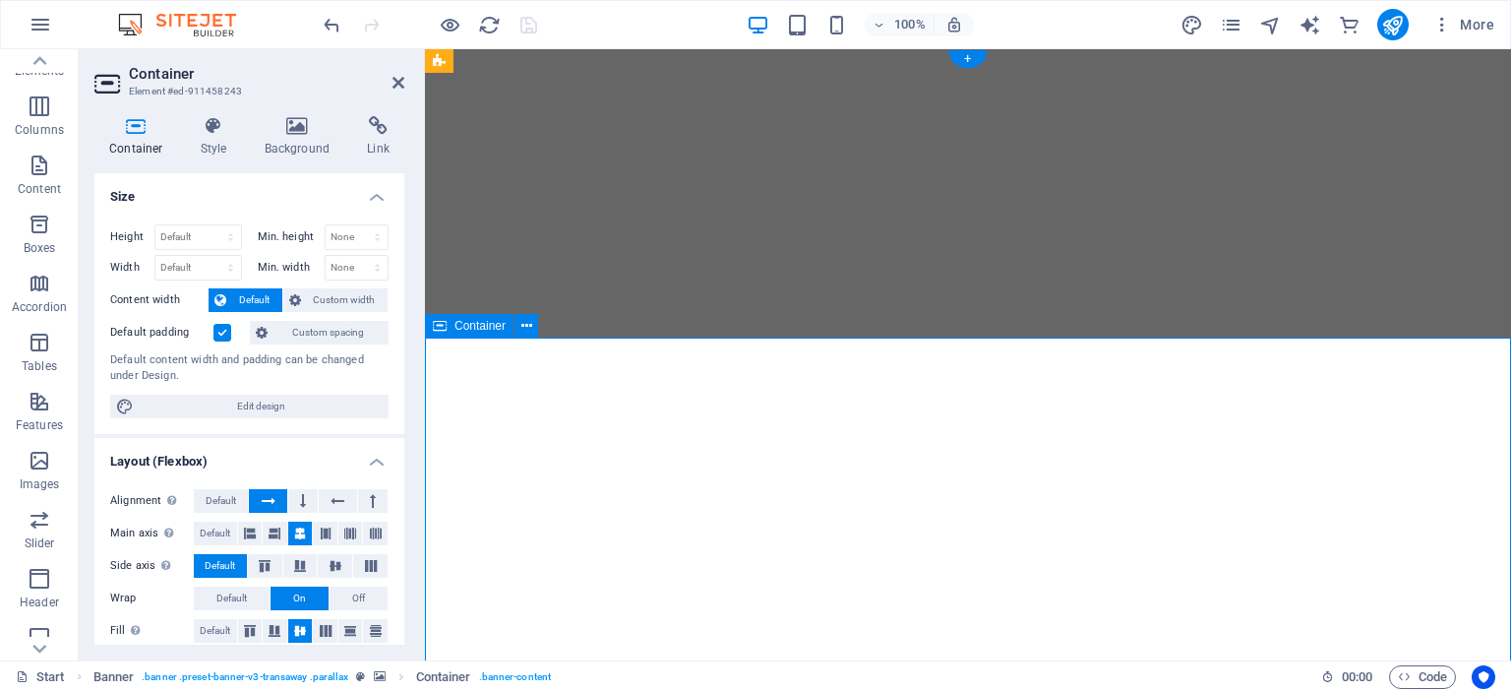
scroll to position [81, 0]
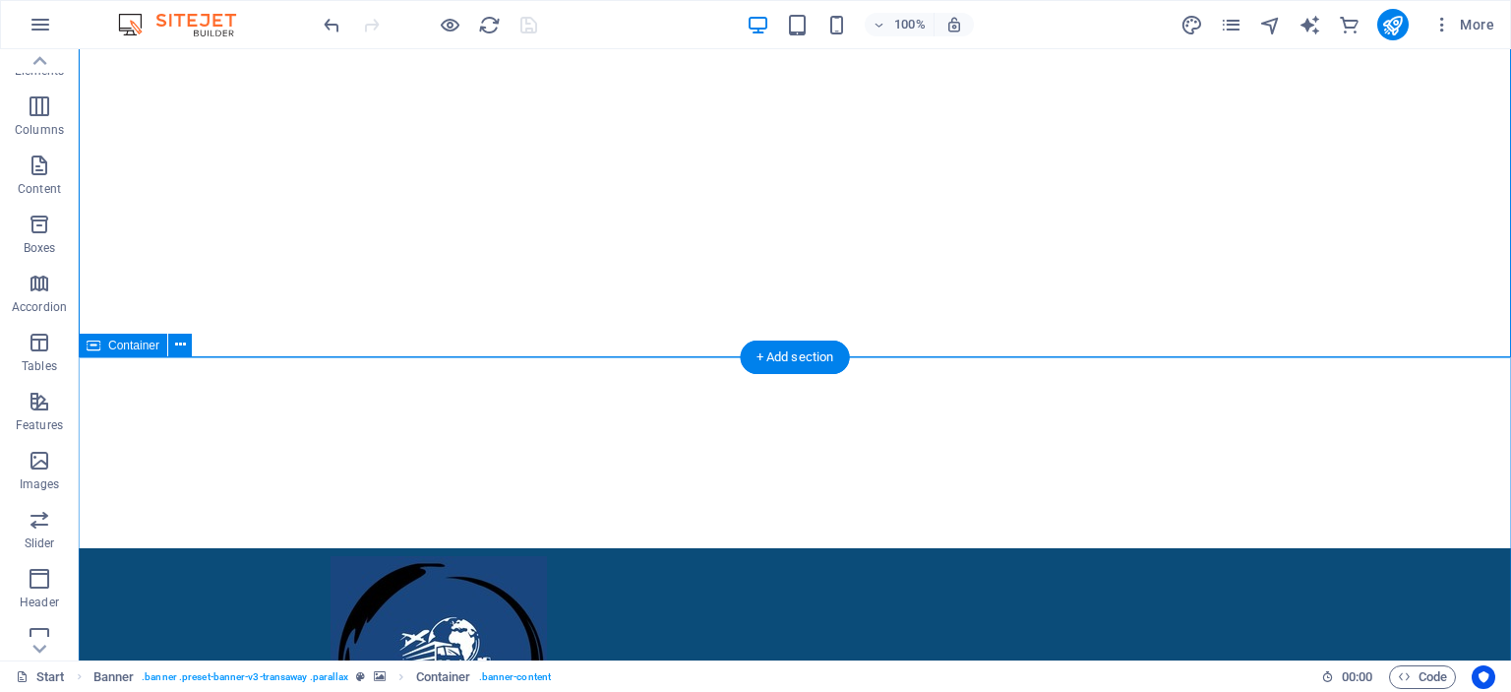
scroll to position [383, 0]
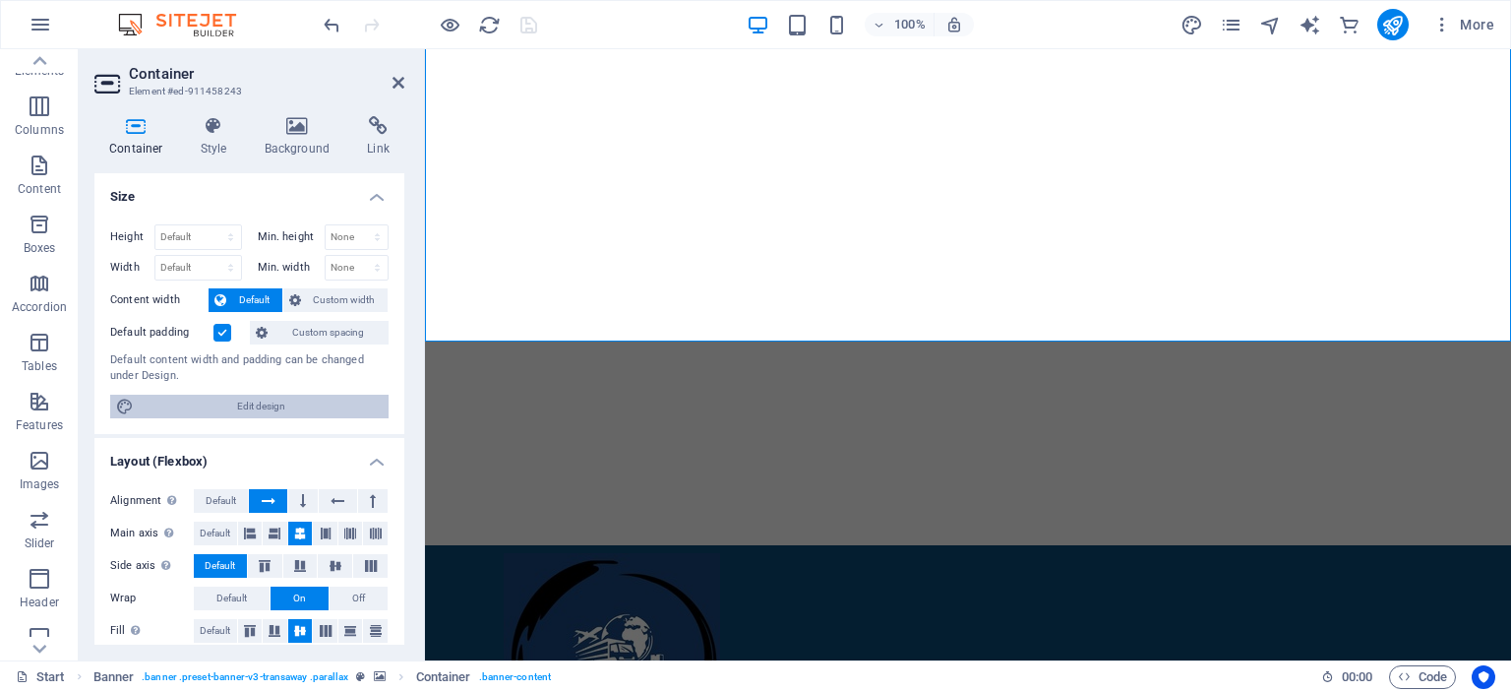
click at [310, 403] on span "Edit design" at bounding box center [261, 407] width 243 height 24
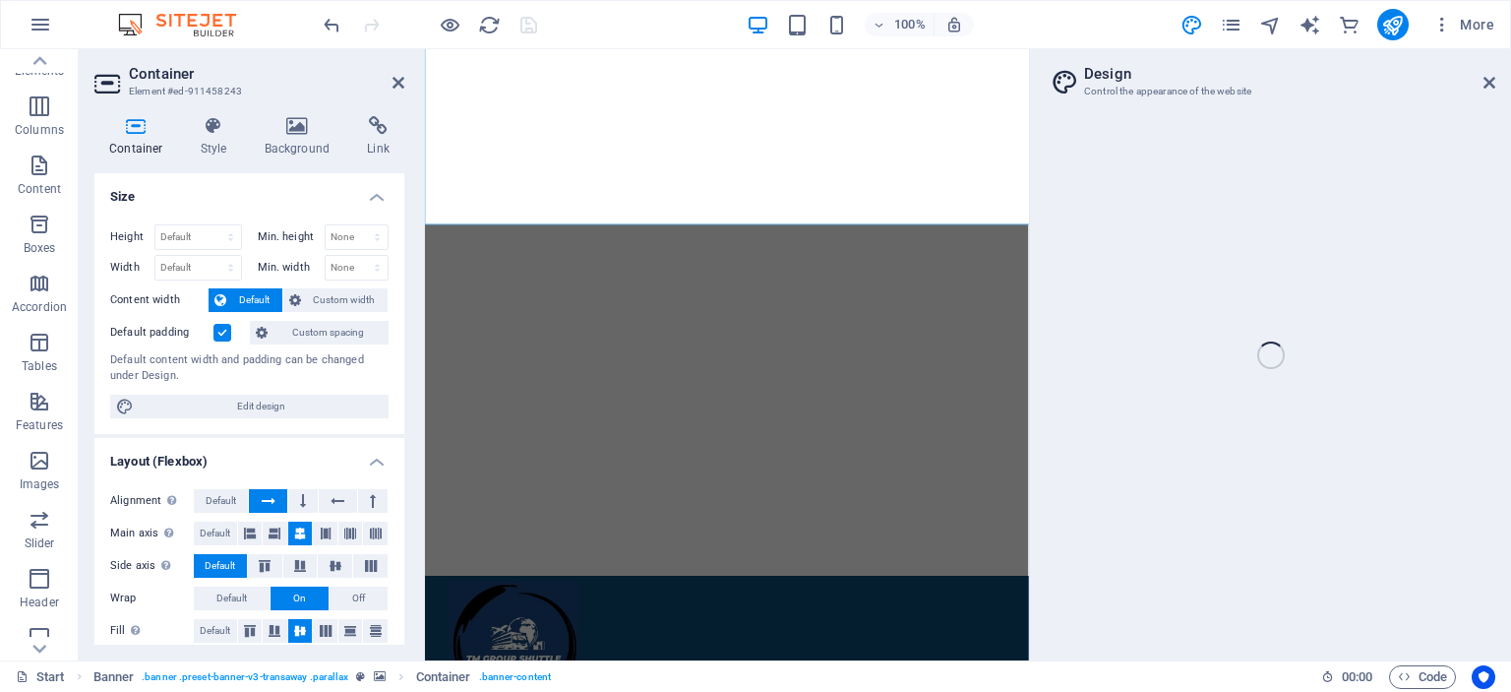
select select "px"
select select "400"
select select "px"
select select "rem"
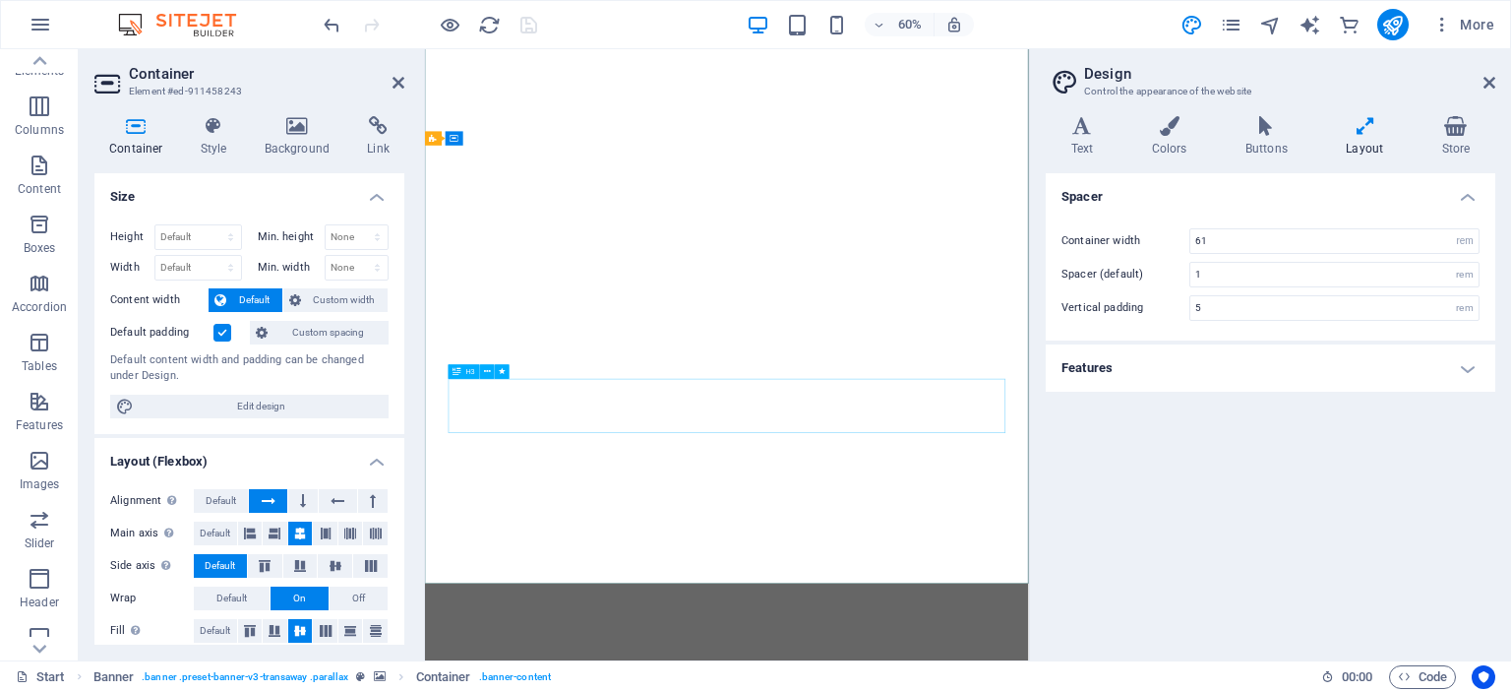
scroll to position [56, 0]
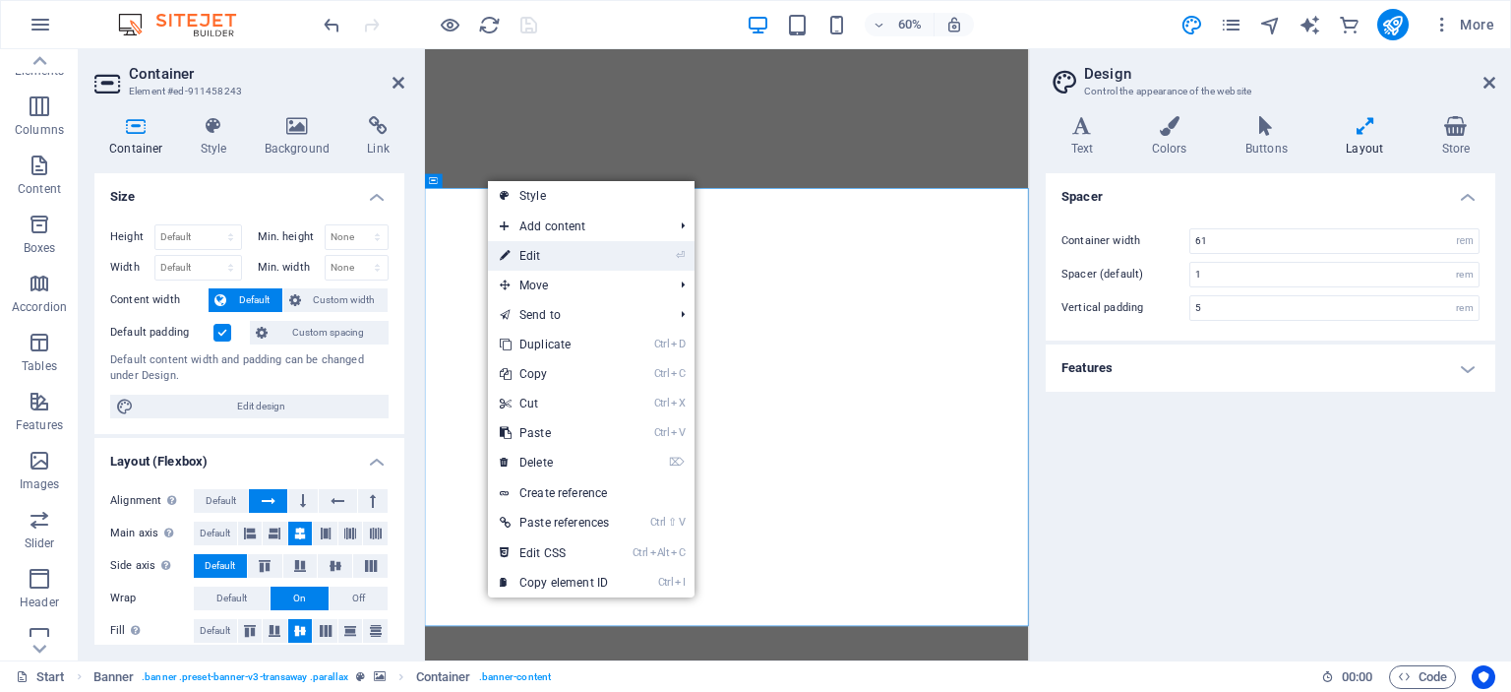
click at [533, 250] on link "⏎ Edit" at bounding box center [554, 256] width 133 height 30
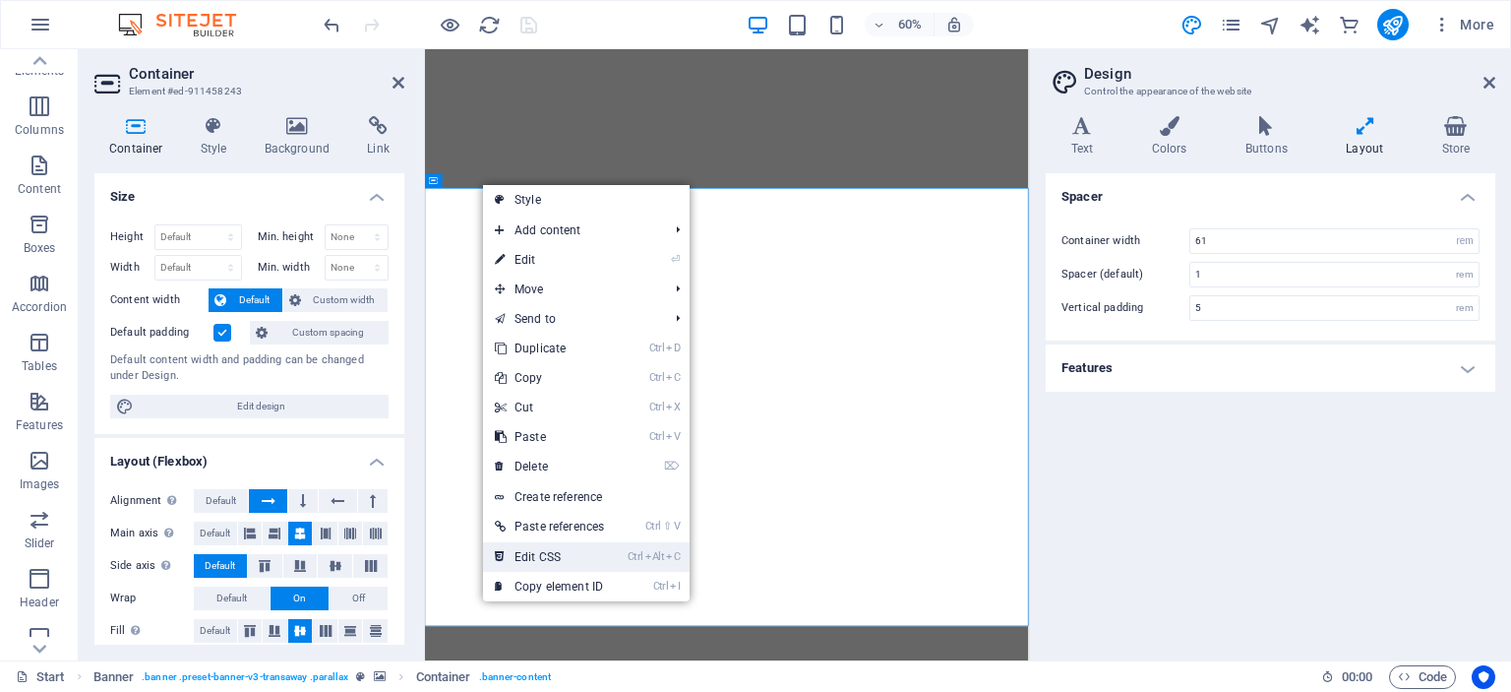
click at [541, 560] on link "Ctrl Alt C Edit CSS" at bounding box center [549, 557] width 133 height 30
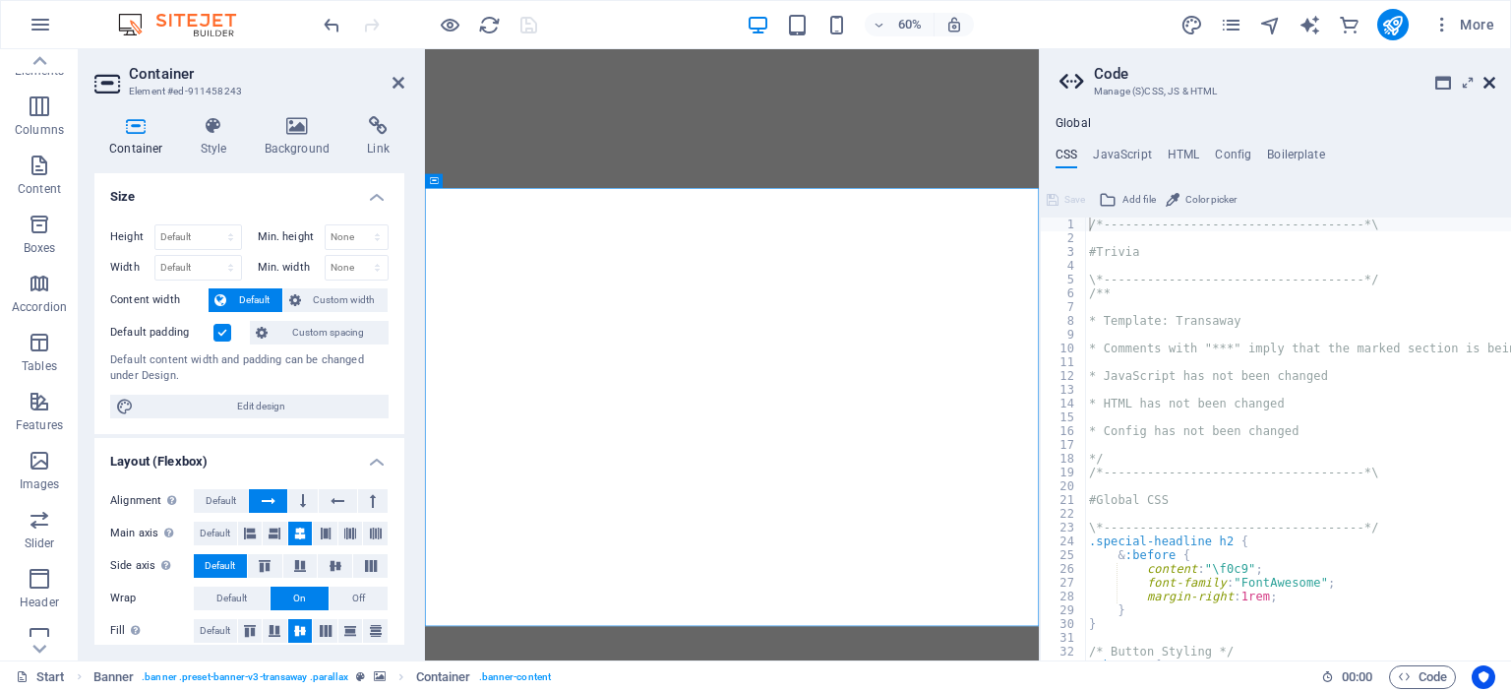
click at [1494, 80] on icon at bounding box center [1490, 83] width 12 height 16
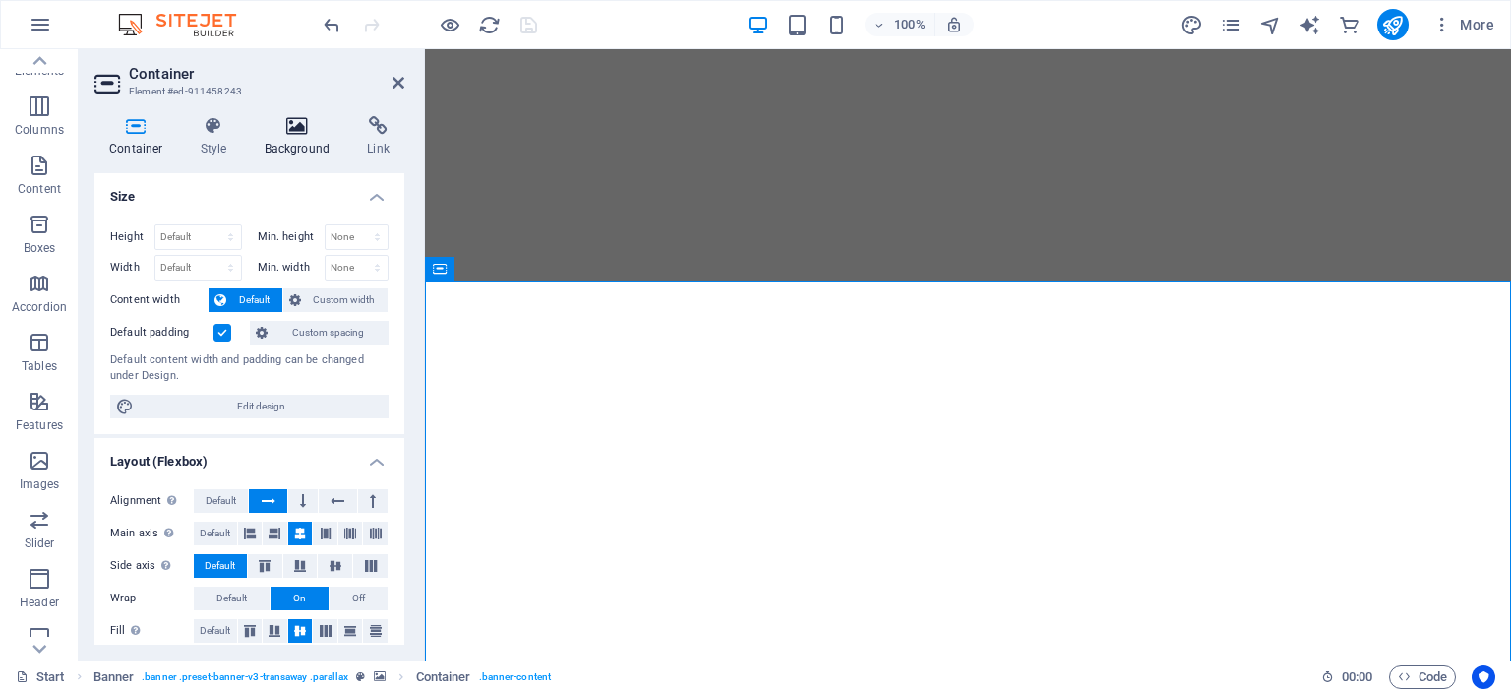
scroll to position [57, 0]
click at [288, 126] on icon at bounding box center [297, 126] width 95 height 20
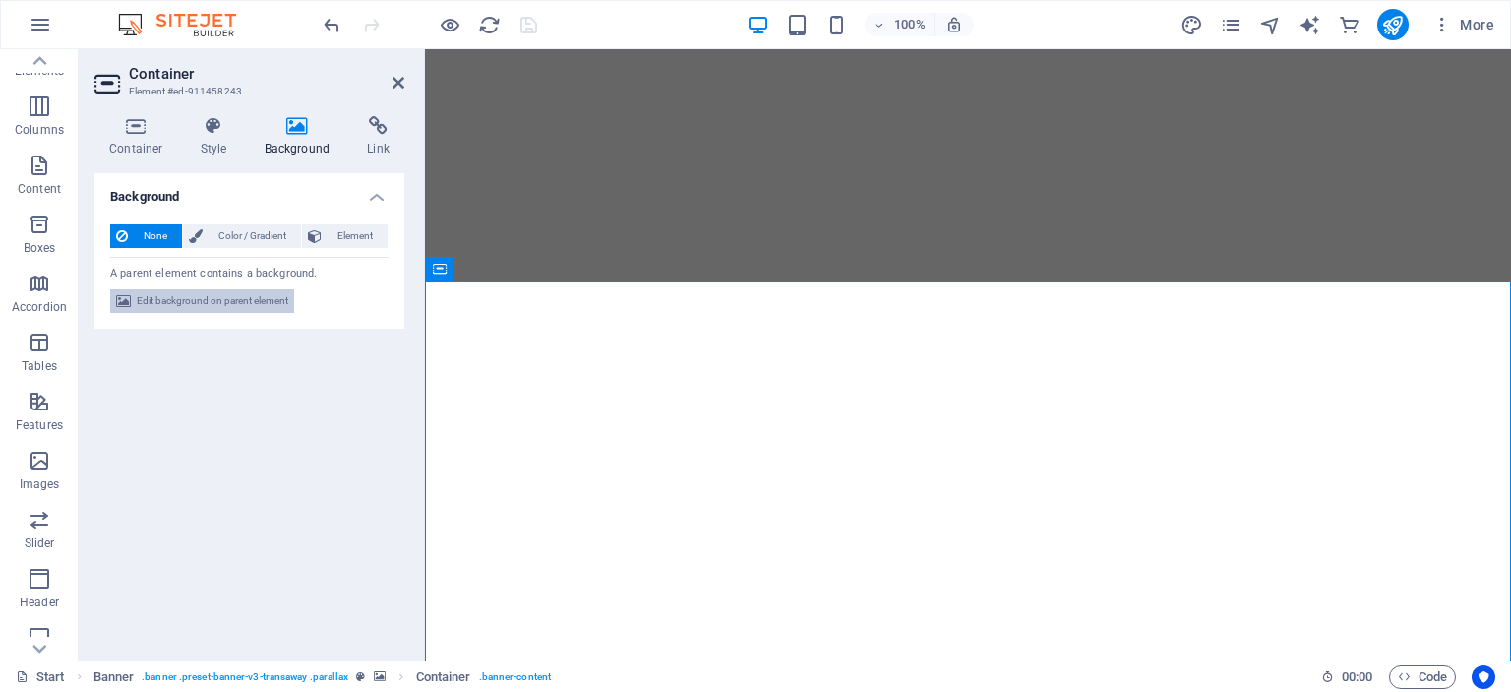
click at [276, 294] on span "Edit background on parent element" at bounding box center [213, 301] width 152 height 24
select select "ms"
select select "s"
select select "ondemand"
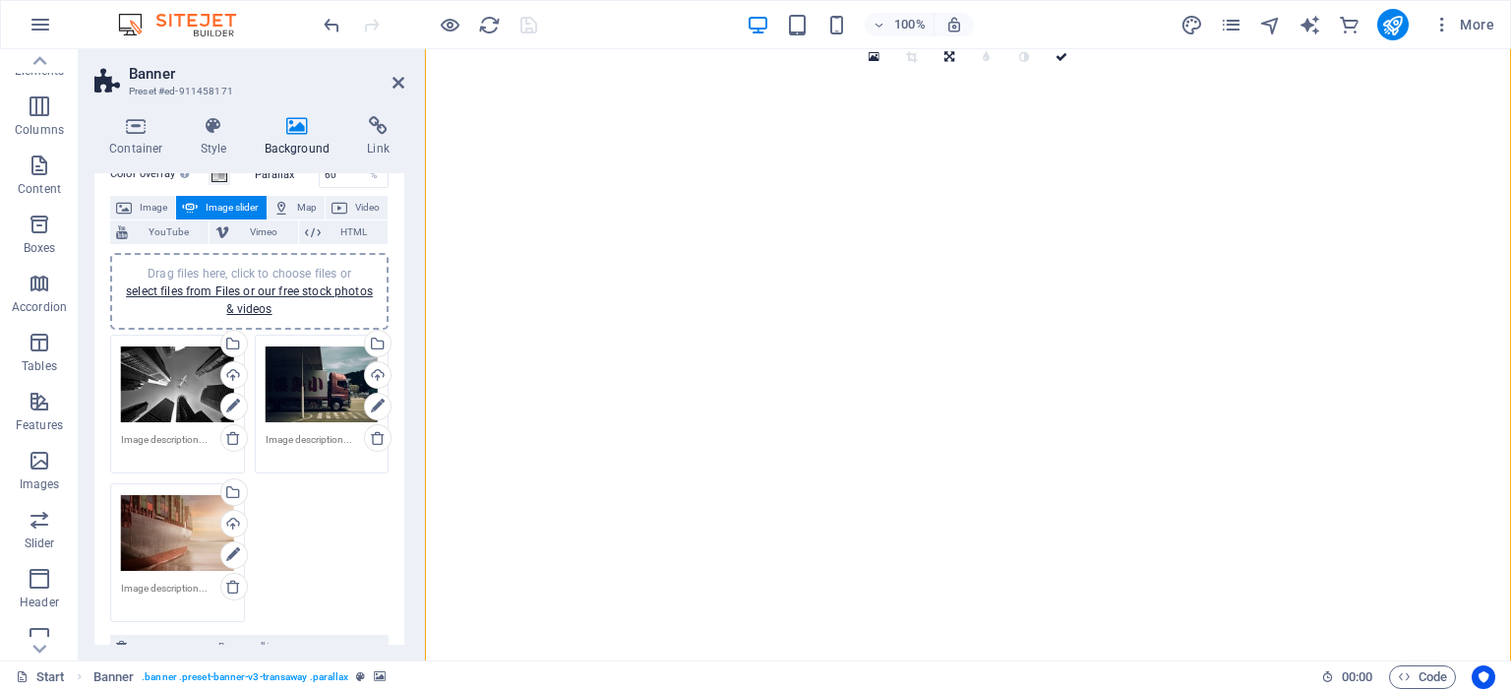
scroll to position [98, 0]
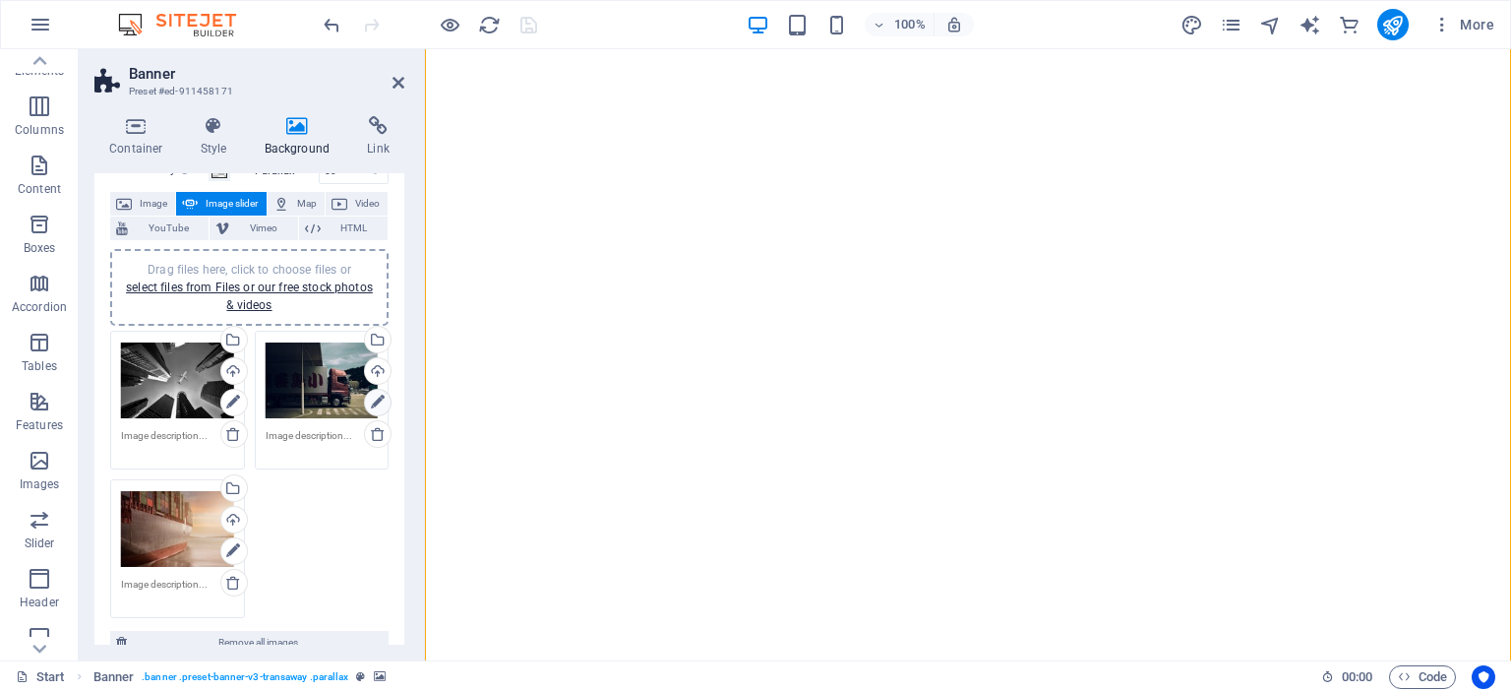
click at [387, 404] on link at bounding box center [378, 403] width 28 height 28
click at [375, 396] on icon at bounding box center [378, 403] width 14 height 24
click at [299, 288] on link "select files from Files or our free stock photos & videos" at bounding box center [249, 295] width 247 height 31
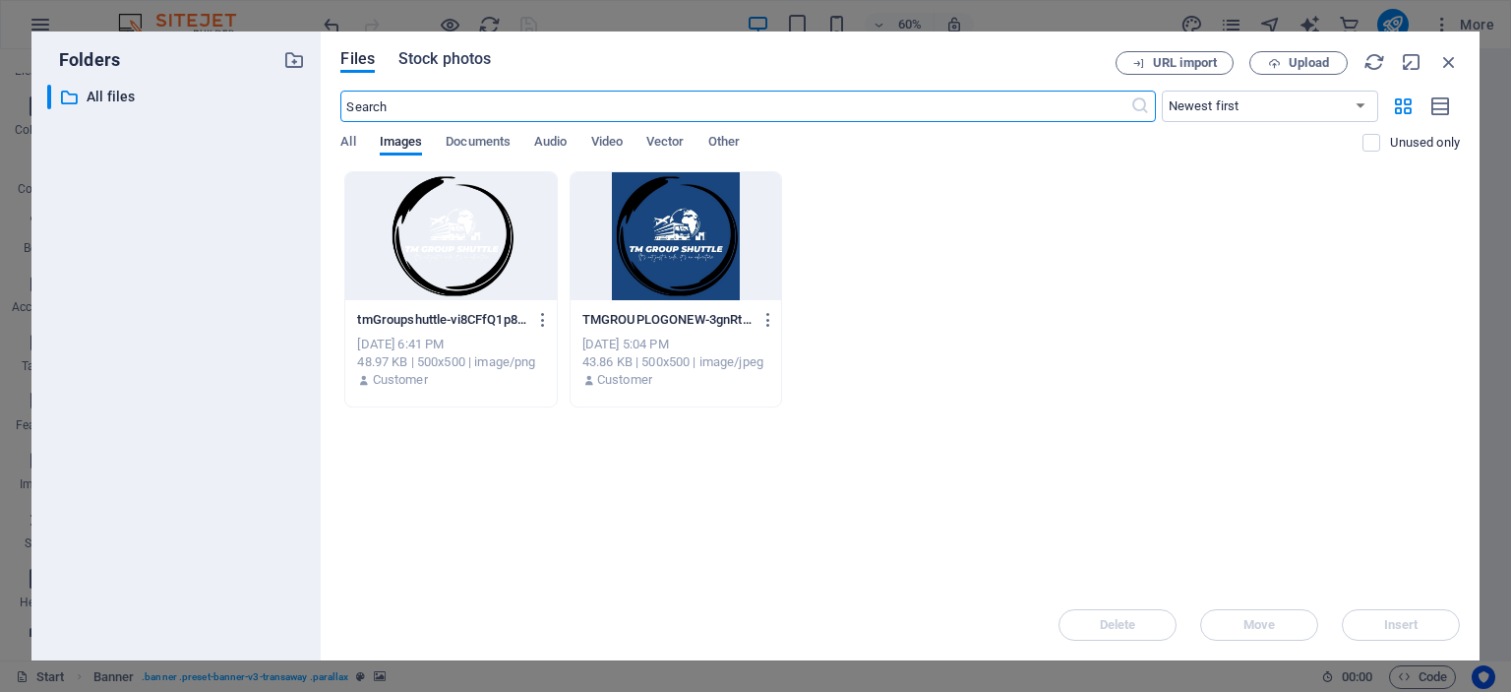
click at [481, 59] on span "Stock photos" at bounding box center [445, 59] width 92 height 24
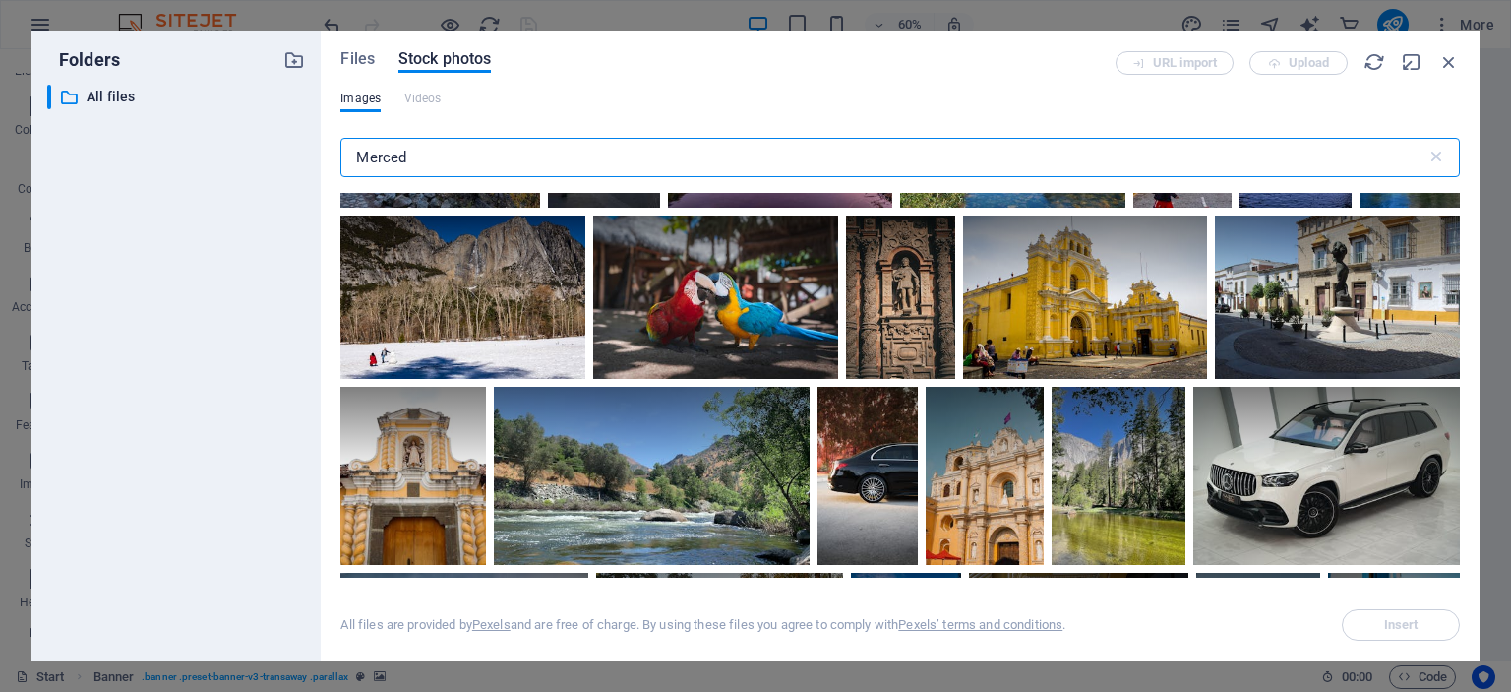
scroll to position [1555, 0]
type input "Merced"
click at [853, 498] on div at bounding box center [868, 476] width 100 height 178
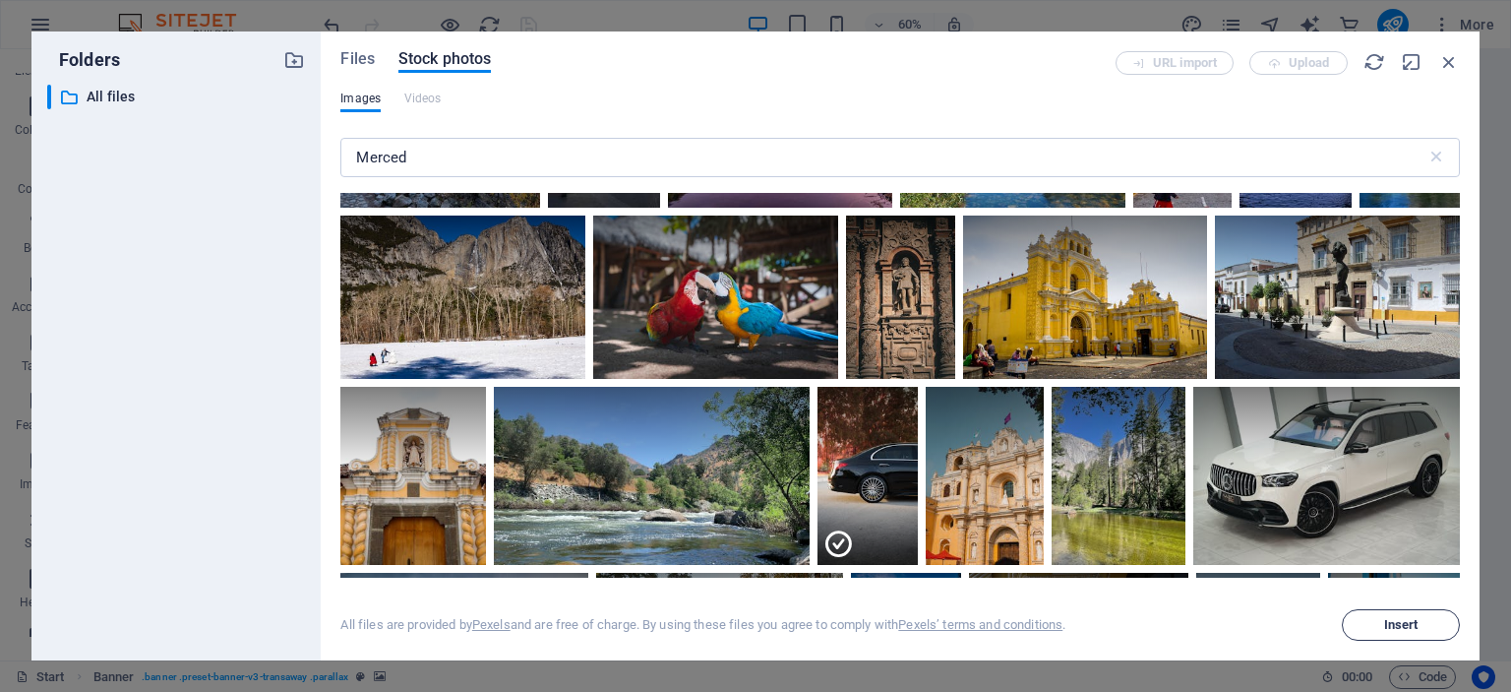
click at [1398, 620] on span "Insert" at bounding box center [1401, 625] width 34 height 12
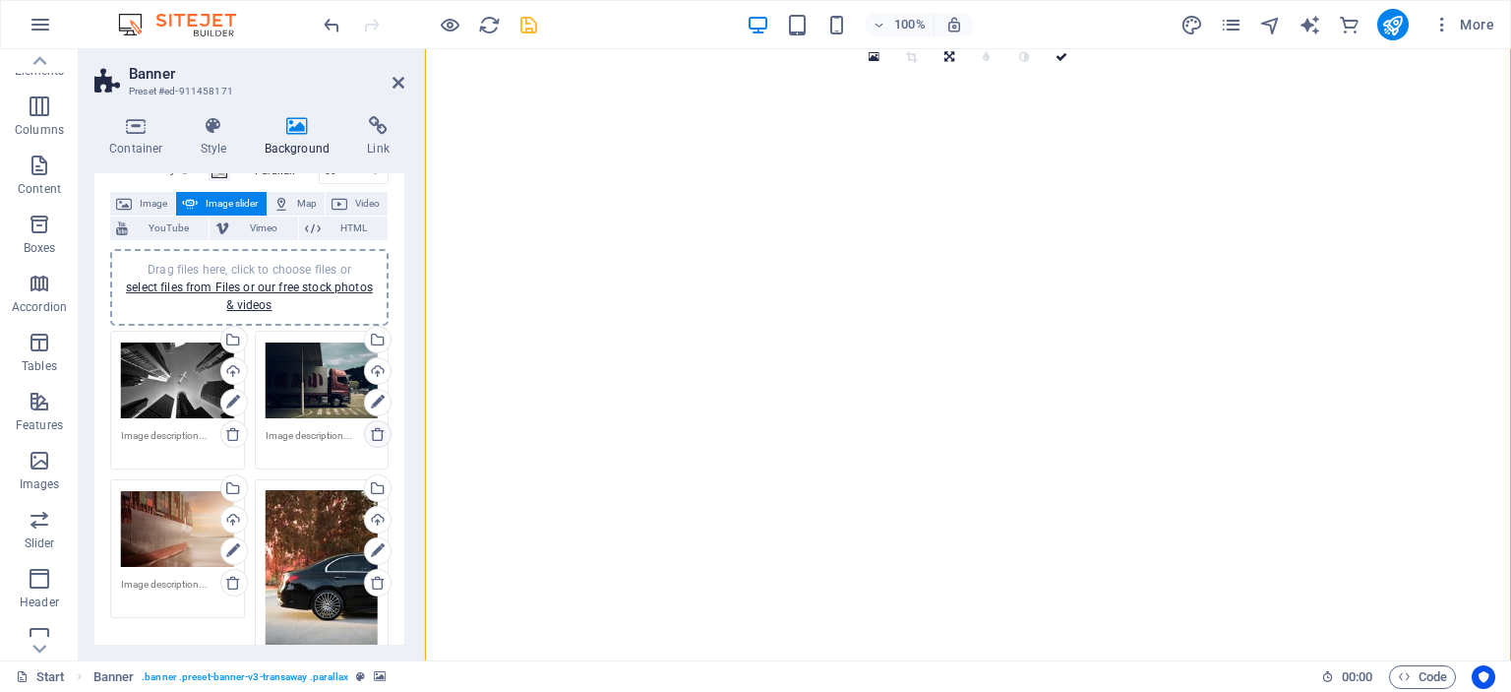
click at [378, 437] on icon at bounding box center [378, 434] width 16 height 16
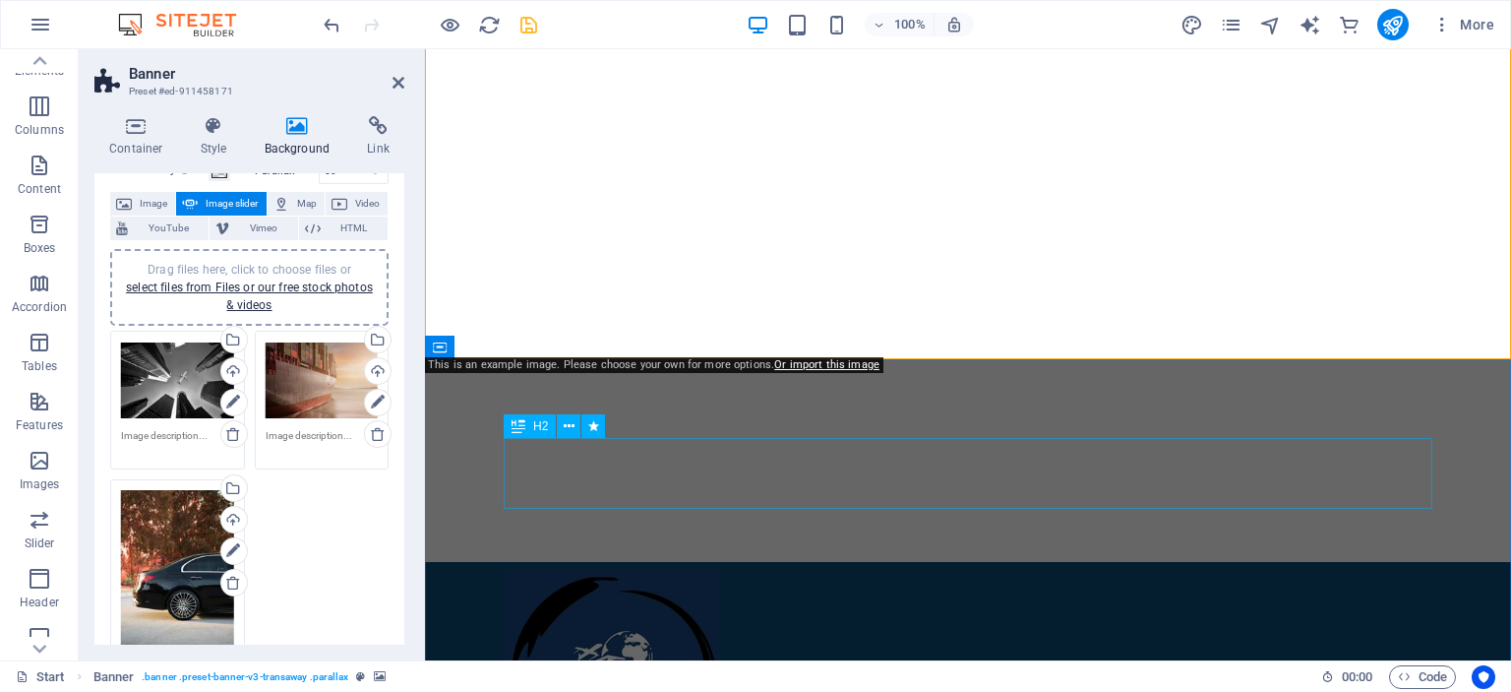
scroll to position [0, 0]
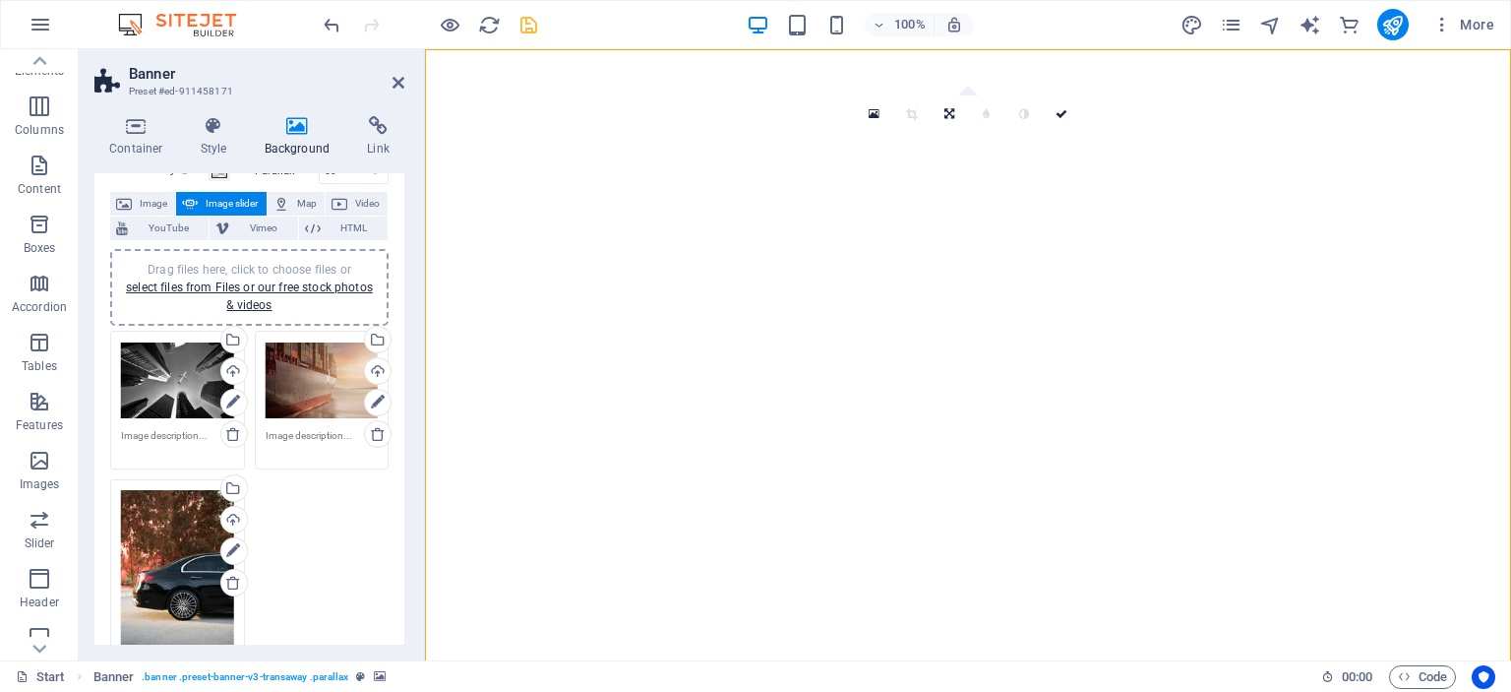
click at [312, 294] on div "Drag files here, click to choose files or select files from Files or our free s…" at bounding box center [249, 287] width 255 height 53
click at [241, 277] on div "Drag files here, click to choose files or select files from Files or our free s…" at bounding box center [249, 287] width 255 height 53
click at [146, 192] on span "Image" at bounding box center [153, 204] width 31 height 24
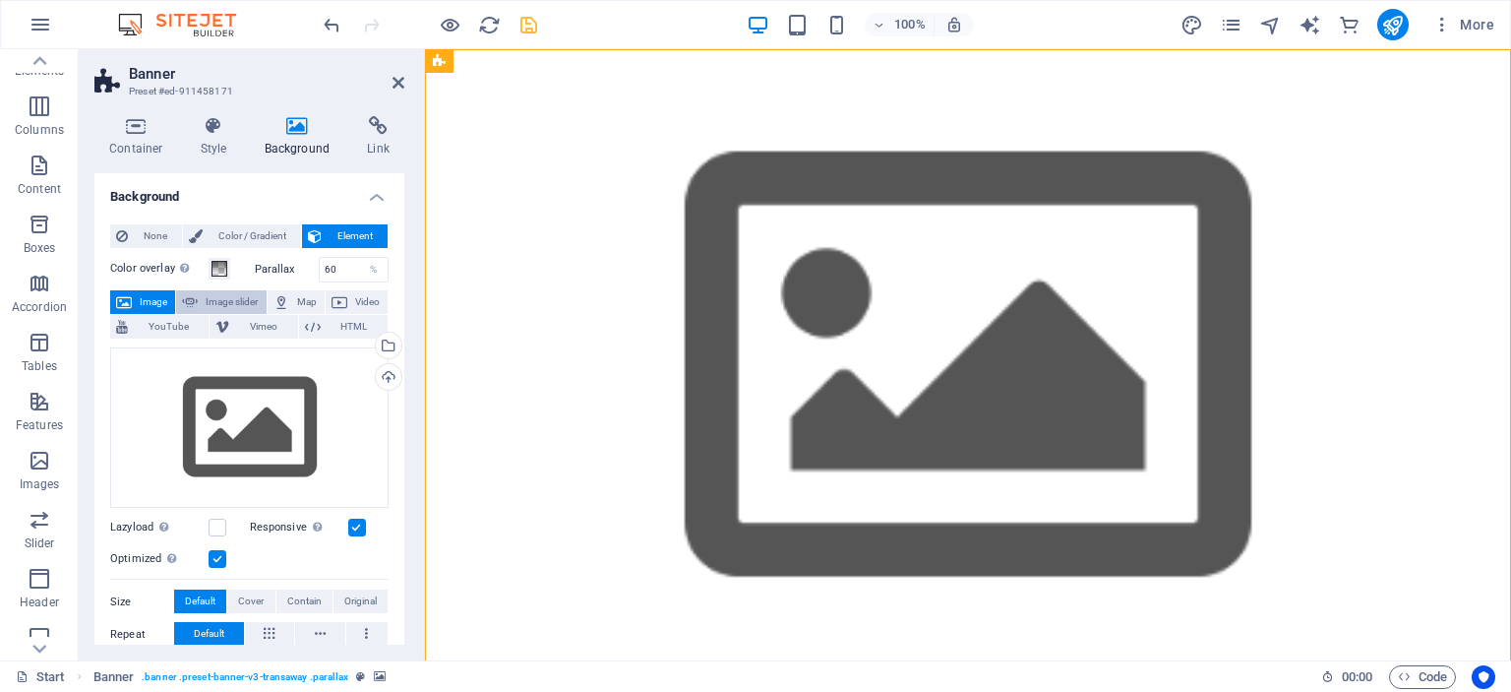
click at [230, 301] on span "Image slider" at bounding box center [232, 302] width 56 height 24
select select "ms"
select select "s"
select select "progressive"
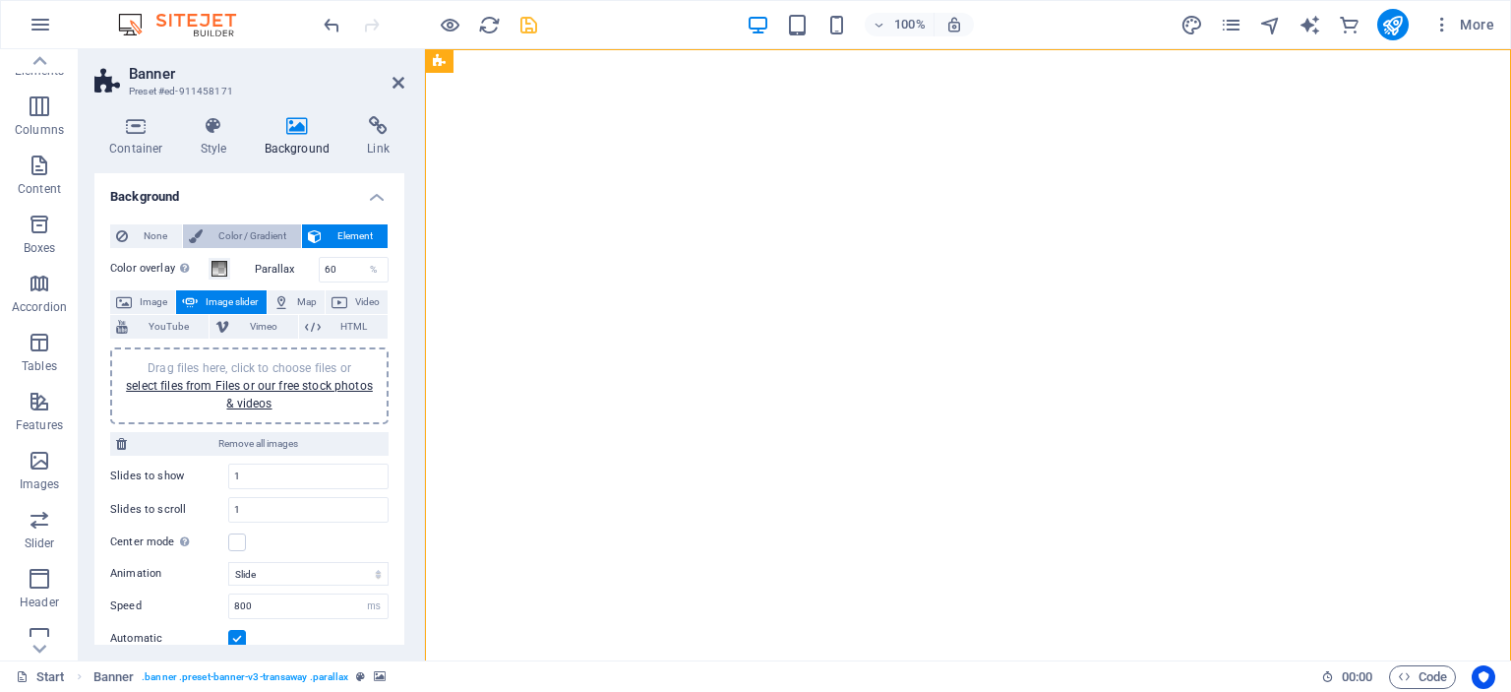
click at [233, 238] on span "Color / Gradient" at bounding box center [252, 236] width 87 height 24
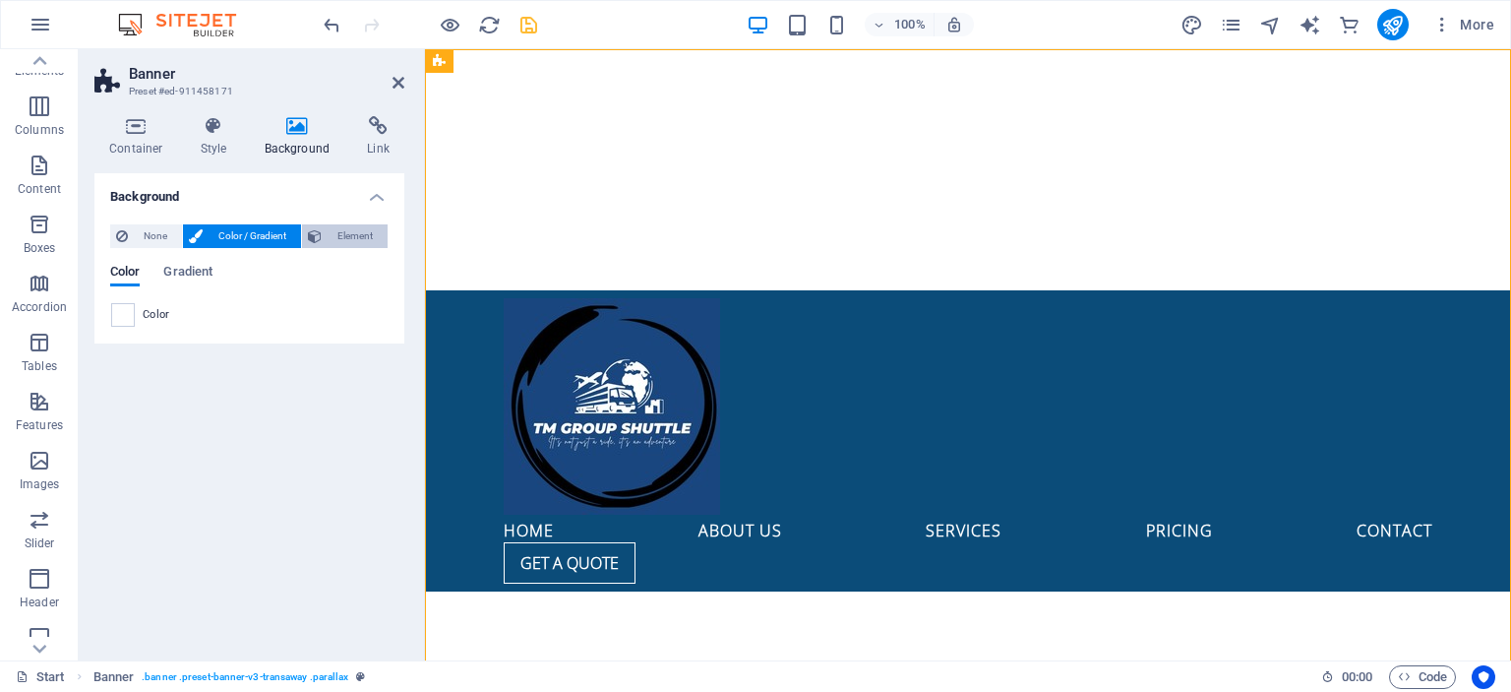
click at [340, 234] on span "Element" at bounding box center [355, 236] width 54 height 24
select select "ms"
select select "s"
select select "progressive"
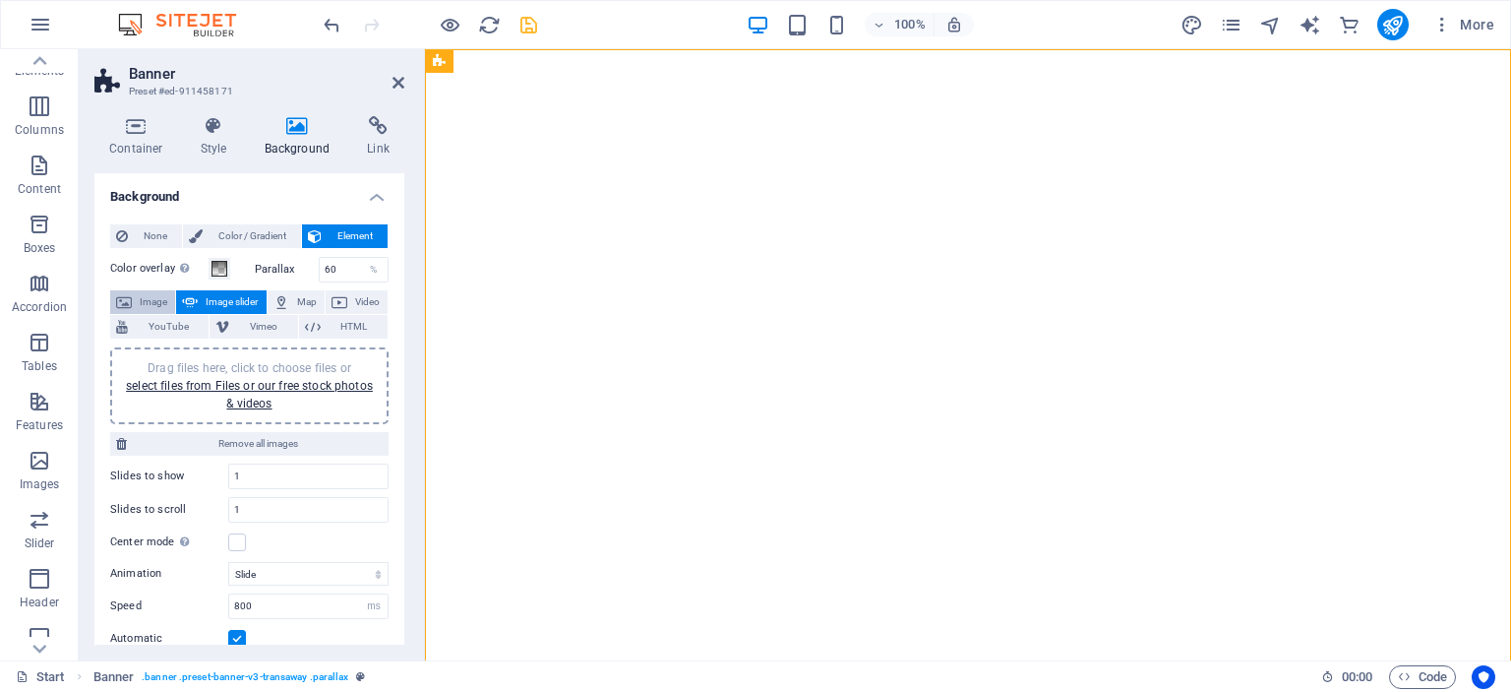
click at [163, 305] on span "Image" at bounding box center [153, 302] width 31 height 24
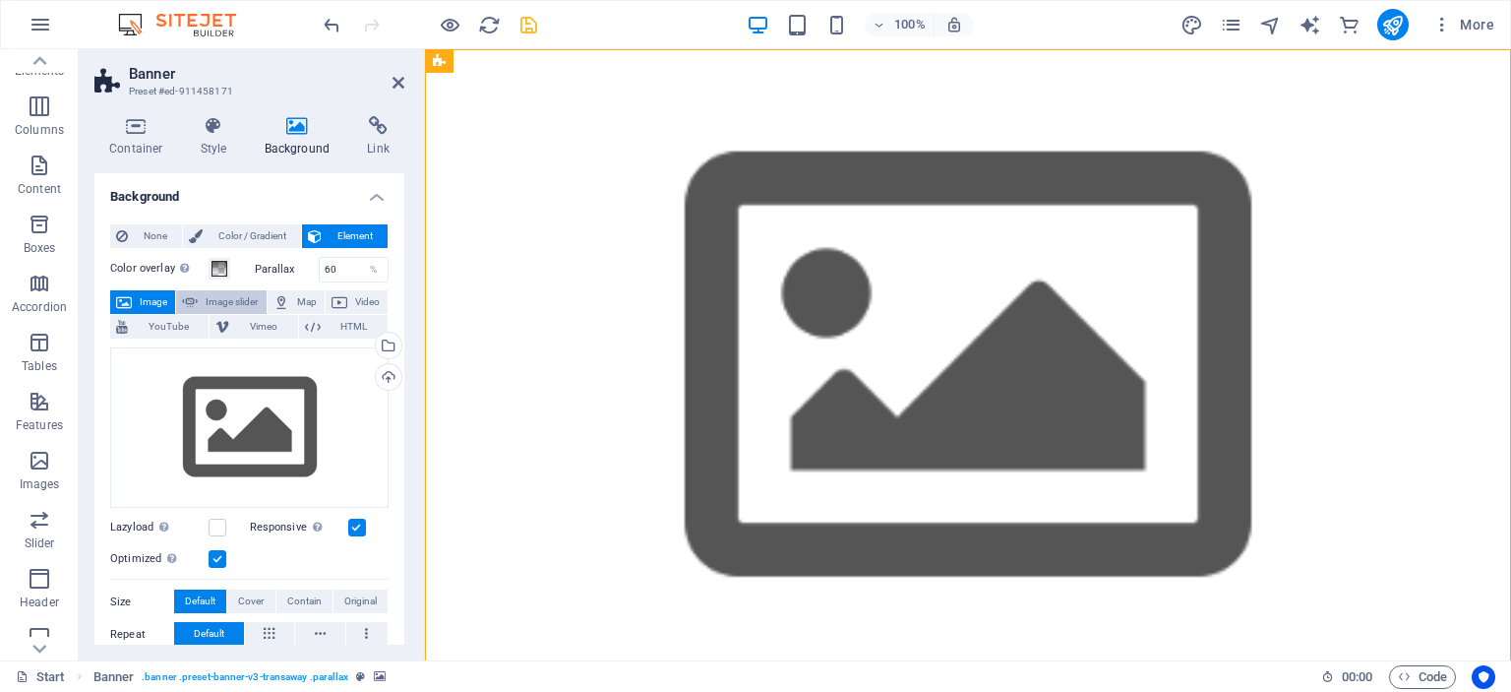
click at [234, 304] on span "Image slider" at bounding box center [232, 302] width 56 height 24
select select "ms"
select select "s"
select select "progressive"
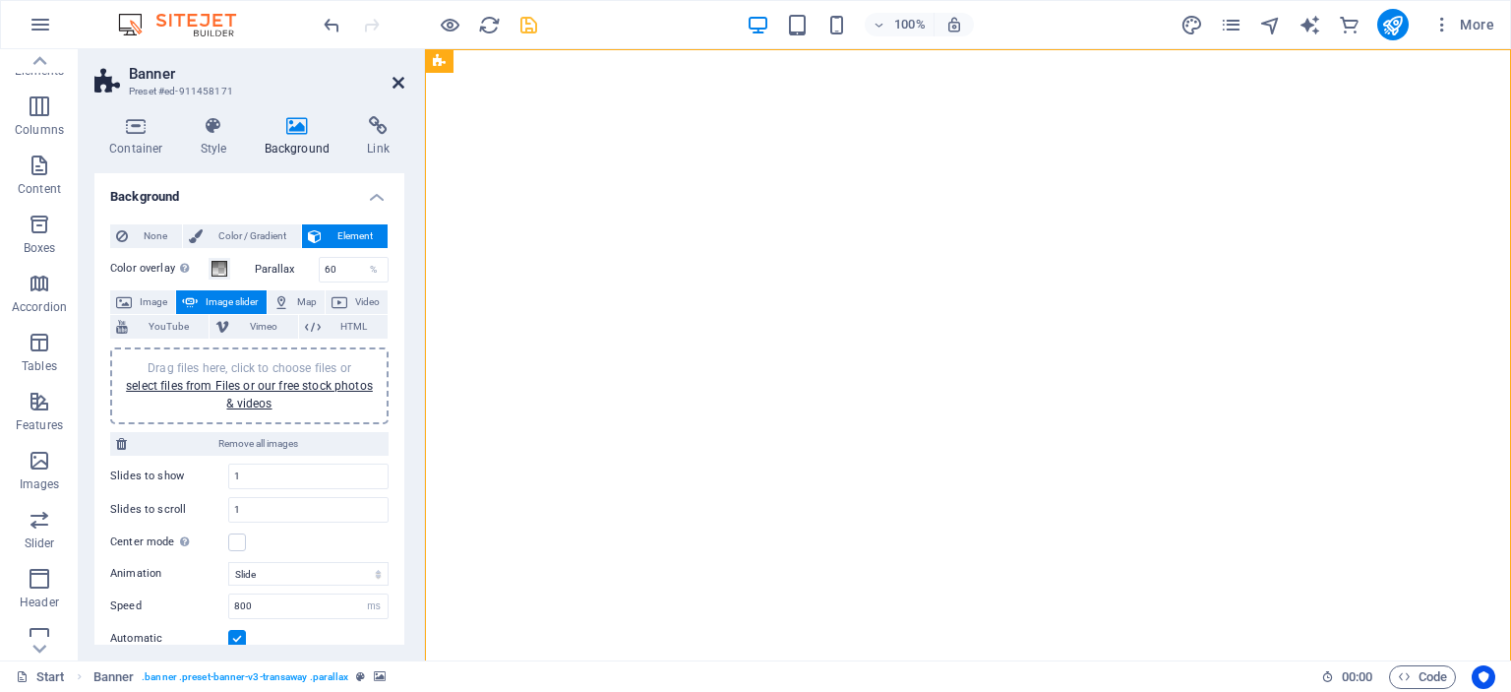
click at [399, 87] on icon at bounding box center [399, 83] width 12 height 16
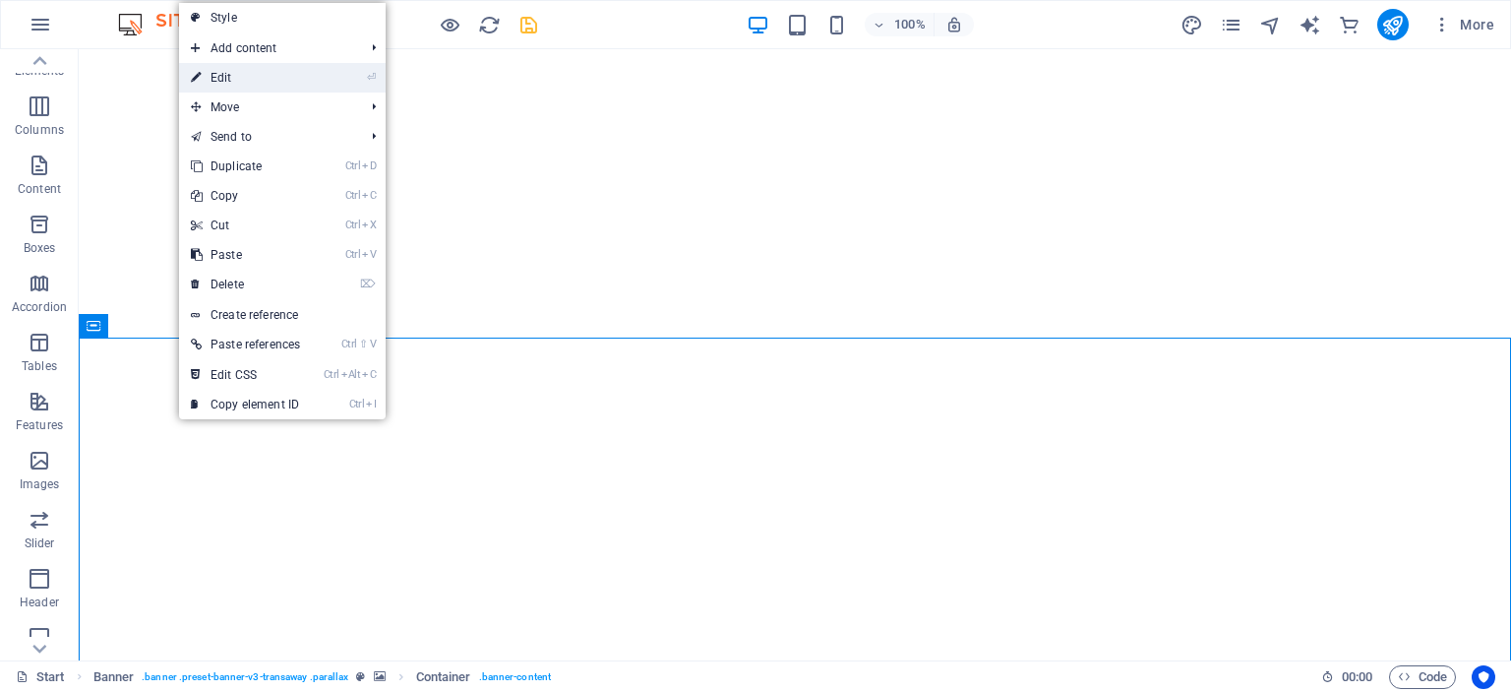
click at [252, 80] on link "⏎ Edit" at bounding box center [245, 78] width 133 height 30
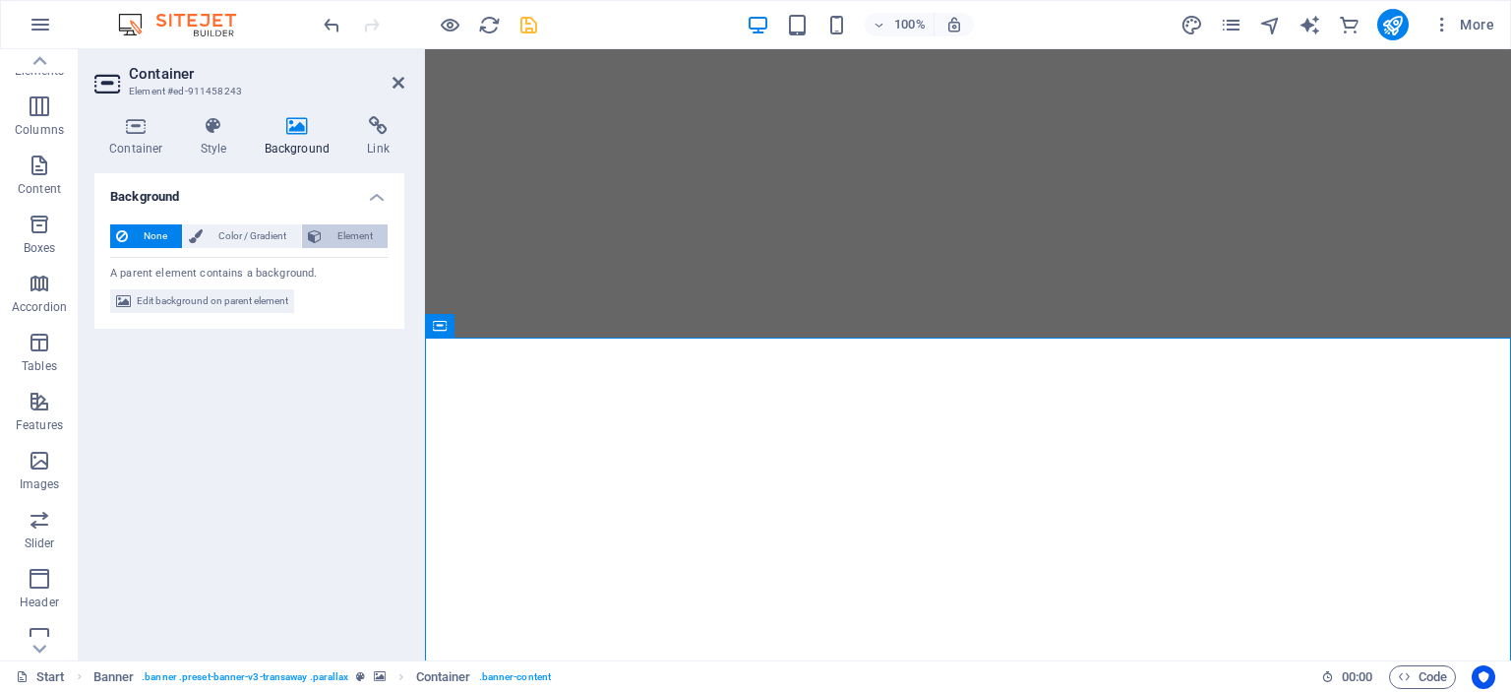
click at [347, 246] on span "Element" at bounding box center [355, 236] width 54 height 24
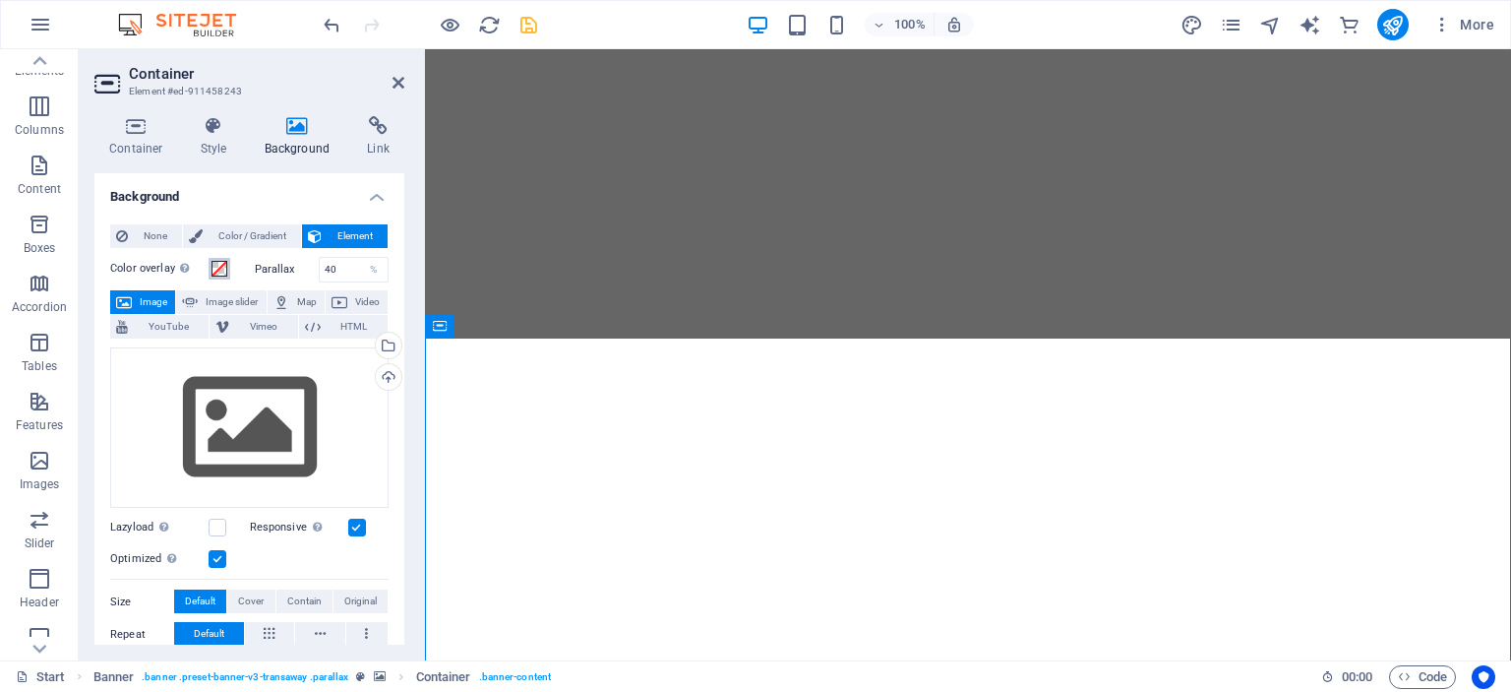
click at [219, 270] on span at bounding box center [220, 269] width 16 height 16
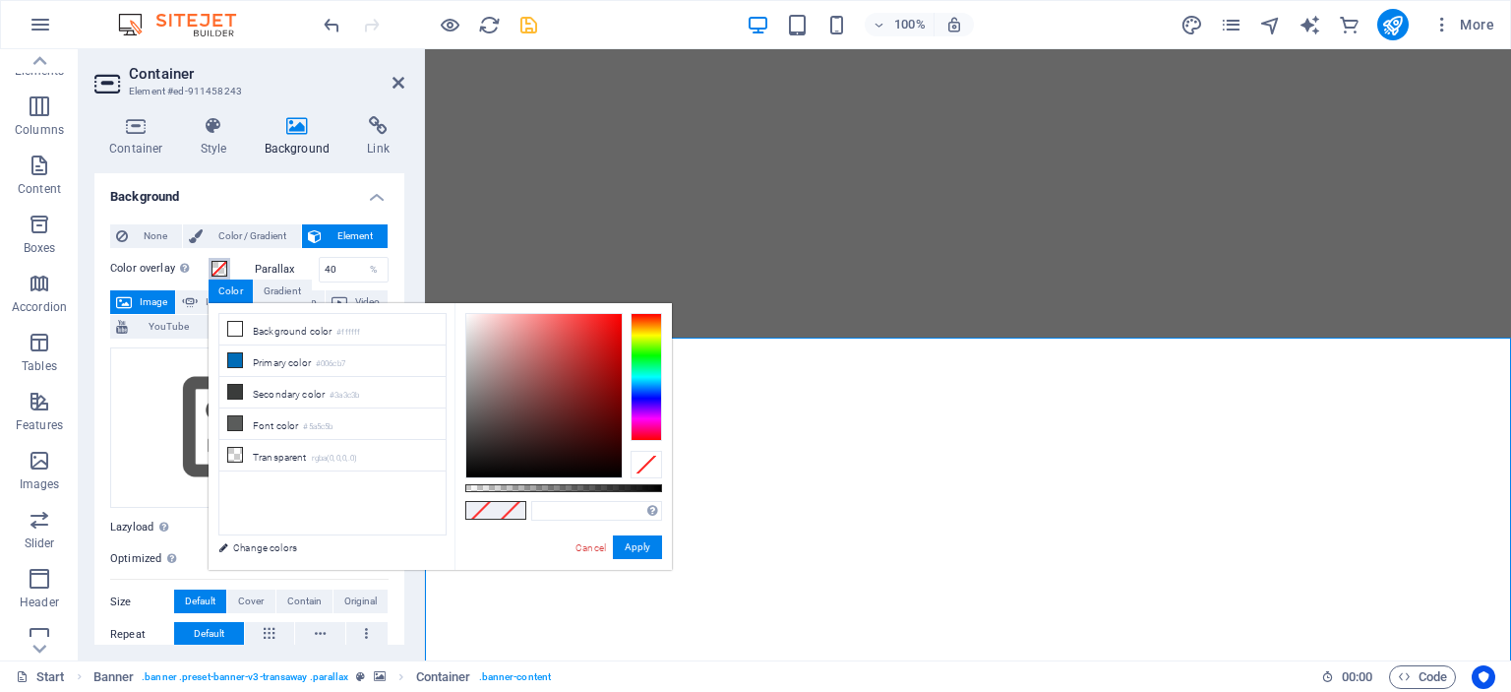
click at [219, 270] on span at bounding box center [220, 269] width 16 height 16
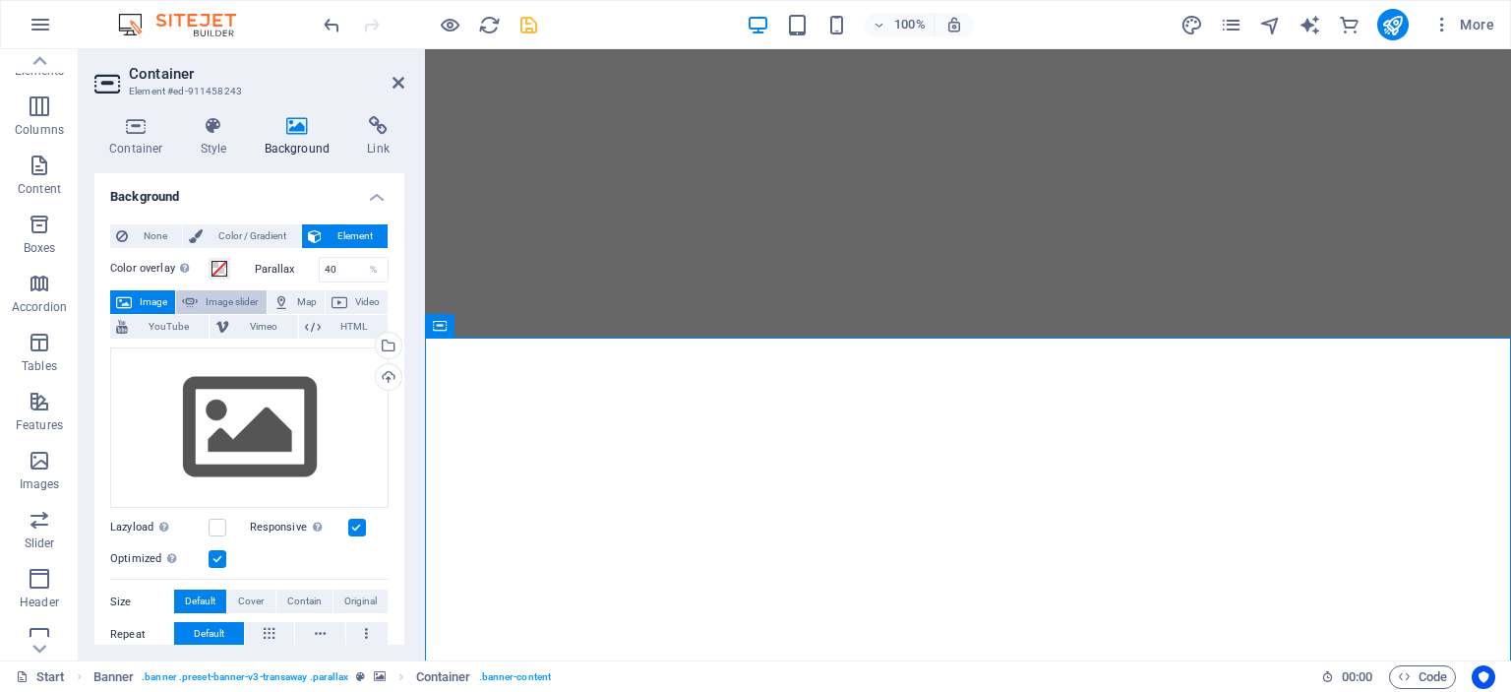
click at [250, 299] on span "Image slider" at bounding box center [232, 302] width 56 height 24
select select "ms"
select select "s"
select select "progressive"
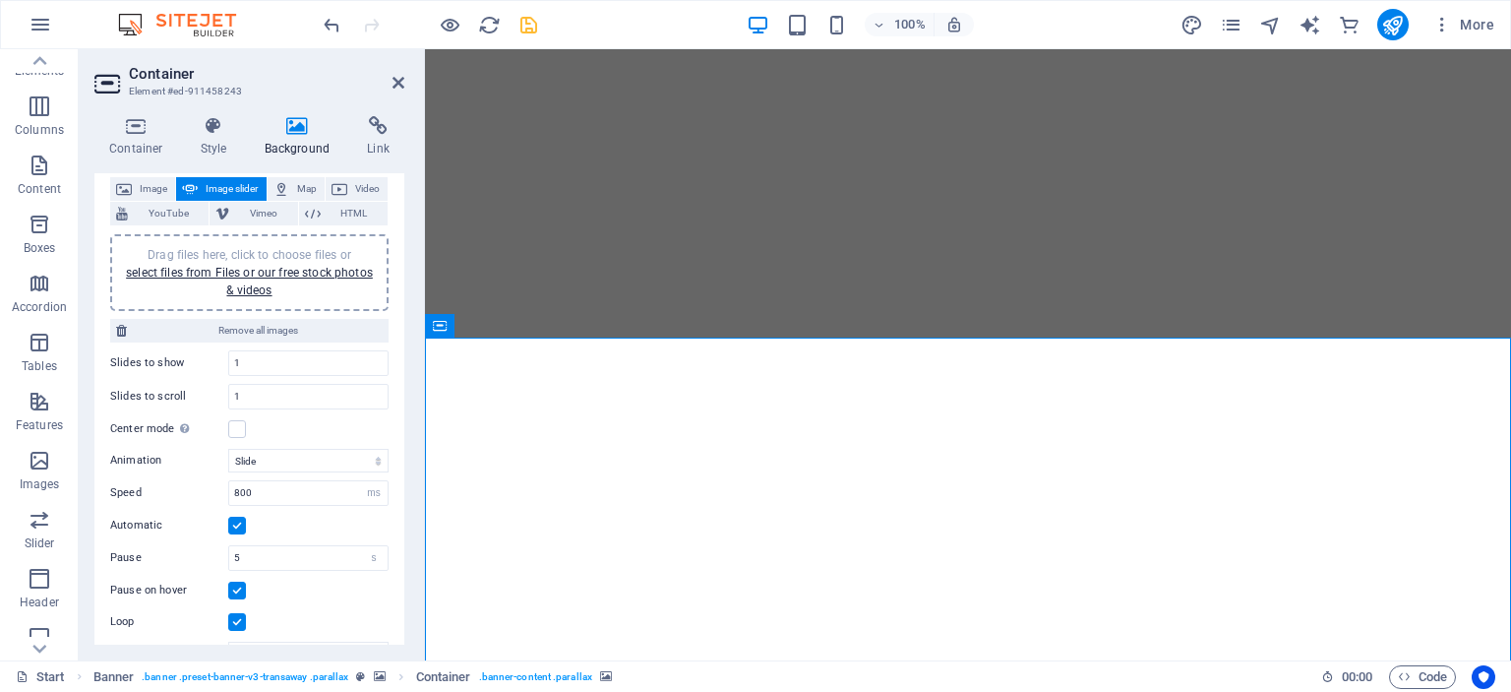
scroll to position [106, 0]
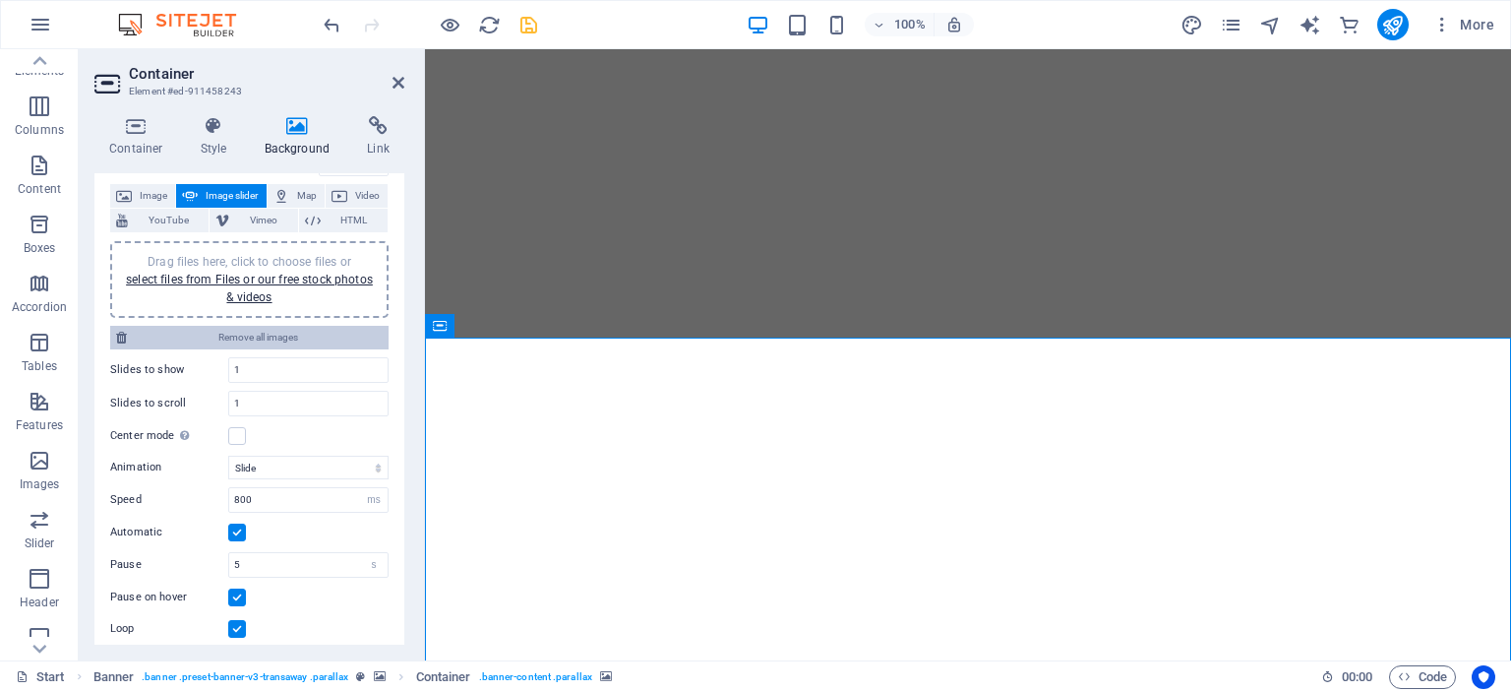
click at [258, 341] on span "Remove all images" at bounding box center [258, 338] width 250 height 24
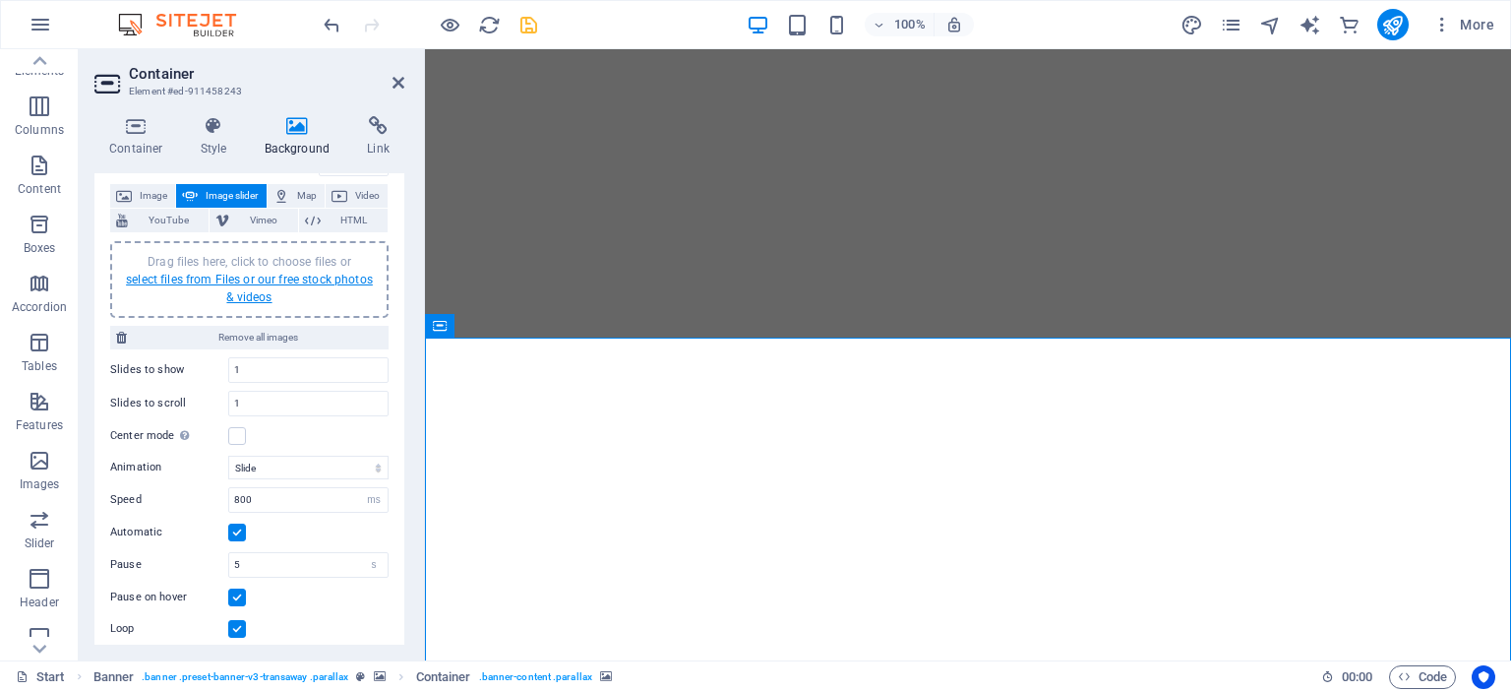
click at [246, 298] on link "select files from Files or our free stock photos & videos" at bounding box center [249, 288] width 247 height 31
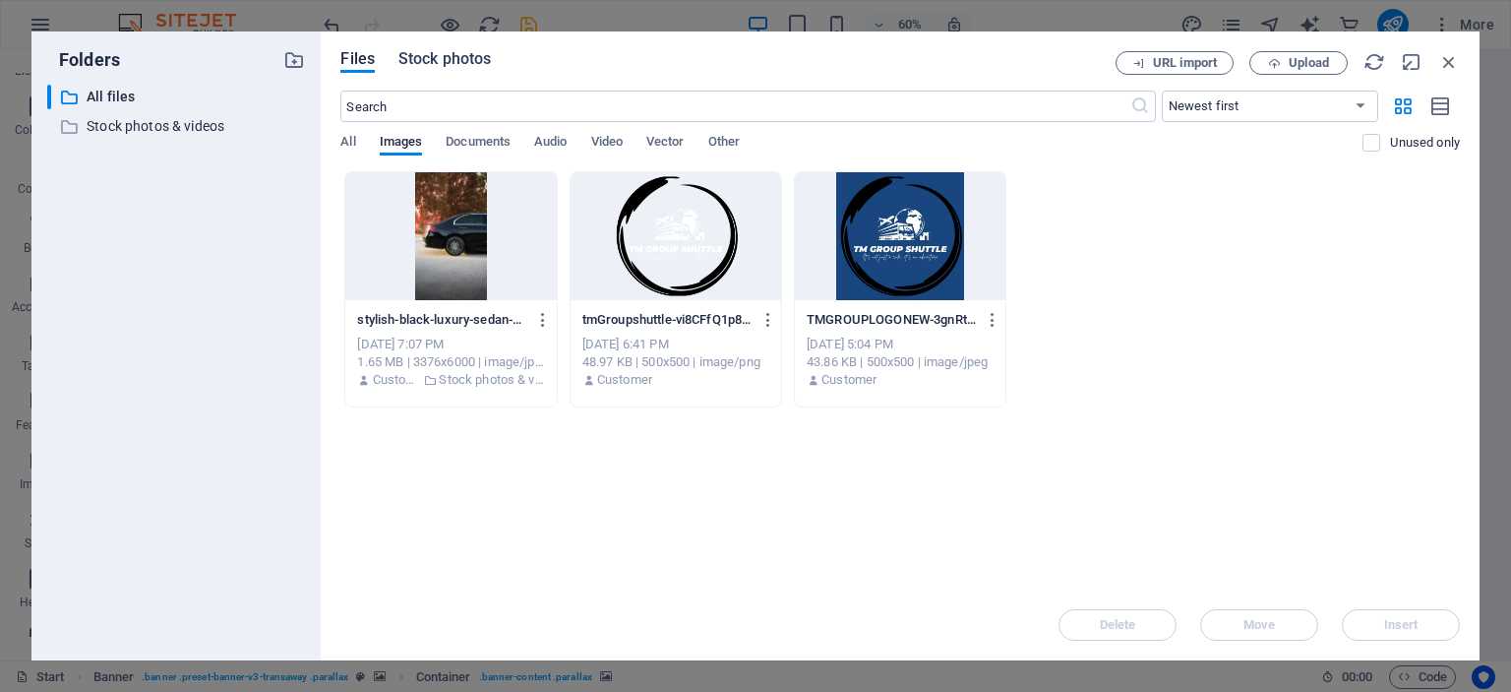
click at [461, 56] on span "Stock photos" at bounding box center [445, 59] width 92 height 24
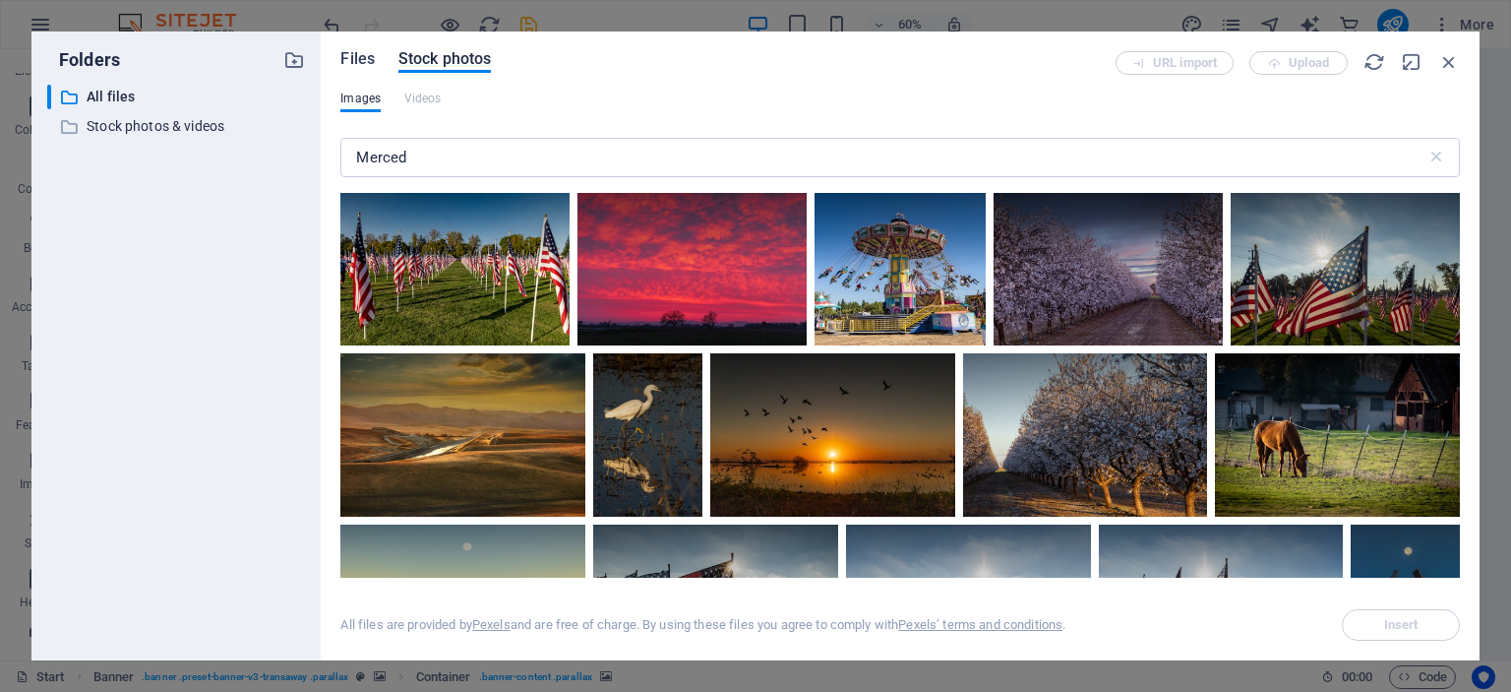
click at [371, 56] on span "Files" at bounding box center [357, 59] width 34 height 24
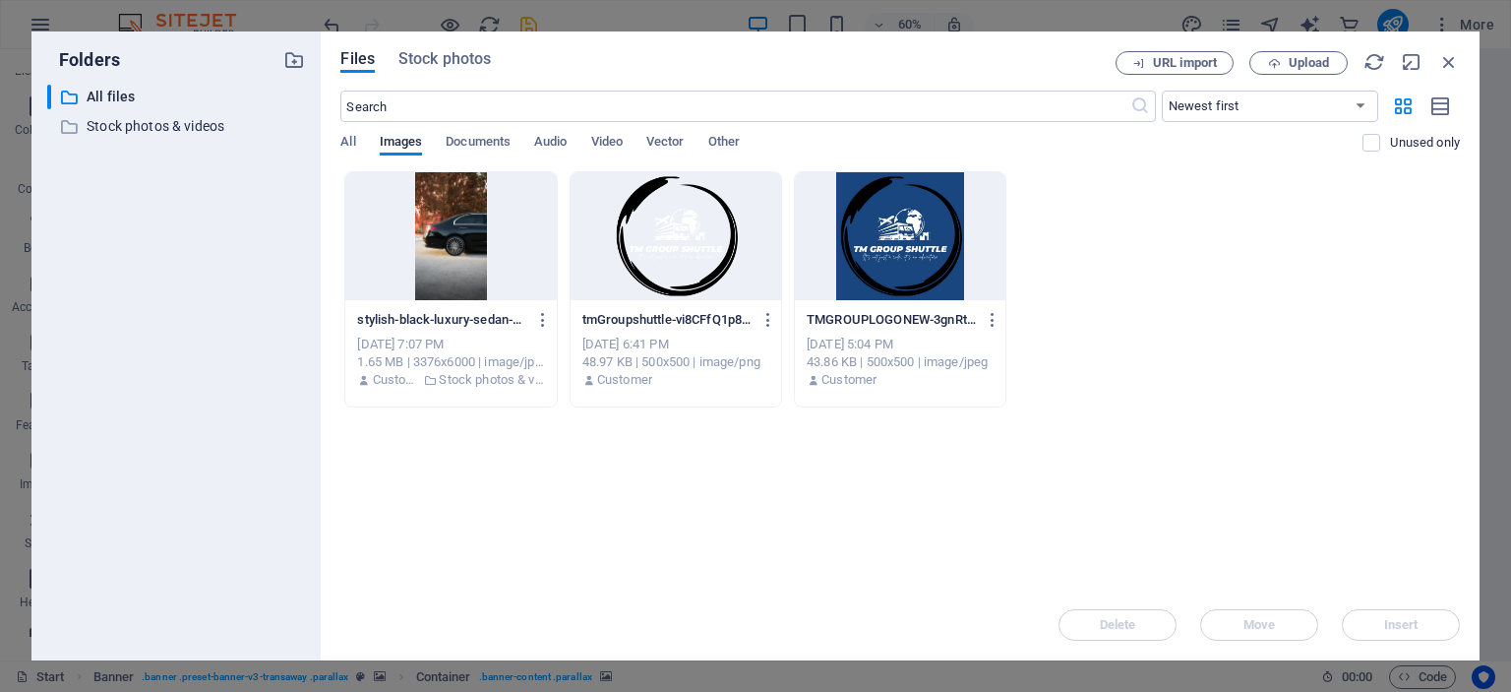
click at [466, 203] on div at bounding box center [450, 236] width 211 height 128
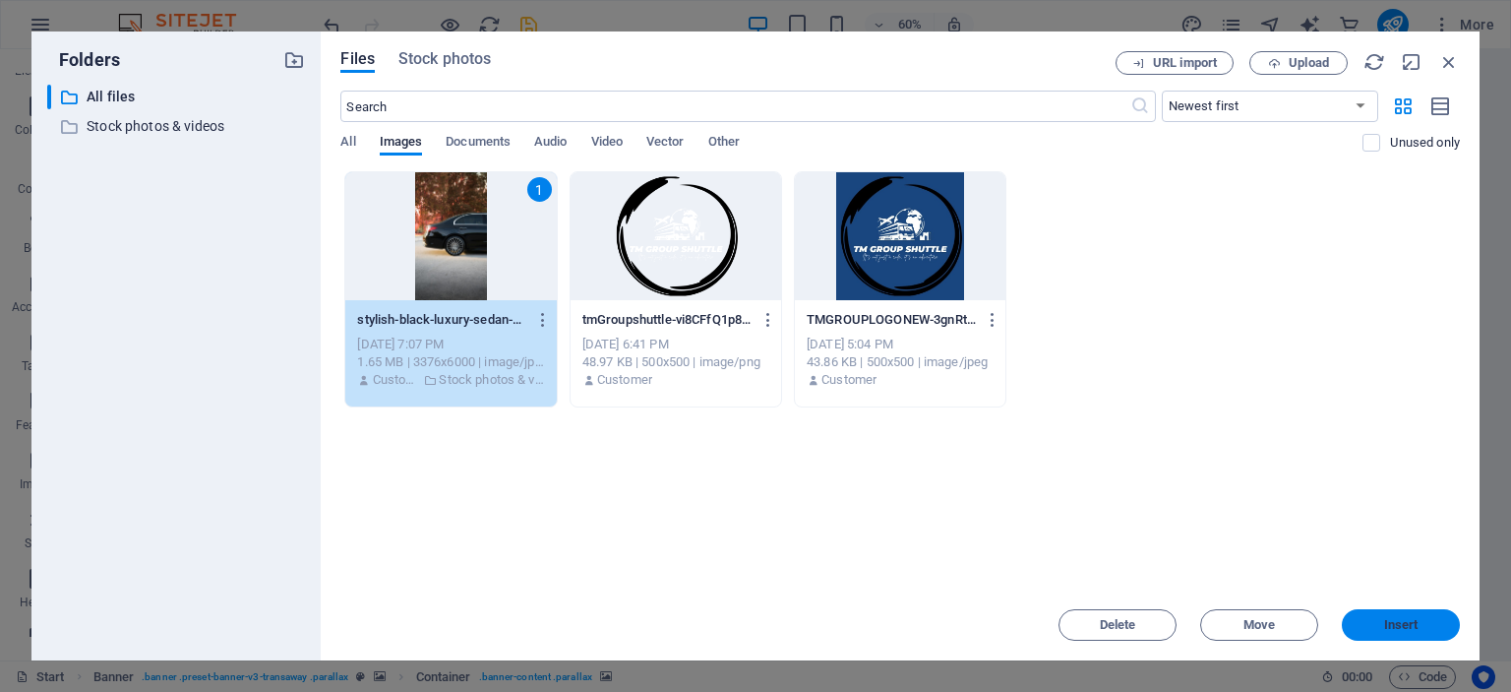
click at [1424, 618] on button "Insert" at bounding box center [1401, 624] width 118 height 31
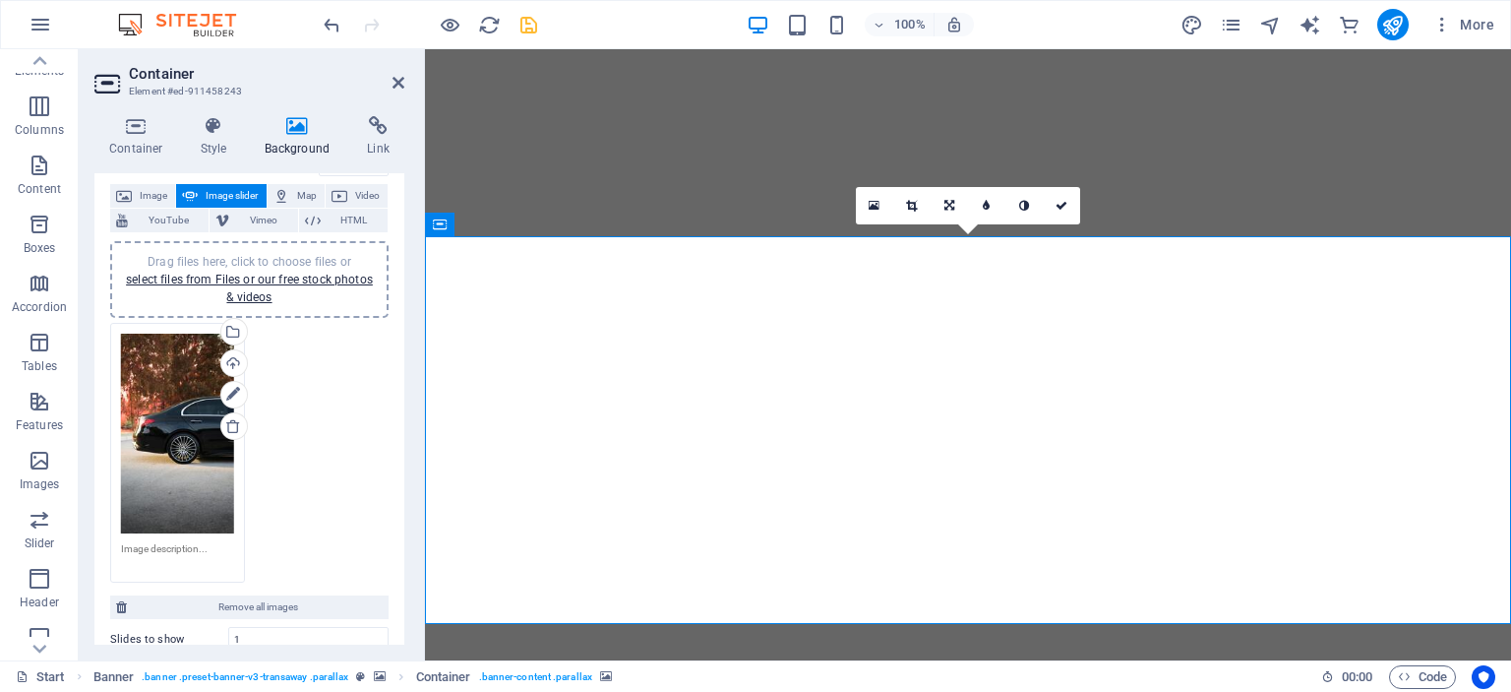
scroll to position [95, 0]
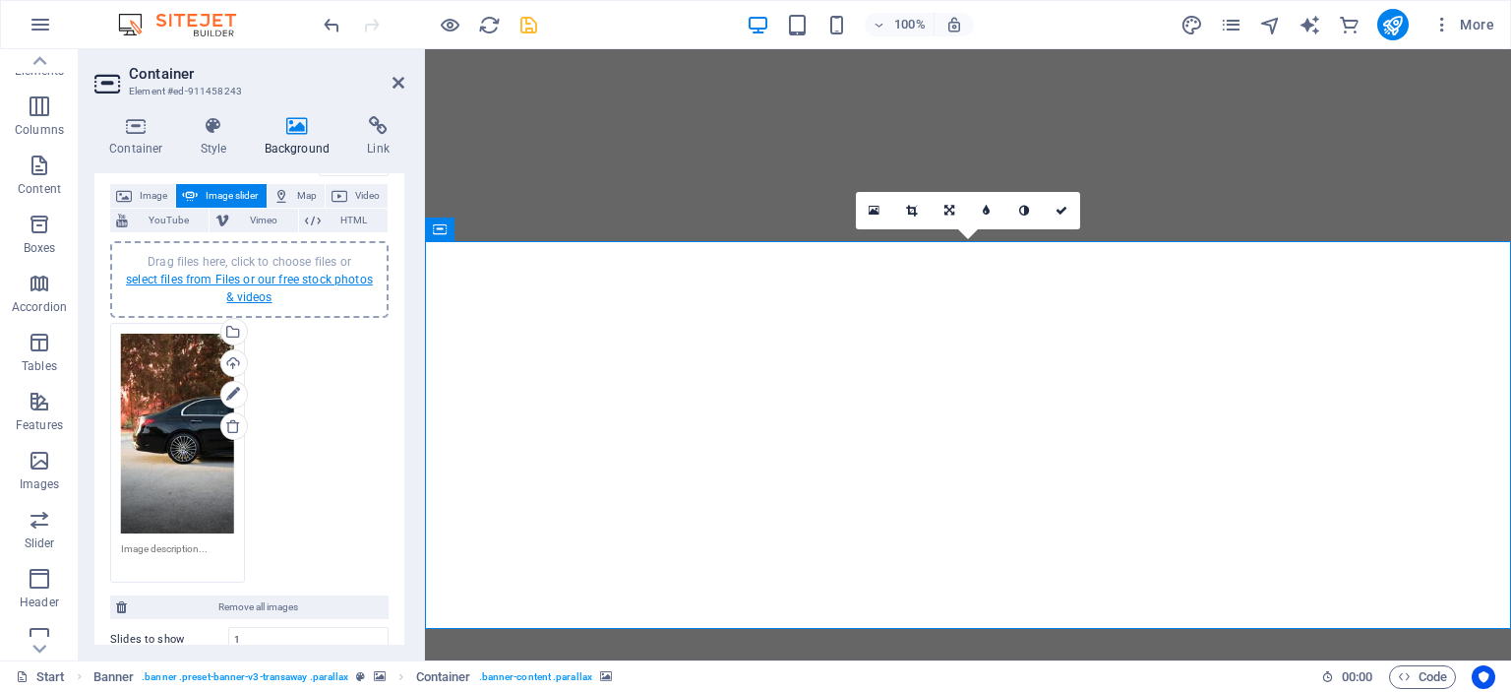
click at [231, 283] on link "select files from Files or our free stock photos & videos" at bounding box center [249, 288] width 247 height 31
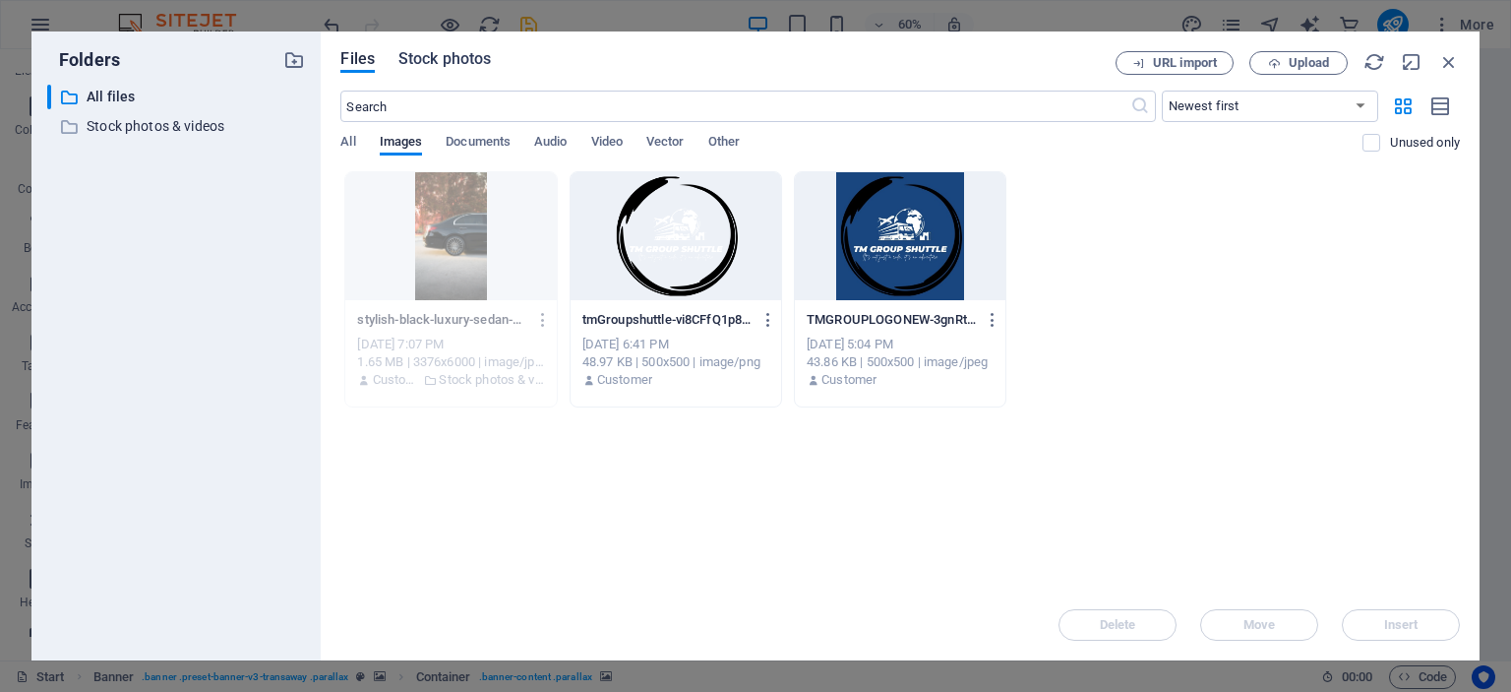
click at [480, 58] on span "Stock photos" at bounding box center [445, 59] width 92 height 24
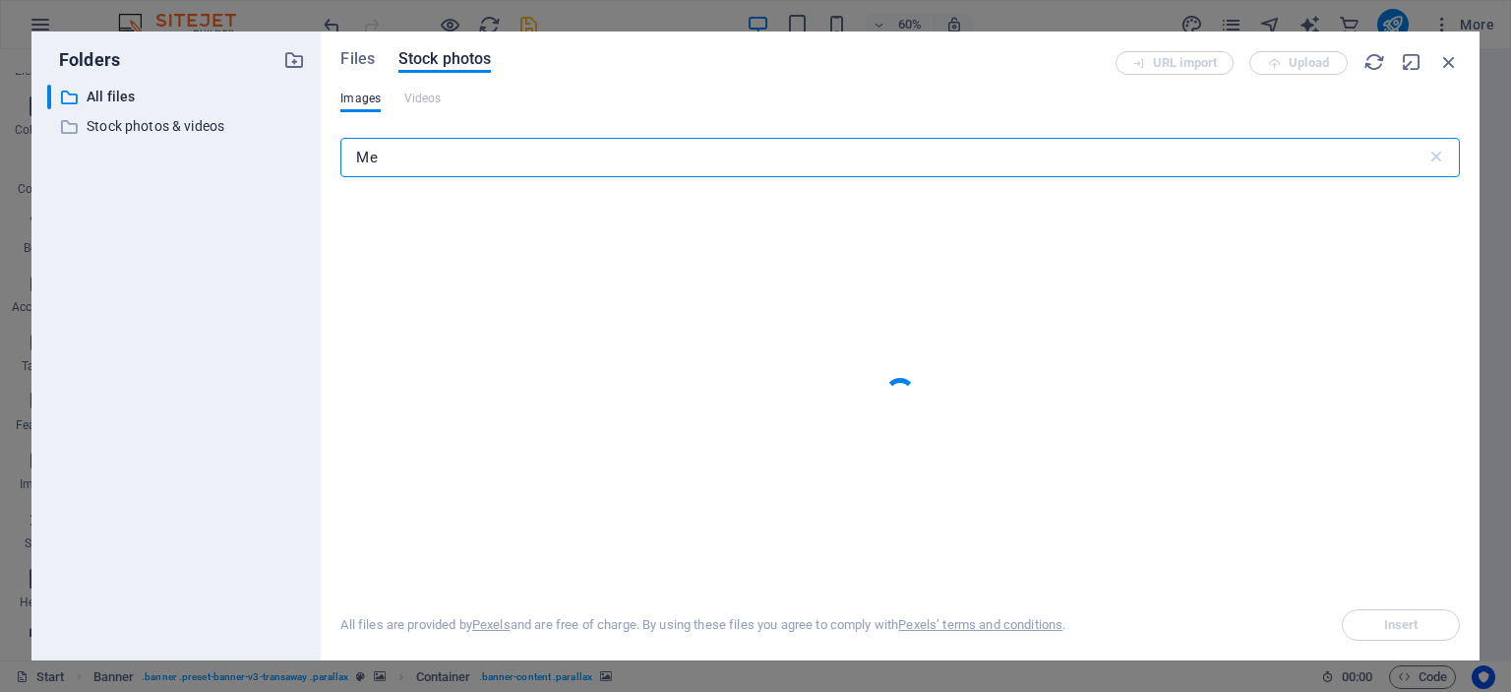
type input "M"
type input "Air plane"
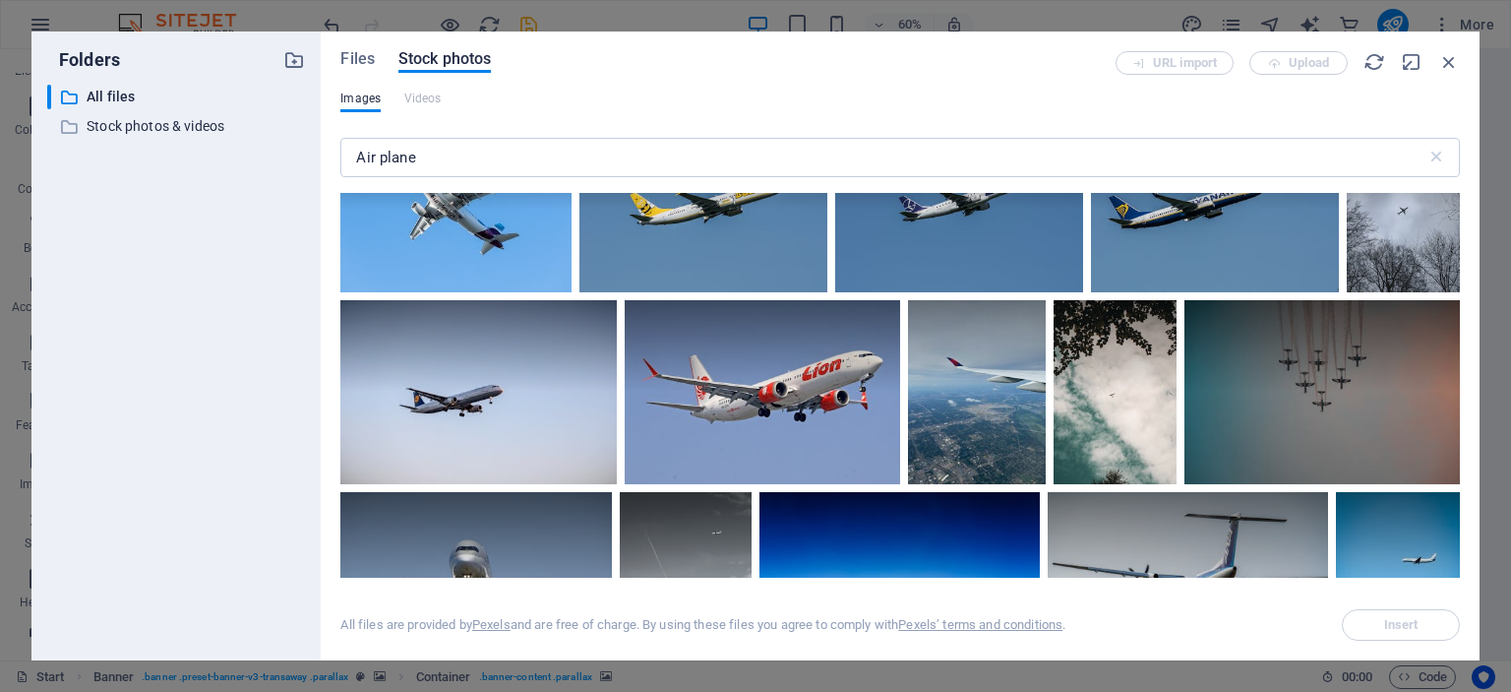
scroll to position [11732, 0]
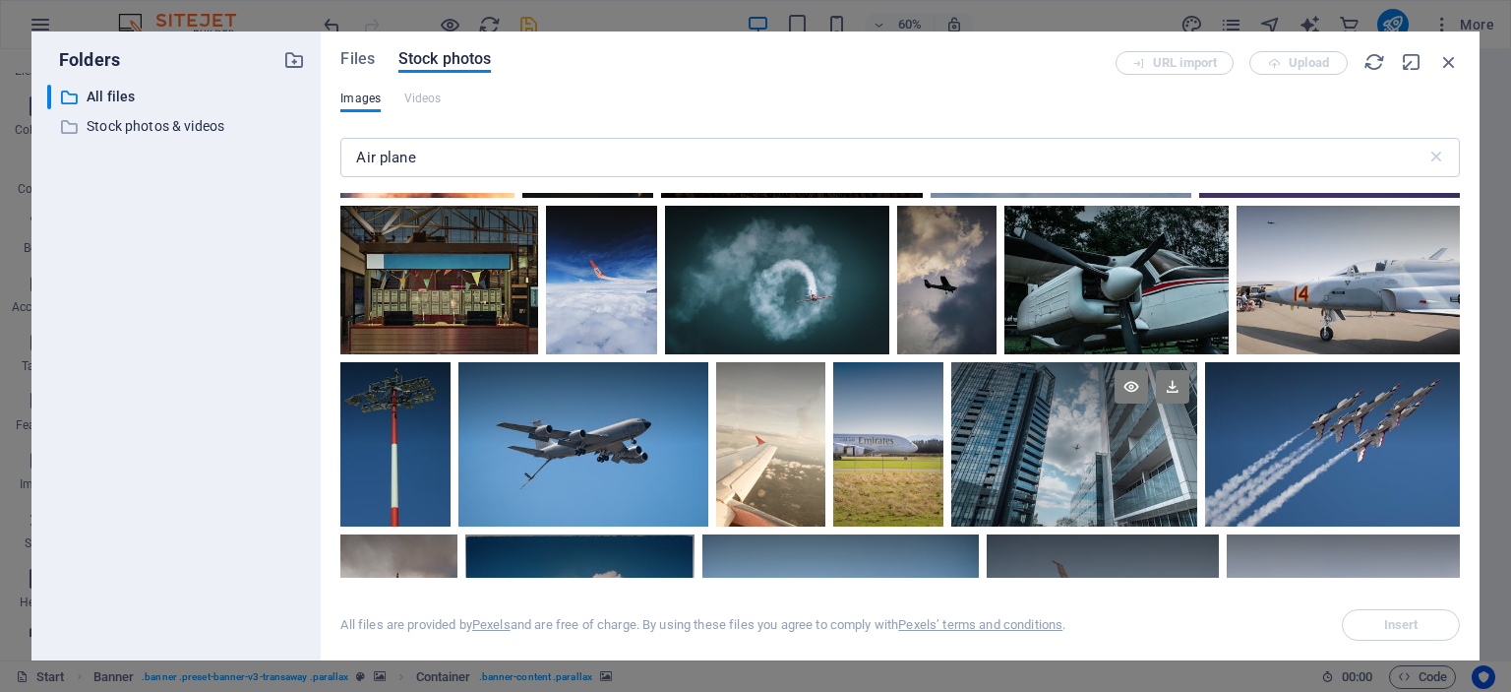
click at [1021, 455] on div at bounding box center [1075, 444] width 246 height 164
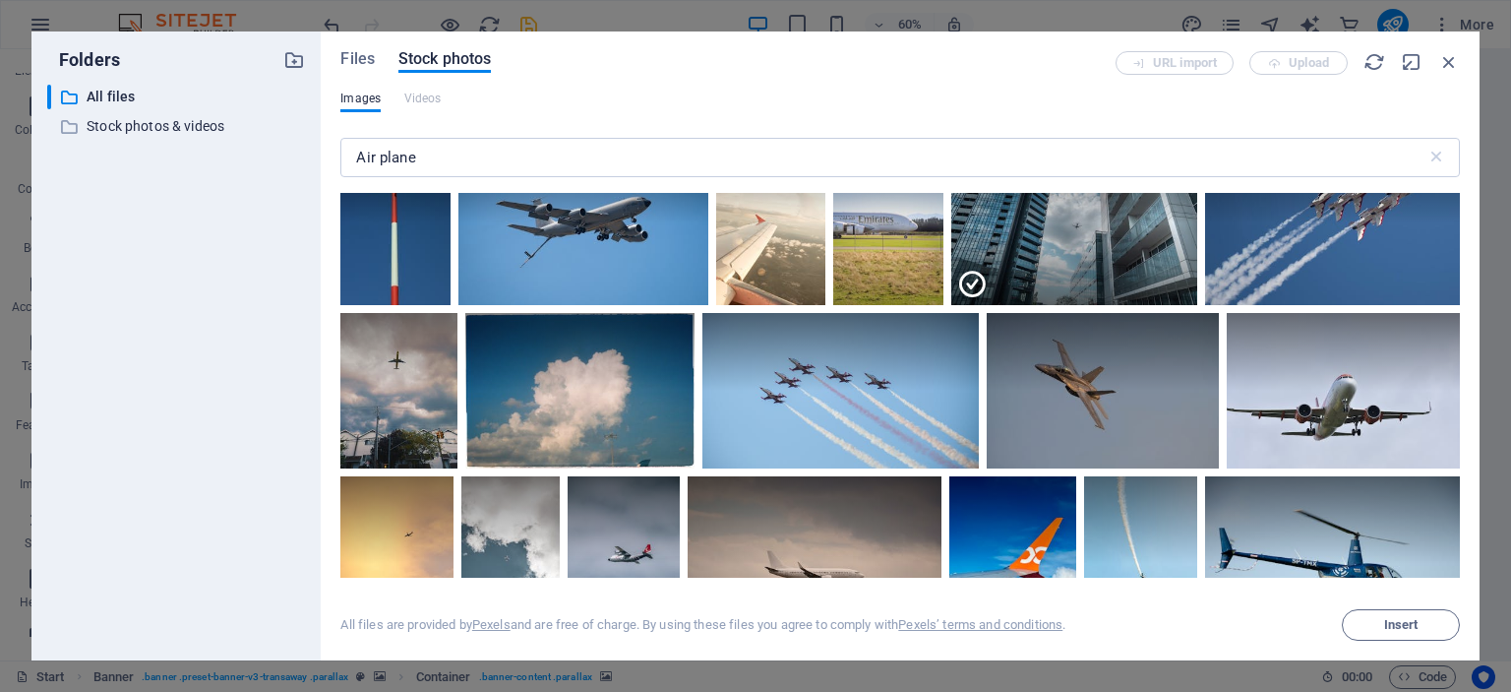
scroll to position [11948, 0]
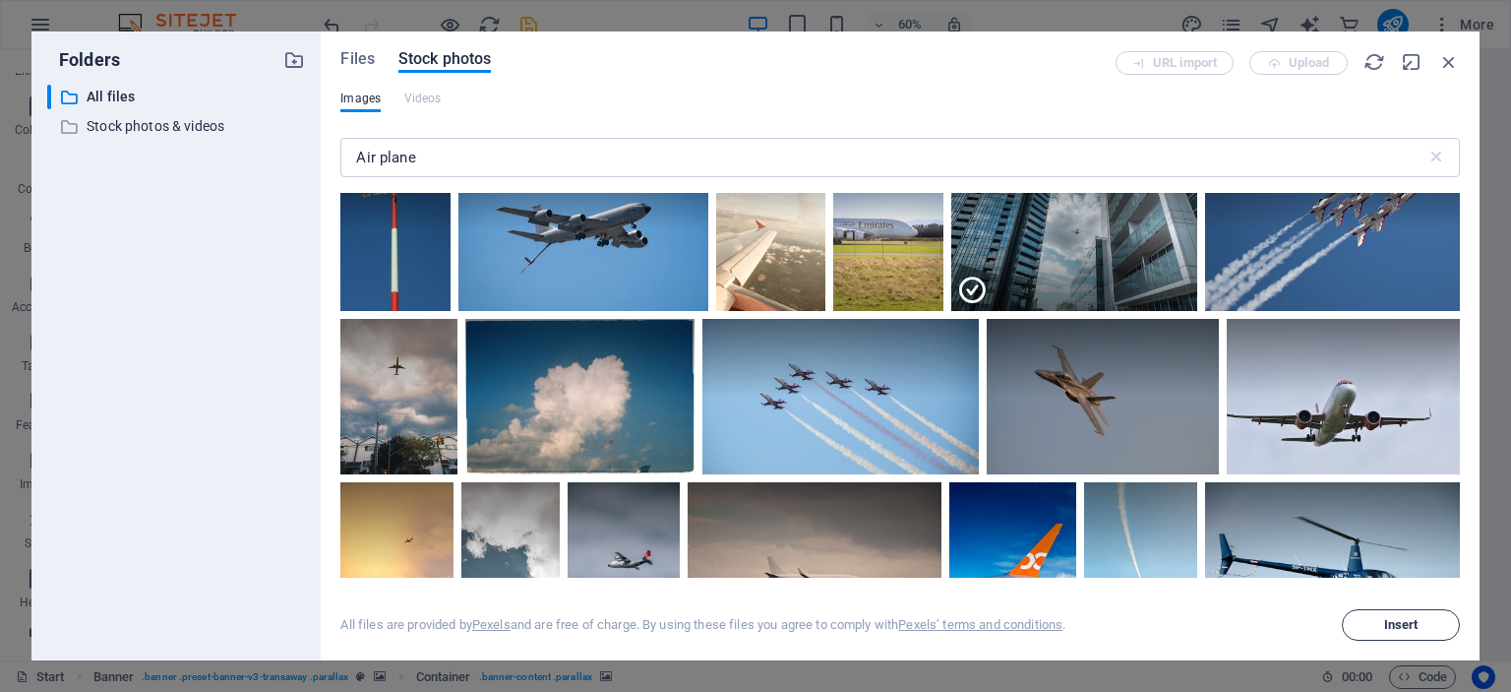
click at [1397, 619] on span "Insert" at bounding box center [1401, 625] width 34 height 12
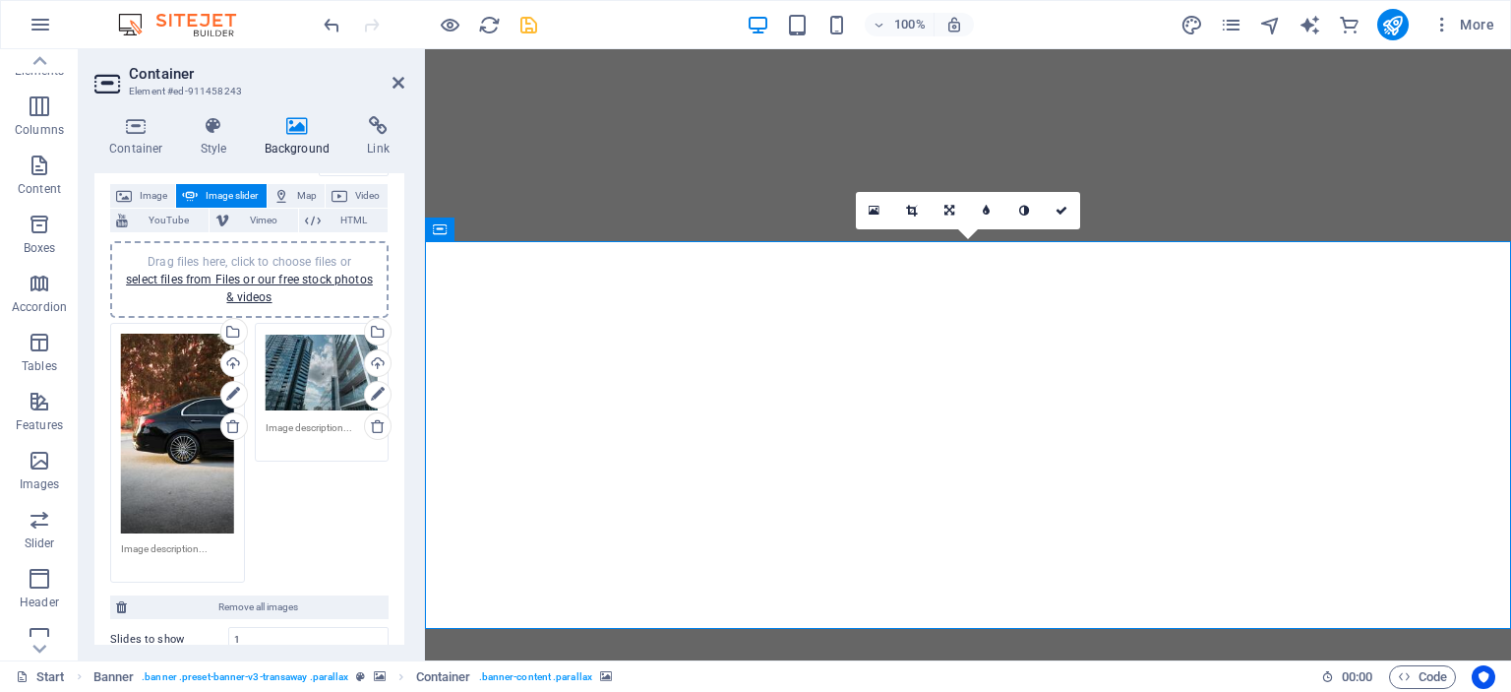
click at [303, 389] on div "Drag files here, click to choose files or select files from Files or our free s…" at bounding box center [322, 373] width 113 height 79
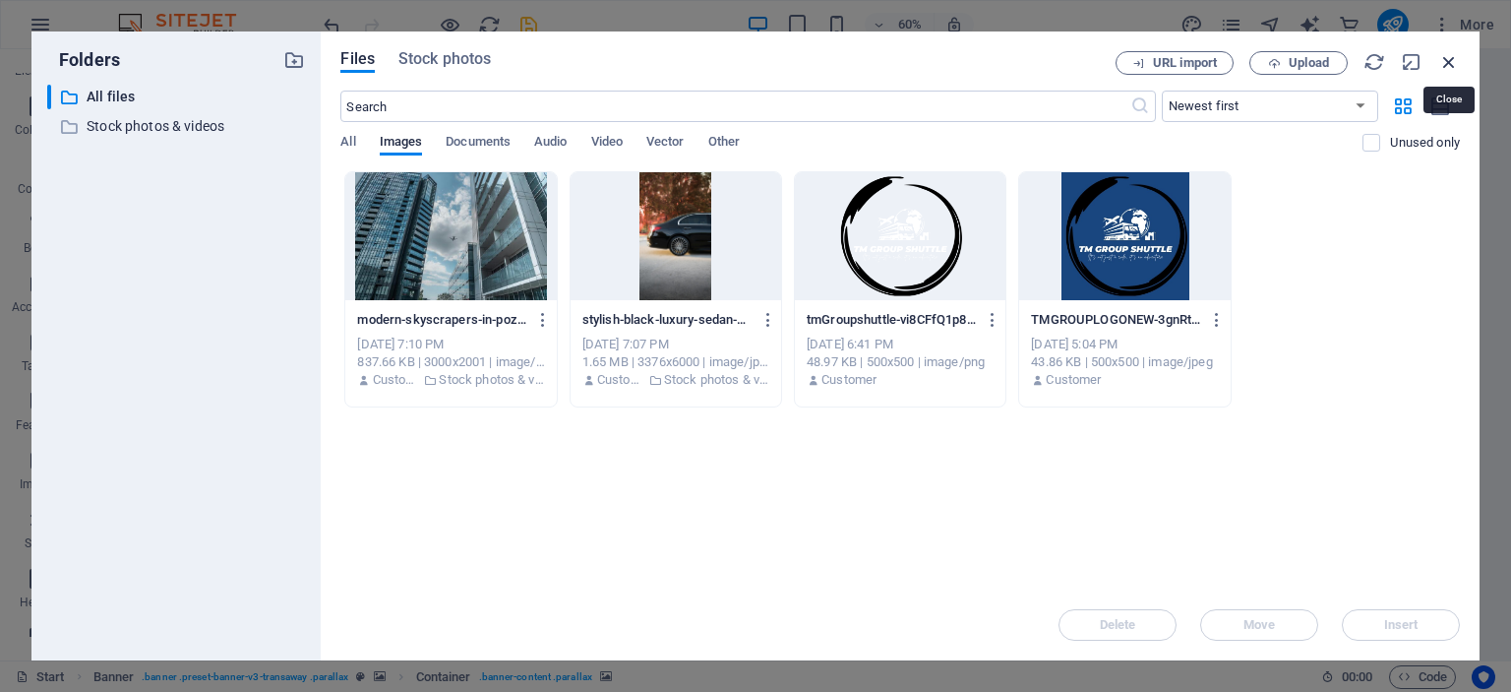
click at [1449, 57] on icon "button" at bounding box center [1450, 62] width 22 height 22
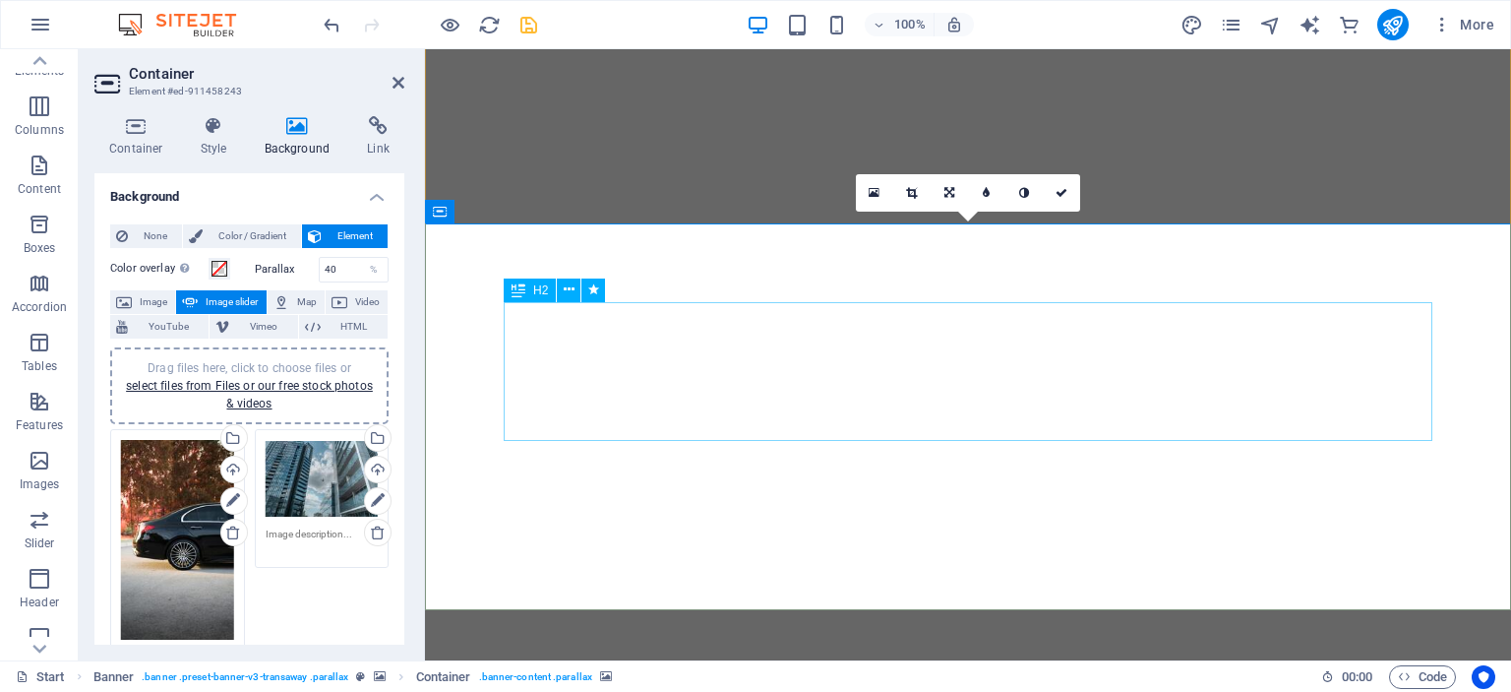
scroll to position [0, 0]
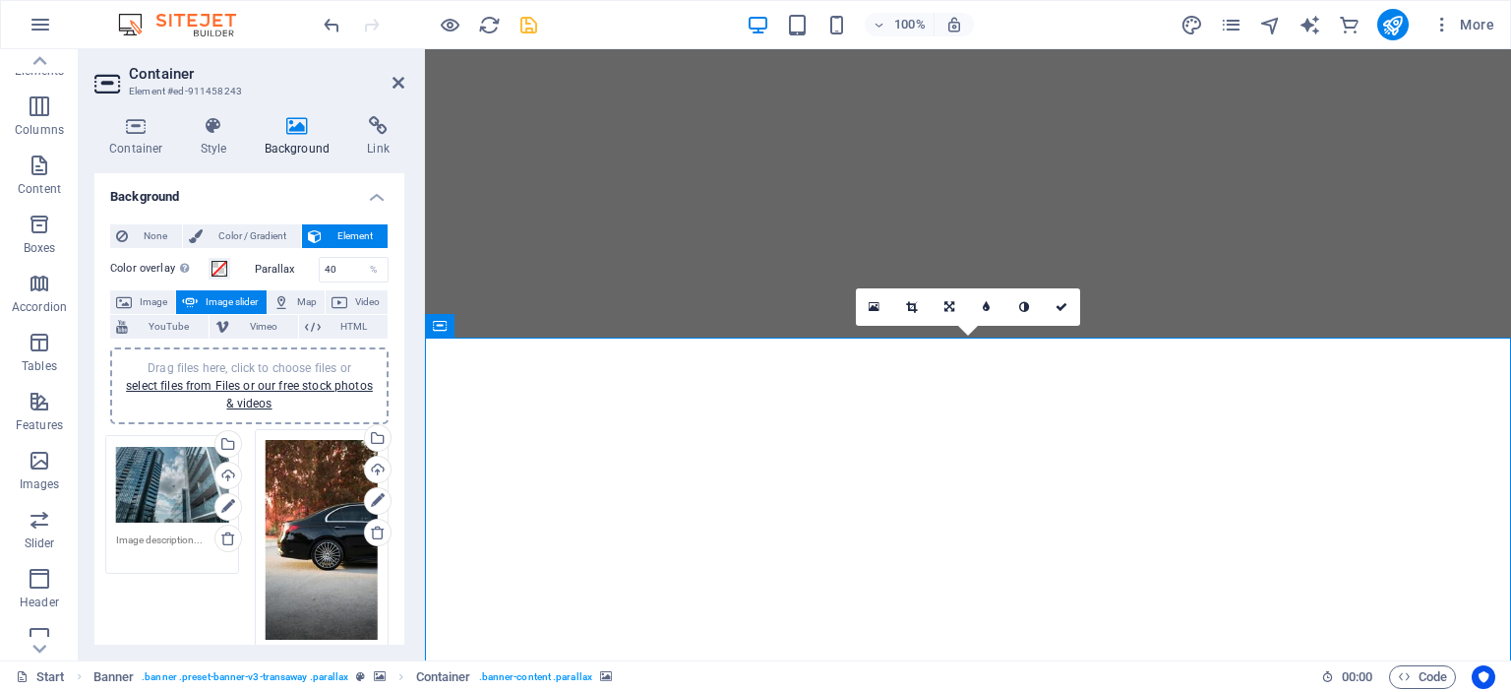
drag, startPoint x: 293, startPoint y: 471, endPoint x: 143, endPoint y: 477, distance: 150.7
click at [143, 477] on div "Drag files here, click to choose files or select files from Files or our free s…" at bounding box center [249, 559] width 288 height 270
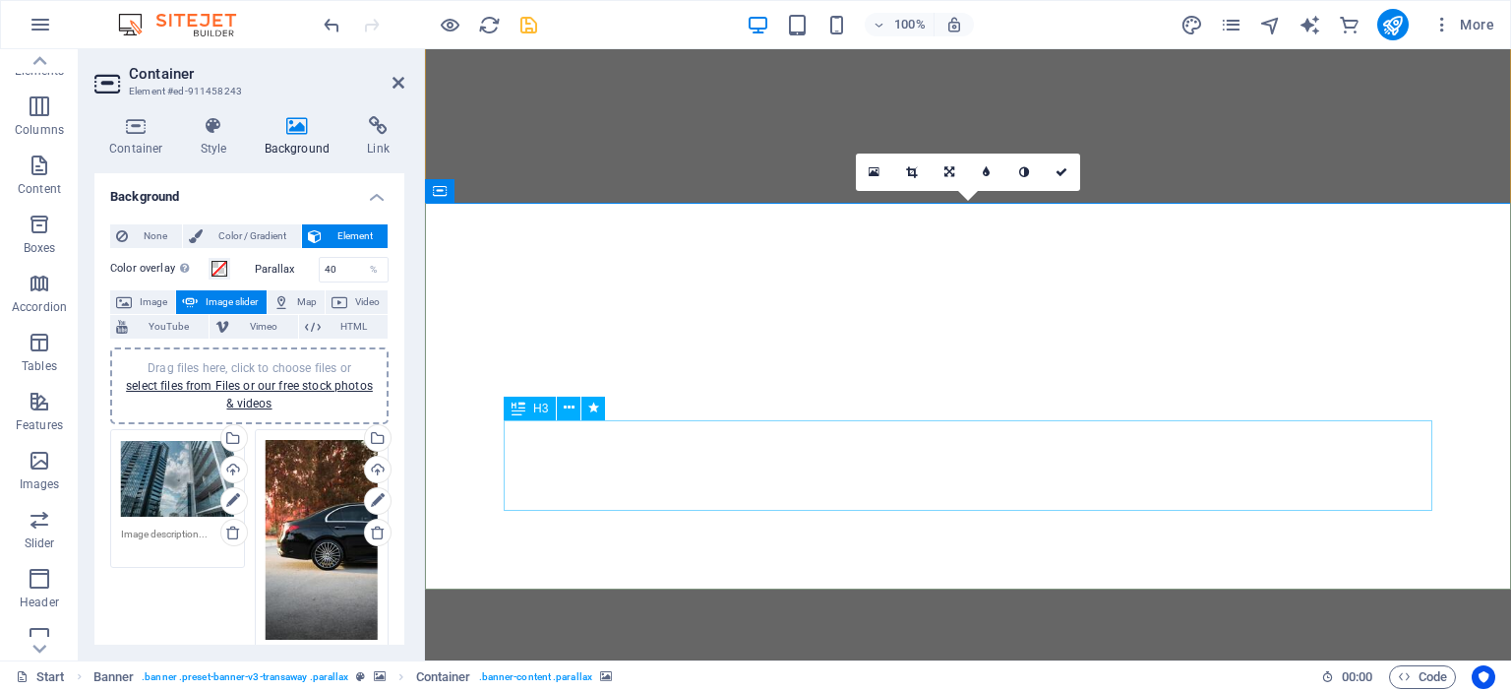
scroll to position [134, 0]
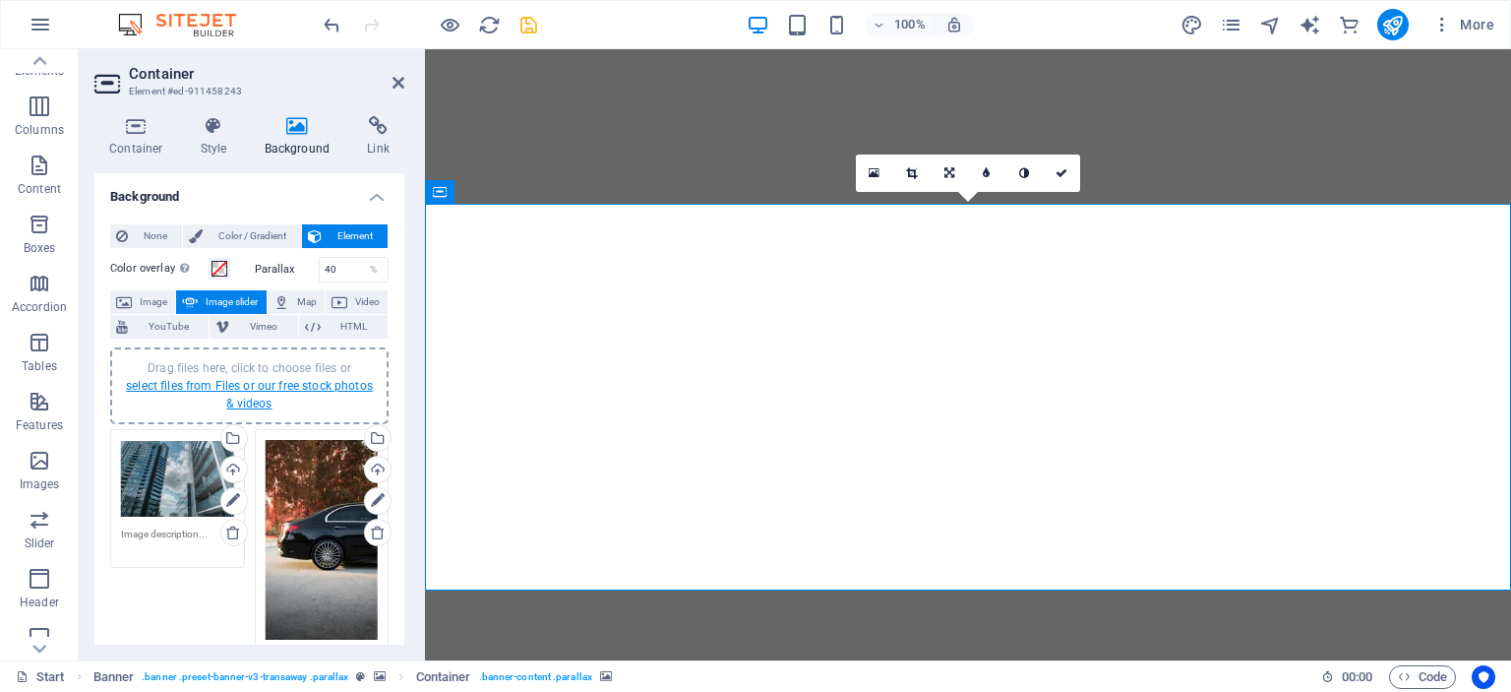
click at [285, 387] on link "select files from Files or our free stock photos & videos" at bounding box center [249, 394] width 247 height 31
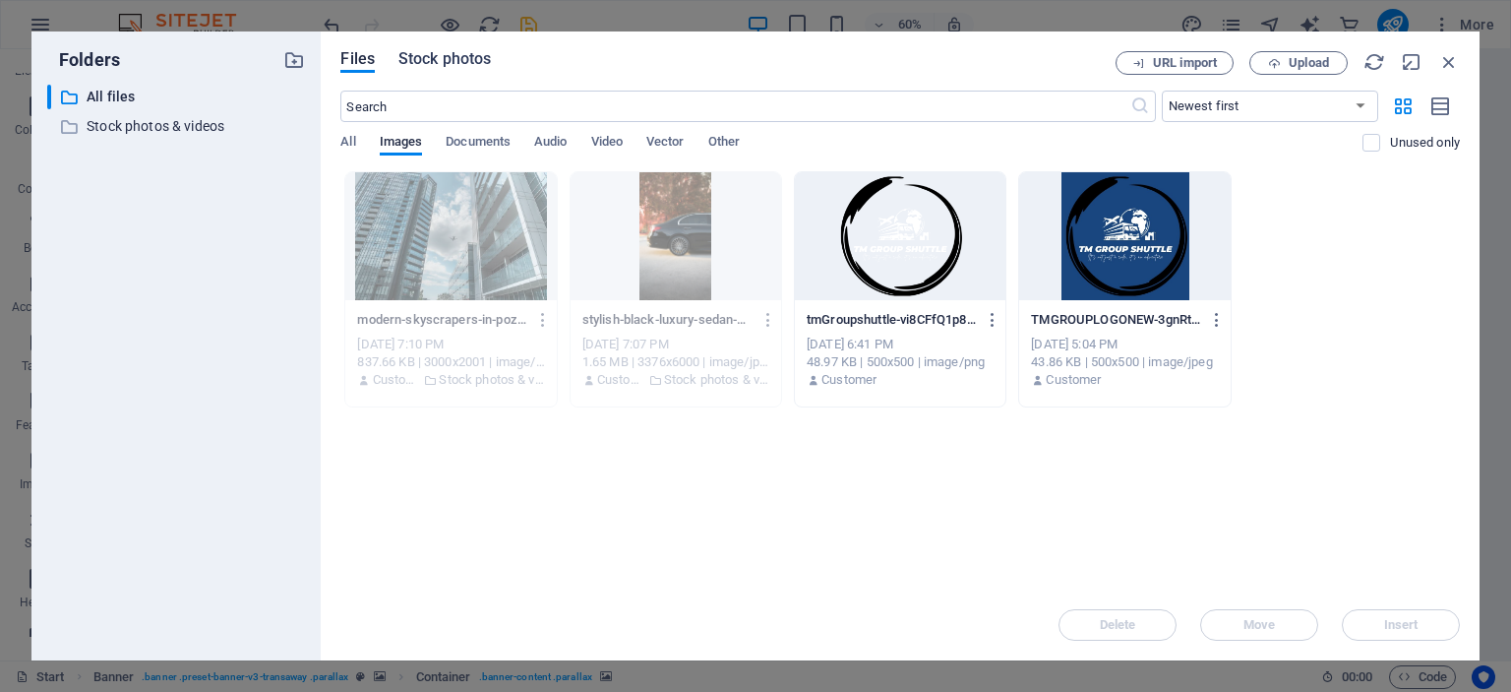
click at [475, 65] on span "Stock photos" at bounding box center [445, 59] width 92 height 24
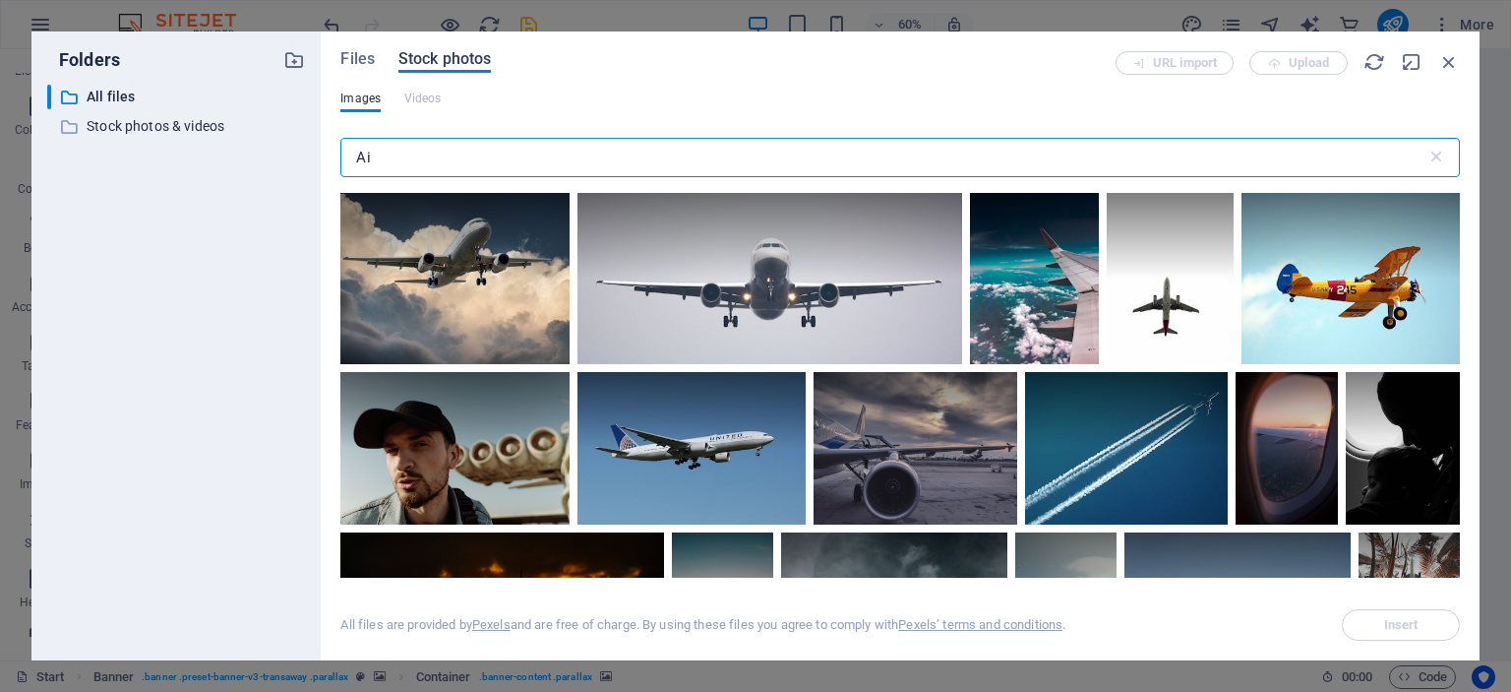
type input "A"
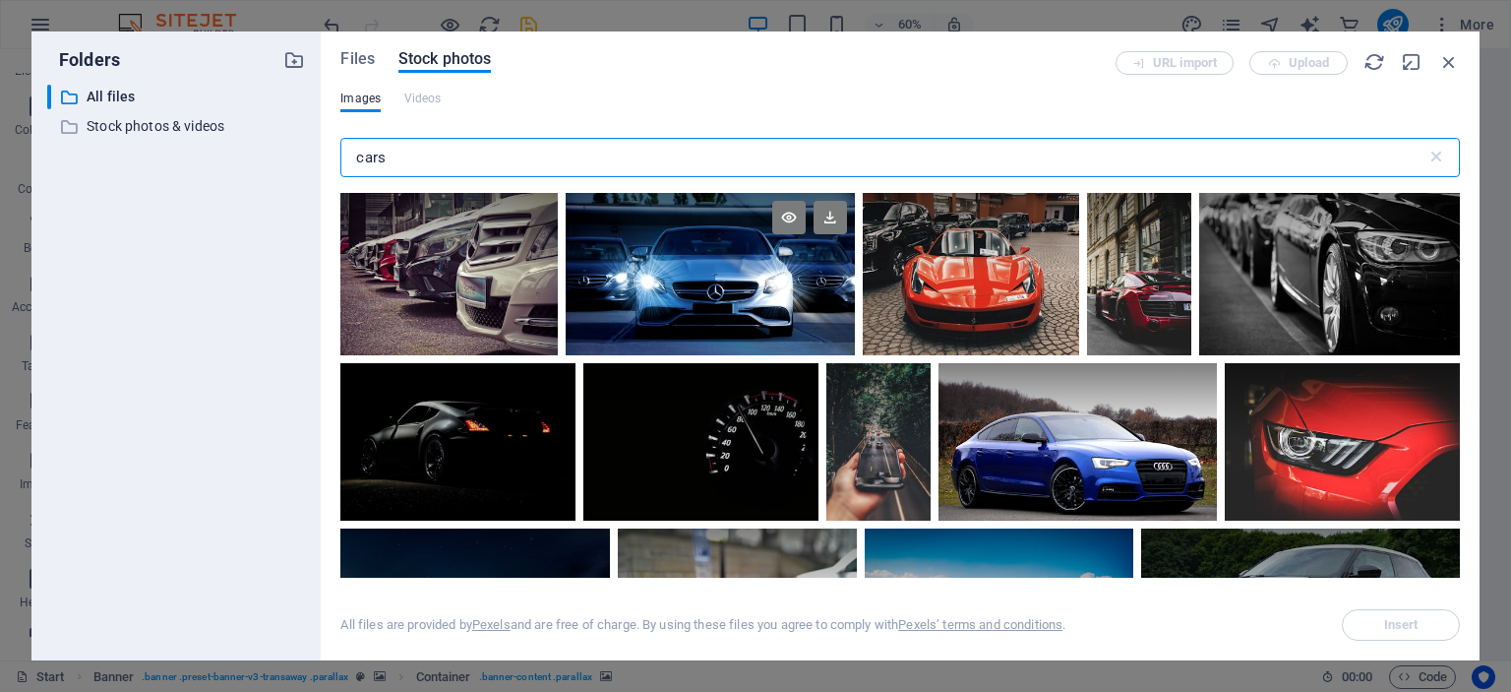
type input "cars"
click at [691, 245] on div at bounding box center [710, 234] width 289 height 82
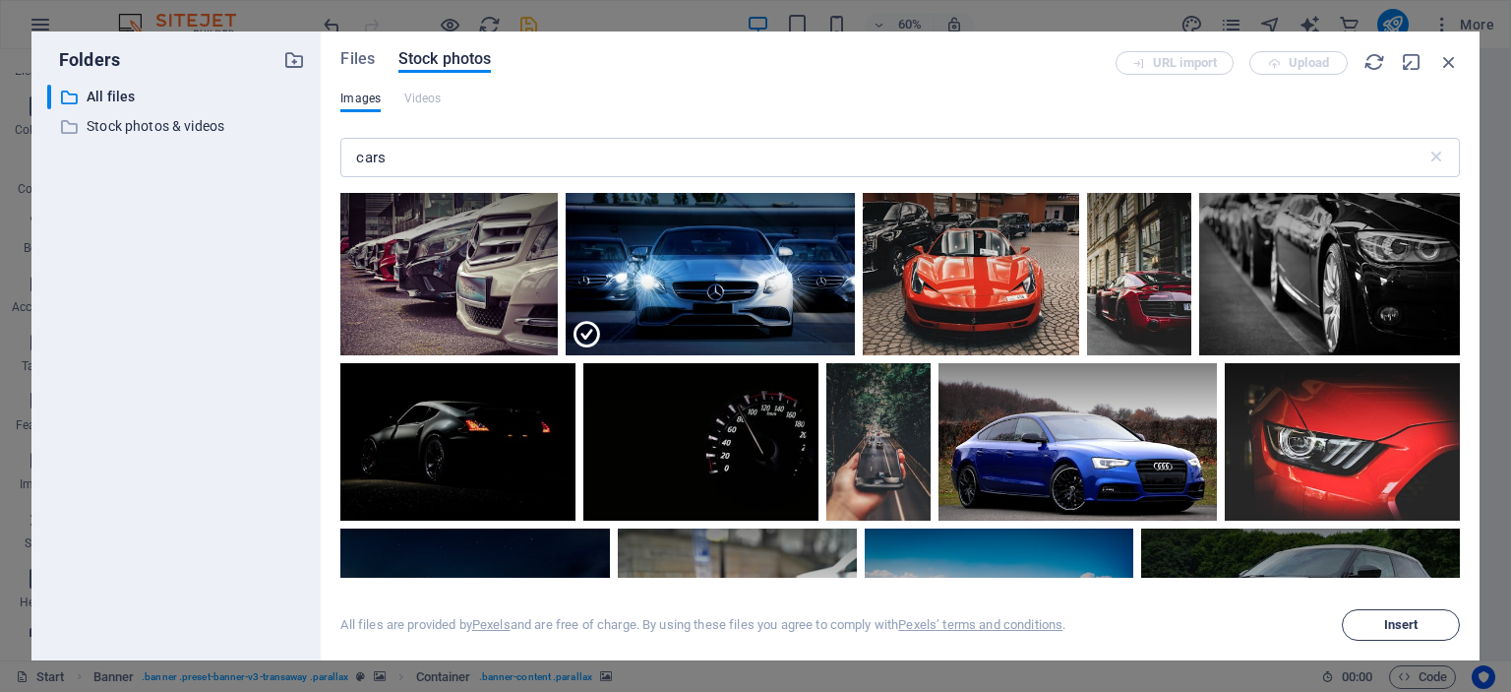
click at [1363, 620] on span "Insert" at bounding box center [1401, 625] width 100 height 12
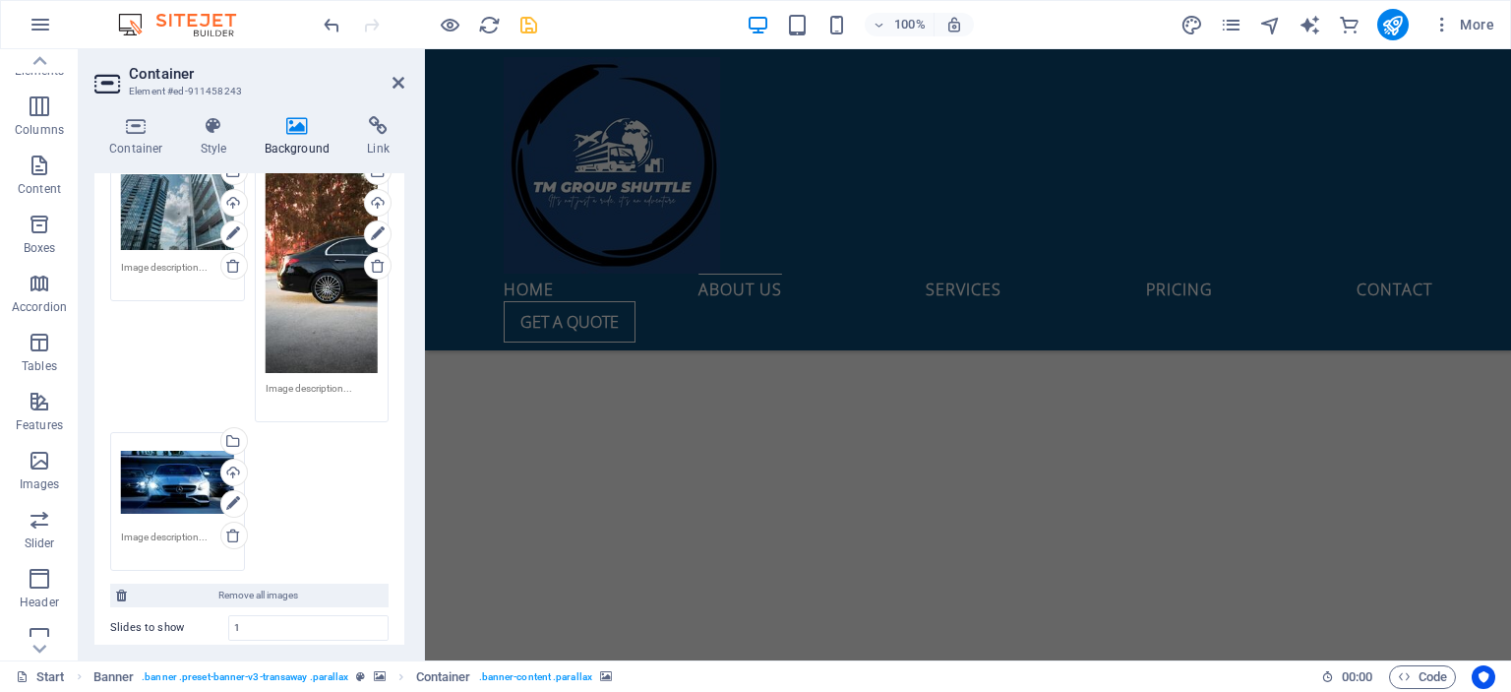
scroll to position [148, 0]
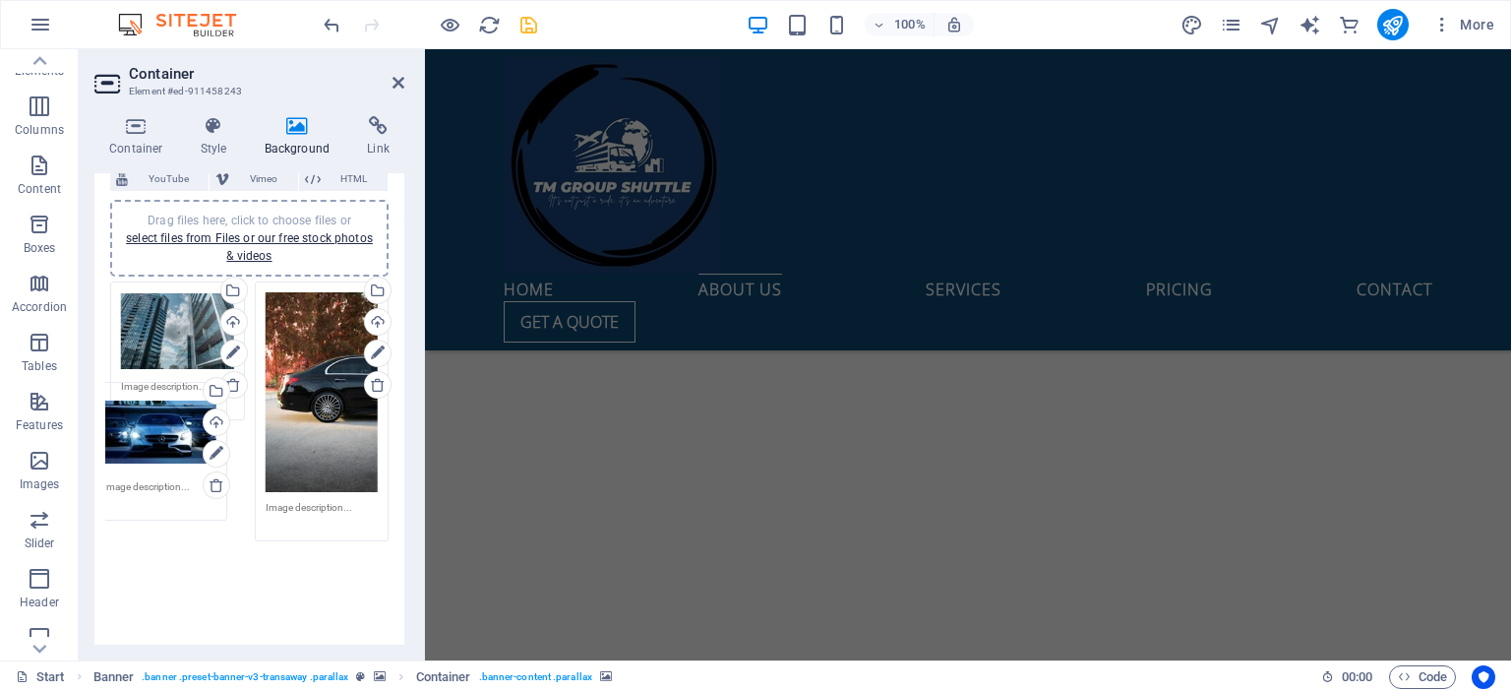
drag, startPoint x: 159, startPoint y: 482, endPoint x: 148, endPoint y: 440, distance: 43.9
click at [148, 440] on div "Drag files here, click to choose files or select files from Files or our free s…" at bounding box center [249, 506] width 288 height 458
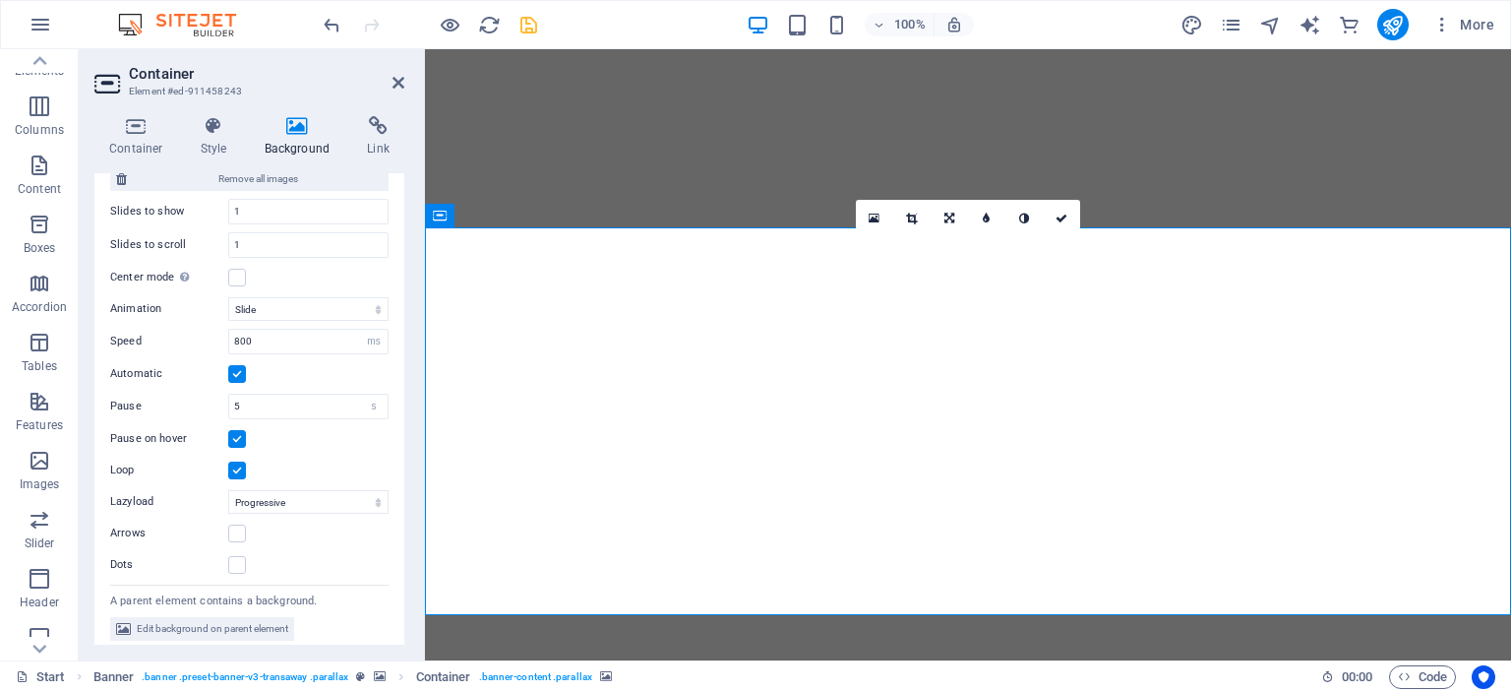
scroll to position [692, 0]
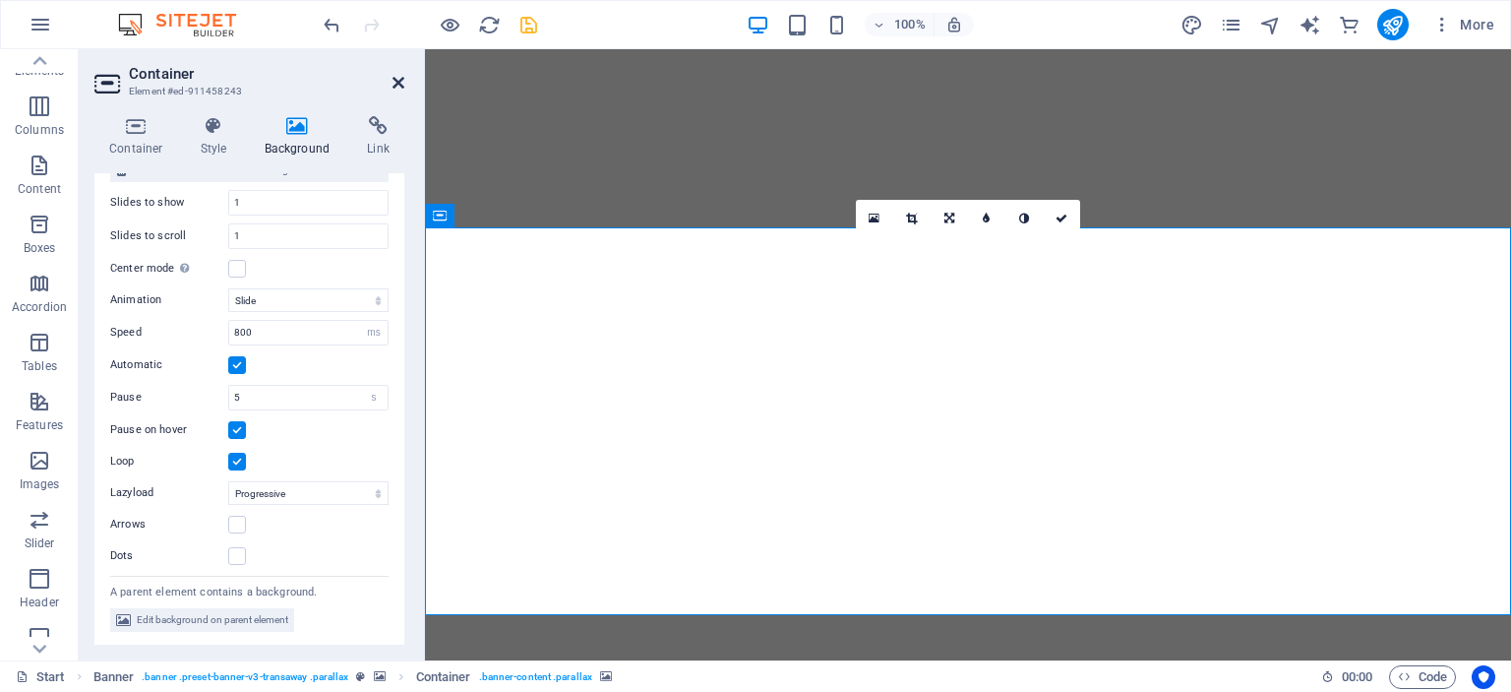
click at [399, 85] on icon at bounding box center [399, 83] width 12 height 16
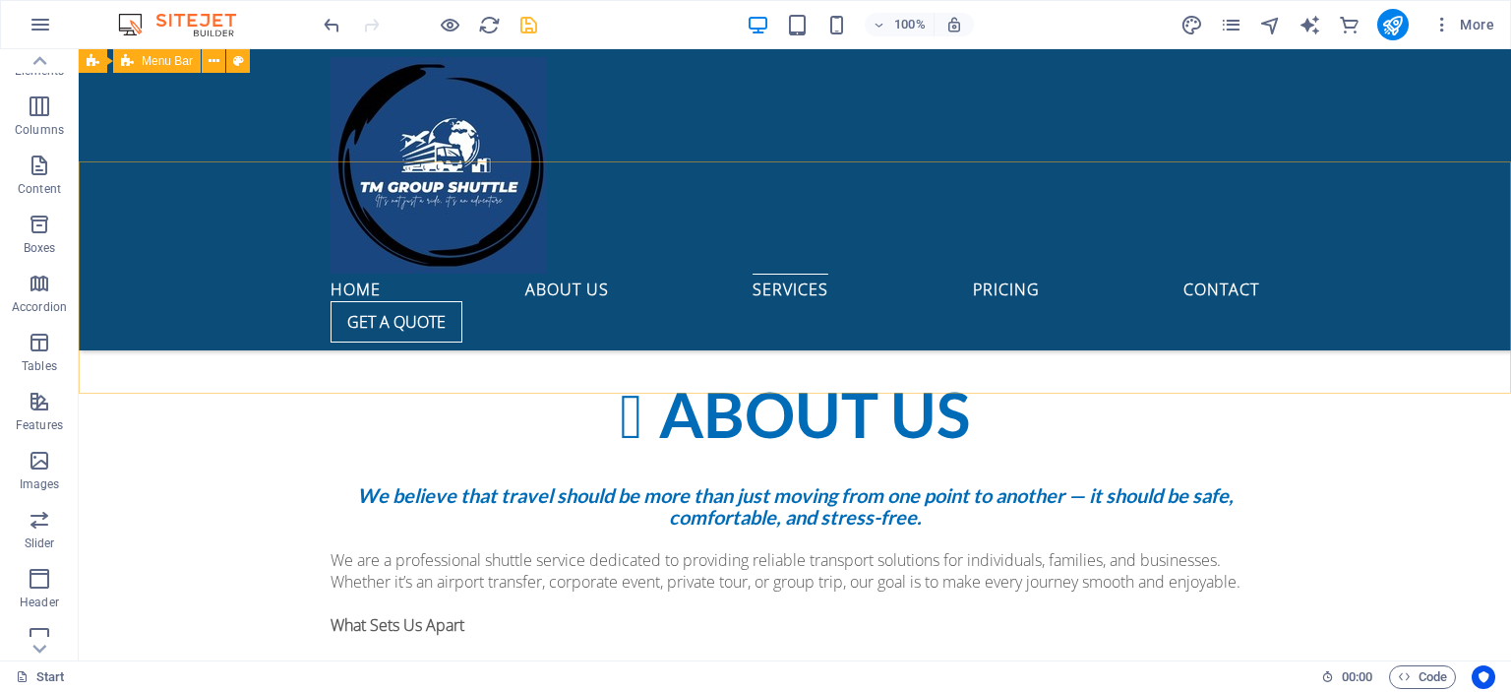
scroll to position [1860, 0]
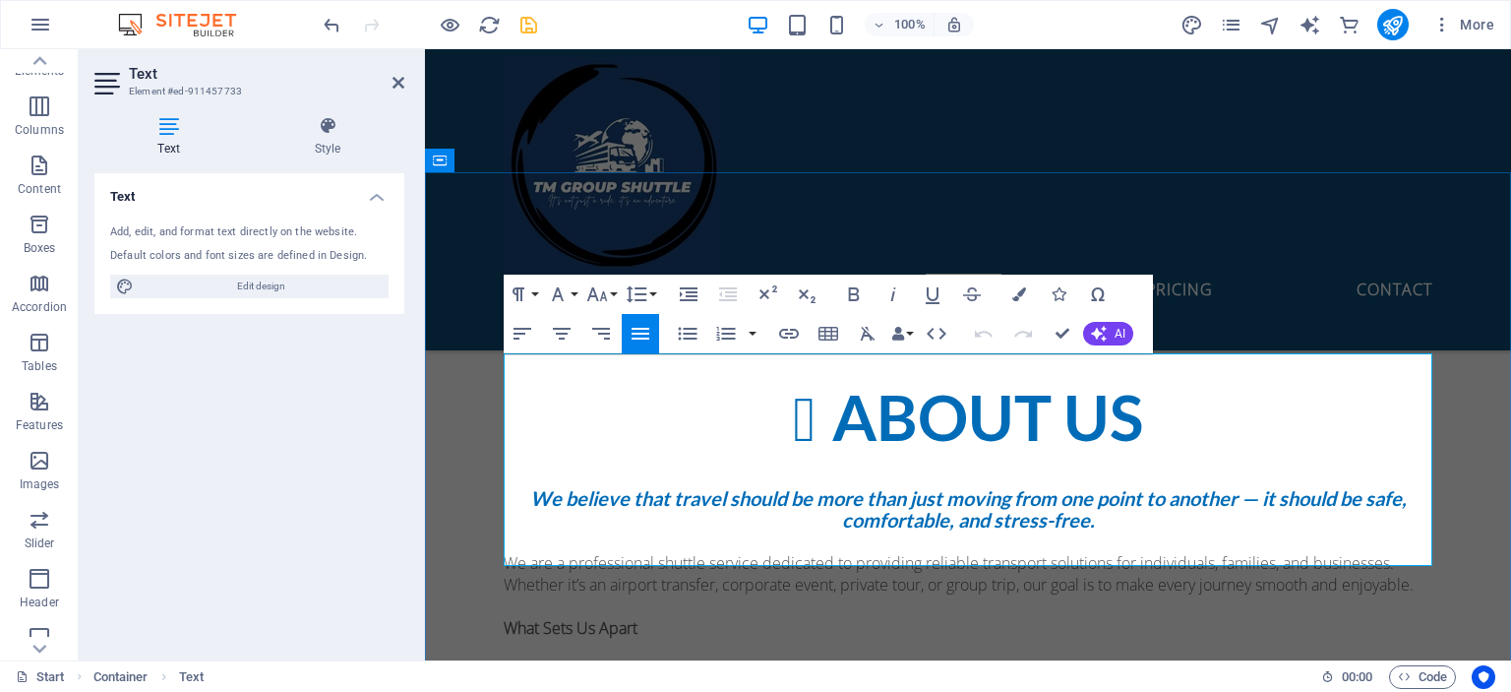
drag, startPoint x: 861, startPoint y: 549, endPoint x: 712, endPoint y: 502, distance: 155.9
drag, startPoint x: 868, startPoint y: 542, endPoint x: 457, endPoint y: 327, distance: 464.3
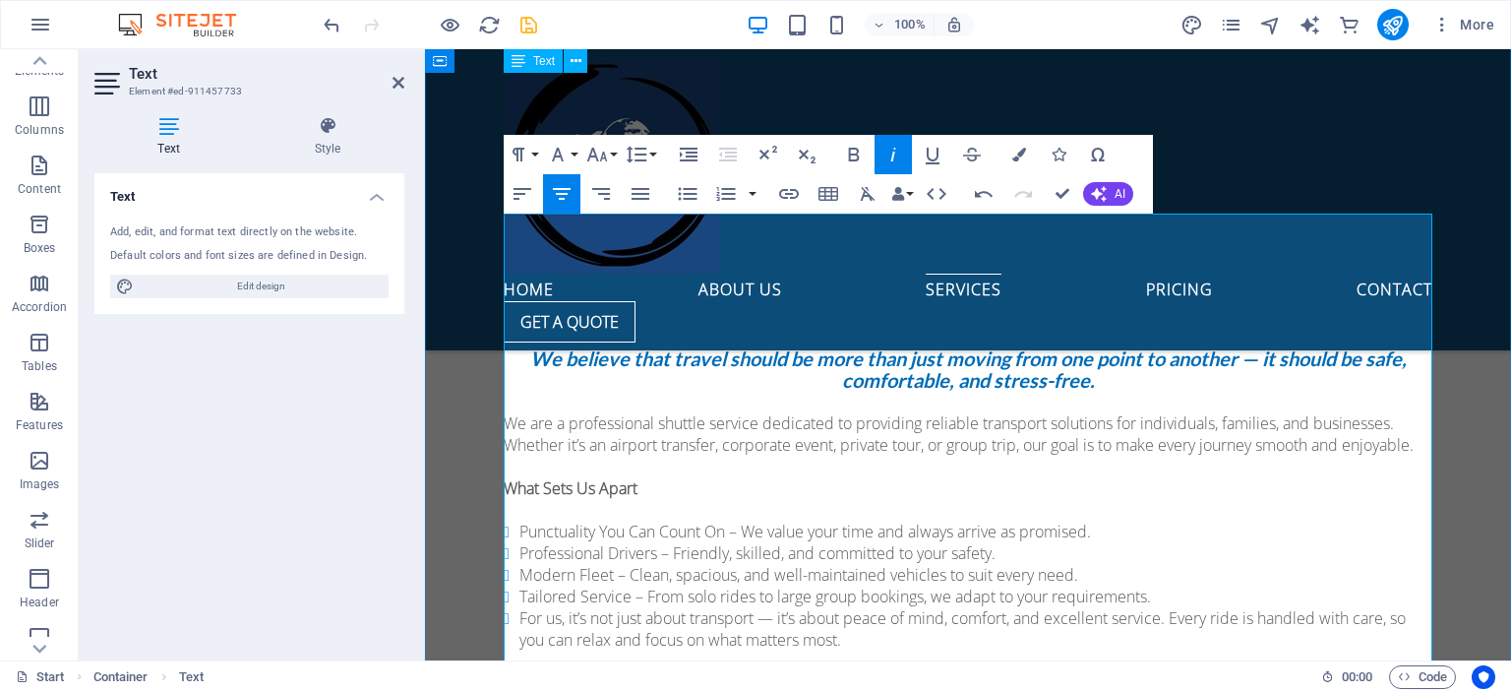
scroll to position [1875, 0]
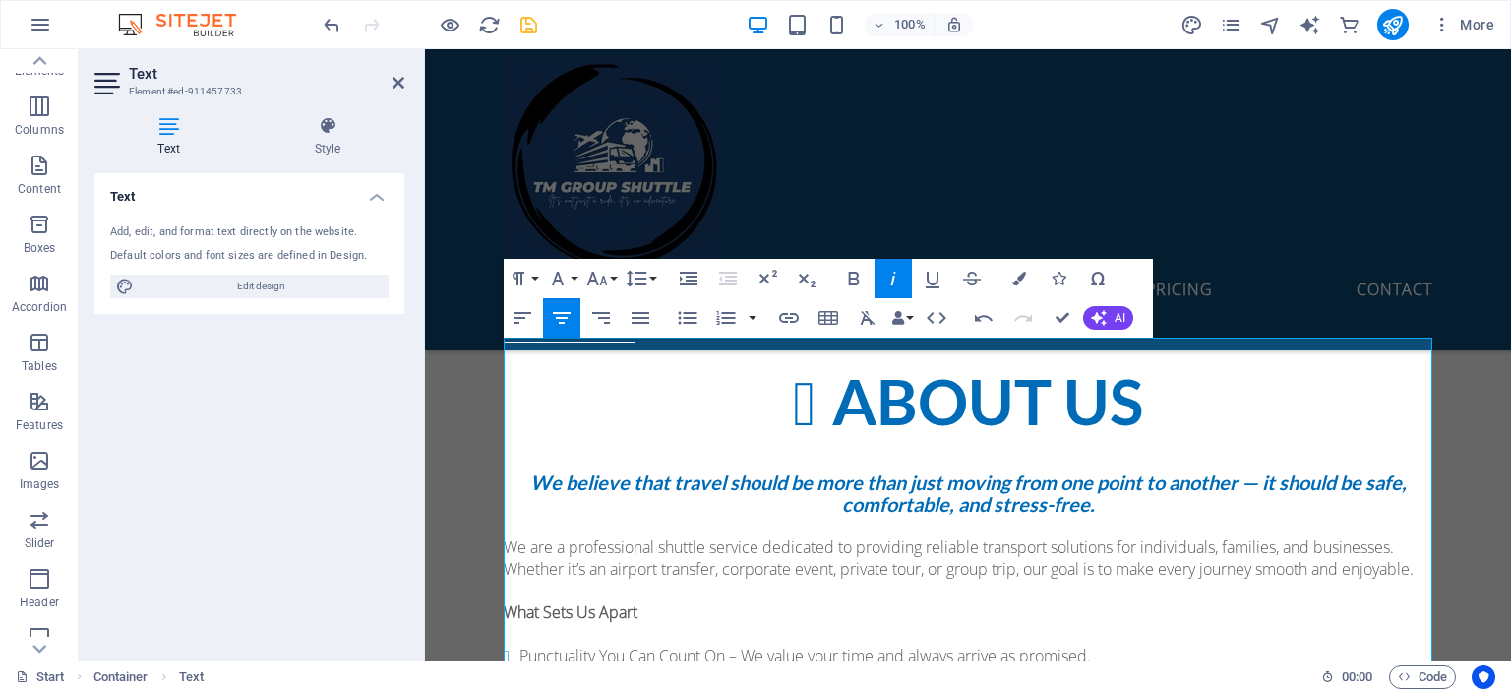
click at [558, 324] on icon "button" at bounding box center [562, 318] width 24 height 24
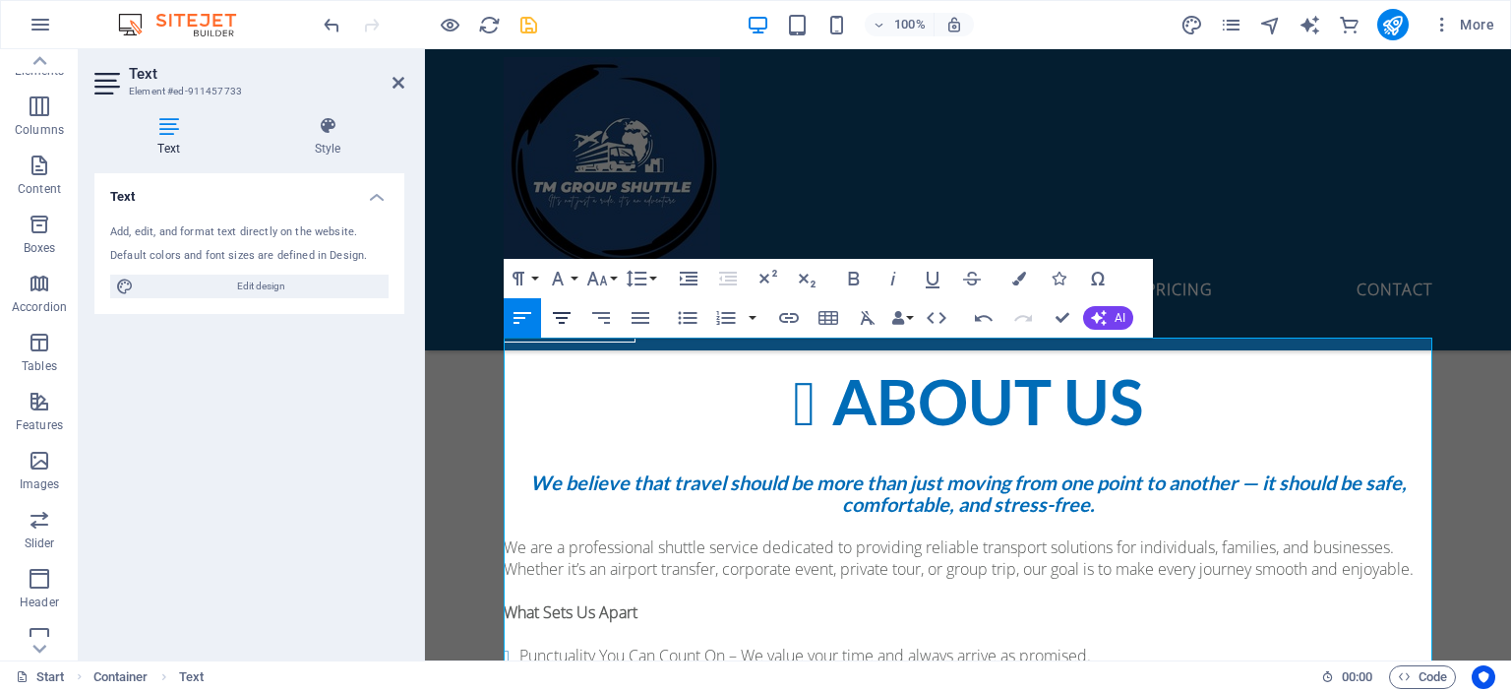
click at [569, 325] on icon "button" at bounding box center [562, 318] width 24 height 24
click at [561, 313] on icon "button" at bounding box center [562, 318] width 18 height 12
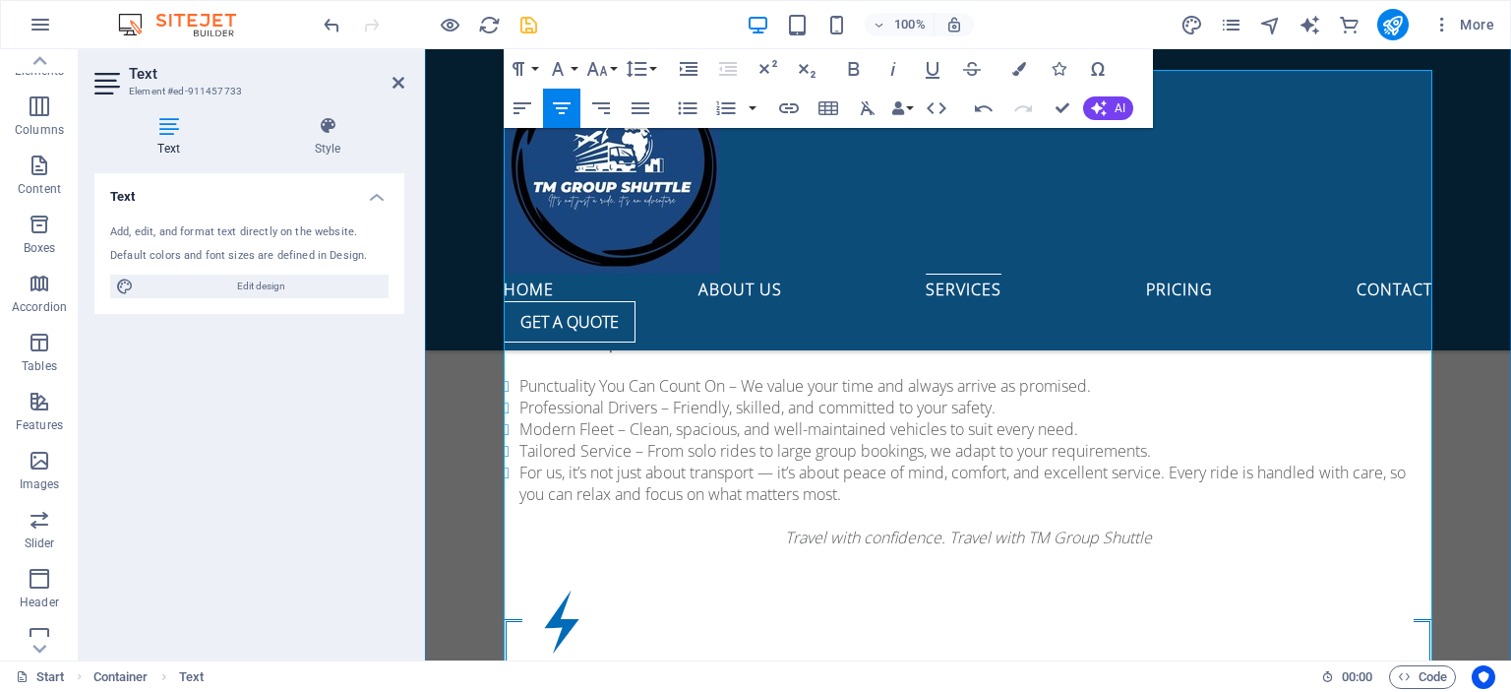
scroll to position [2151, 0]
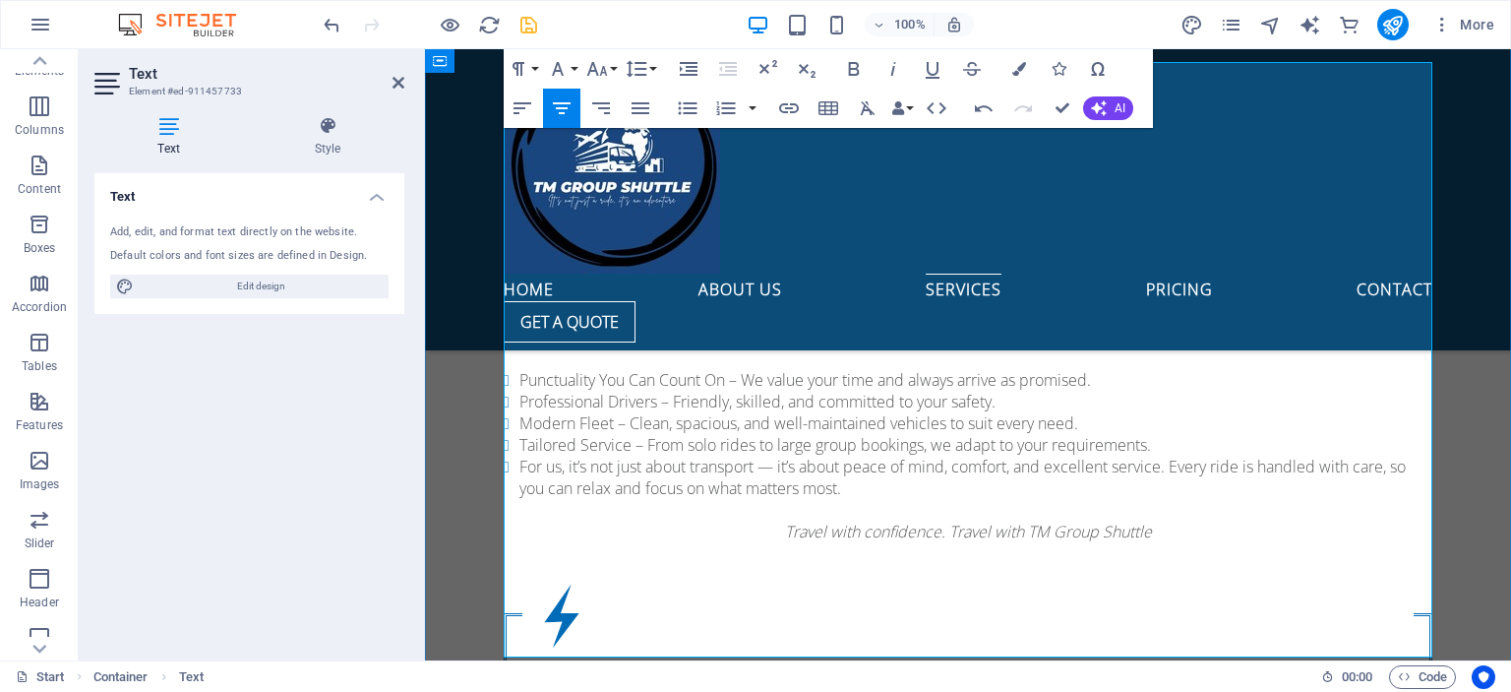
click at [552, 117] on icon "button" at bounding box center [562, 108] width 24 height 24
click at [565, 107] on icon "button" at bounding box center [562, 108] width 24 height 24
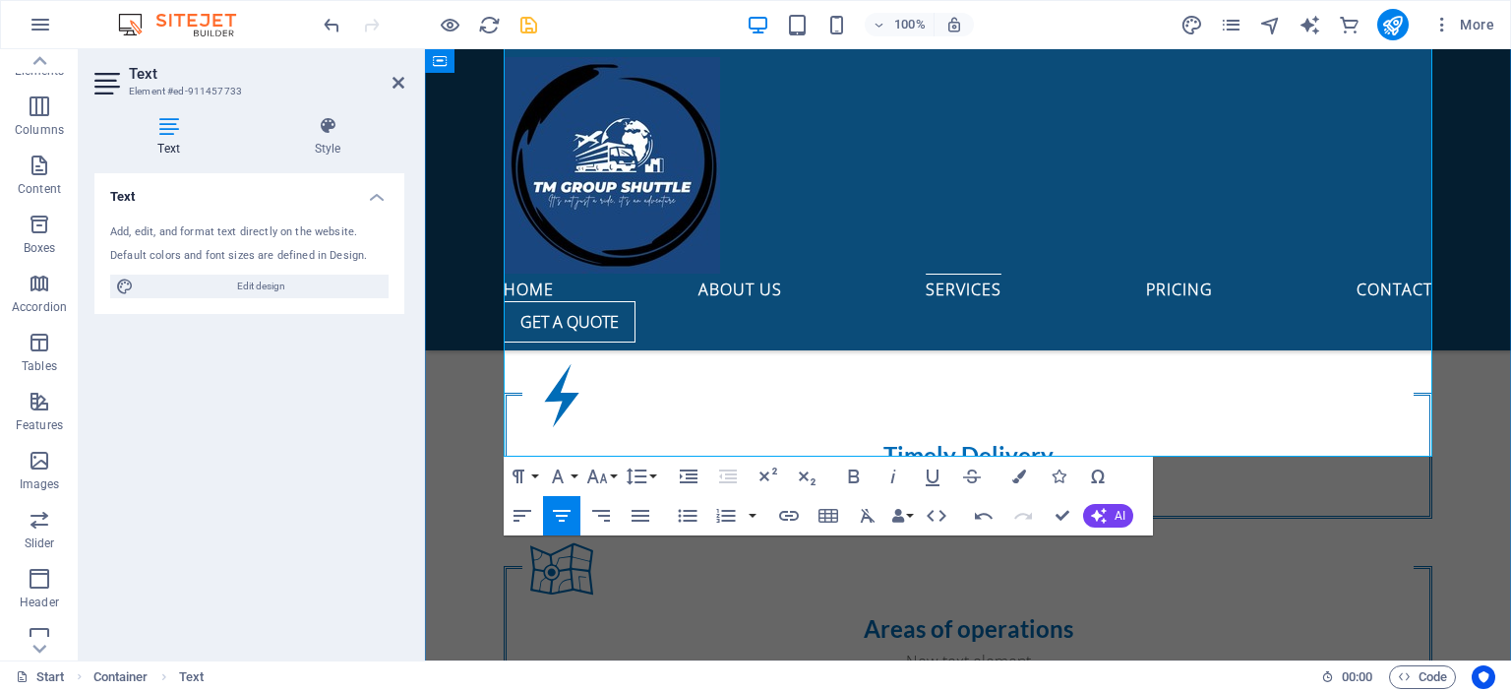
scroll to position [2374, 0]
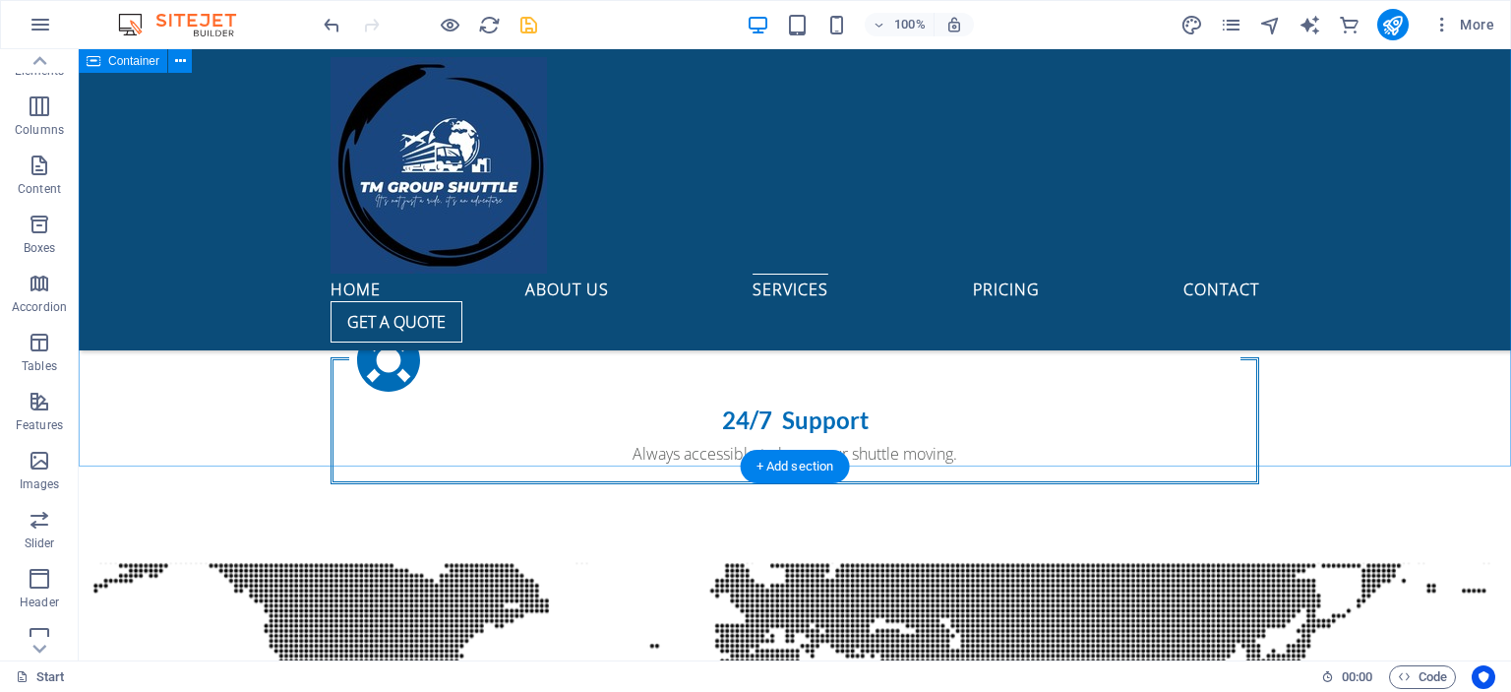
scroll to position [2796, 0]
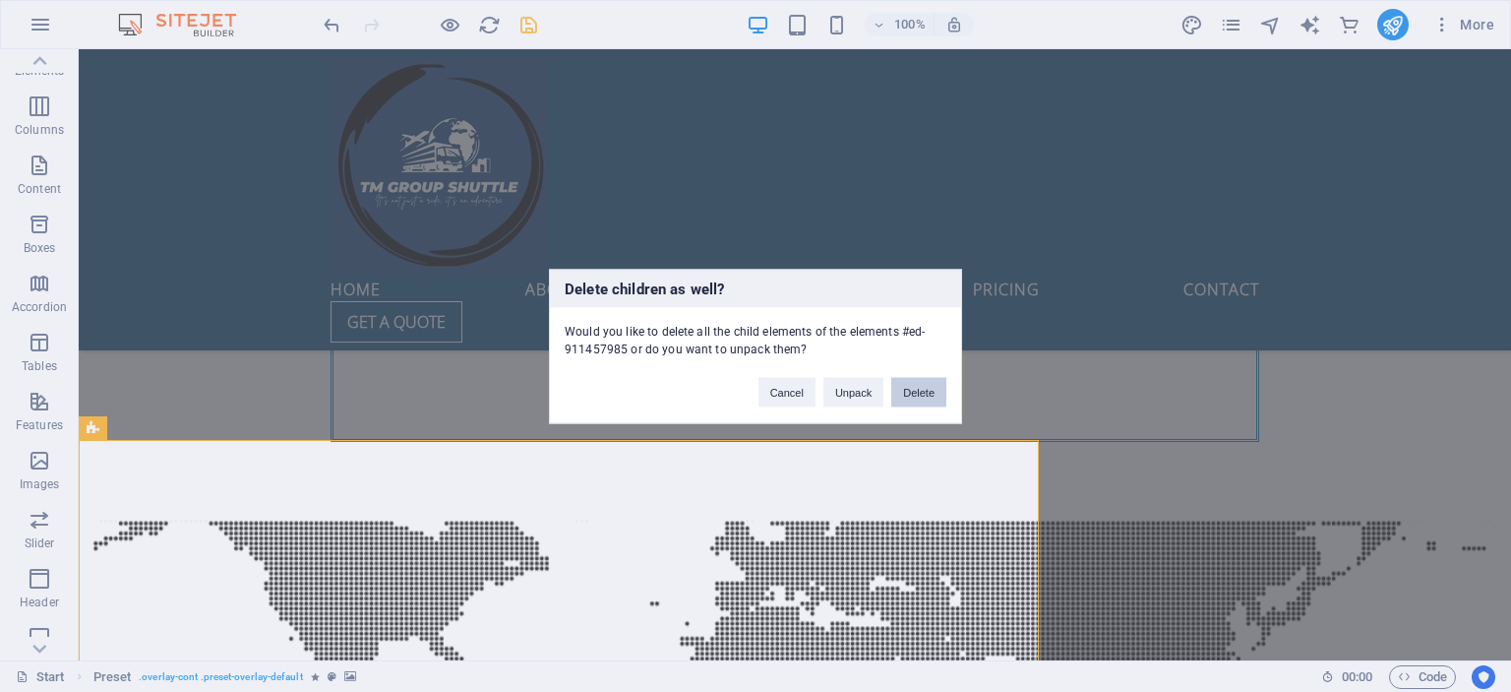
click at [905, 399] on button "Delete" at bounding box center [918, 392] width 55 height 30
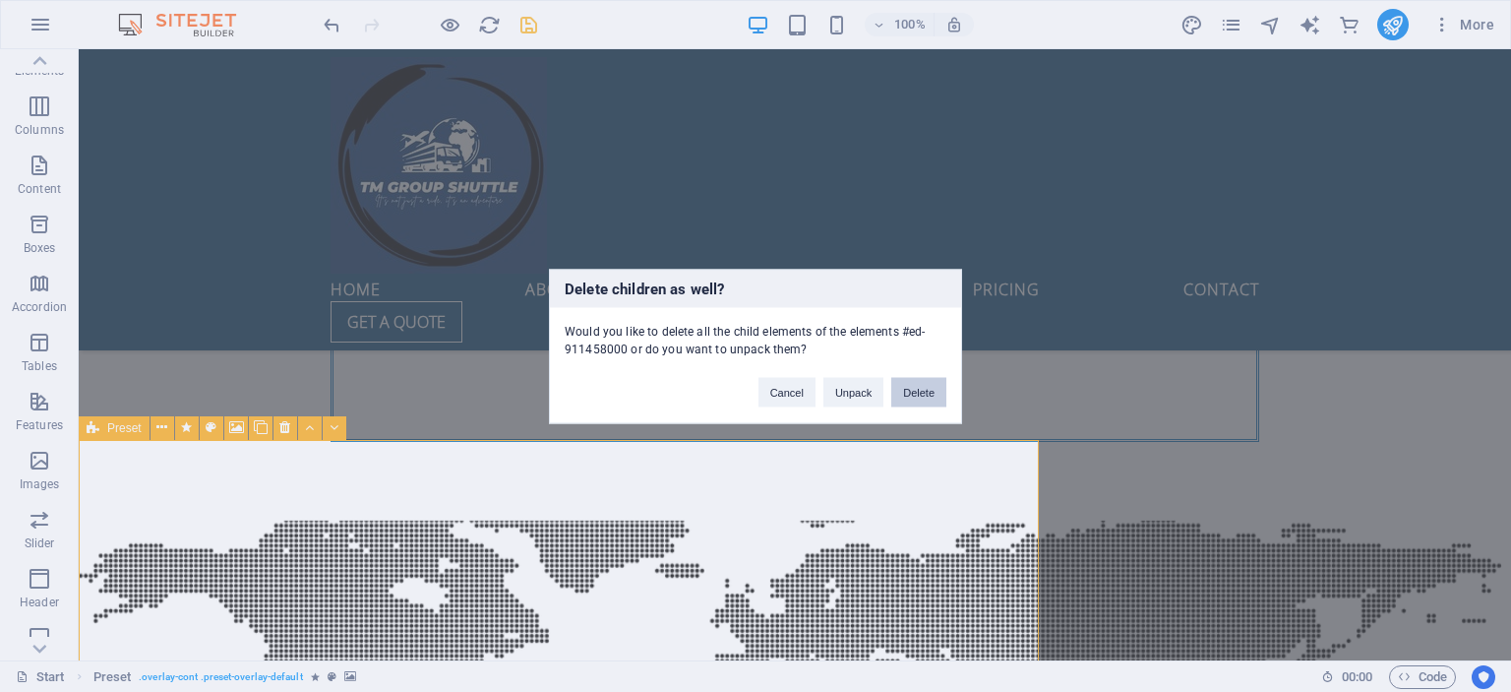
click at [914, 393] on button "Delete" at bounding box center [918, 392] width 55 height 30
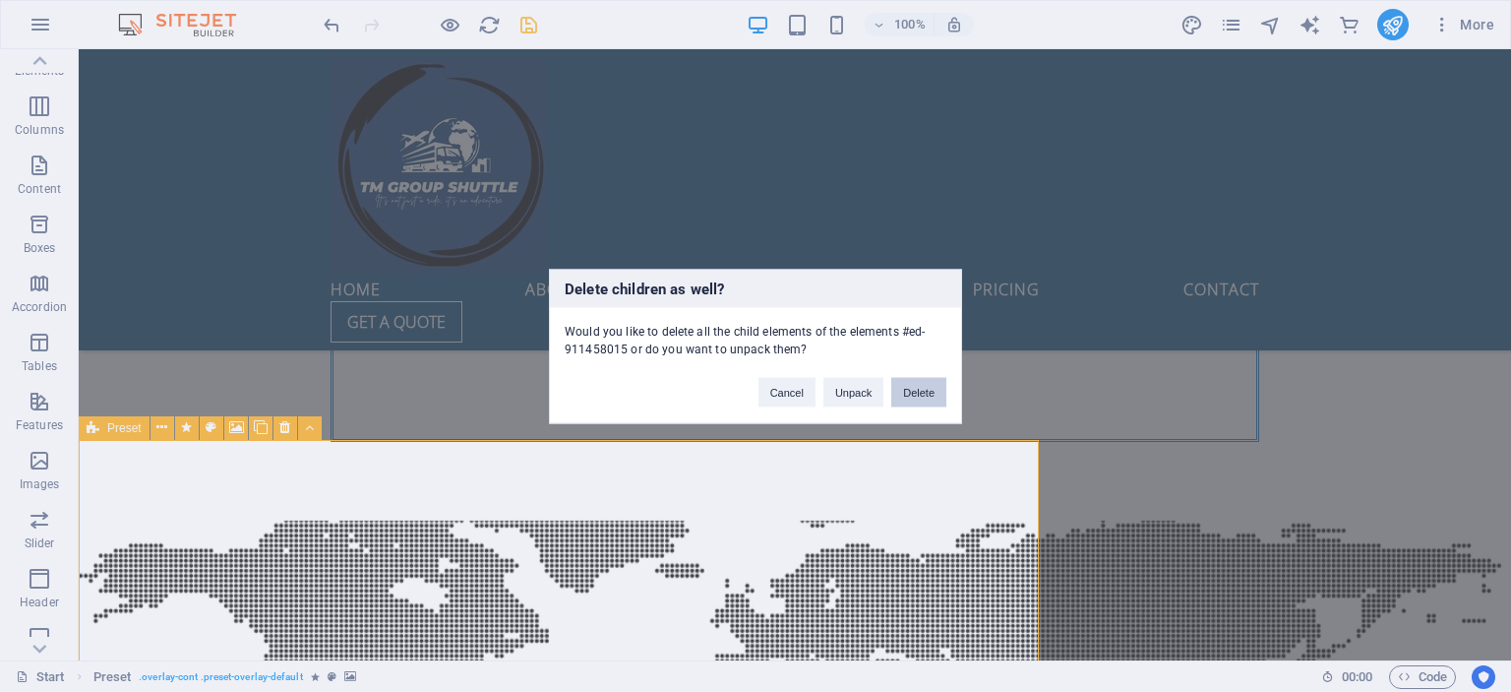
click at [921, 400] on button "Delete" at bounding box center [918, 392] width 55 height 30
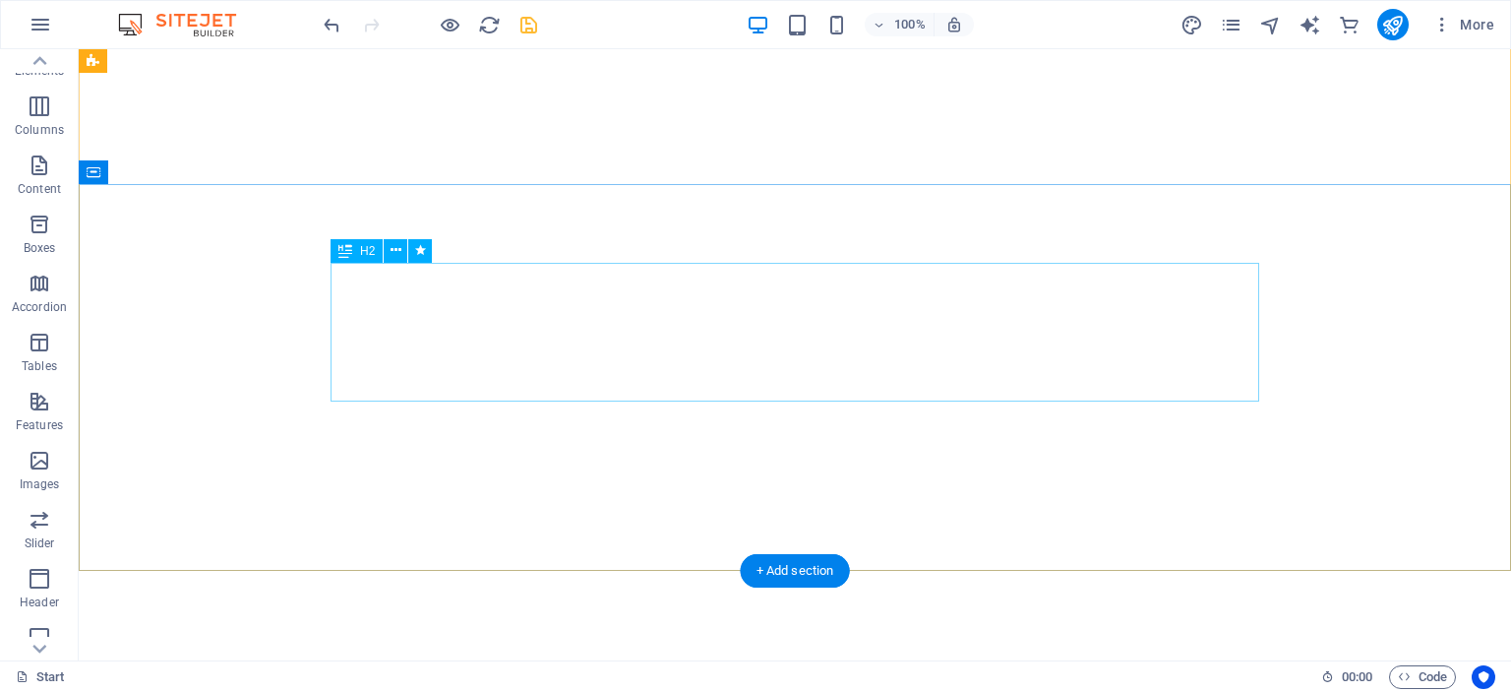
scroll to position [154, 0]
click at [793, 491] on figure at bounding box center [795, 476] width 30 height 30
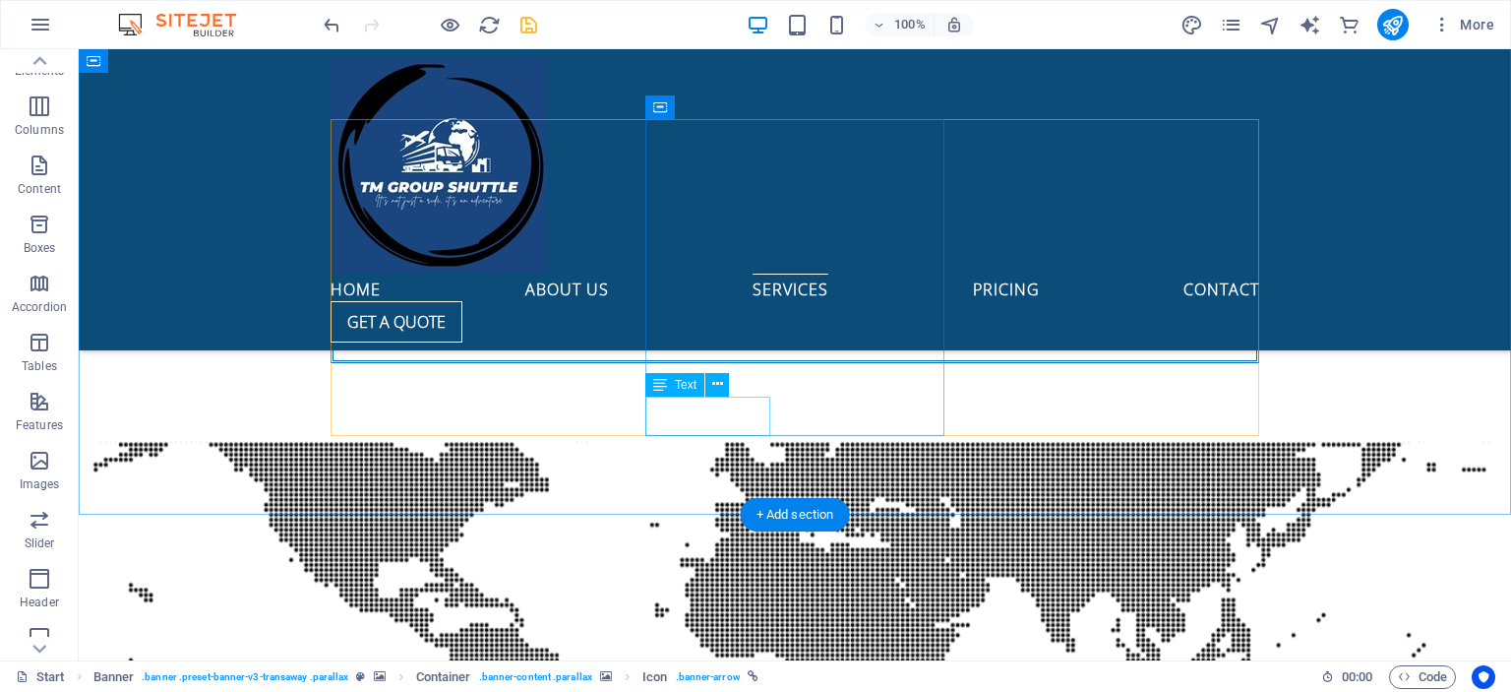
scroll to position [2721, 0]
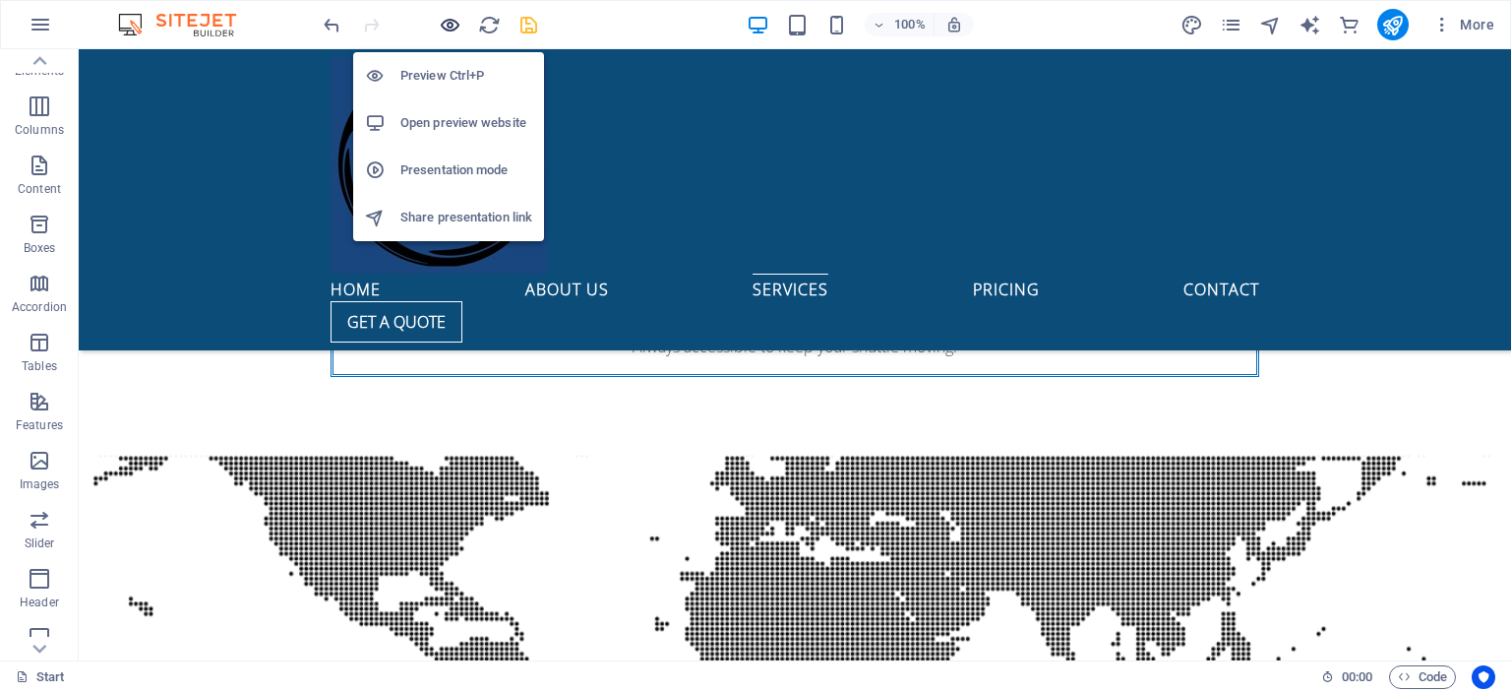
click at [446, 30] on icon "button" at bounding box center [450, 25] width 23 height 23
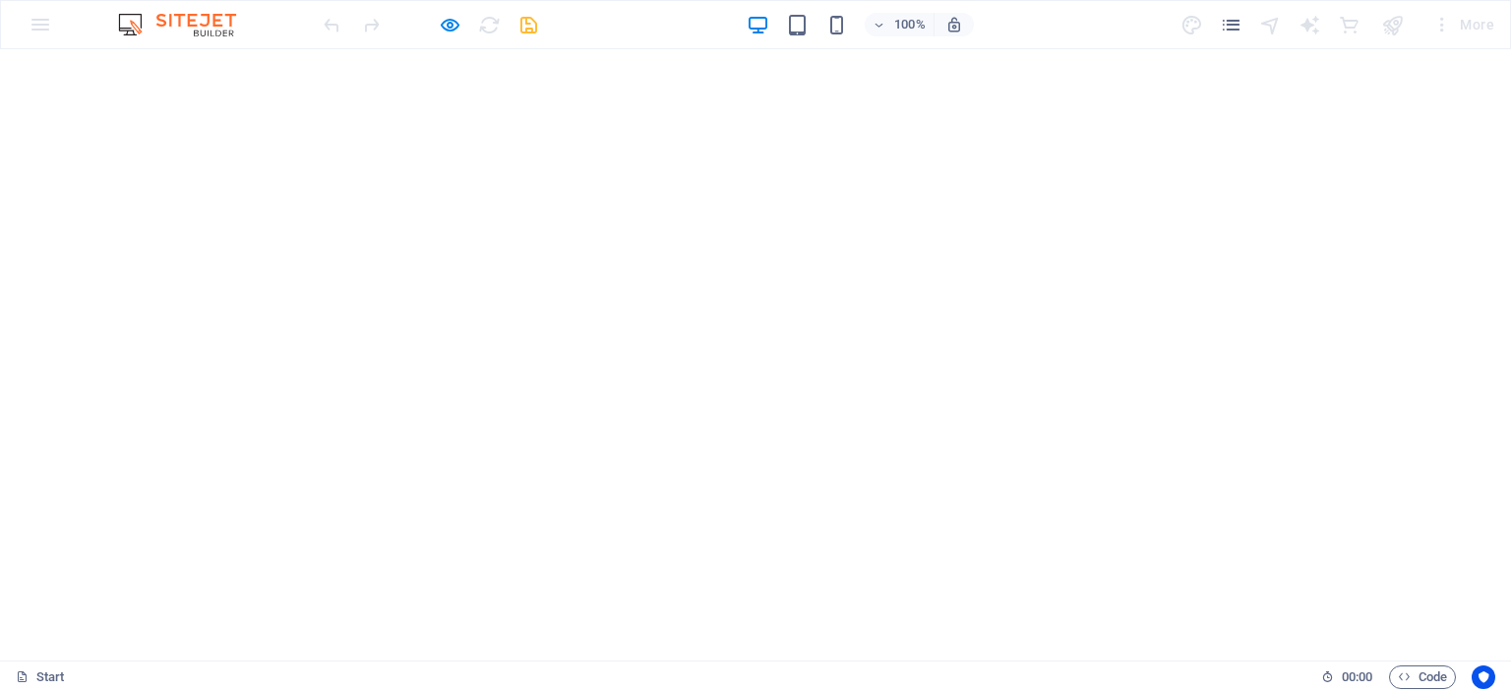
scroll to position [58, 0]
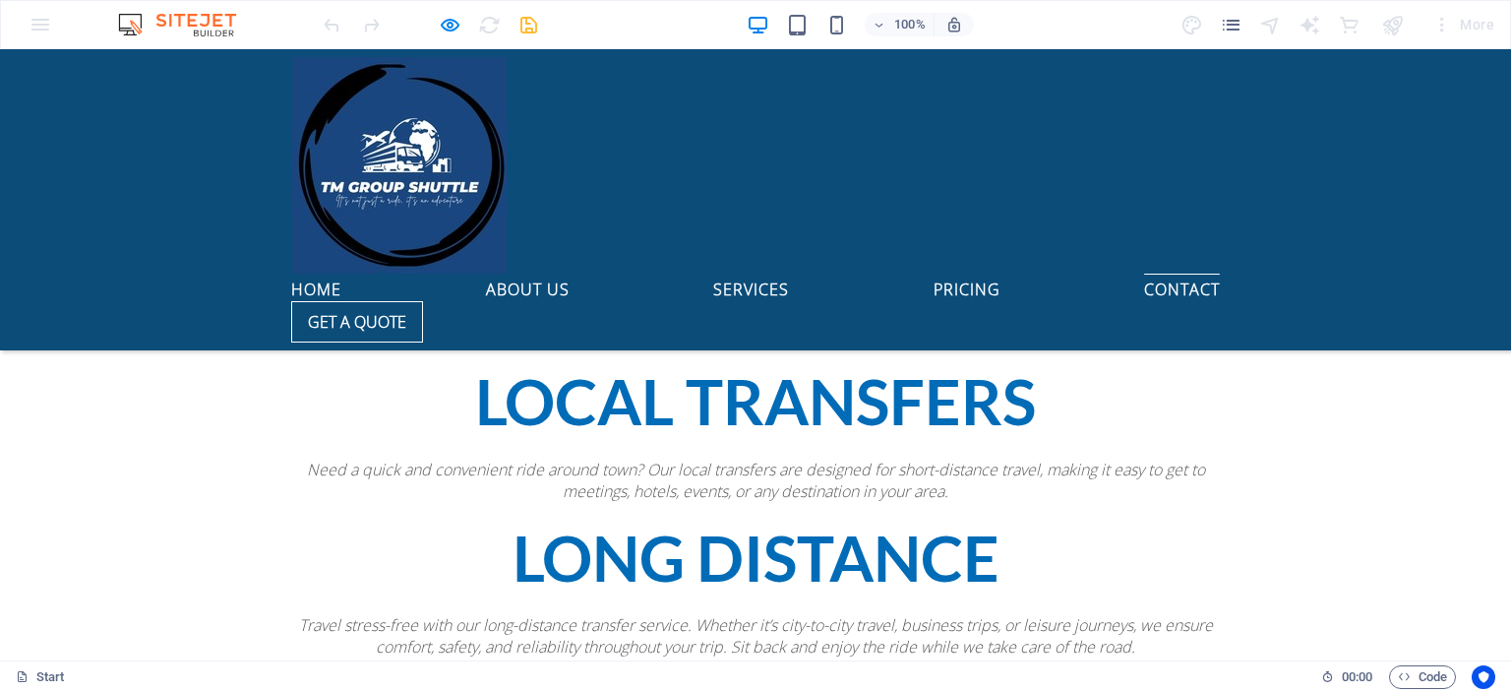
scroll to position [4065, 0]
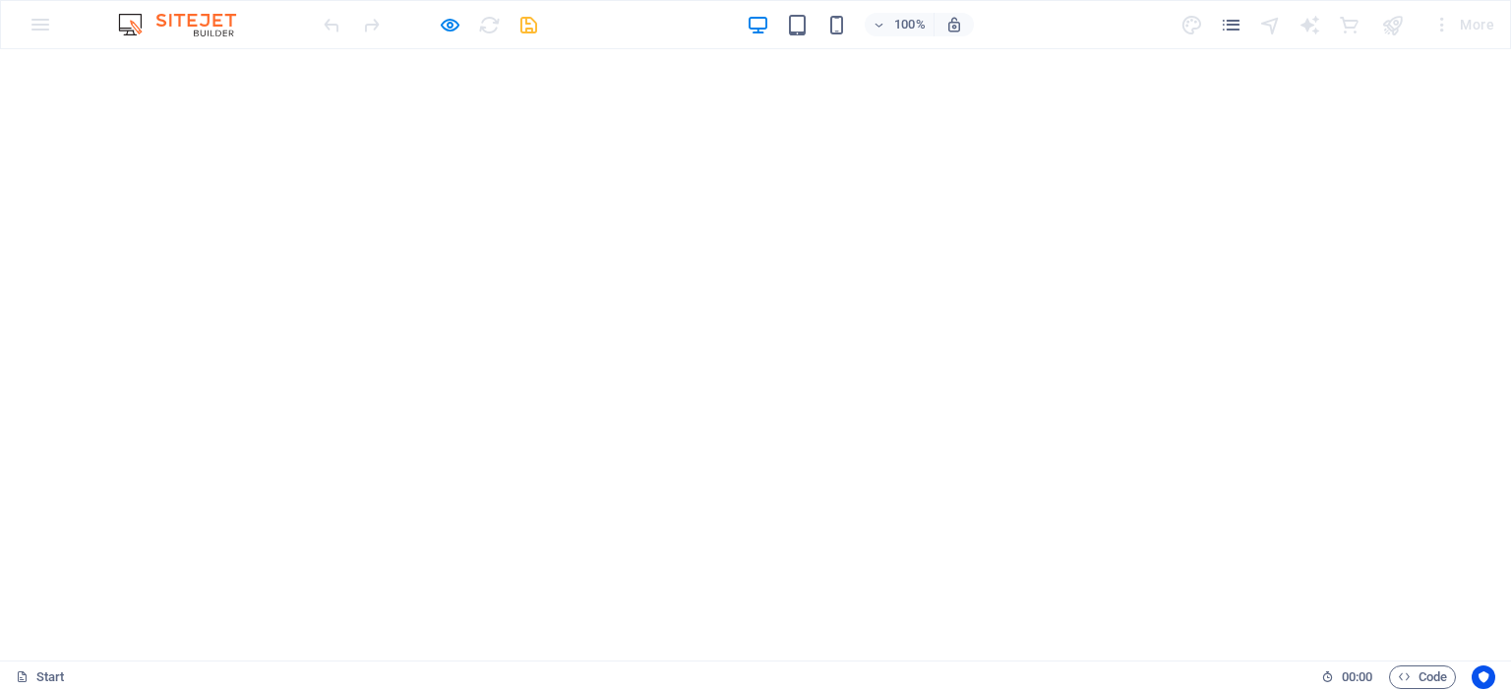
scroll to position [47, 0]
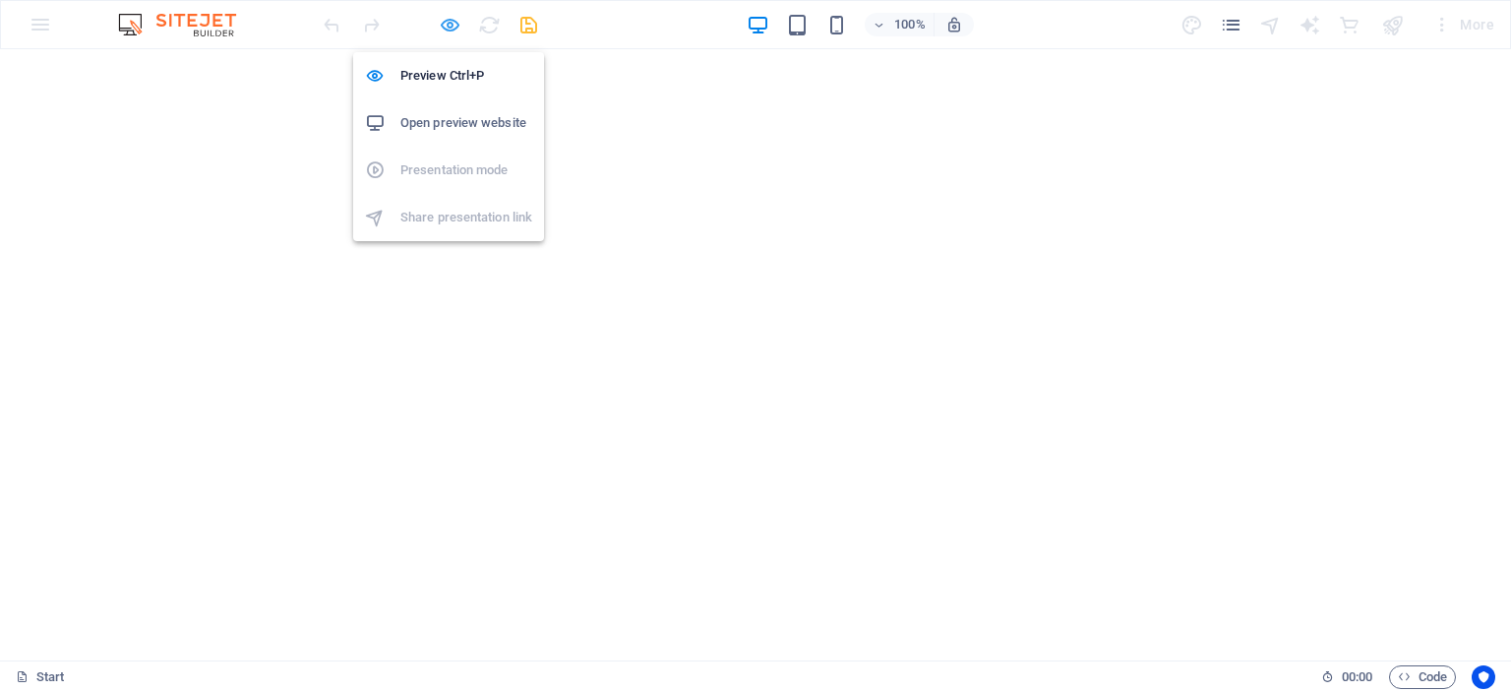
click at [451, 22] on icon "button" at bounding box center [450, 25] width 23 height 23
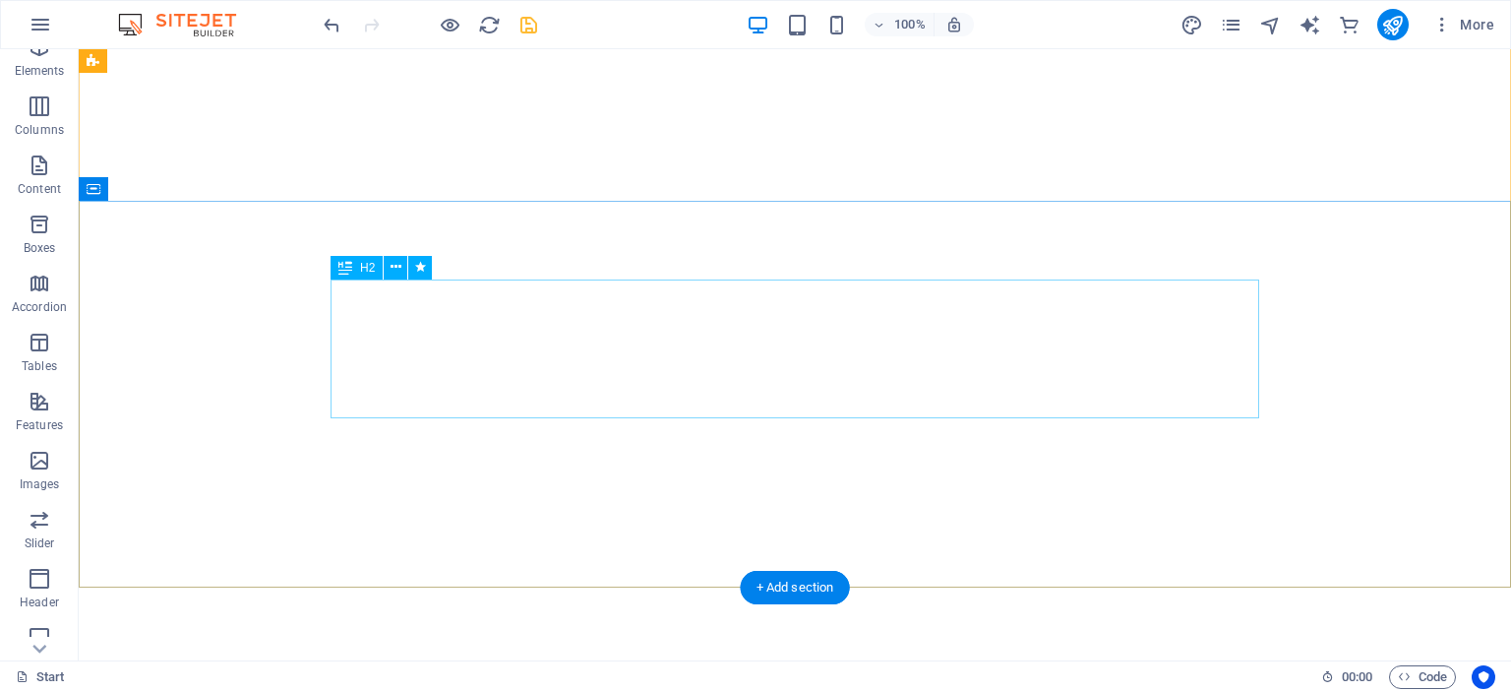
scroll to position [183, 0]
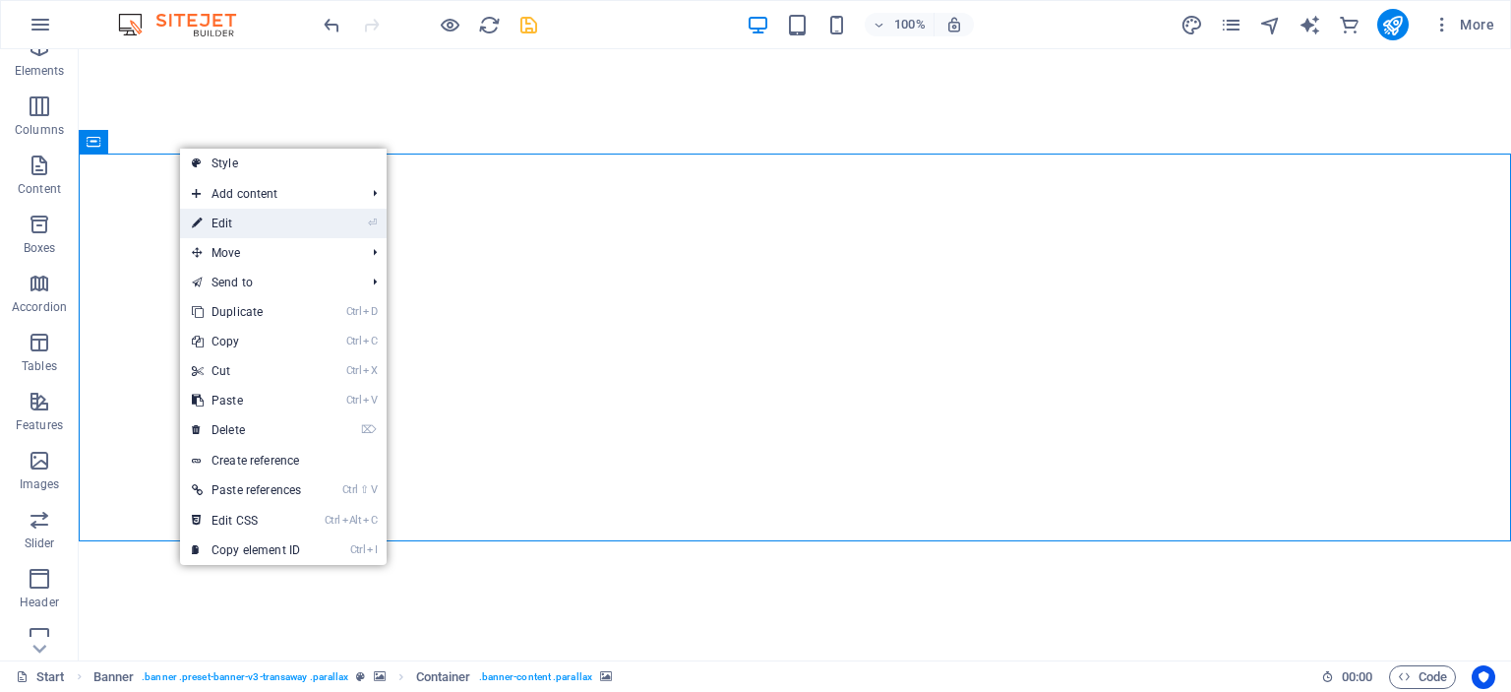
click at [233, 220] on link "⏎ Edit" at bounding box center [246, 224] width 133 height 30
select select "ms"
select select "s"
select select "progressive"
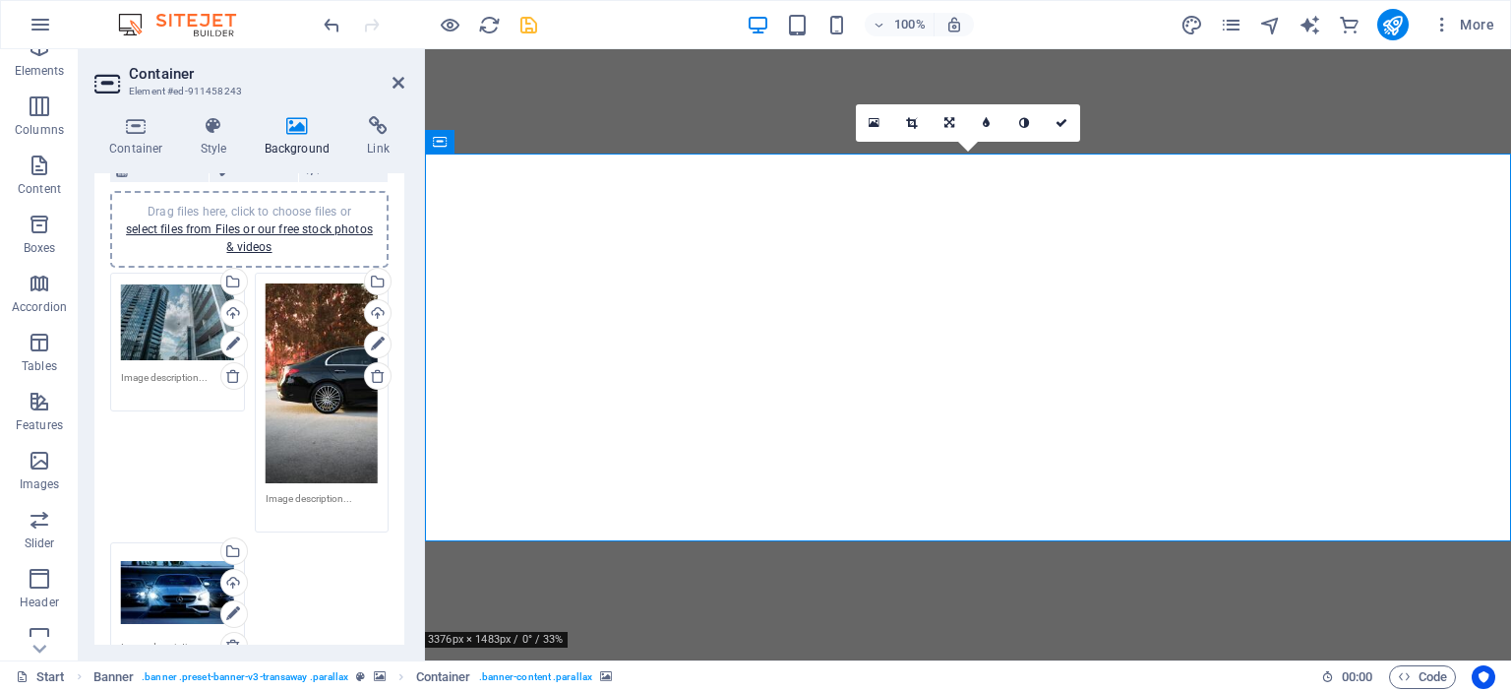
scroll to position [155, 0]
click at [233, 338] on icon at bounding box center [233, 346] width 14 height 24
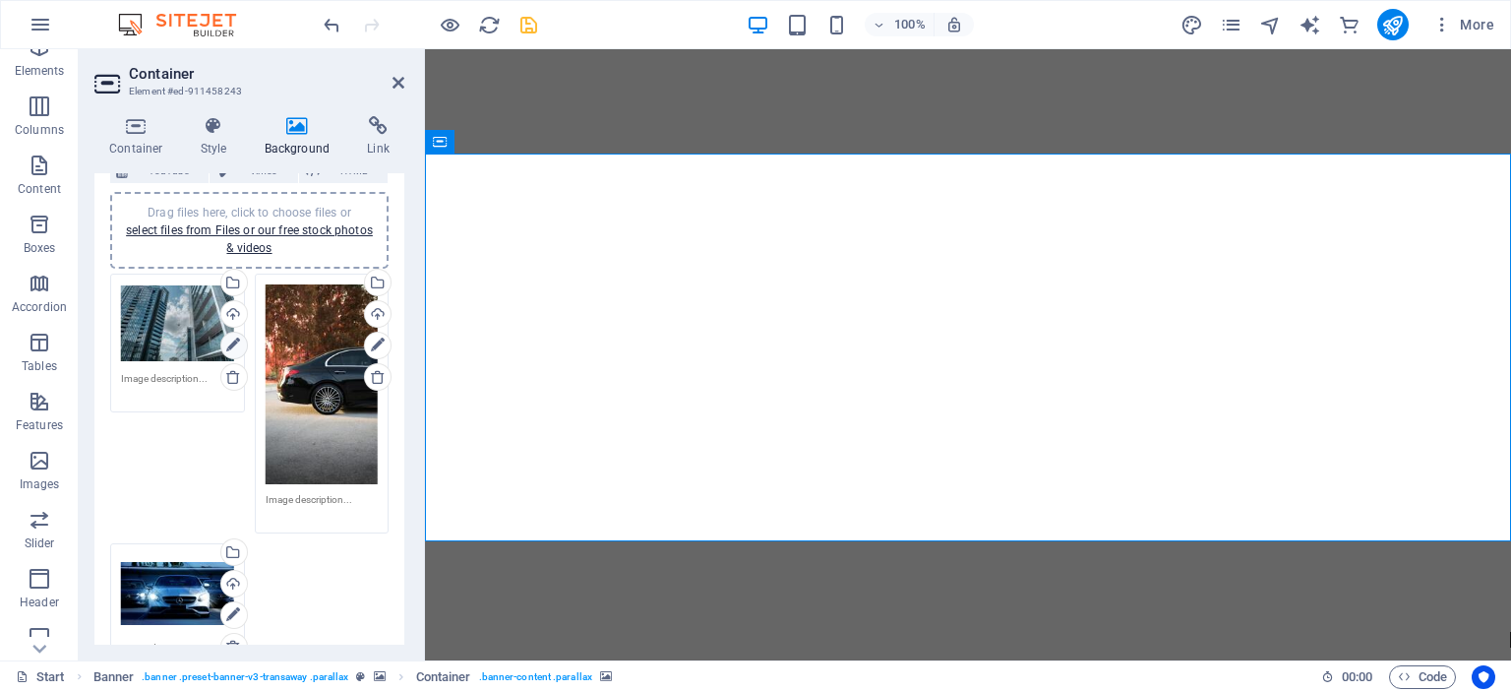
click at [233, 338] on icon at bounding box center [233, 346] width 14 height 24
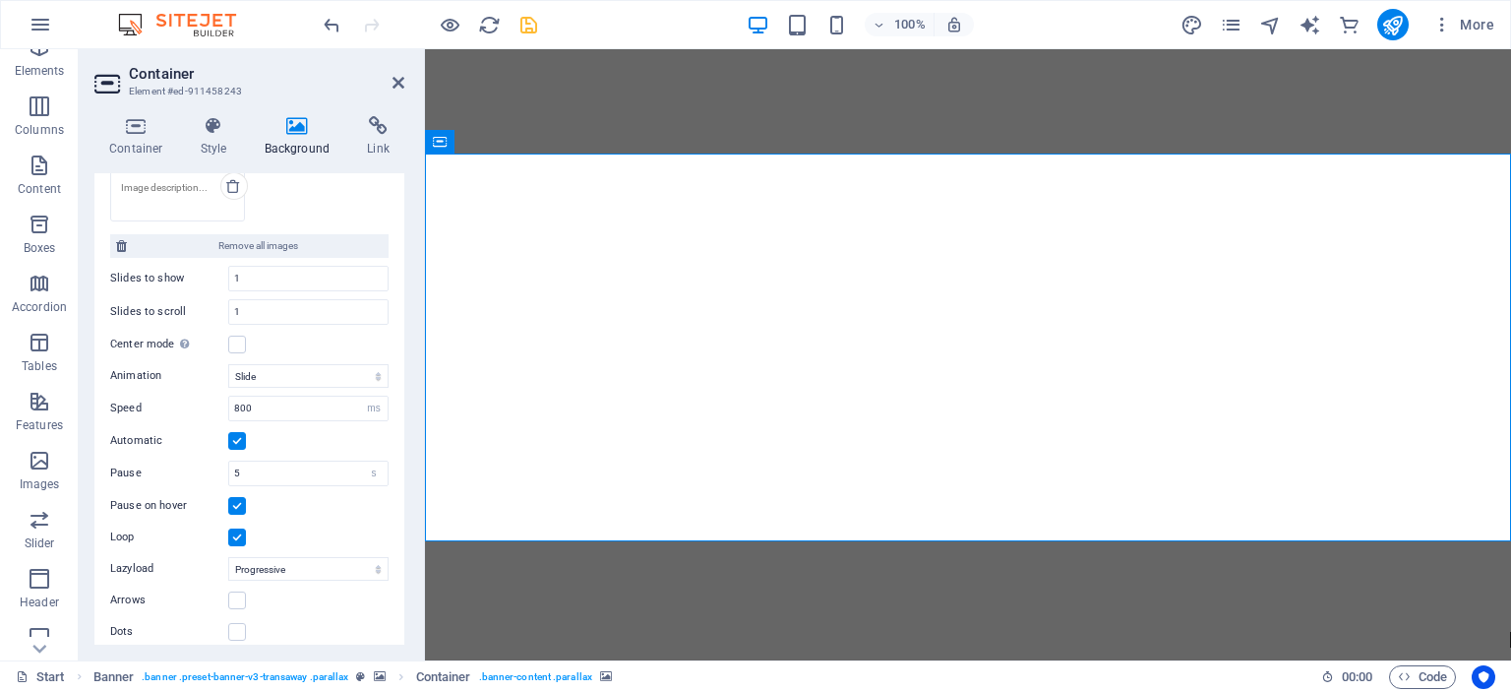
scroll to position [617, 0]
click at [254, 471] on input "5" at bounding box center [308, 473] width 158 height 24
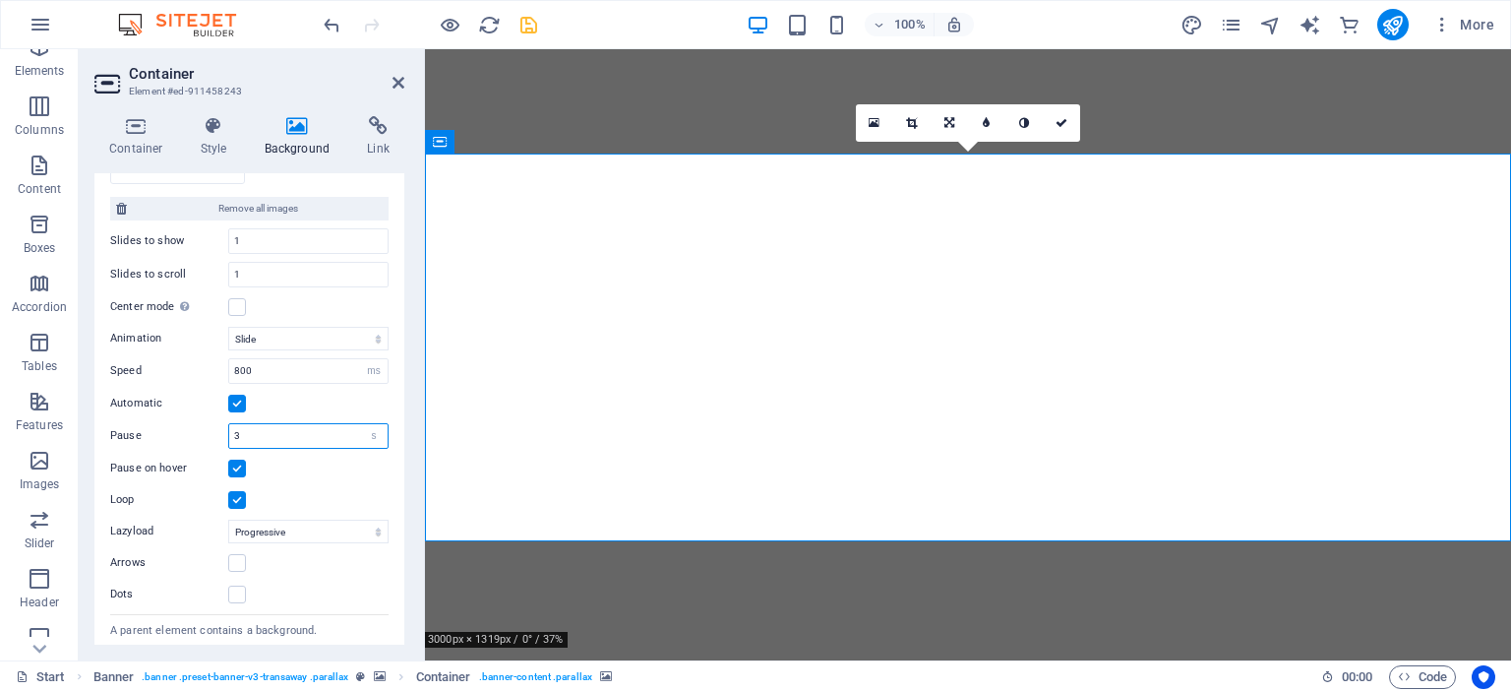
scroll to position [692, 0]
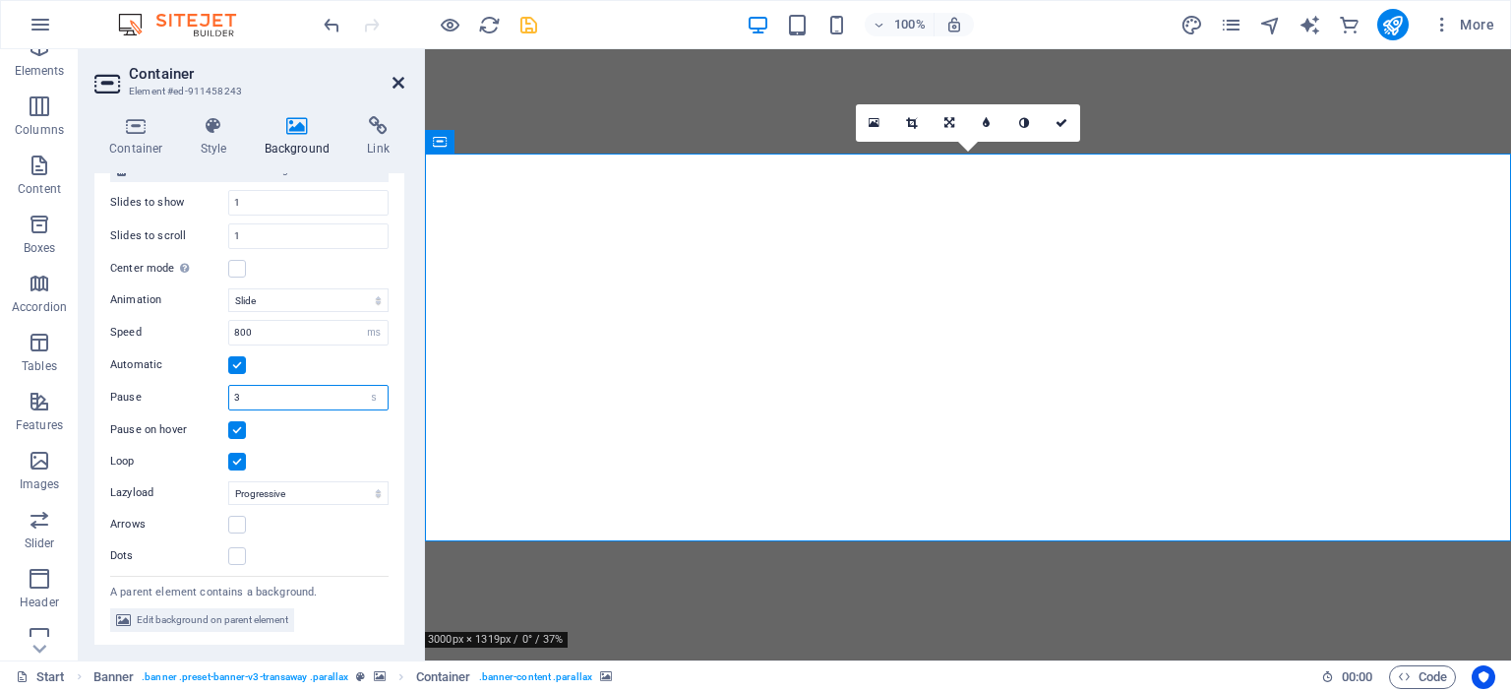
type input "3"
click at [399, 89] on icon at bounding box center [399, 83] width 12 height 16
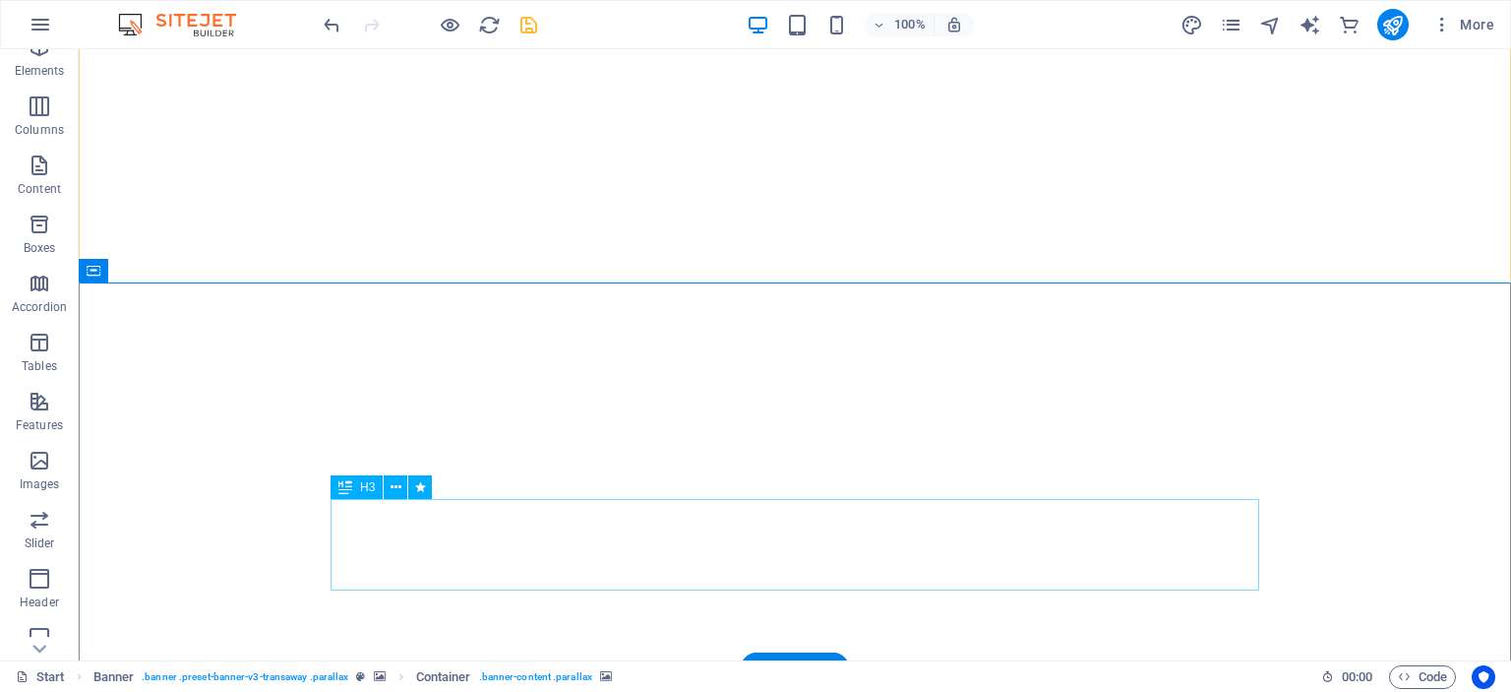
scroll to position [111, 0]
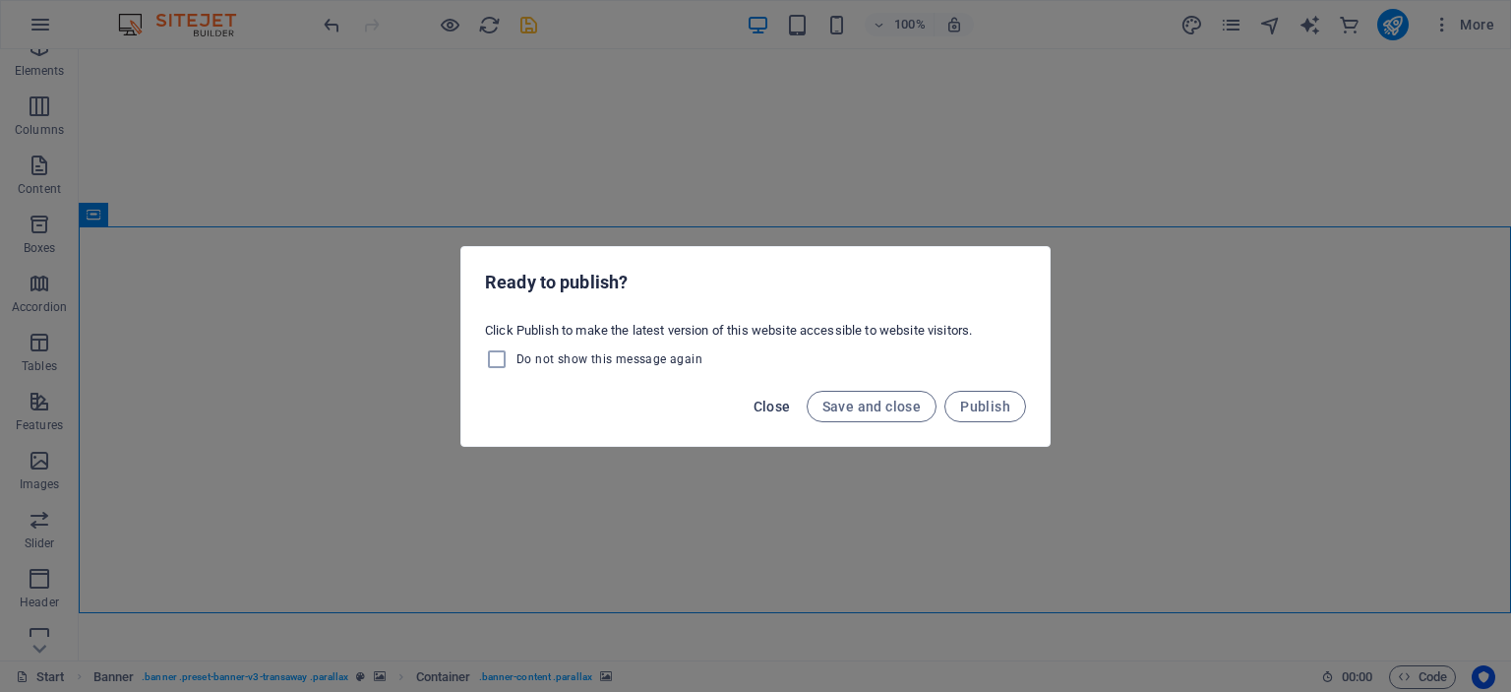
click at [781, 401] on span "Close" at bounding box center [772, 407] width 37 height 16
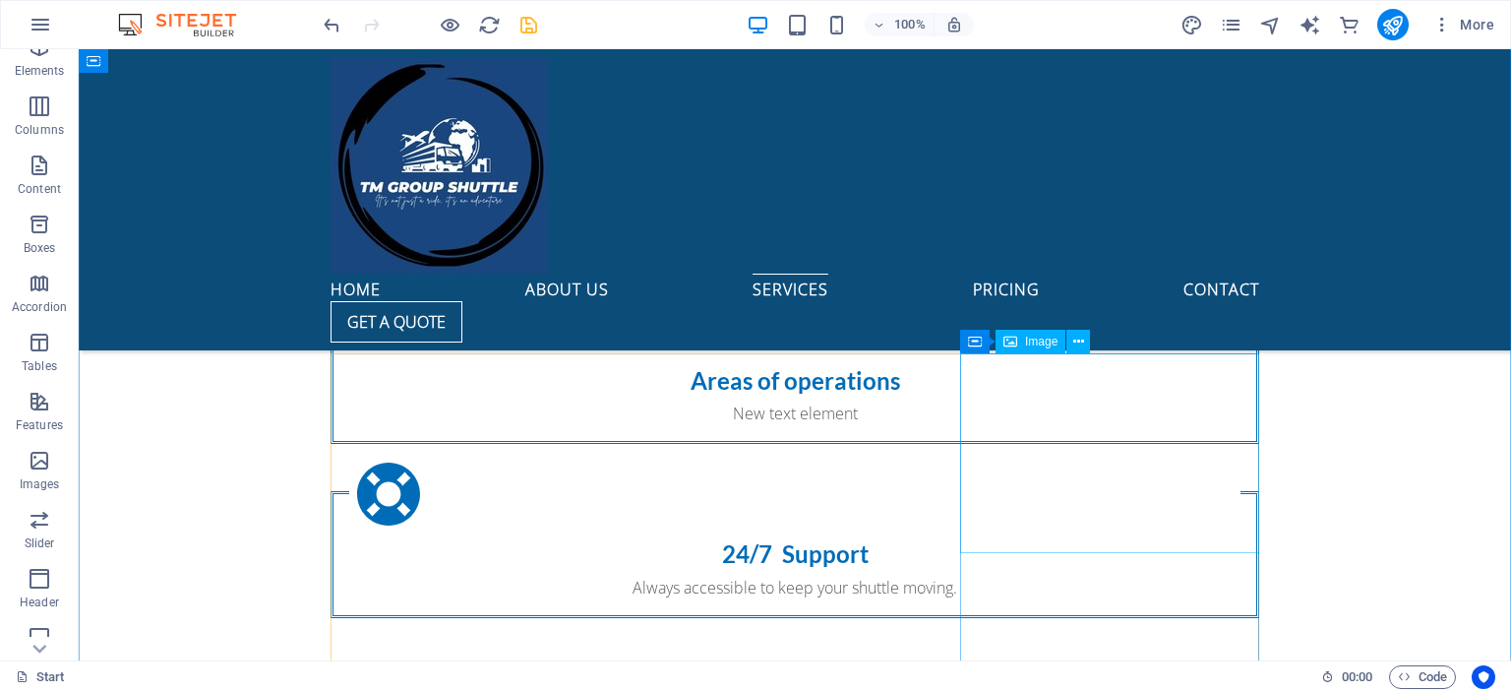
scroll to position [2477, 0]
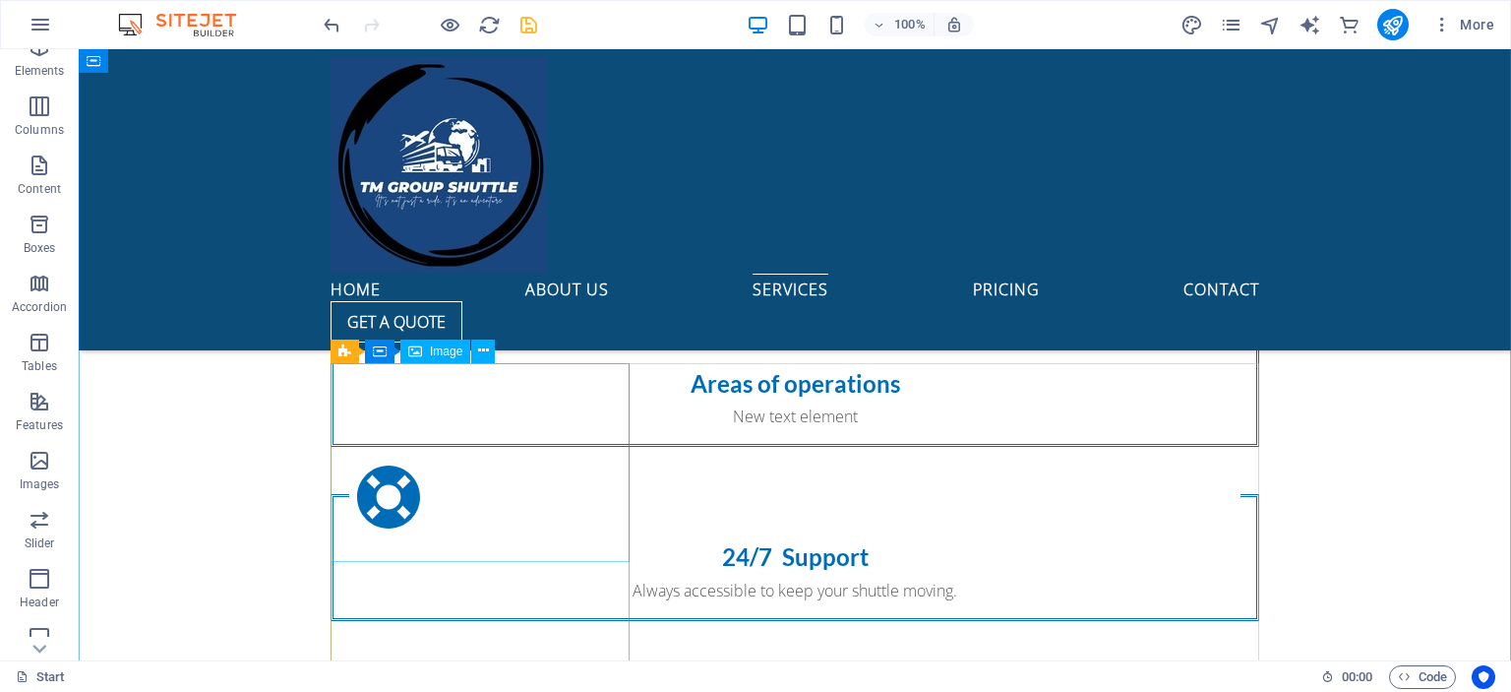
click at [439, 356] on span "Image" at bounding box center [446, 351] width 32 height 12
click at [440, 350] on span "Image" at bounding box center [446, 351] width 32 height 12
click at [482, 354] on icon at bounding box center [483, 350] width 11 height 21
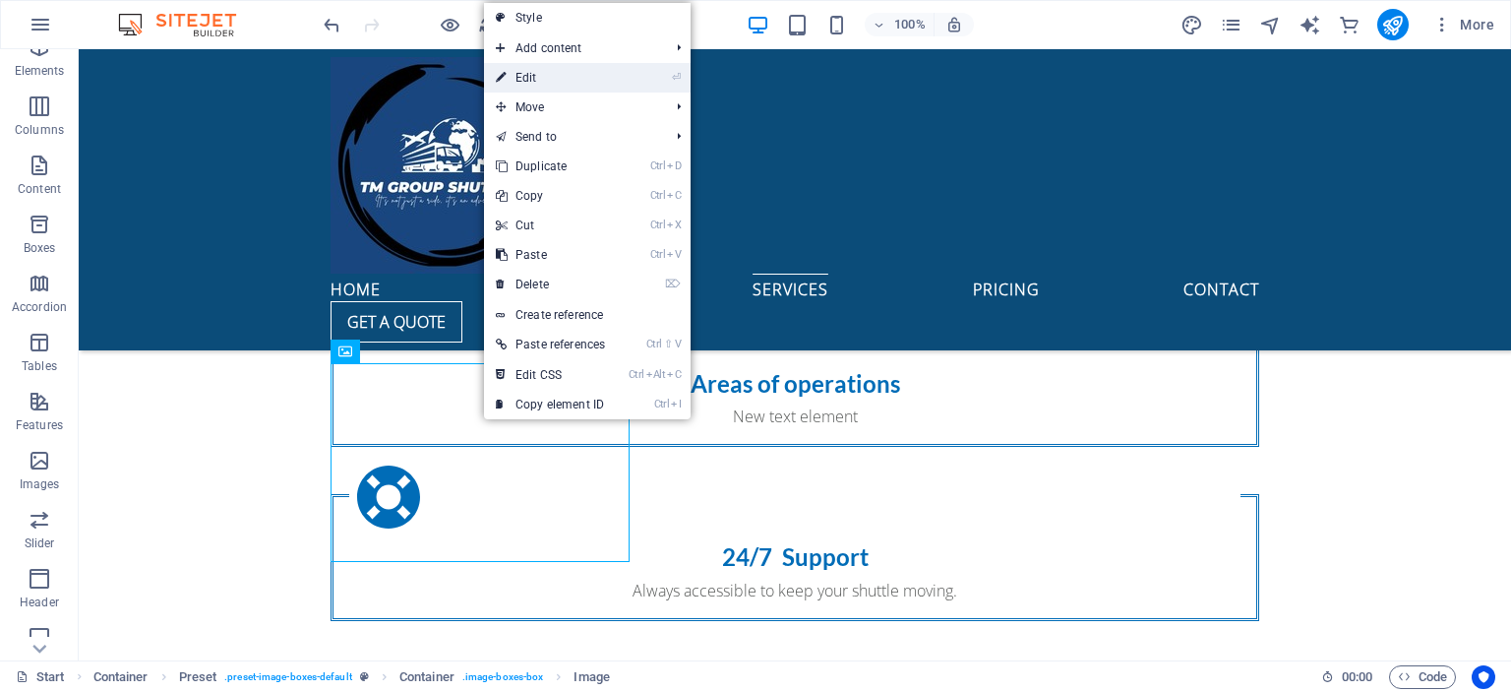
click at [545, 81] on link "⏎ Edit" at bounding box center [550, 78] width 133 height 30
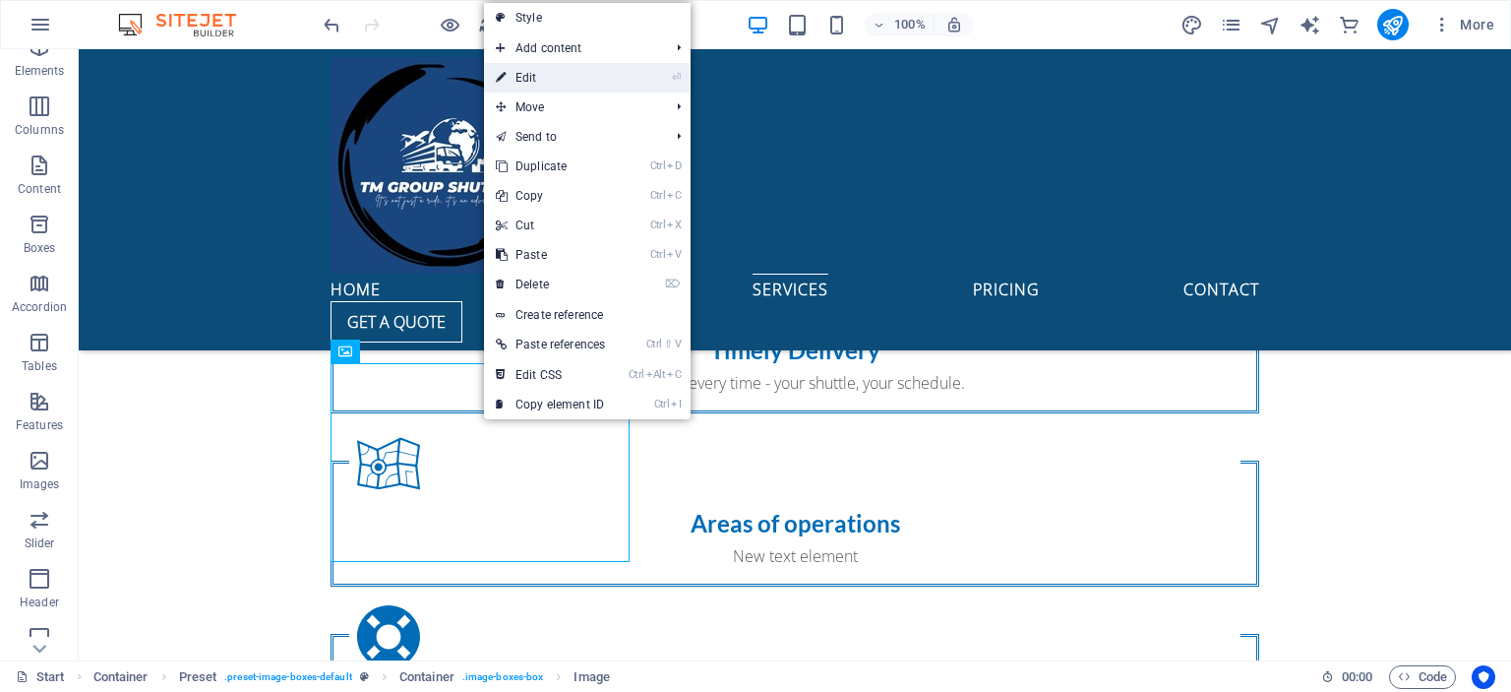
select select "%"
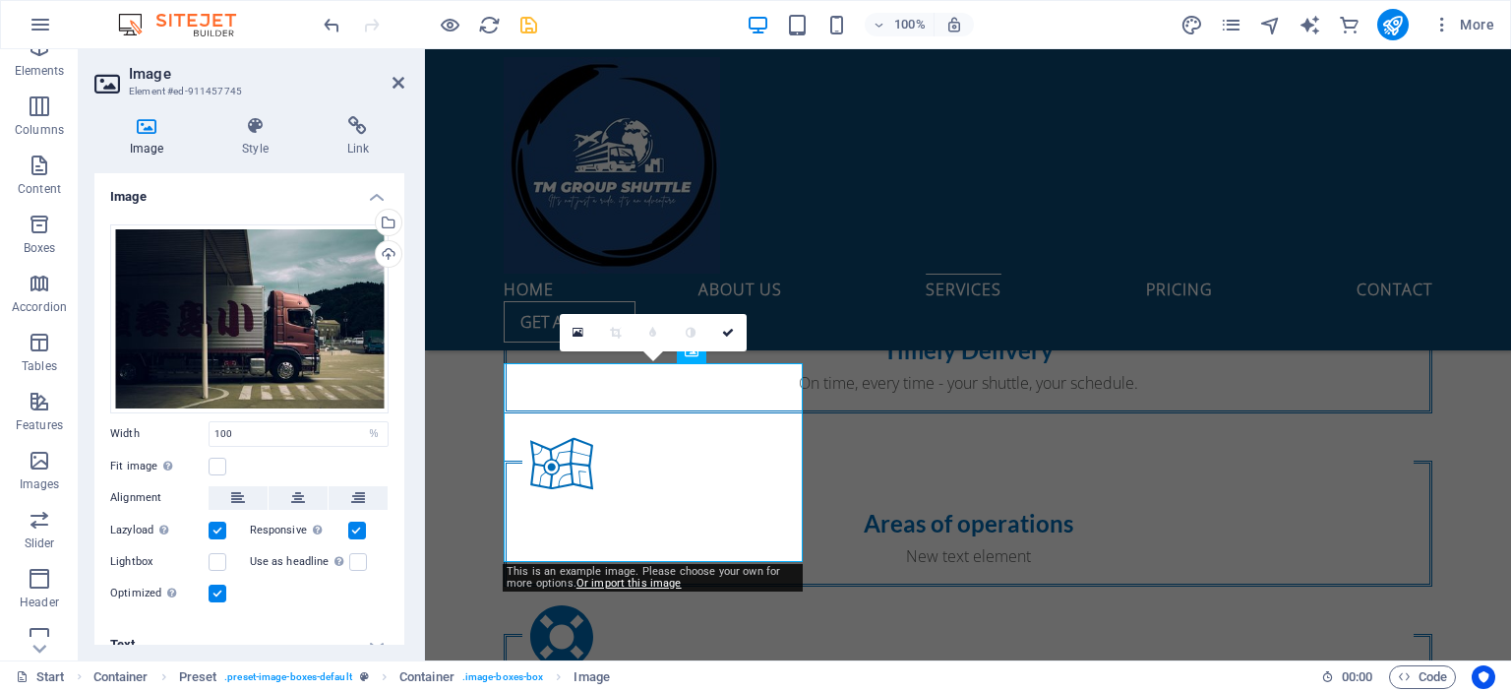
click at [136, 135] on icon at bounding box center [146, 126] width 104 height 20
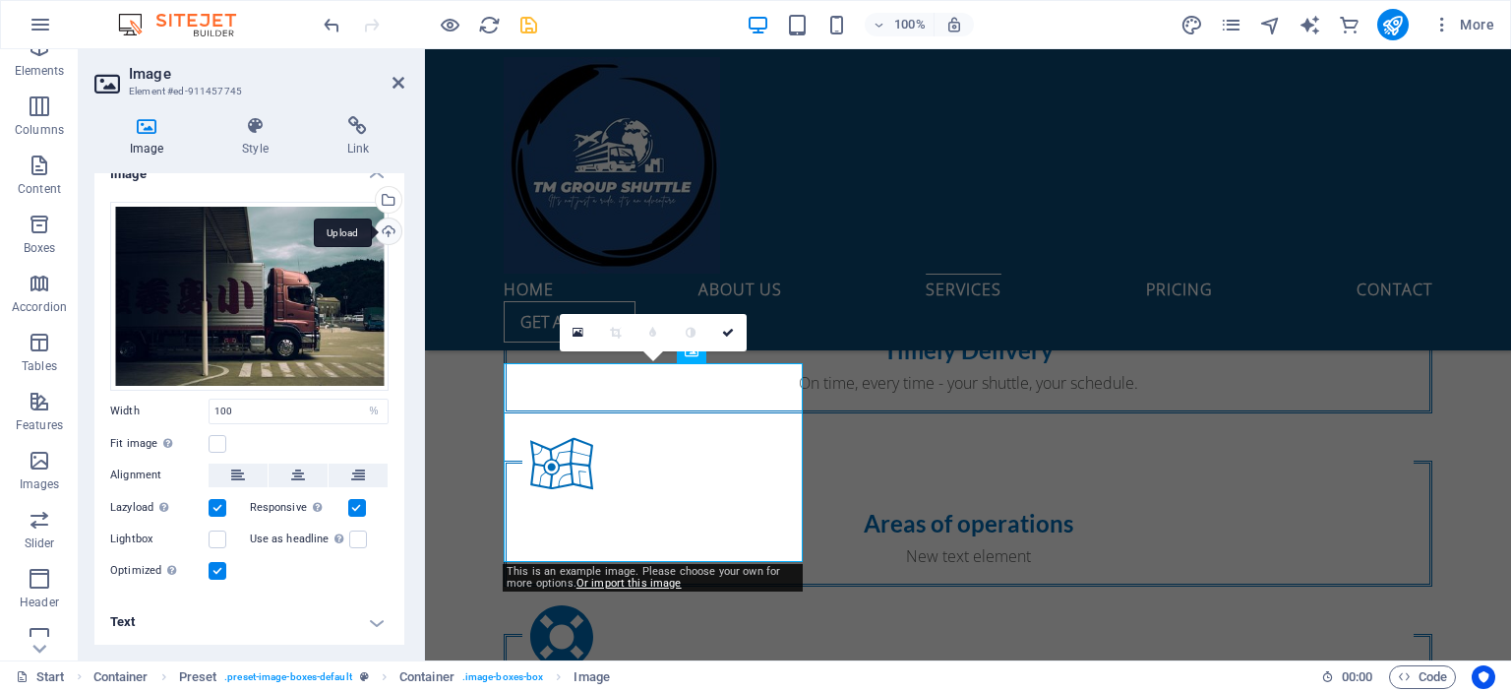
click at [384, 226] on div "Upload" at bounding box center [387, 233] width 30 height 30
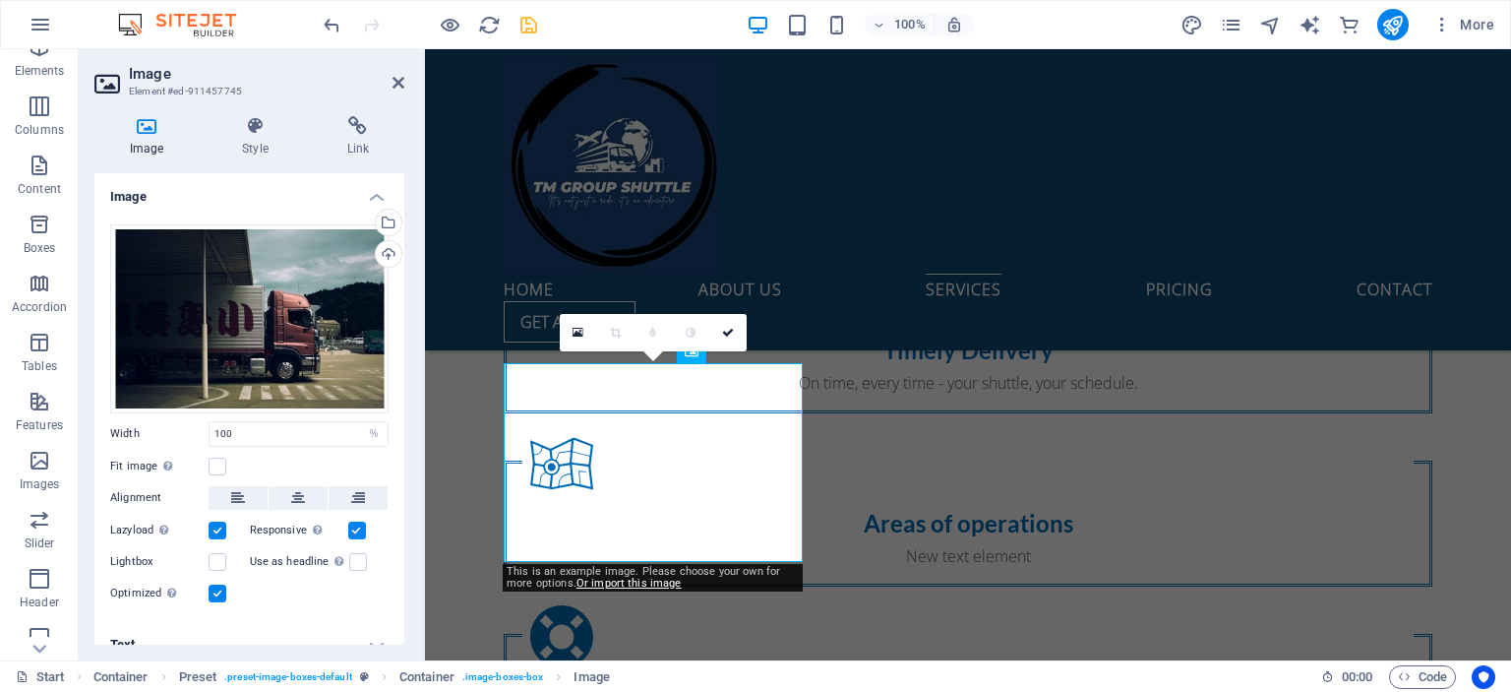
click at [368, 195] on h4 "Image" at bounding box center [249, 190] width 310 height 35
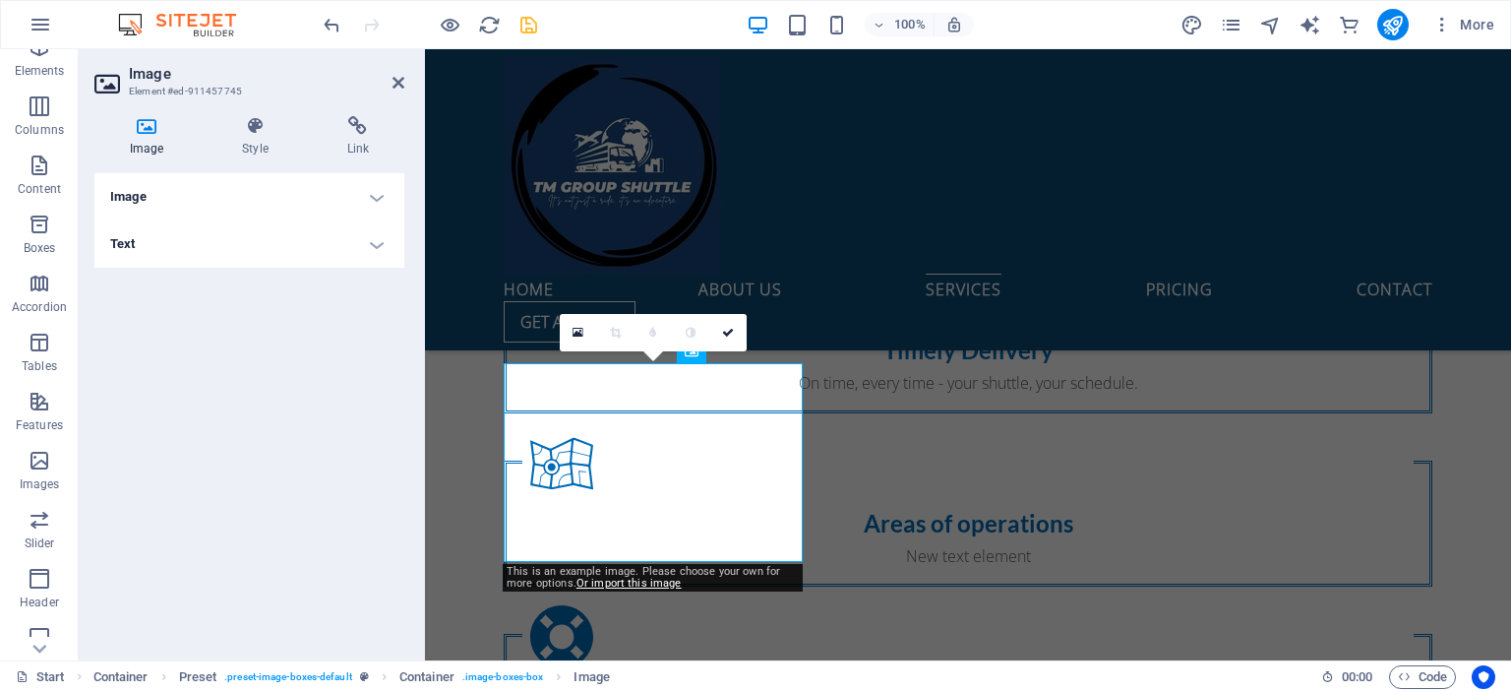
click at [368, 195] on h4 "Image" at bounding box center [249, 196] width 310 height 47
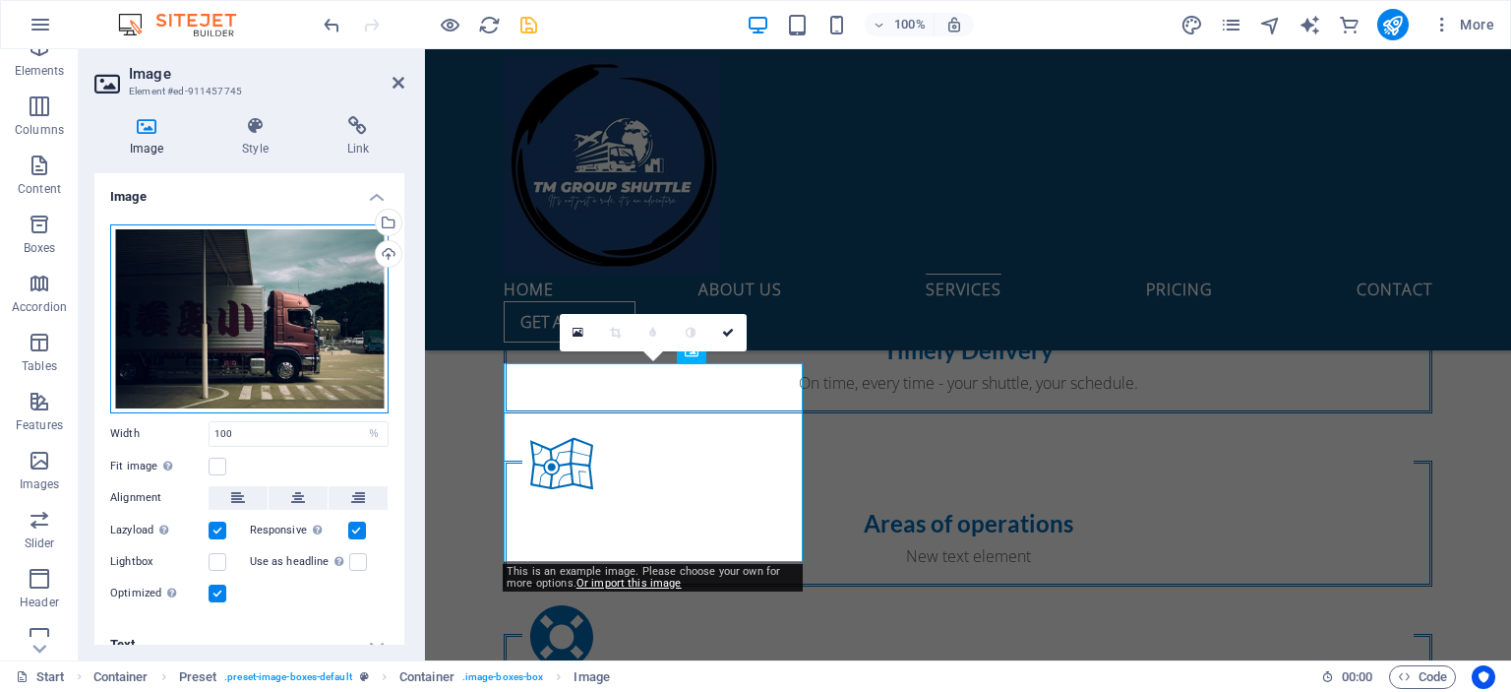
click at [315, 265] on div "Drag files here, click to choose files or select files from Files or our free s…" at bounding box center [249, 318] width 278 height 189
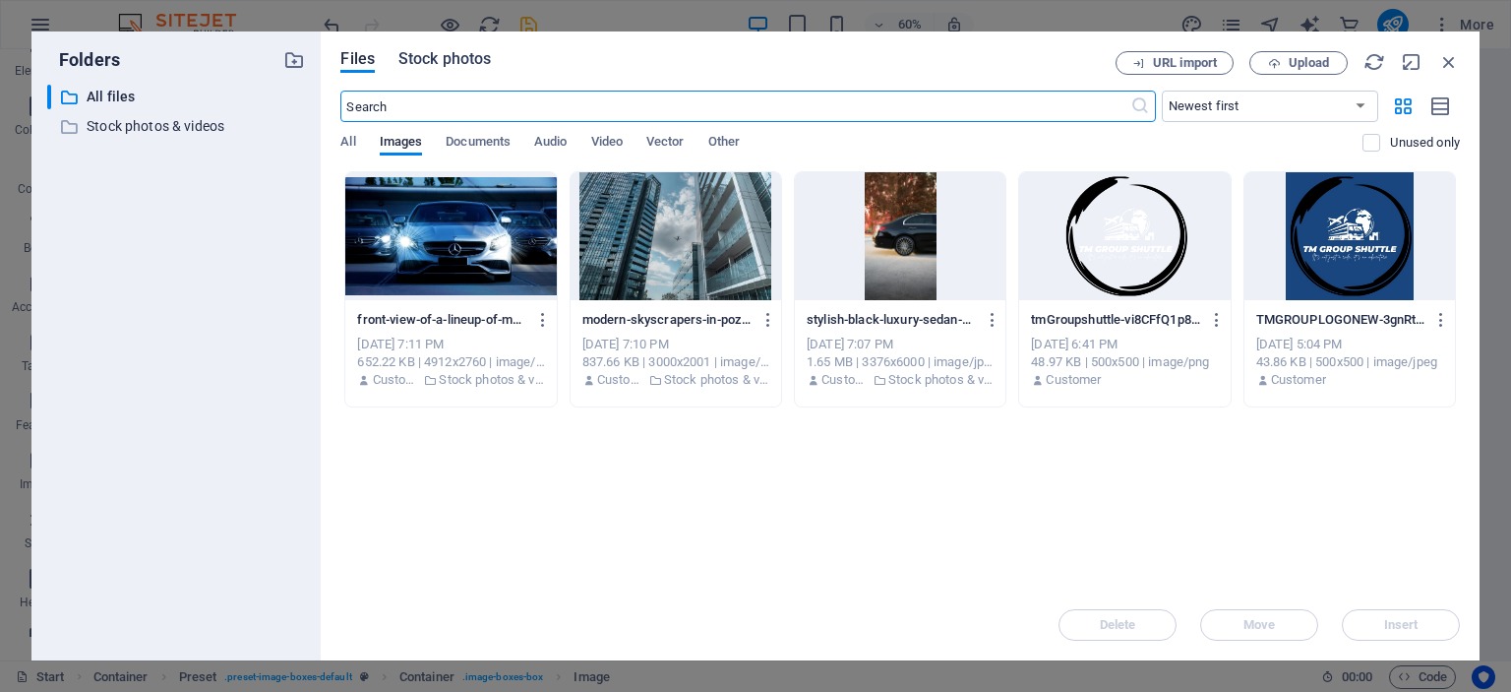
click at [461, 60] on span "Stock photos" at bounding box center [445, 59] width 92 height 24
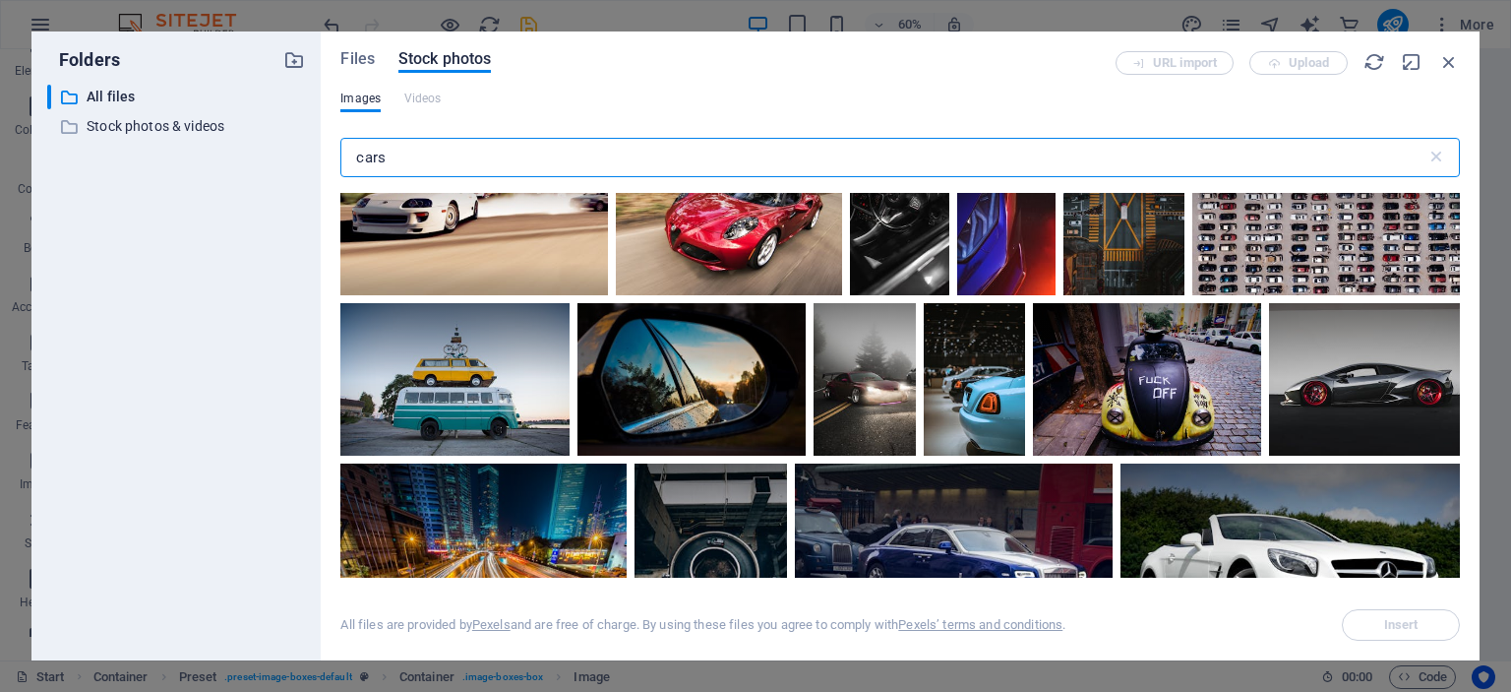
scroll to position [1806, 0]
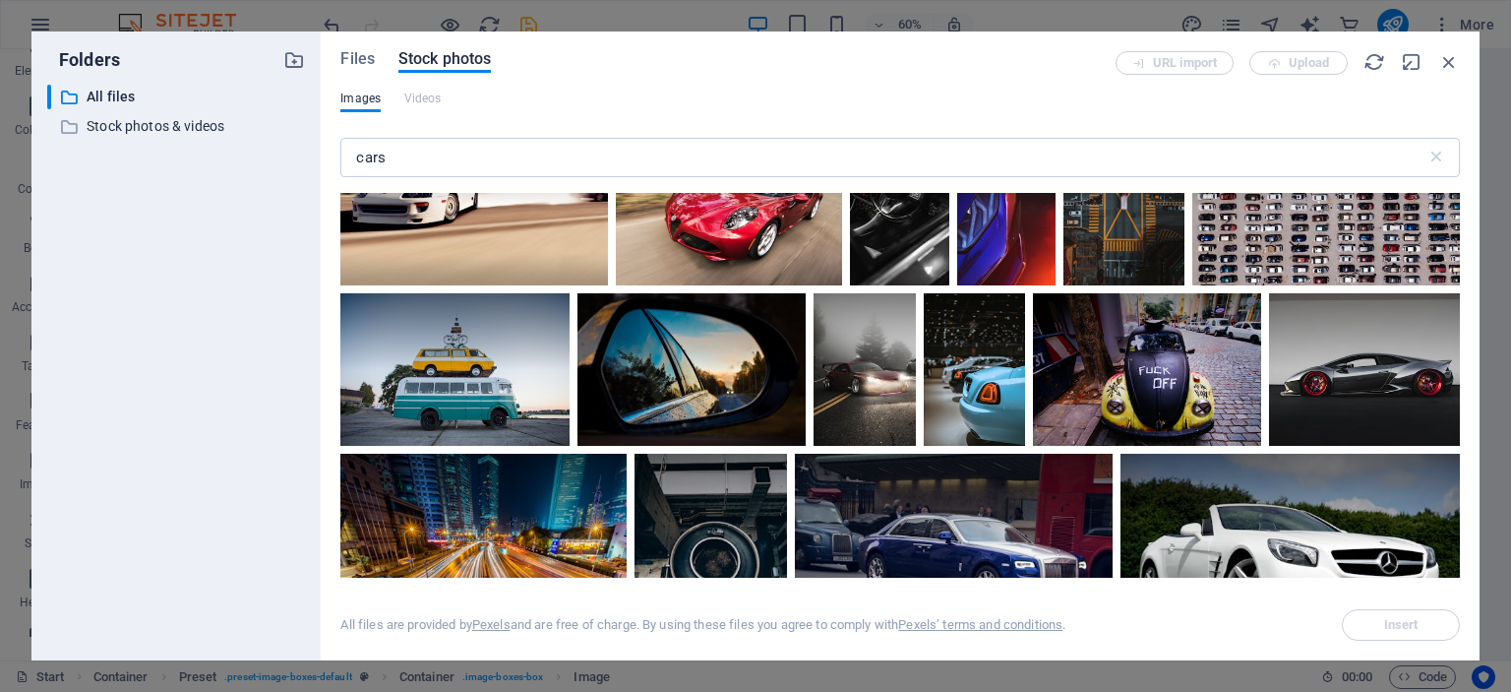
click at [511, 129] on div "Images Videos" at bounding box center [900, 110] width 1120 height 39
click at [513, 159] on input "cars" at bounding box center [882, 157] width 1085 height 39
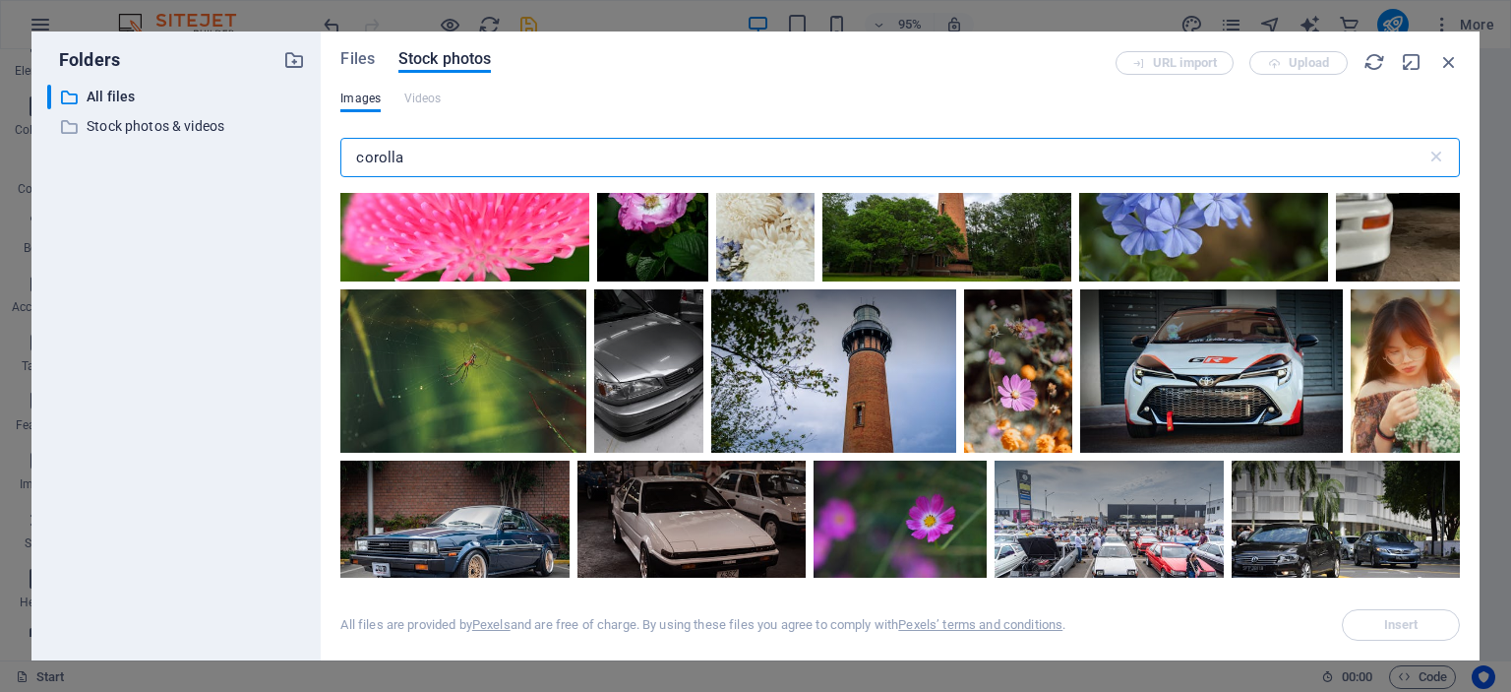
scroll to position [984, 0]
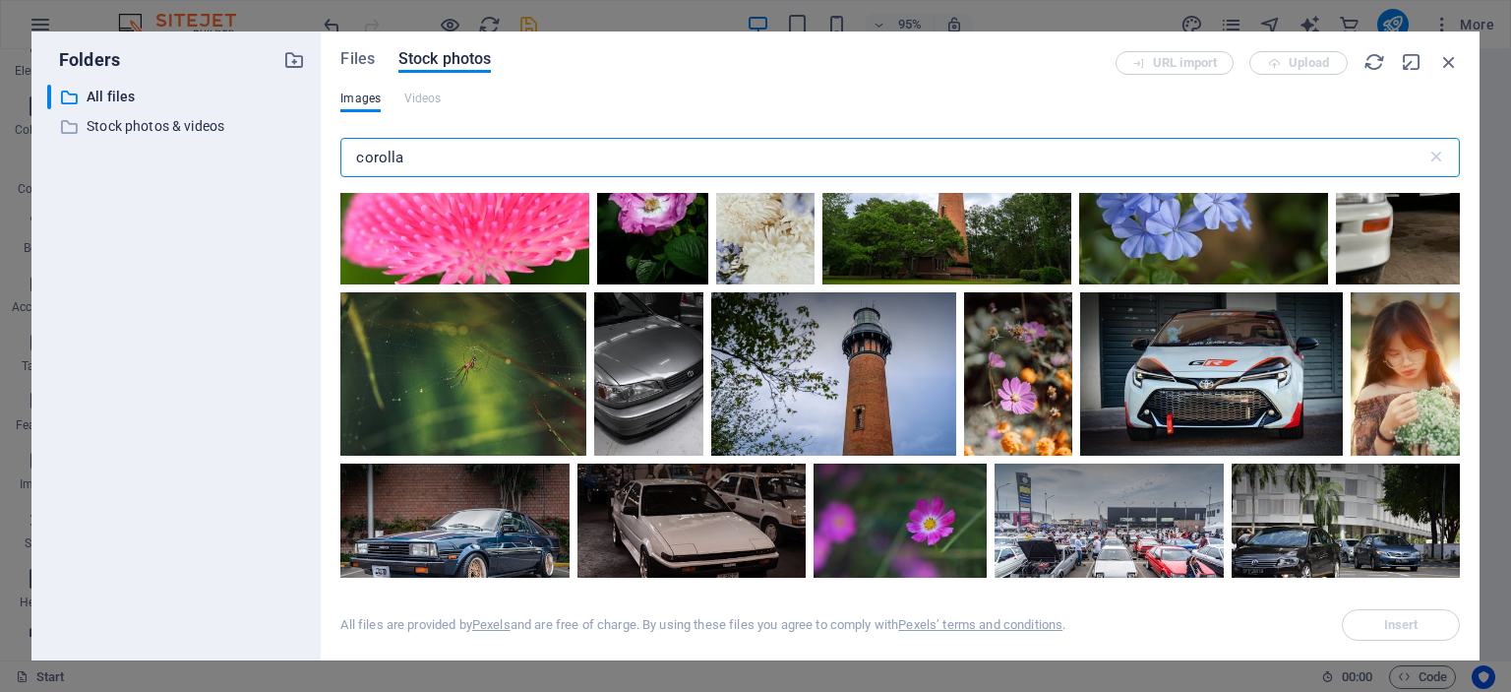
click at [523, 148] on input "corolla" at bounding box center [882, 157] width 1085 height 39
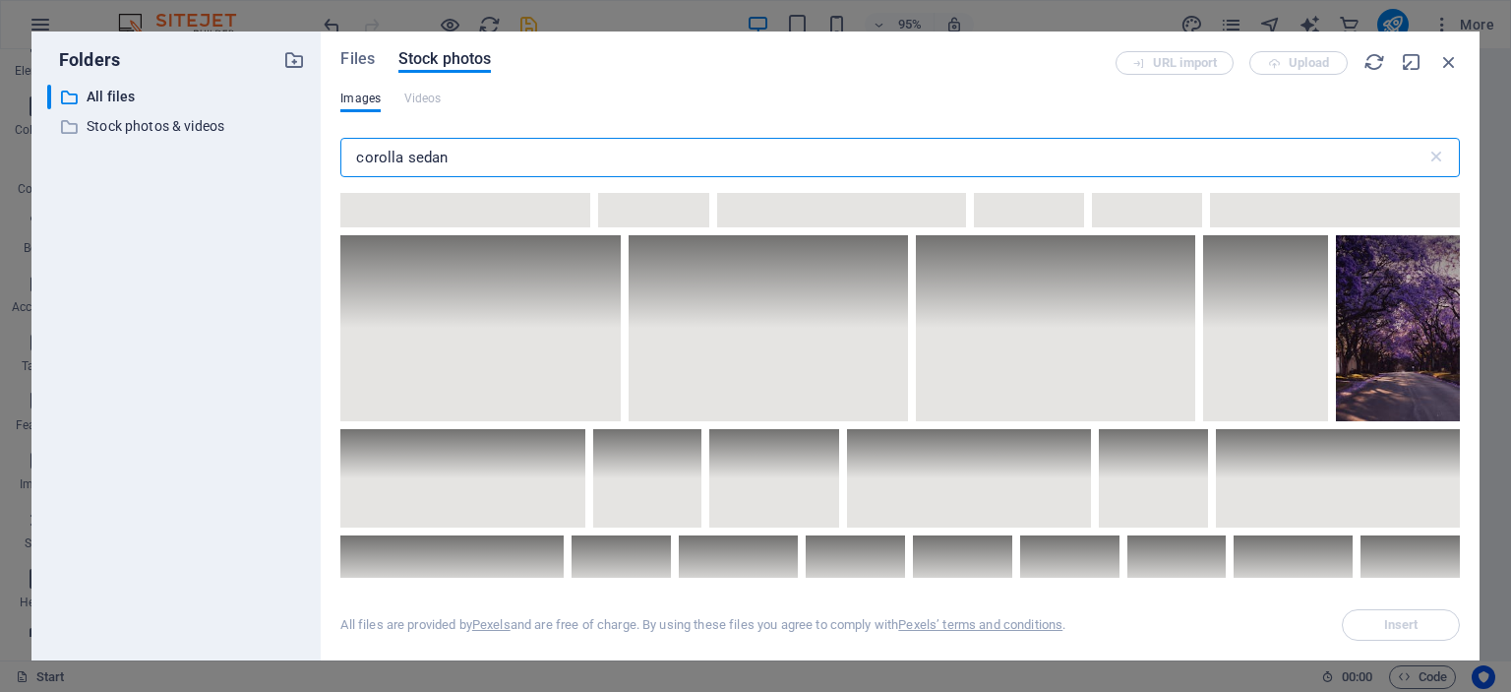
scroll to position [8187, 0]
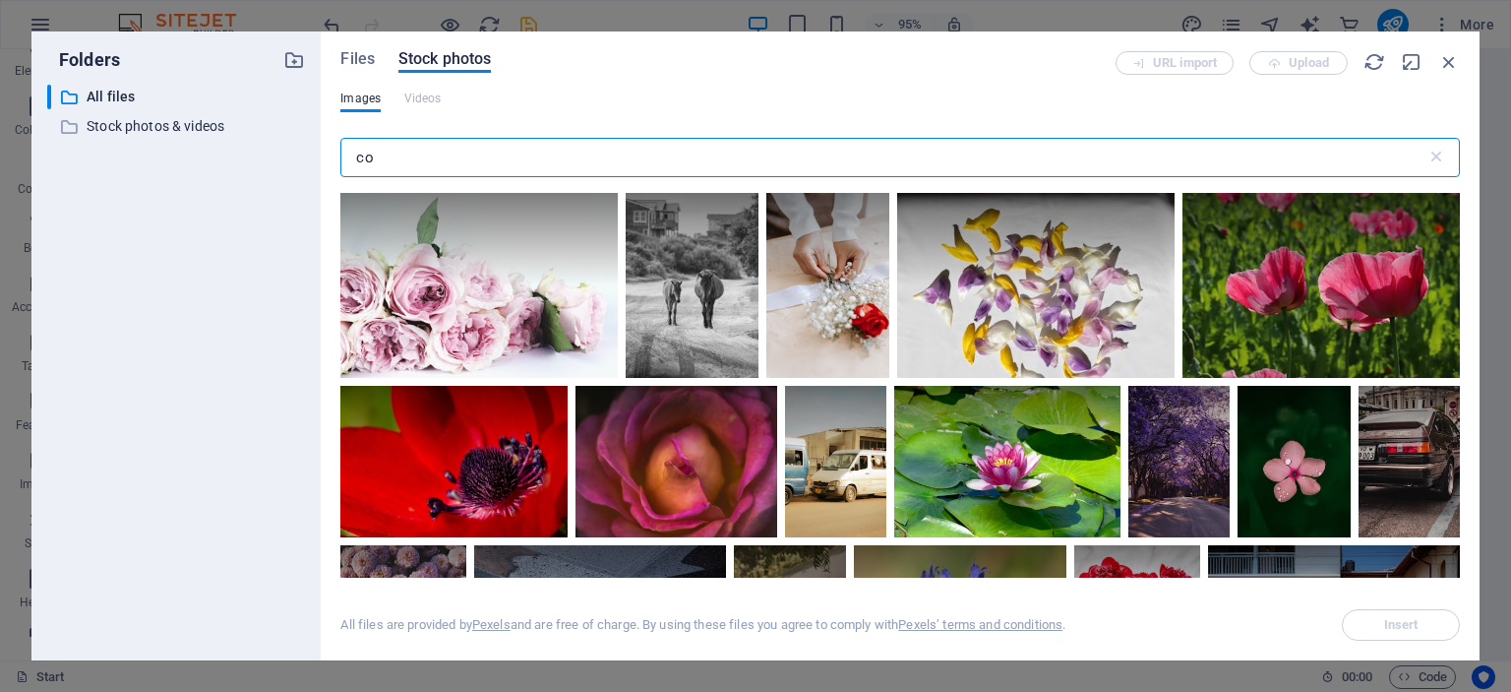
type input "c"
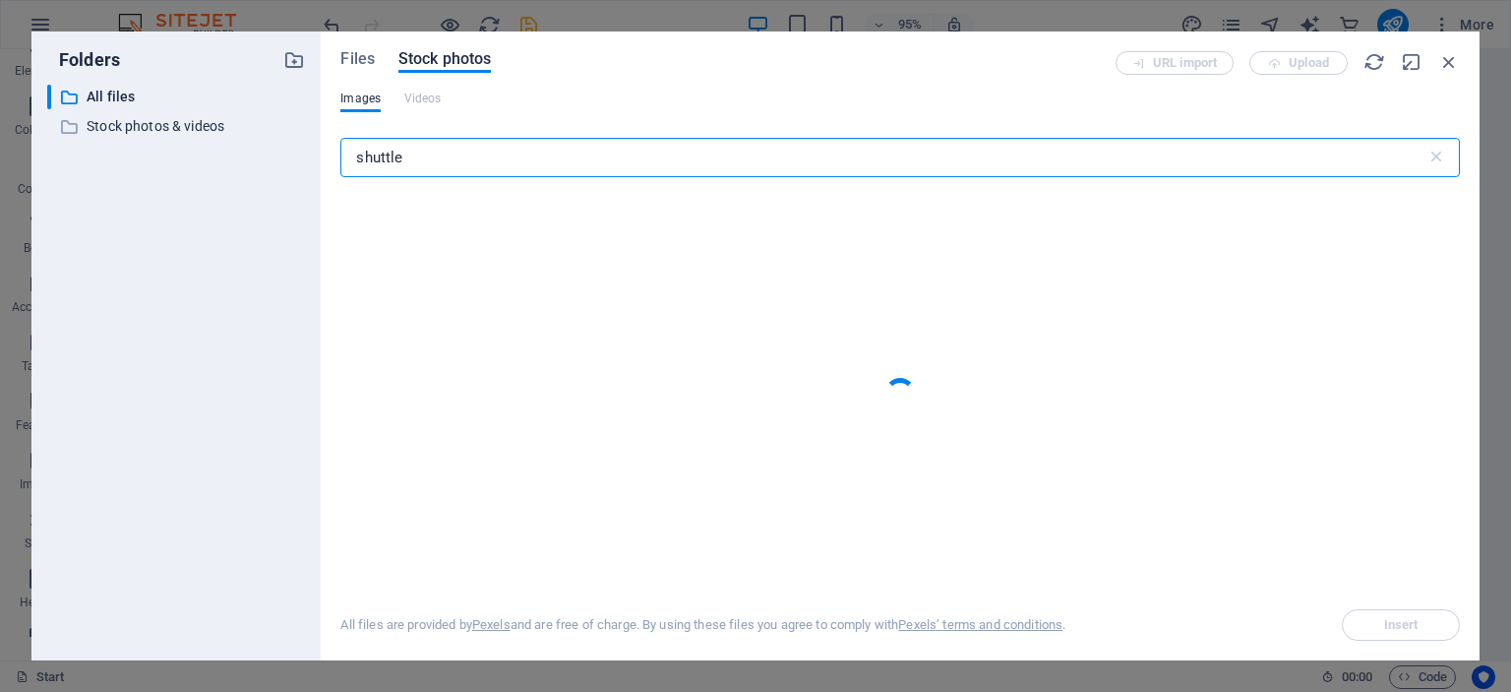
type input "shuttle"
